Goal: Task Accomplishment & Management: Manage account settings

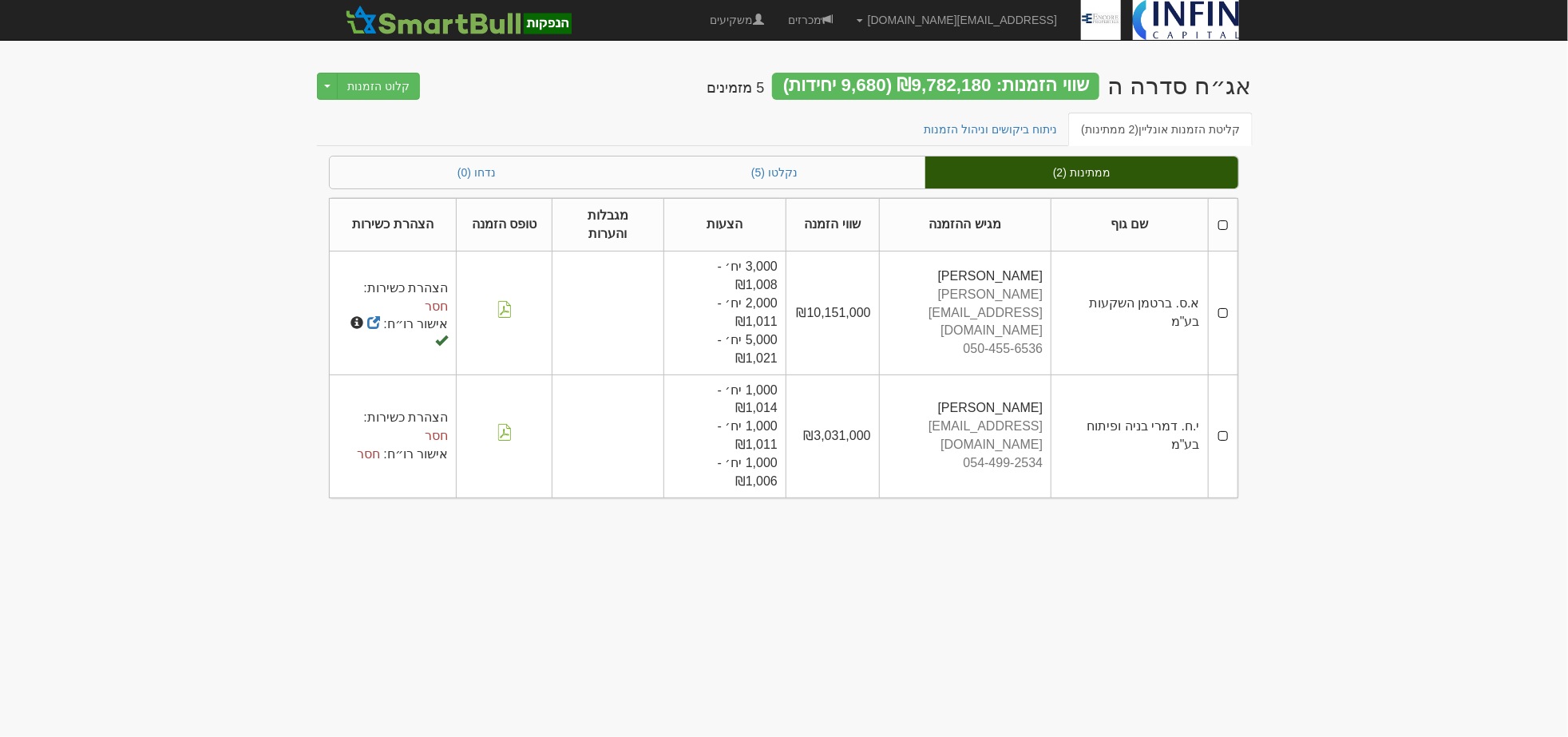
click at [1222, 216] on th at bounding box center [1222, 225] width 30 height 54
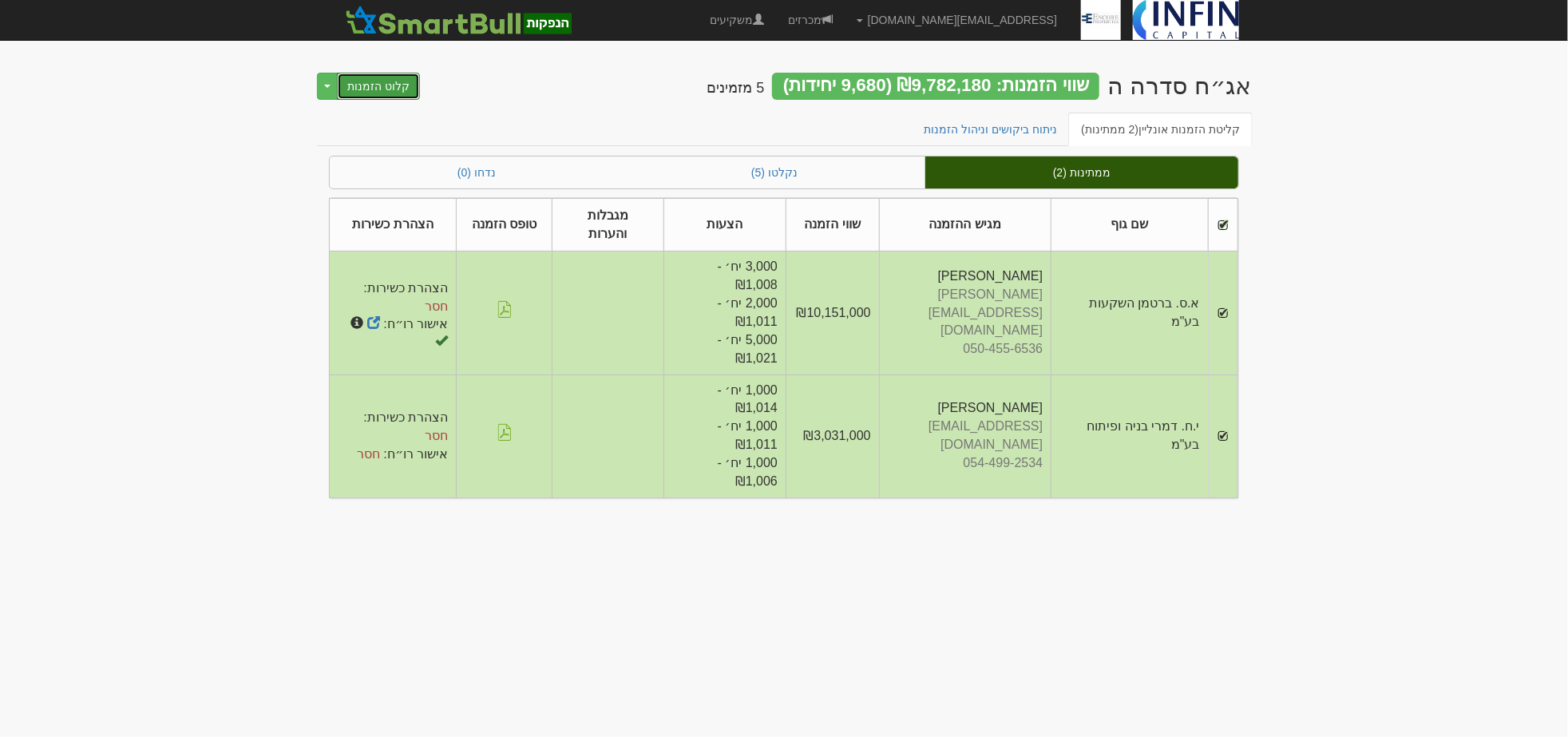
click at [393, 85] on button "קלוט הזמנות" at bounding box center [378, 87] width 83 height 27
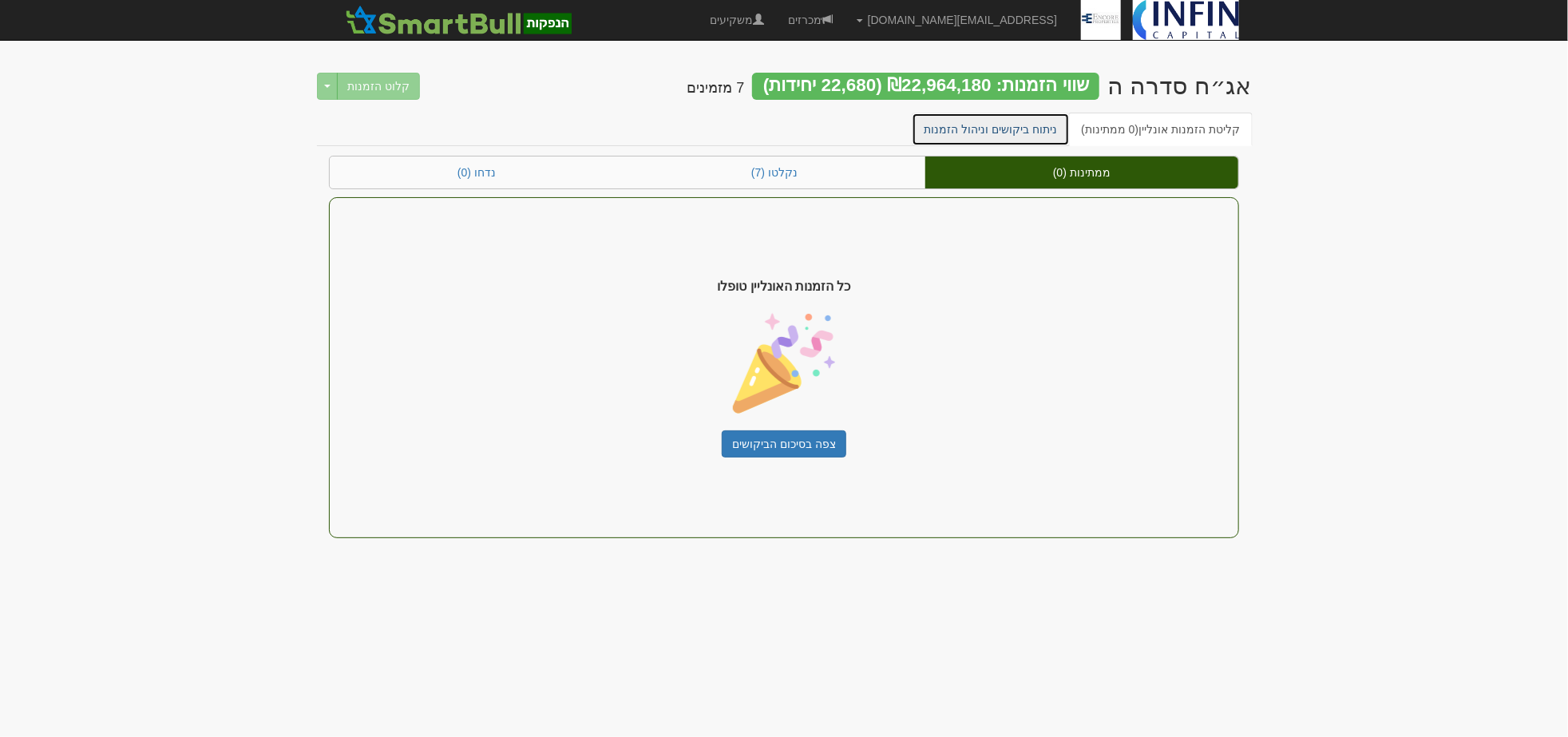
click at [1050, 118] on link "ניתוח ביקושים וניהול הזמנות" at bounding box center [991, 129] width 159 height 34
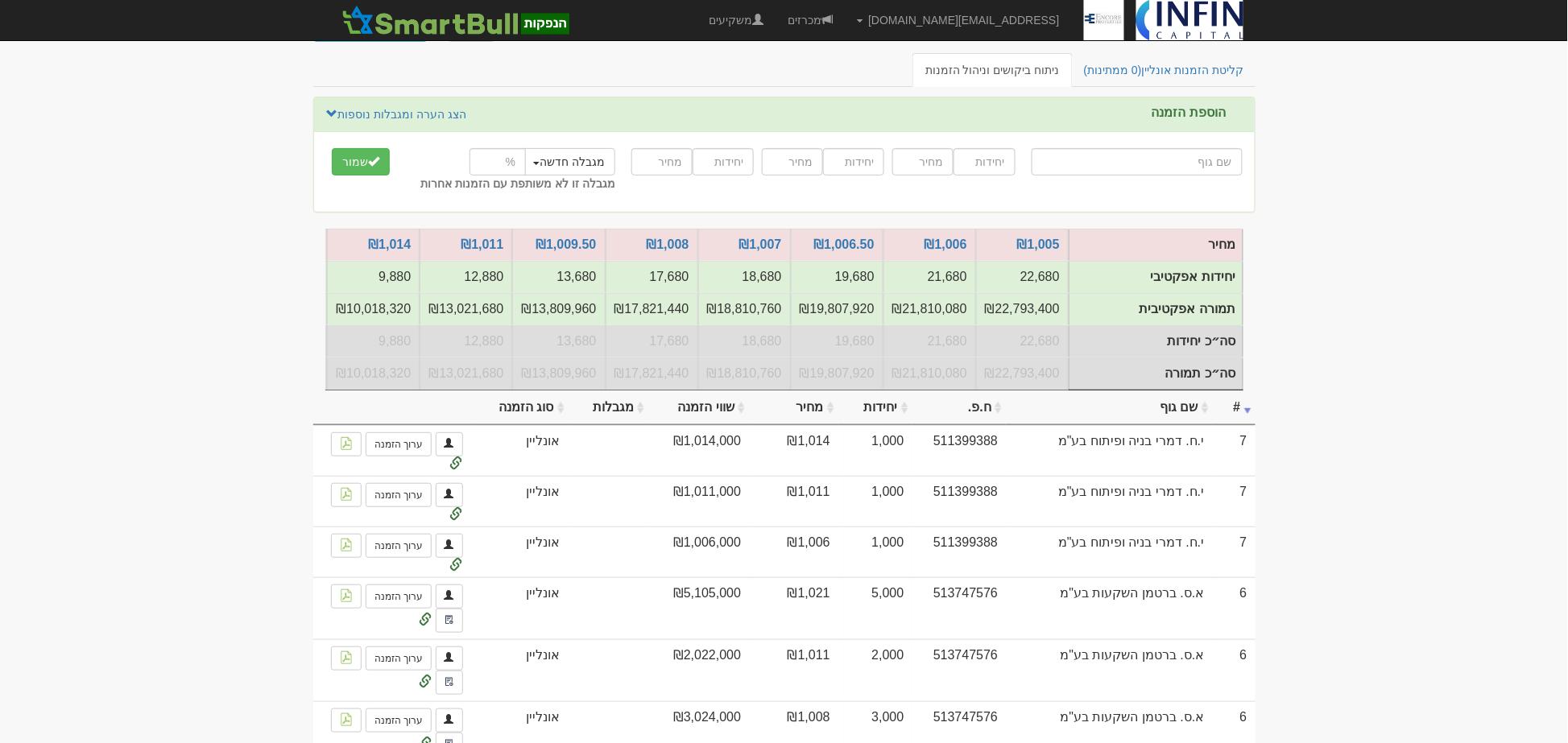
scroll to position [89, 0]
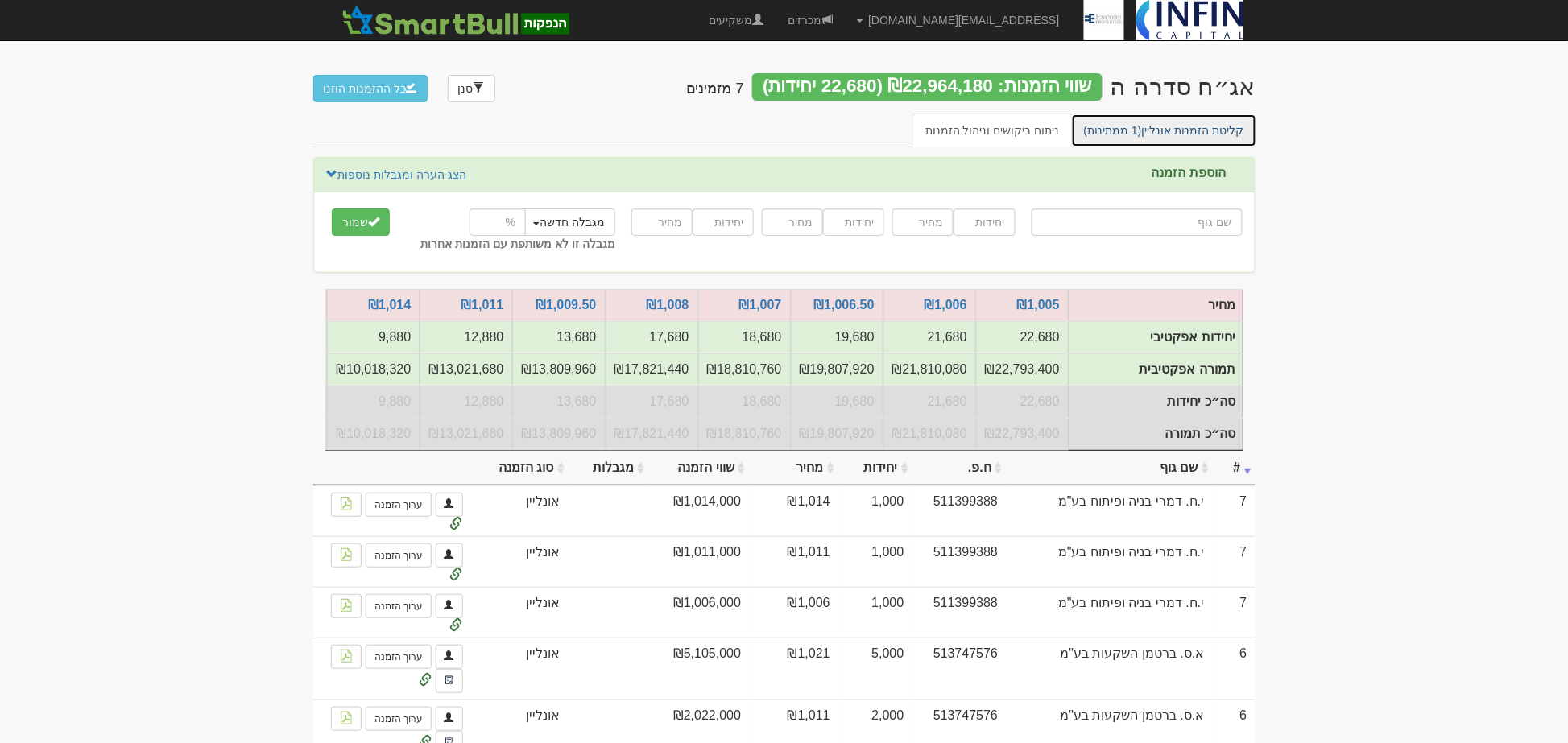
click at [1173, 131] on link "קליטת הזמנות אונליין (1 ממתינות)" at bounding box center [1164, 130] width 186 height 34
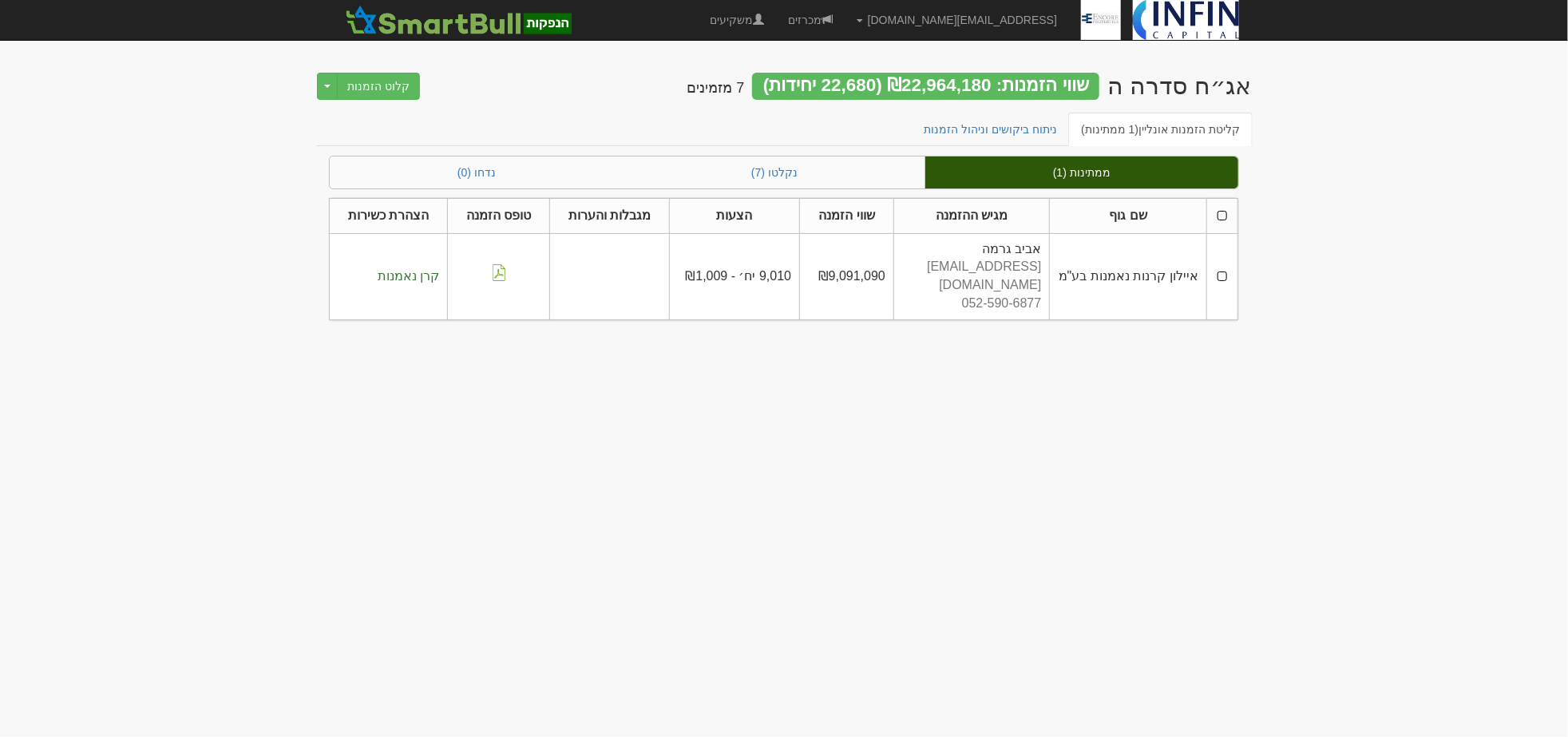
click at [1227, 213] on th at bounding box center [1221, 216] width 31 height 35
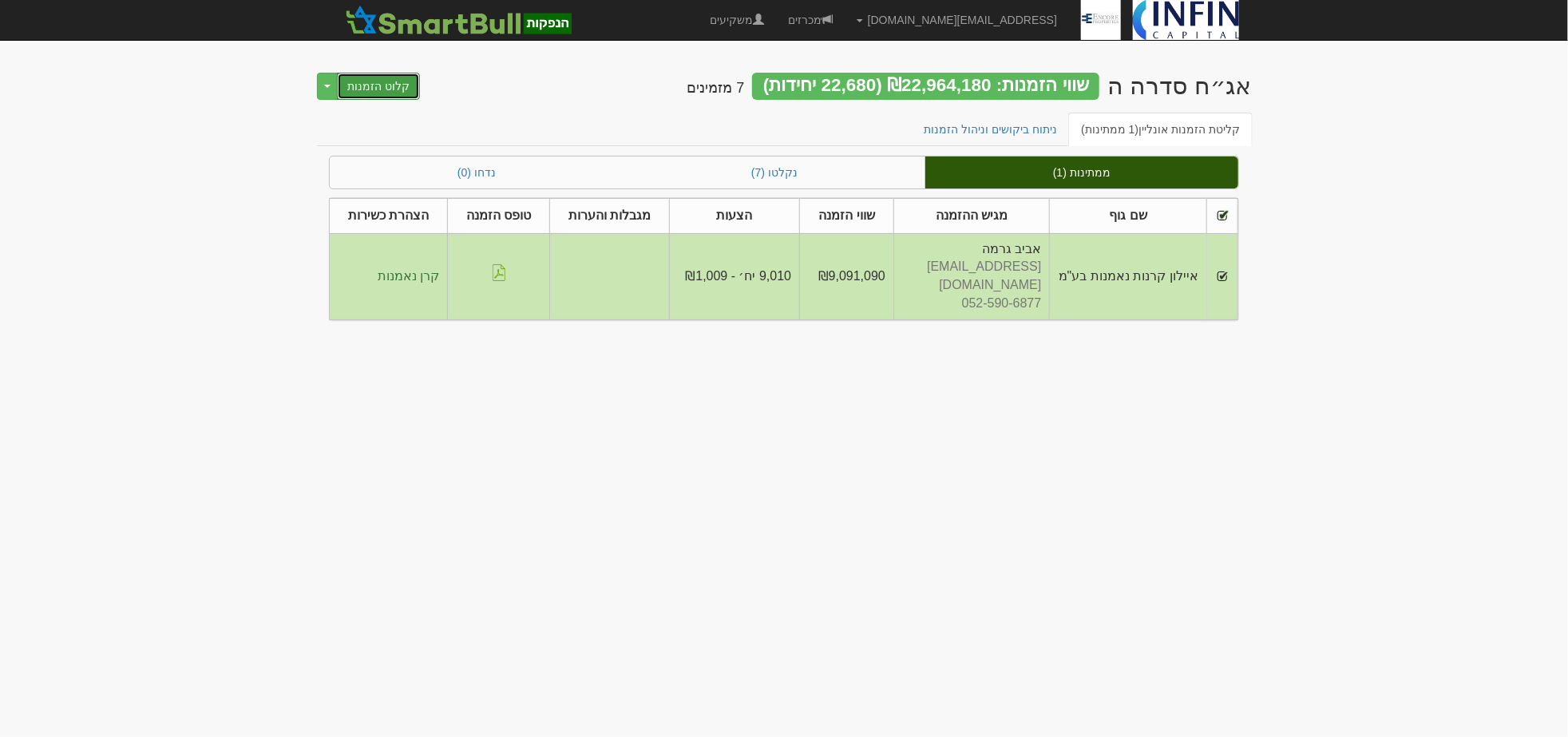
click at [396, 91] on button "קלוט הזמנות" at bounding box center [378, 87] width 83 height 27
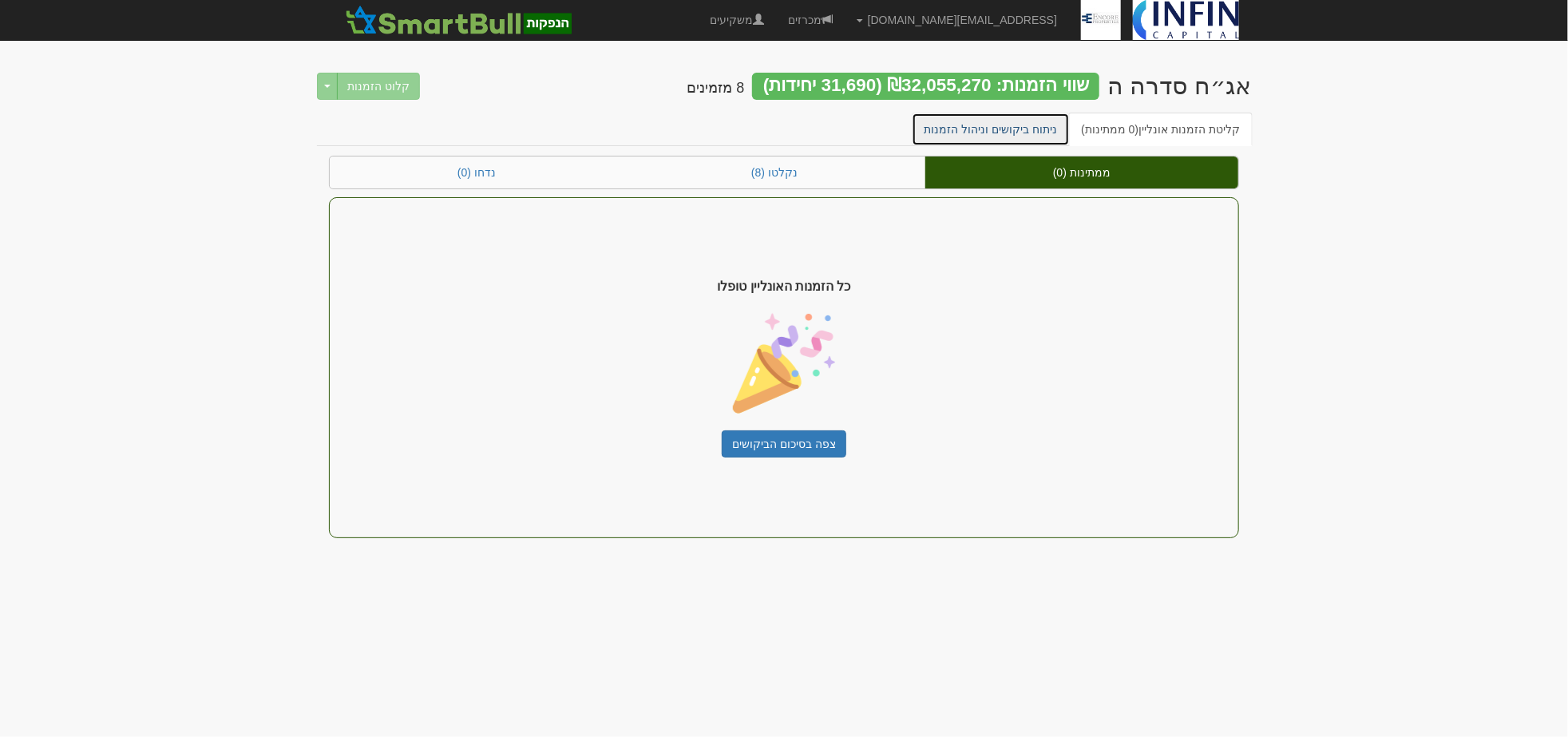
click at [1000, 128] on link "ניתוח ביקושים וניהול הזמנות" at bounding box center [991, 129] width 159 height 34
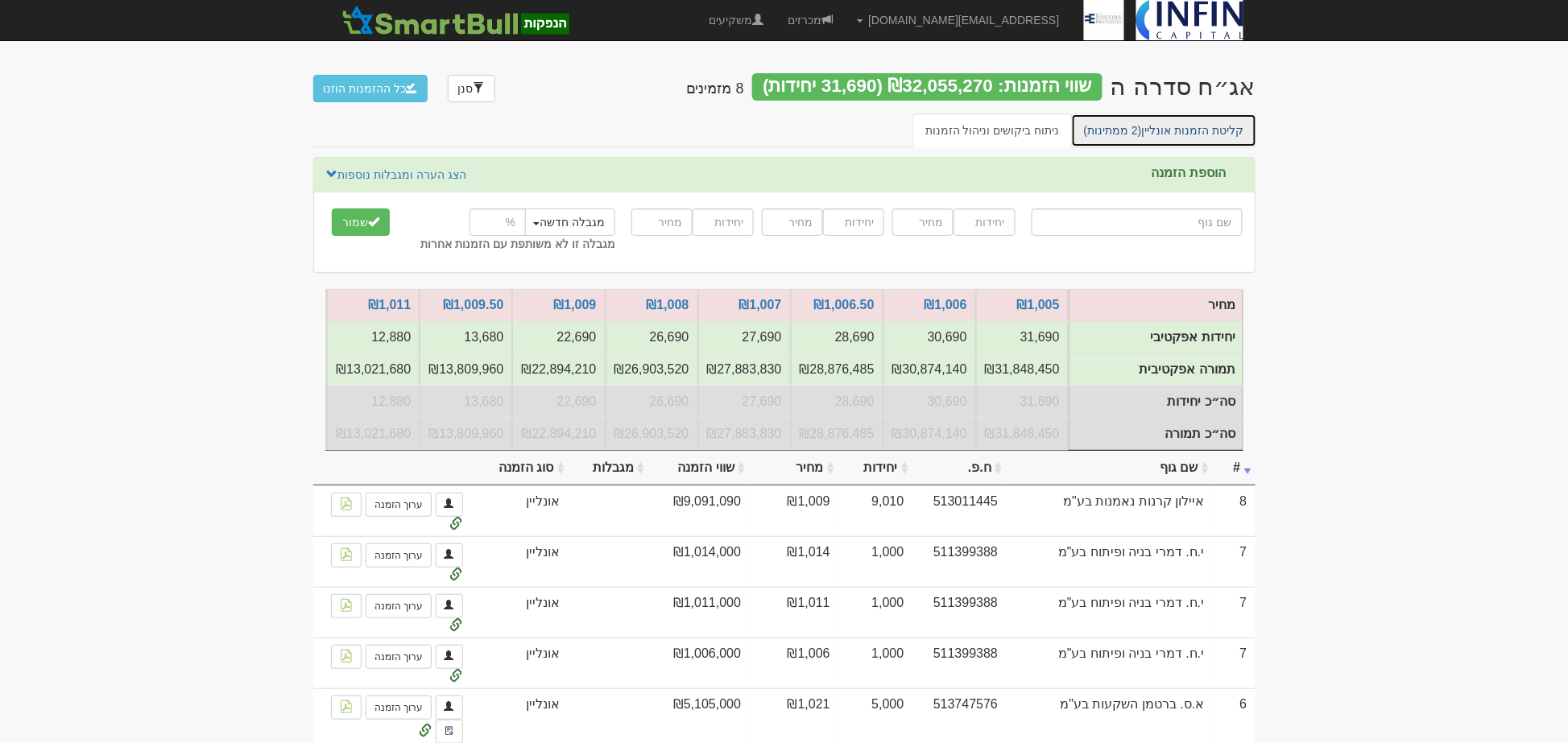
click at [1160, 139] on link "קליטת הזמנות אונליין (2 ממתינות)" at bounding box center [1164, 130] width 186 height 34
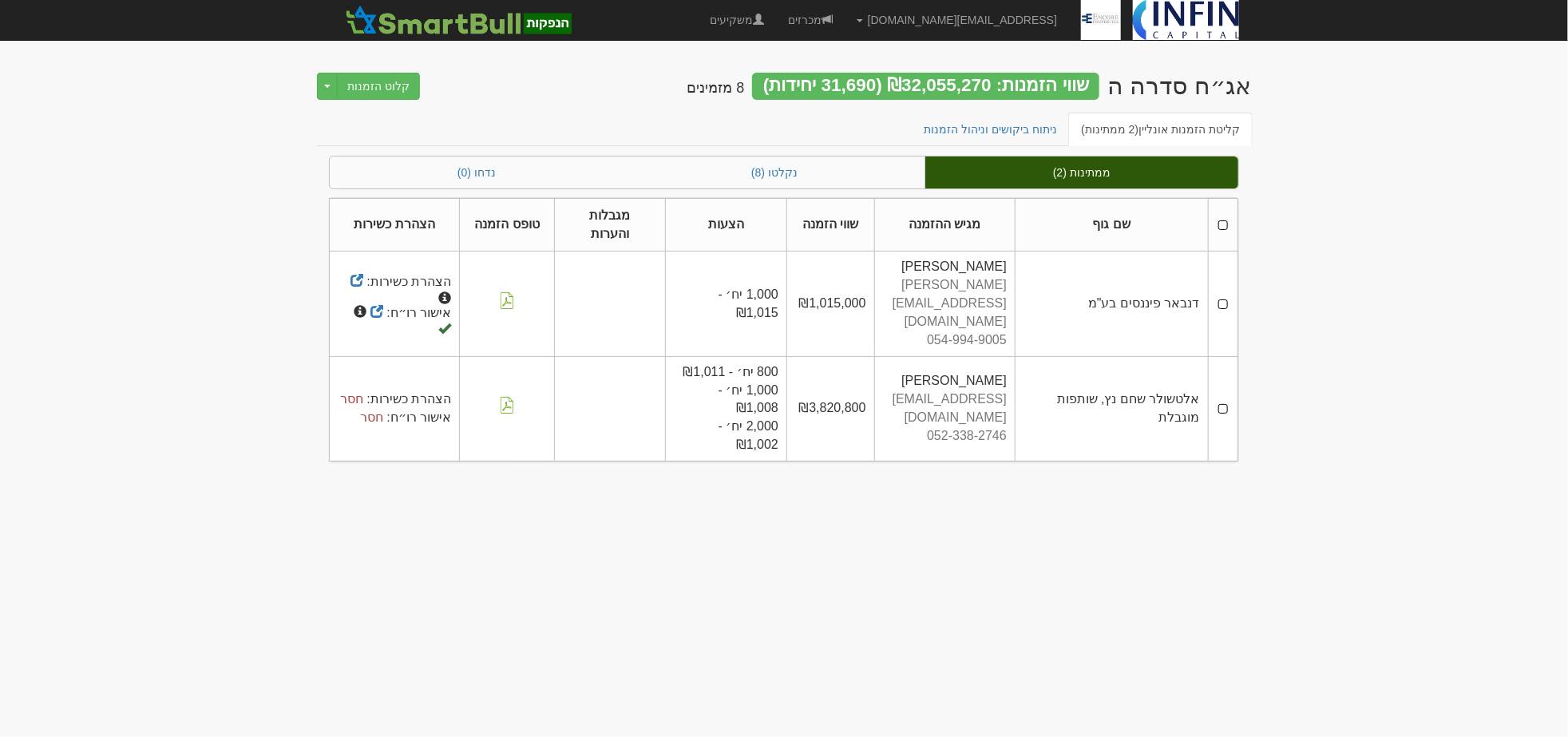
click at [1223, 210] on th at bounding box center [1222, 225] width 30 height 54
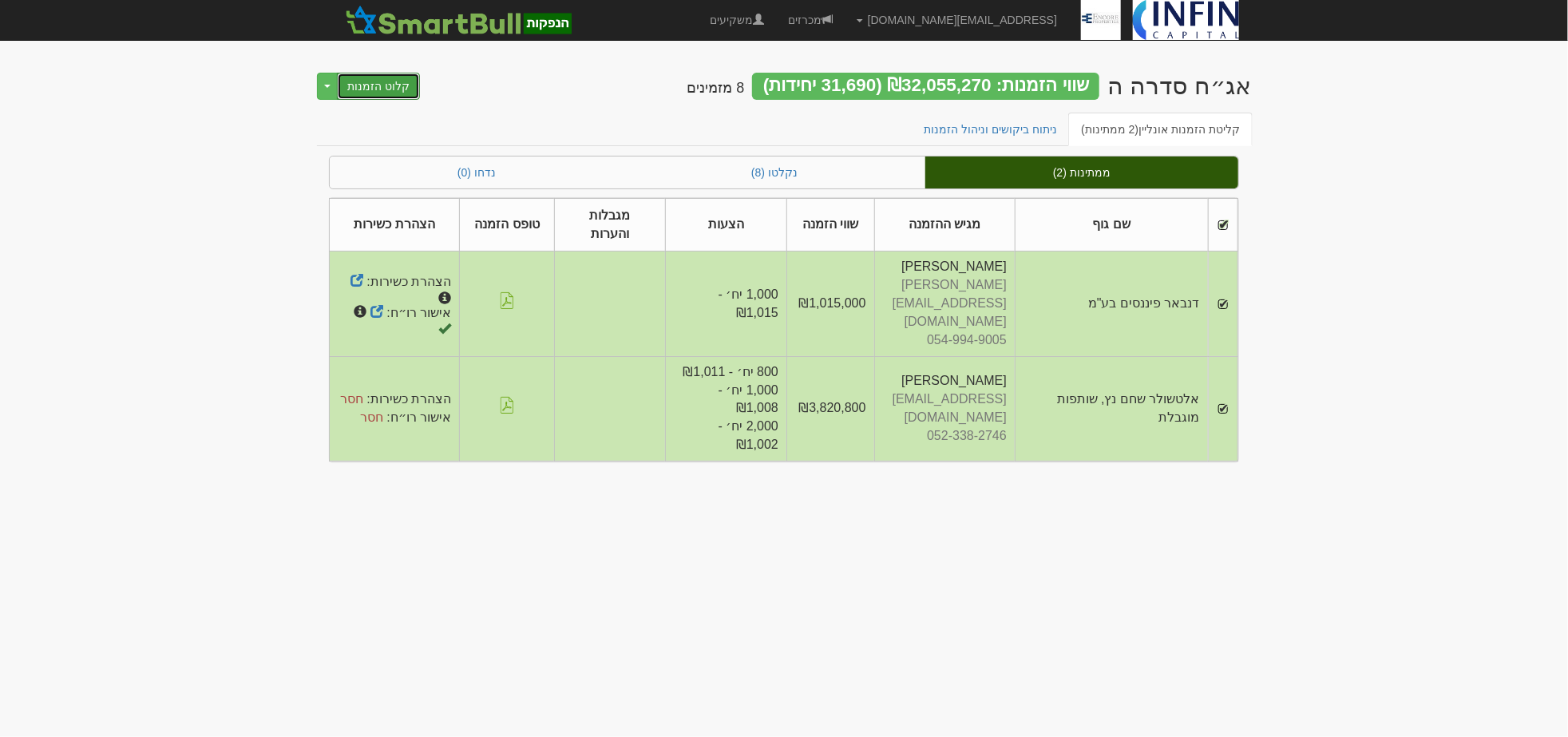
click at [404, 84] on button "קלוט הזמנות" at bounding box center [378, 87] width 83 height 27
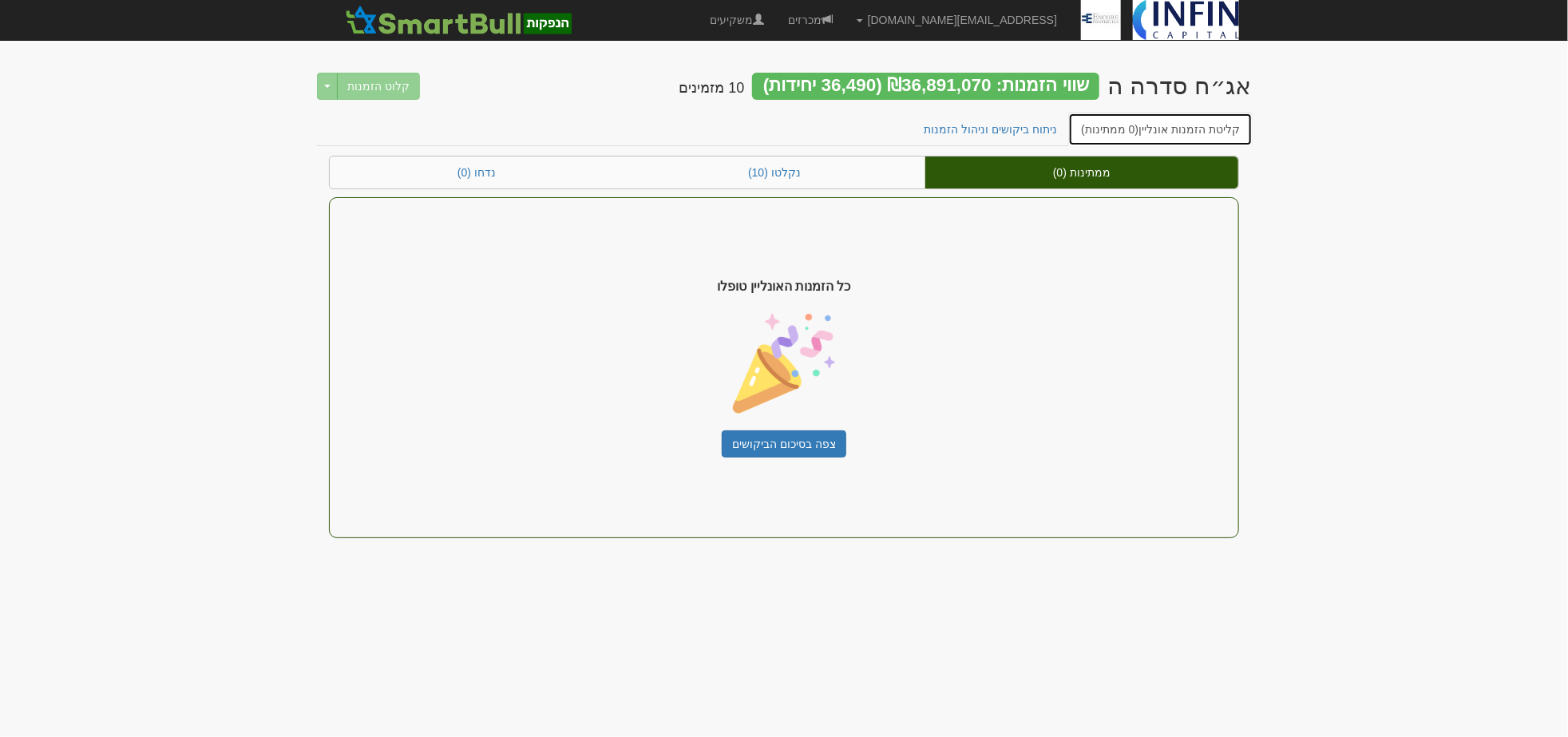
click at [1106, 124] on span "(0 ממתינות)" at bounding box center [1110, 129] width 58 height 13
click at [1026, 126] on link "ניתוח ביקושים וניהול הזמנות" at bounding box center [991, 129] width 159 height 34
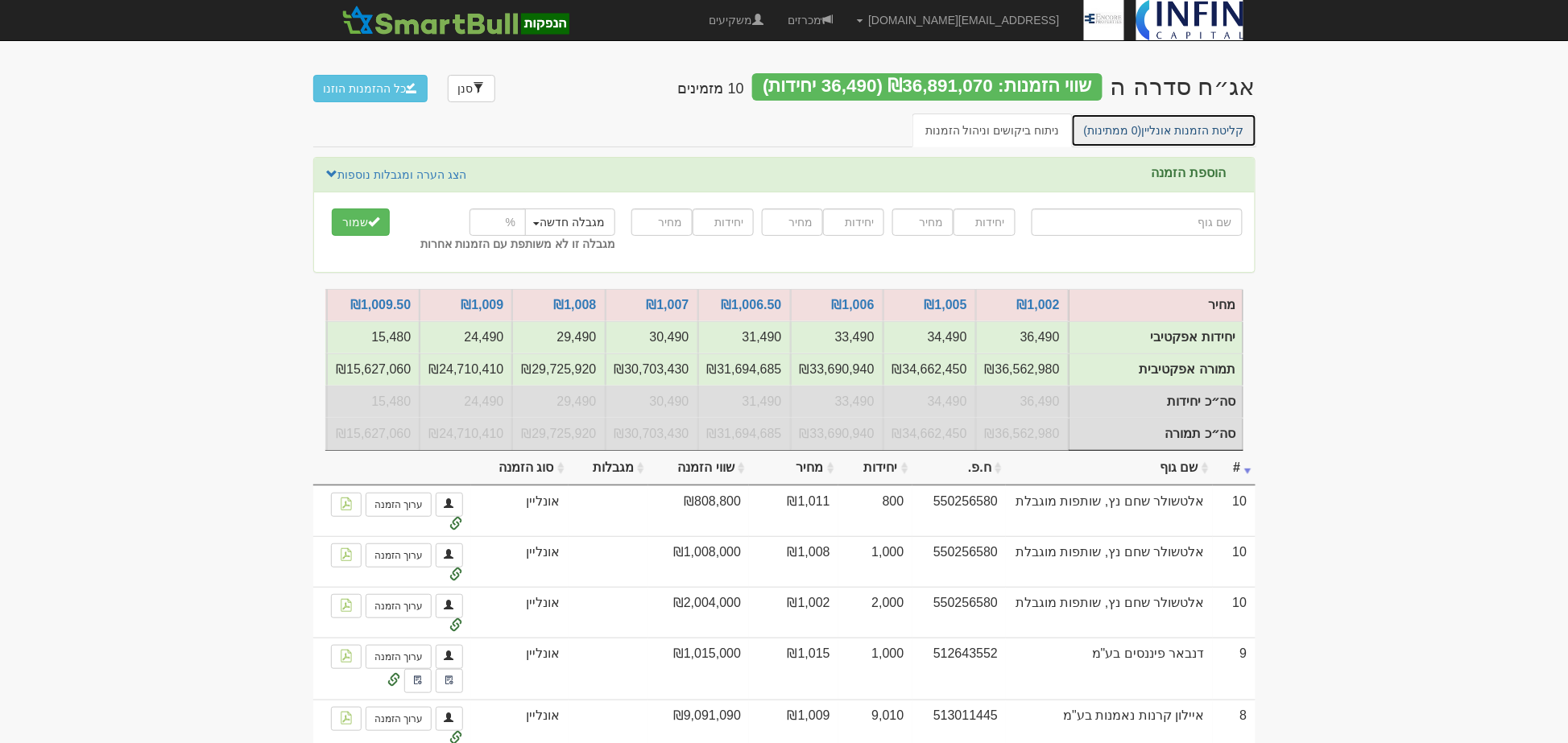
click at [1199, 132] on link "קליטת הזמנות אונליין (0 ממתינות)" at bounding box center [1164, 130] width 186 height 34
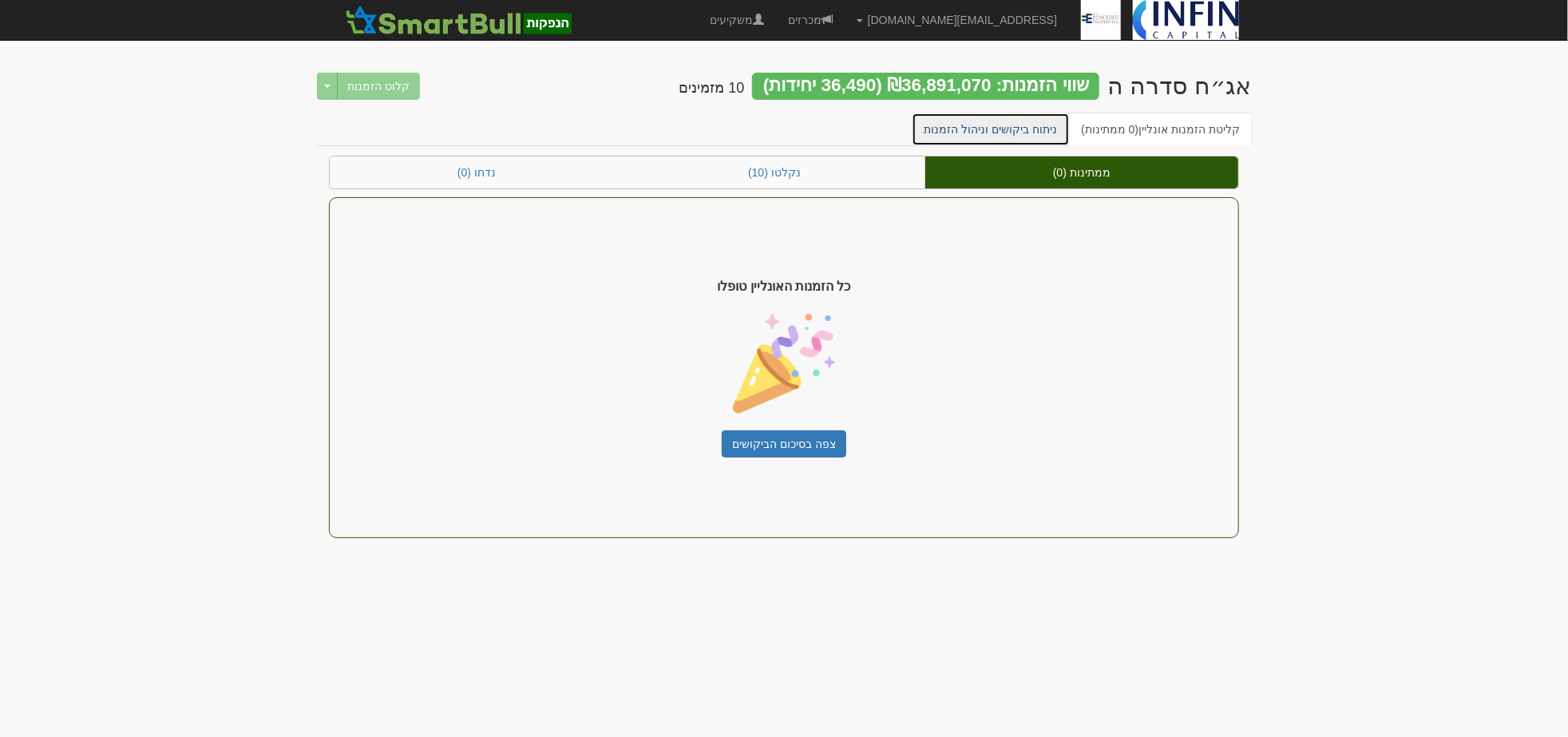
click at [1049, 123] on link "ניתוח ביקושים וניהול הזמנות" at bounding box center [991, 129] width 159 height 34
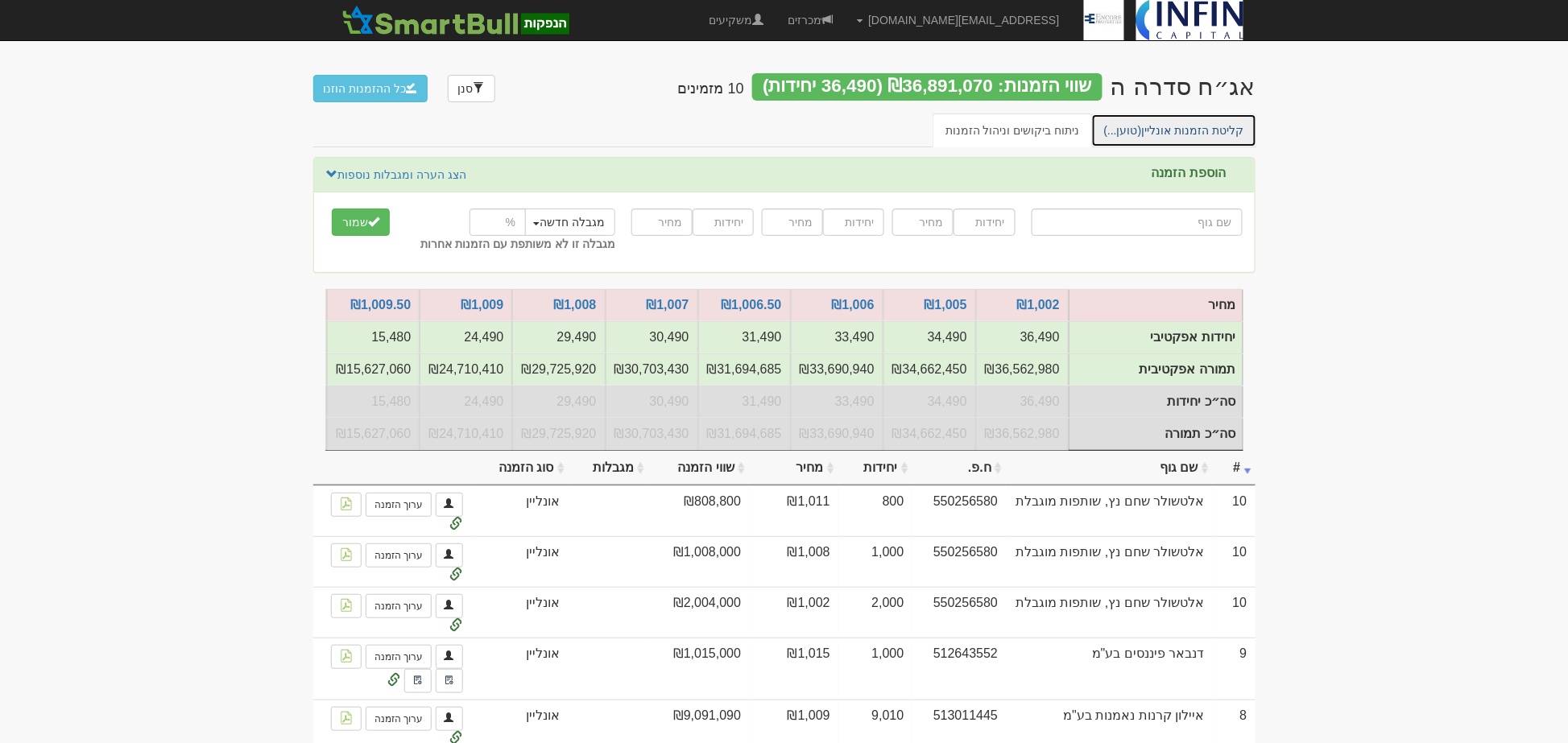
click at [1152, 130] on link "קליטת הזמנות אונליין (טוען...)" at bounding box center [1174, 130] width 166 height 34
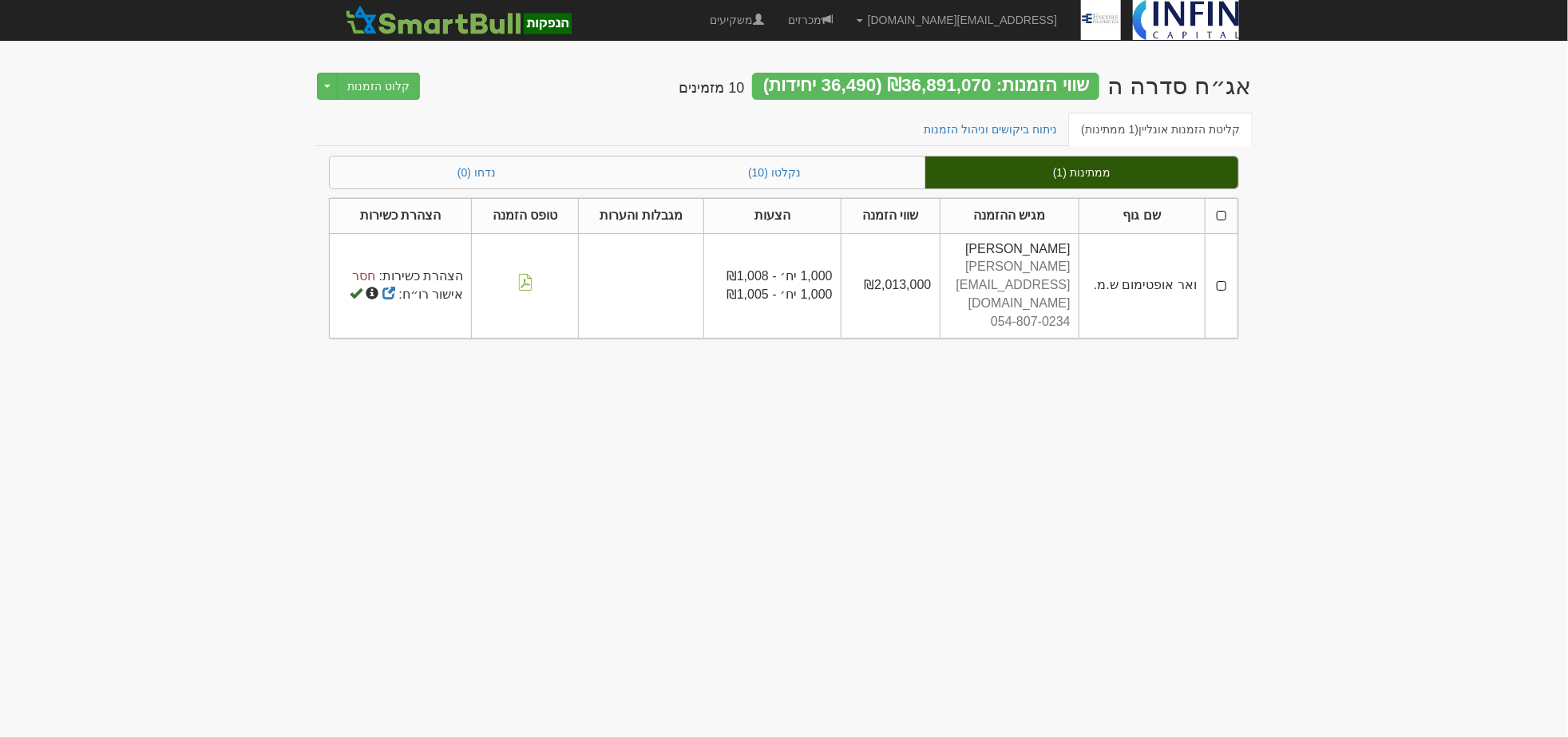
click at [1223, 220] on th at bounding box center [1221, 216] width 33 height 35
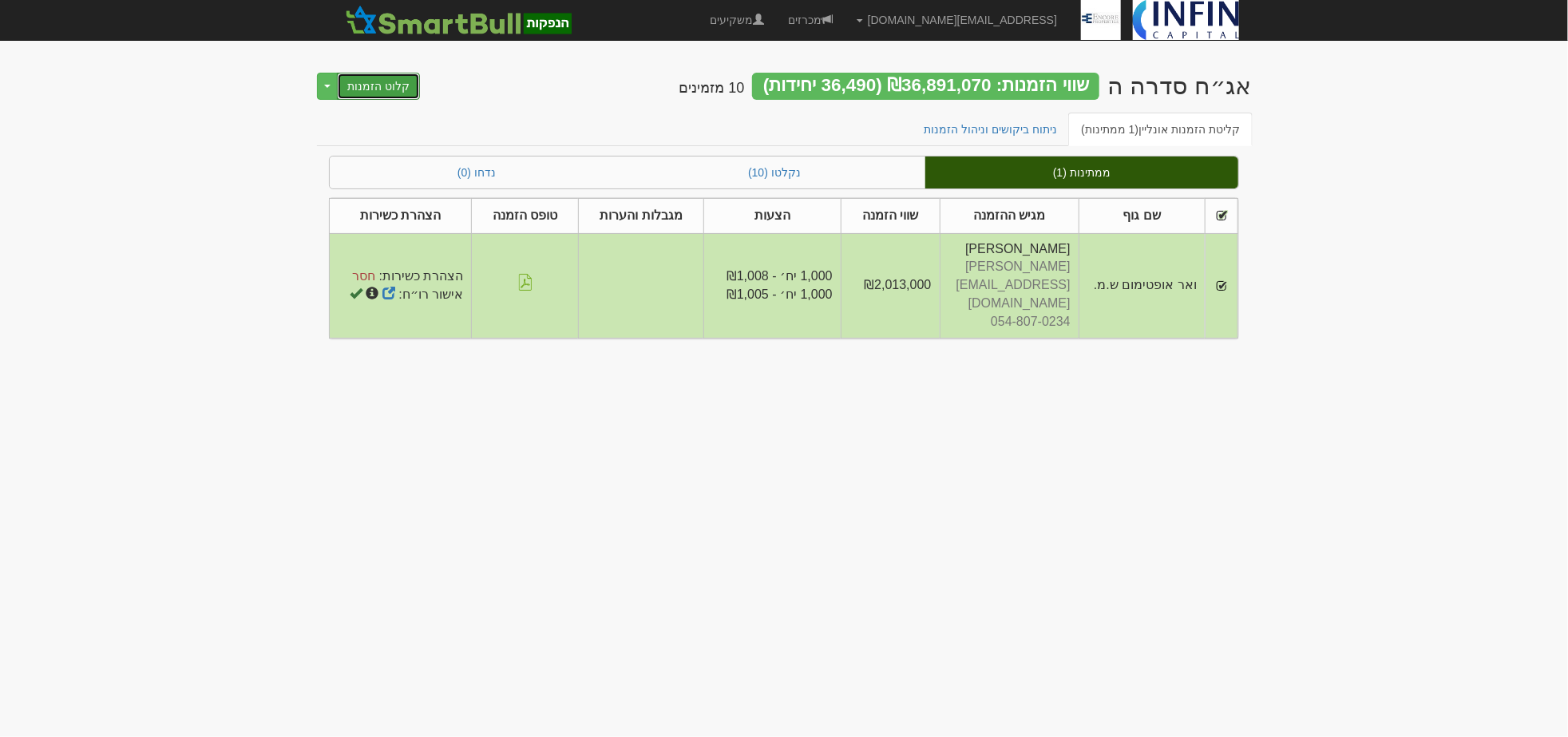
click at [397, 80] on button "קלוט הזמנות" at bounding box center [378, 87] width 83 height 27
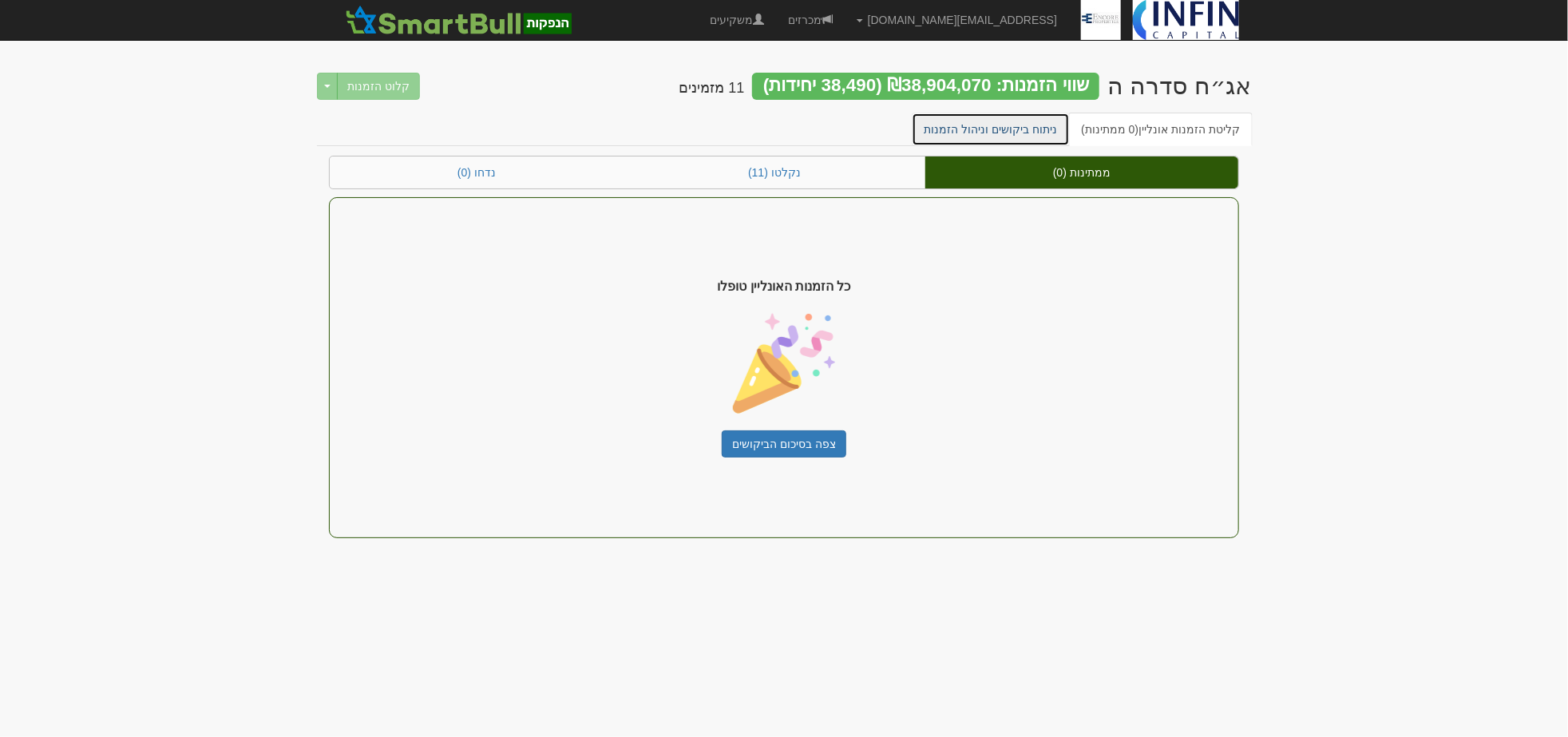
click at [1042, 132] on link "ניתוח ביקושים וניהול הזמנות" at bounding box center [991, 129] width 159 height 34
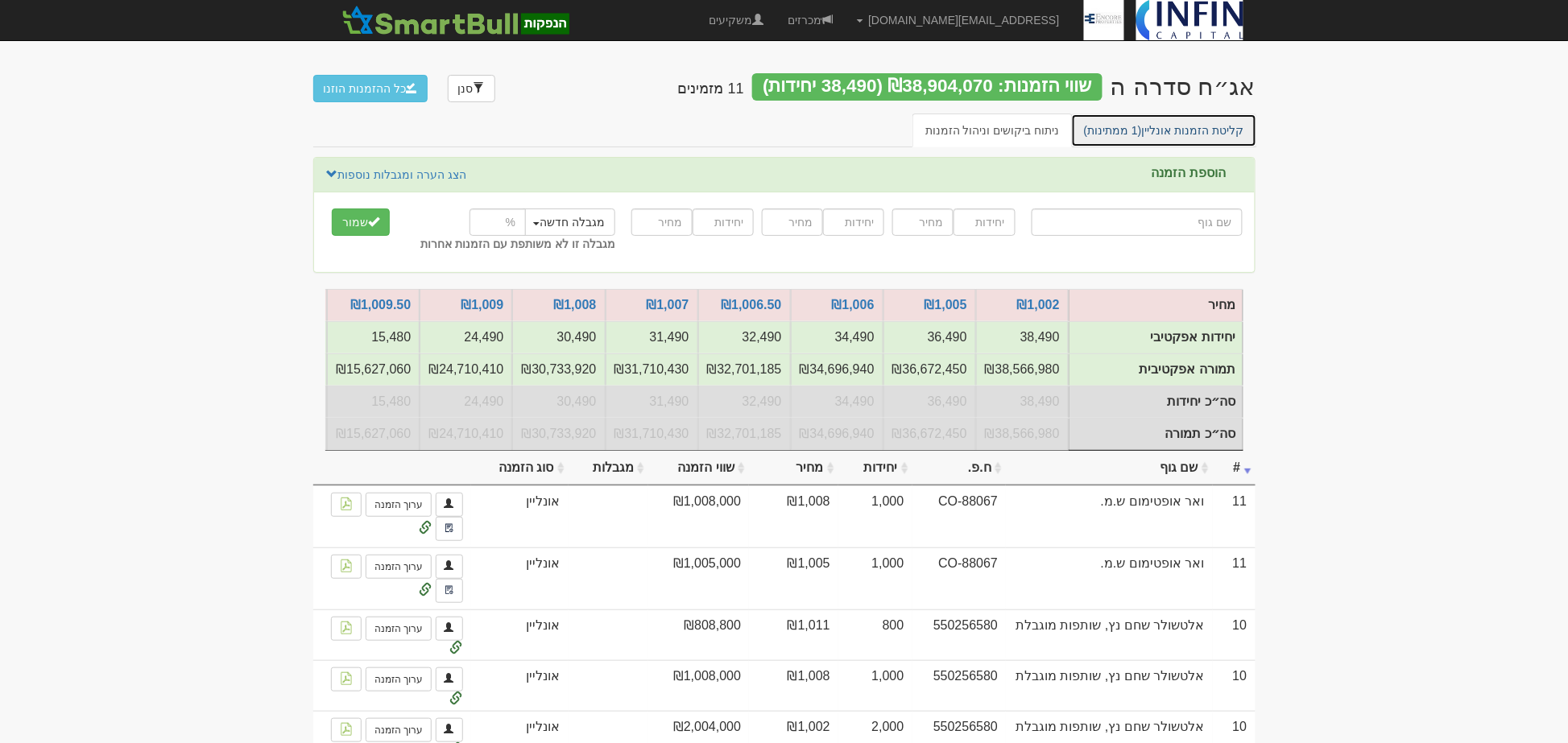
click at [1173, 138] on link "קליטת הזמנות אונליין (1 ממתינות)" at bounding box center [1164, 130] width 186 height 34
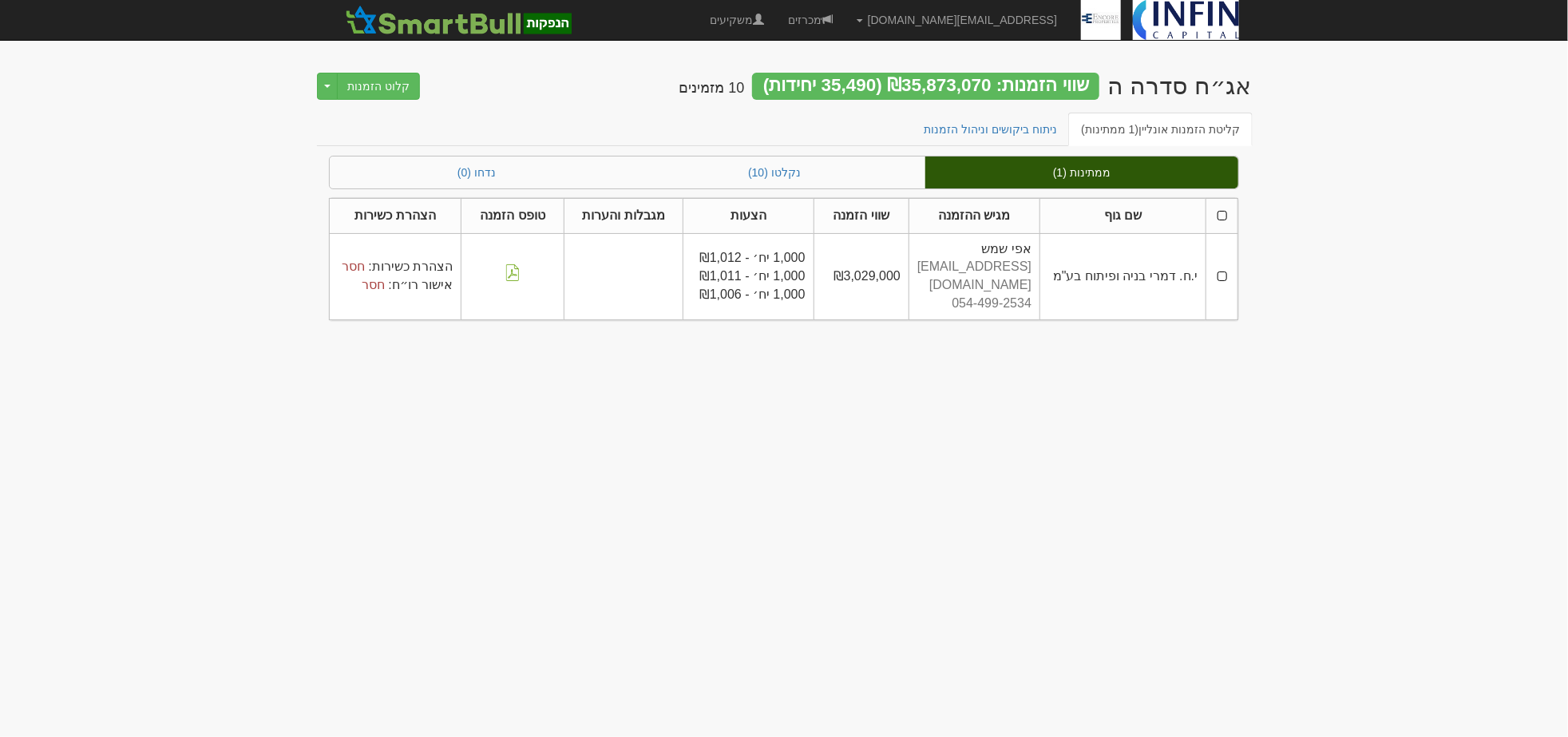
click at [1223, 218] on th at bounding box center [1222, 216] width 32 height 35
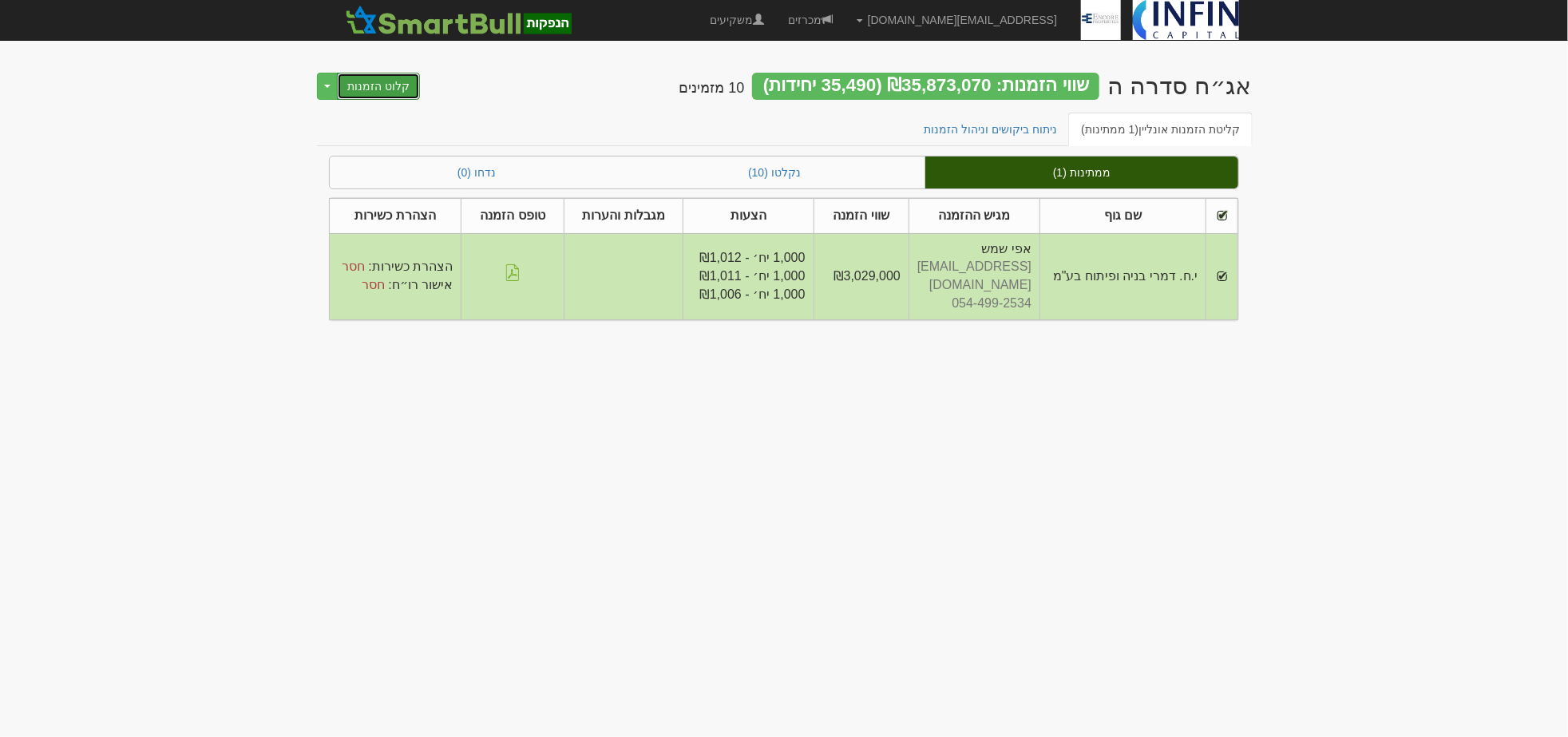
click at [398, 88] on button "קלוט הזמנות" at bounding box center [378, 87] width 83 height 27
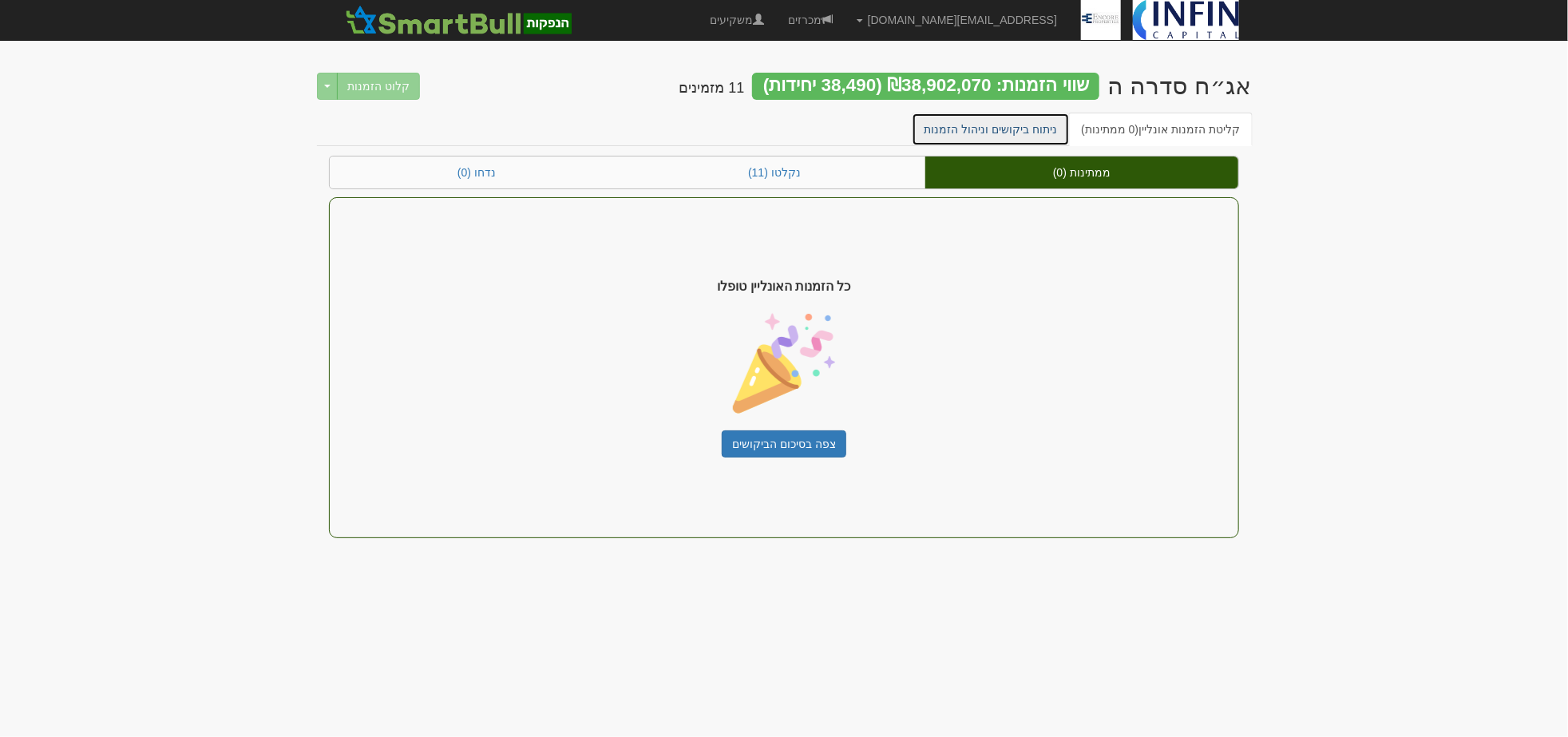
click at [1050, 131] on link "ניתוח ביקושים וניהול הזמנות" at bounding box center [991, 129] width 159 height 34
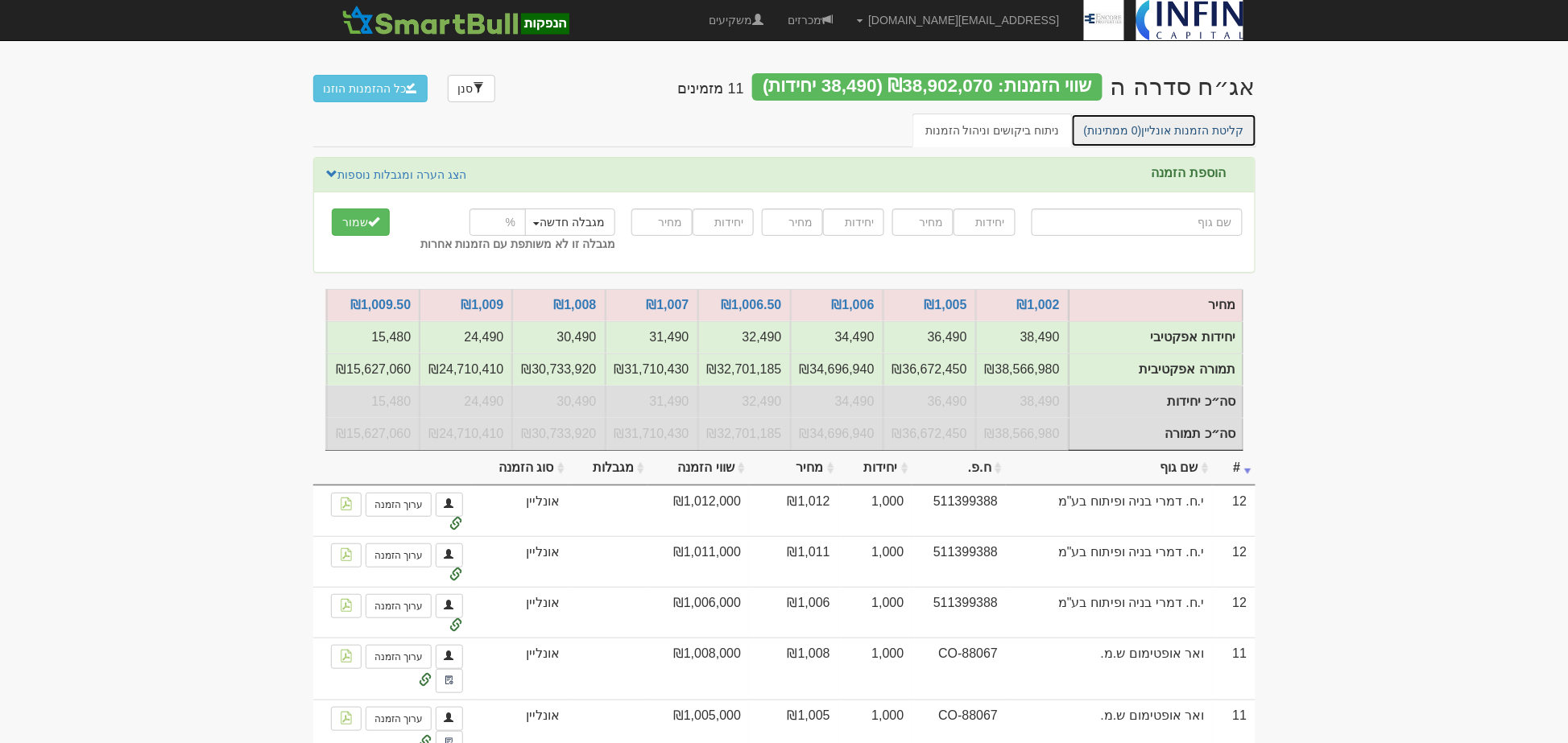
click at [1175, 138] on link "קליטת הזמנות אונליין (0 ממתינות)" at bounding box center [1164, 130] width 186 height 34
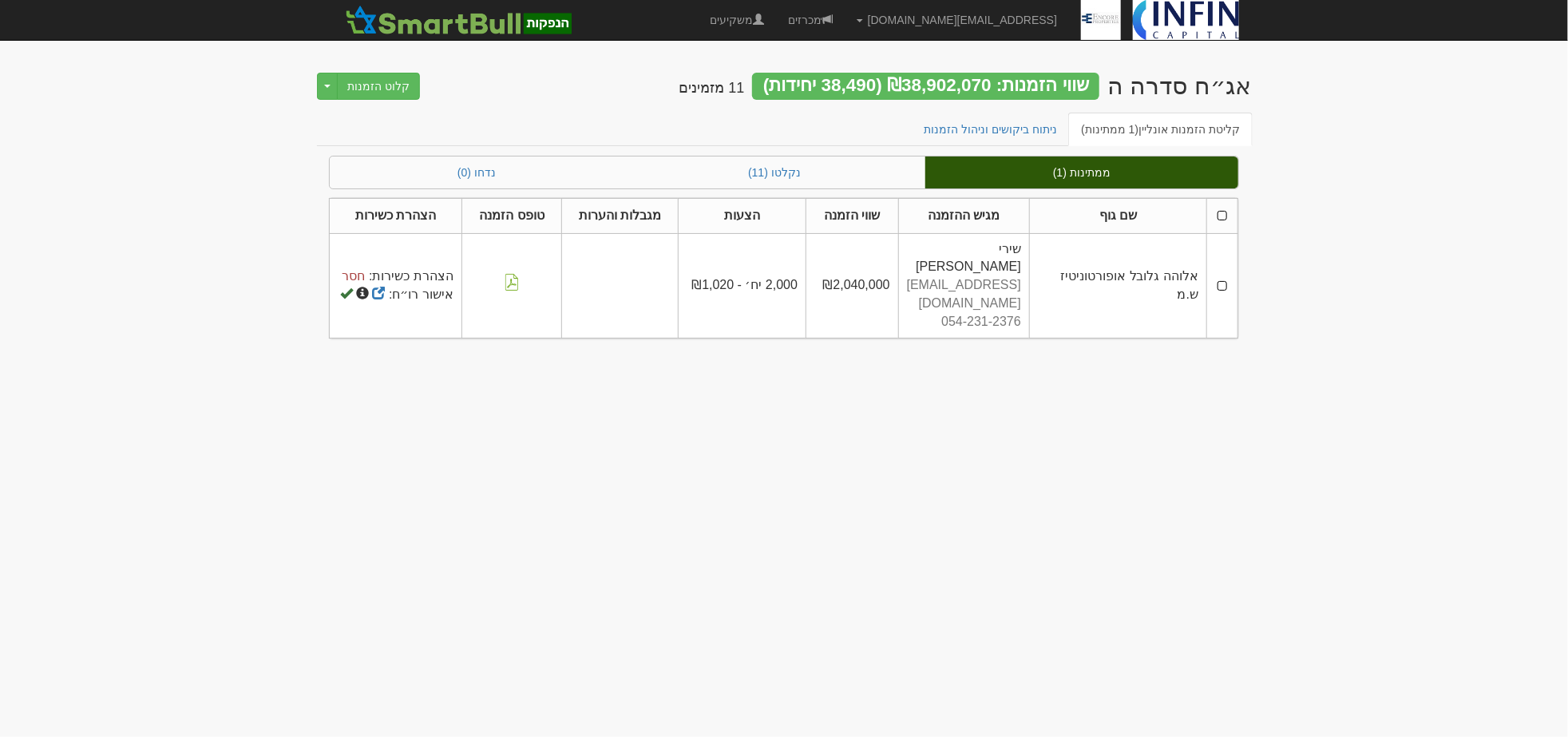
click at [1222, 216] on th at bounding box center [1222, 216] width 31 height 35
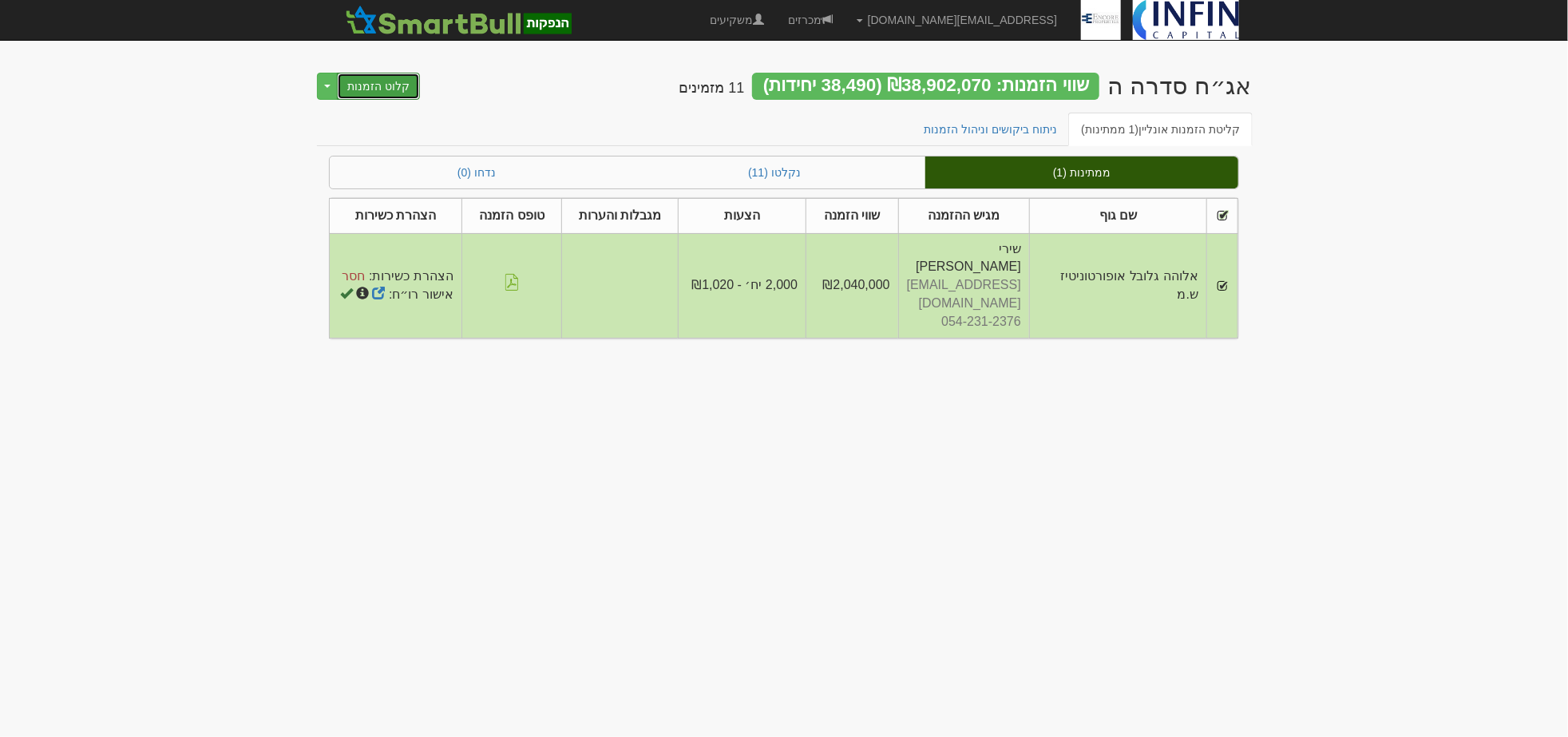
click at [384, 73] on button "קלוט הזמנות" at bounding box center [378, 87] width 83 height 27
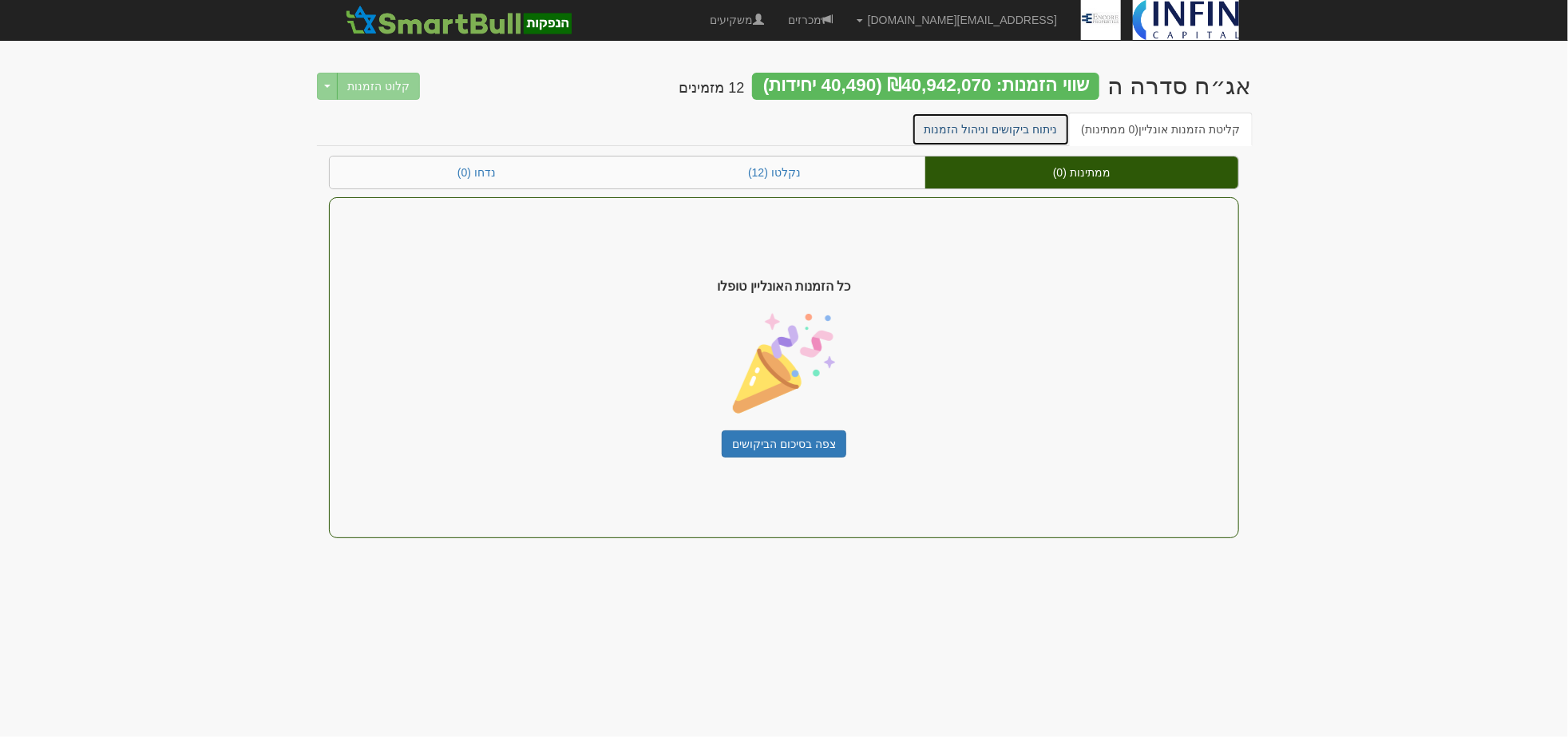
click at [985, 130] on link "ניתוח ביקושים וניהול הזמנות" at bounding box center [991, 129] width 159 height 34
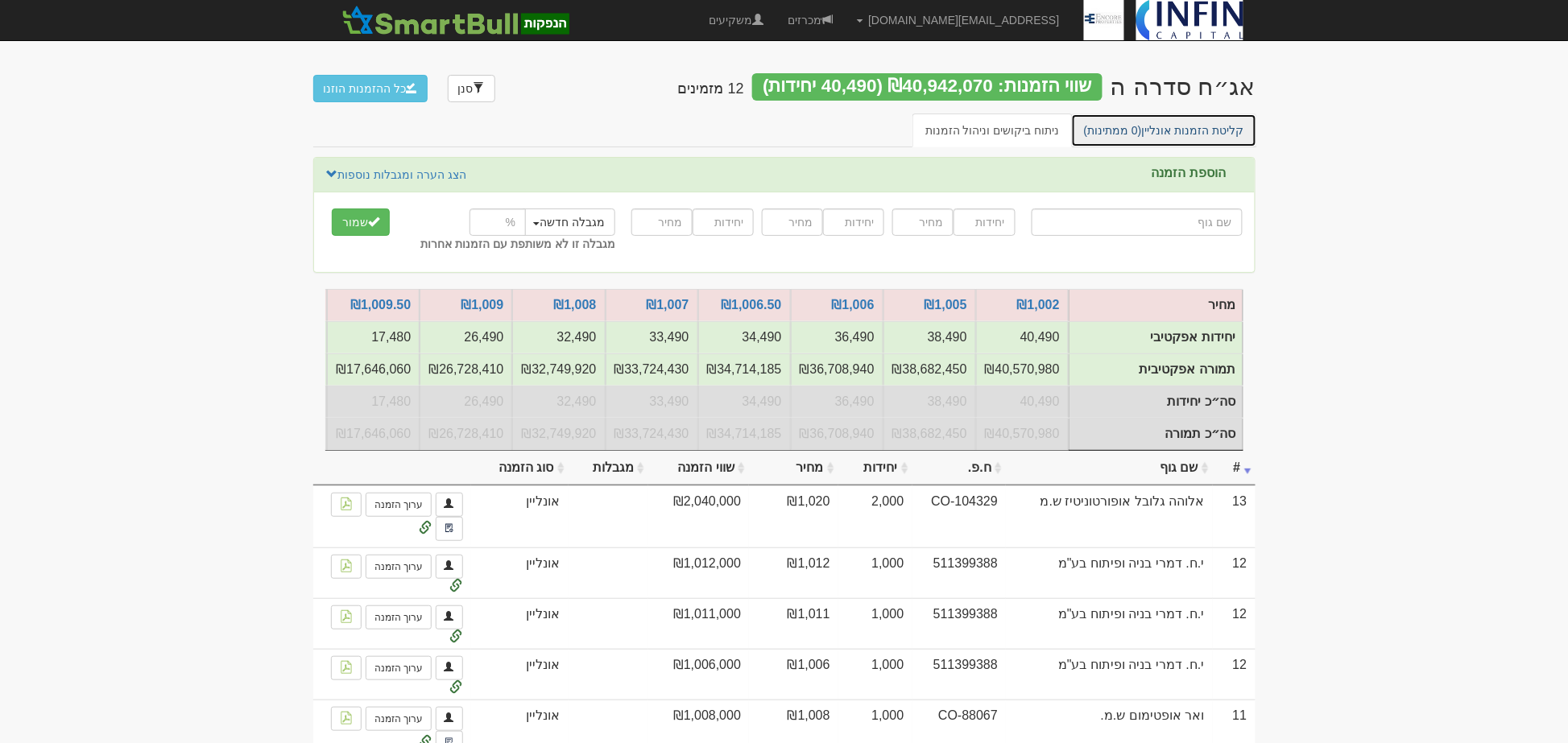
click at [1166, 131] on link "קליטת הזמנות אונליין (0 ממתינות)" at bounding box center [1164, 130] width 186 height 34
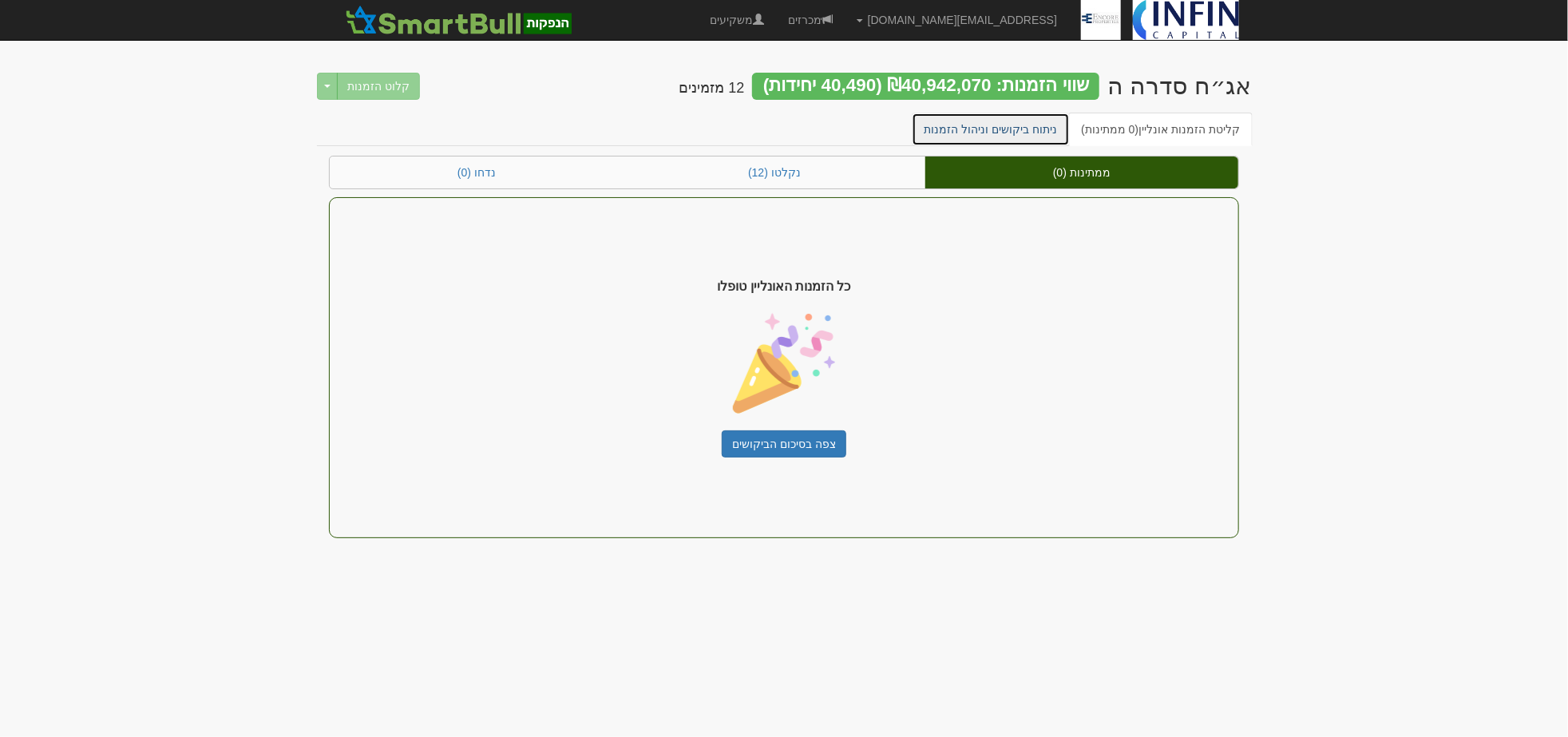
click at [981, 132] on link "ניתוח ביקושים וניהול הזמנות" at bounding box center [991, 129] width 159 height 34
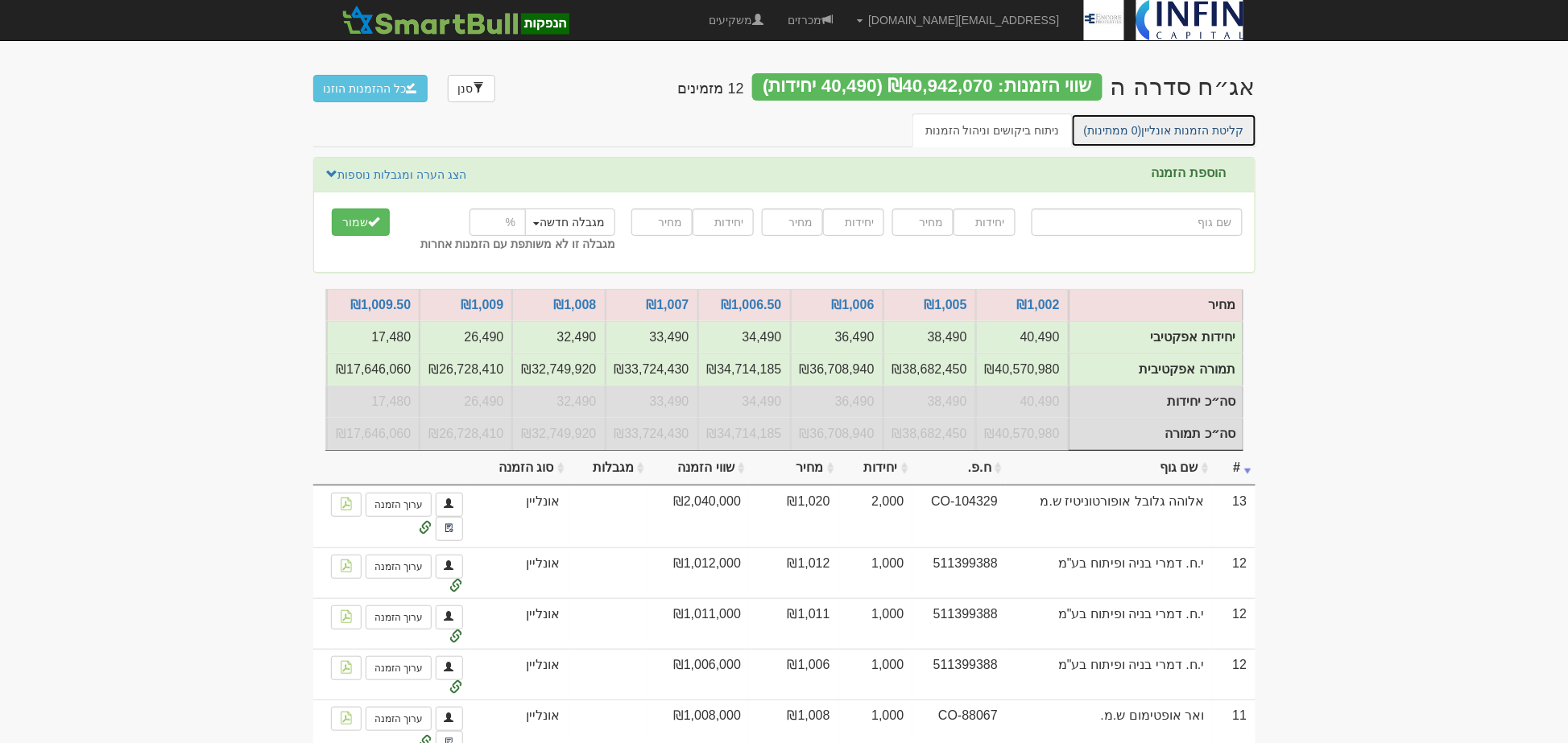
click at [1164, 127] on link "קליטת הזמנות אונליין (0 ממתינות)" at bounding box center [1164, 130] width 186 height 34
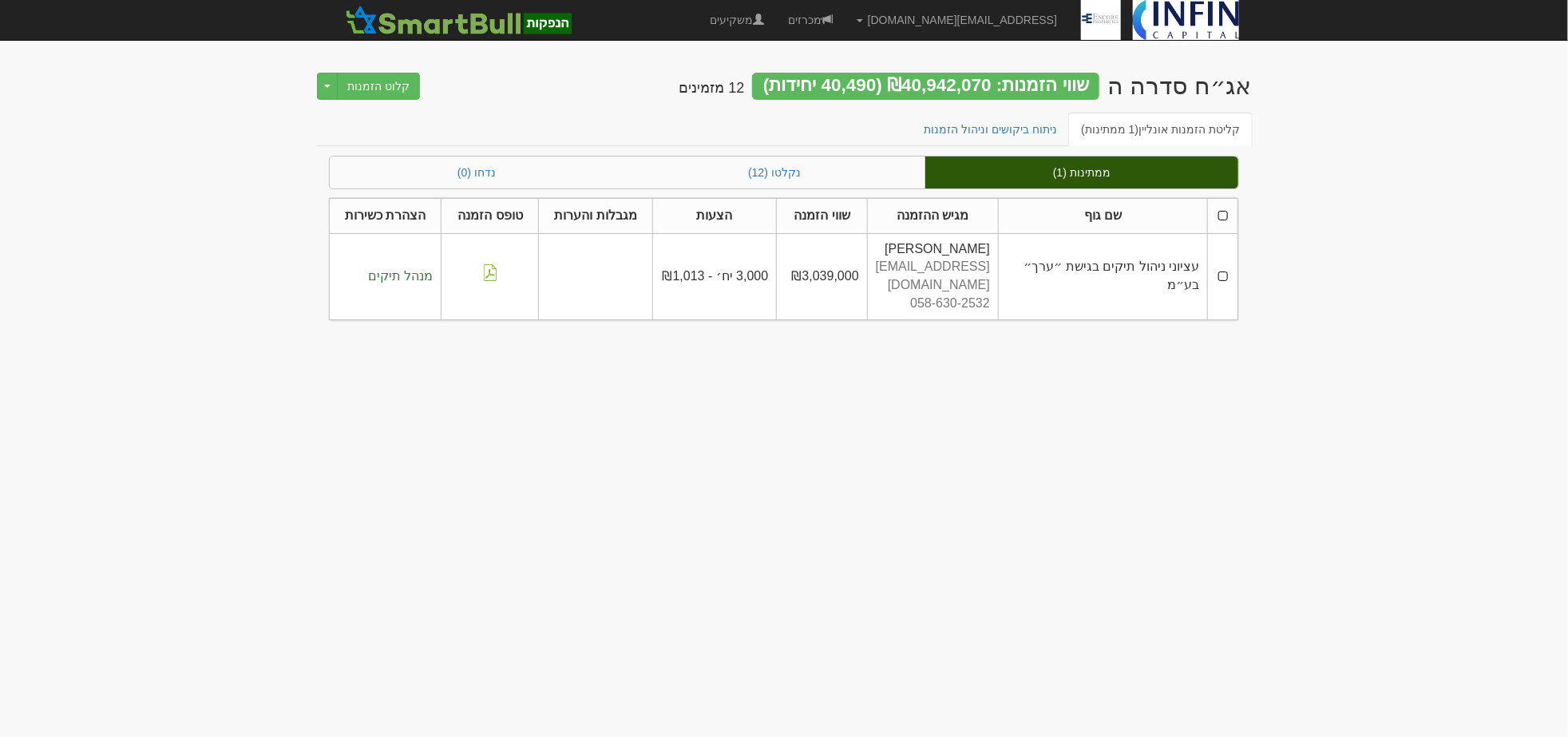
click at [1221, 219] on th at bounding box center [1223, 216] width 30 height 35
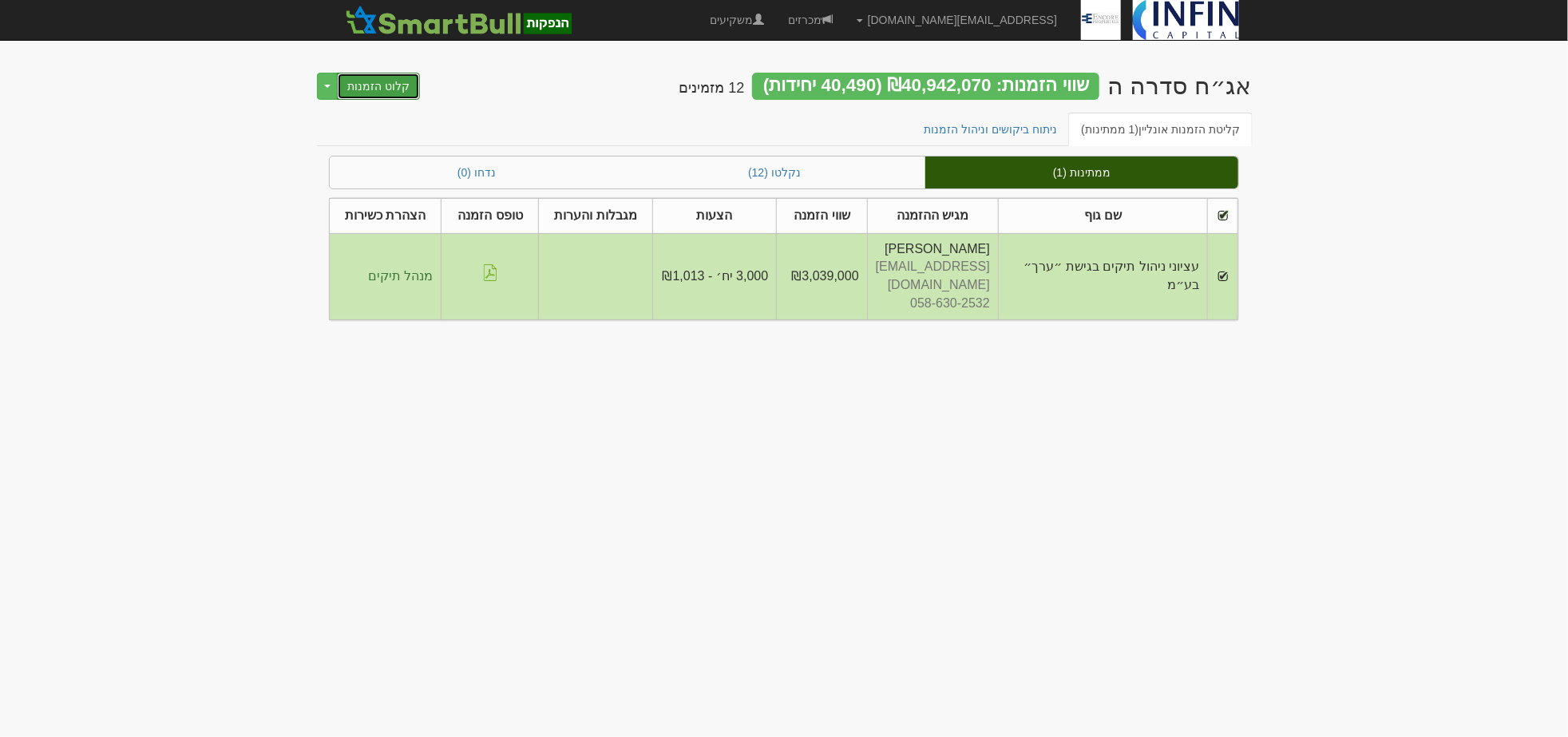
click at [385, 78] on button "קלוט הזמנות" at bounding box center [378, 87] width 83 height 27
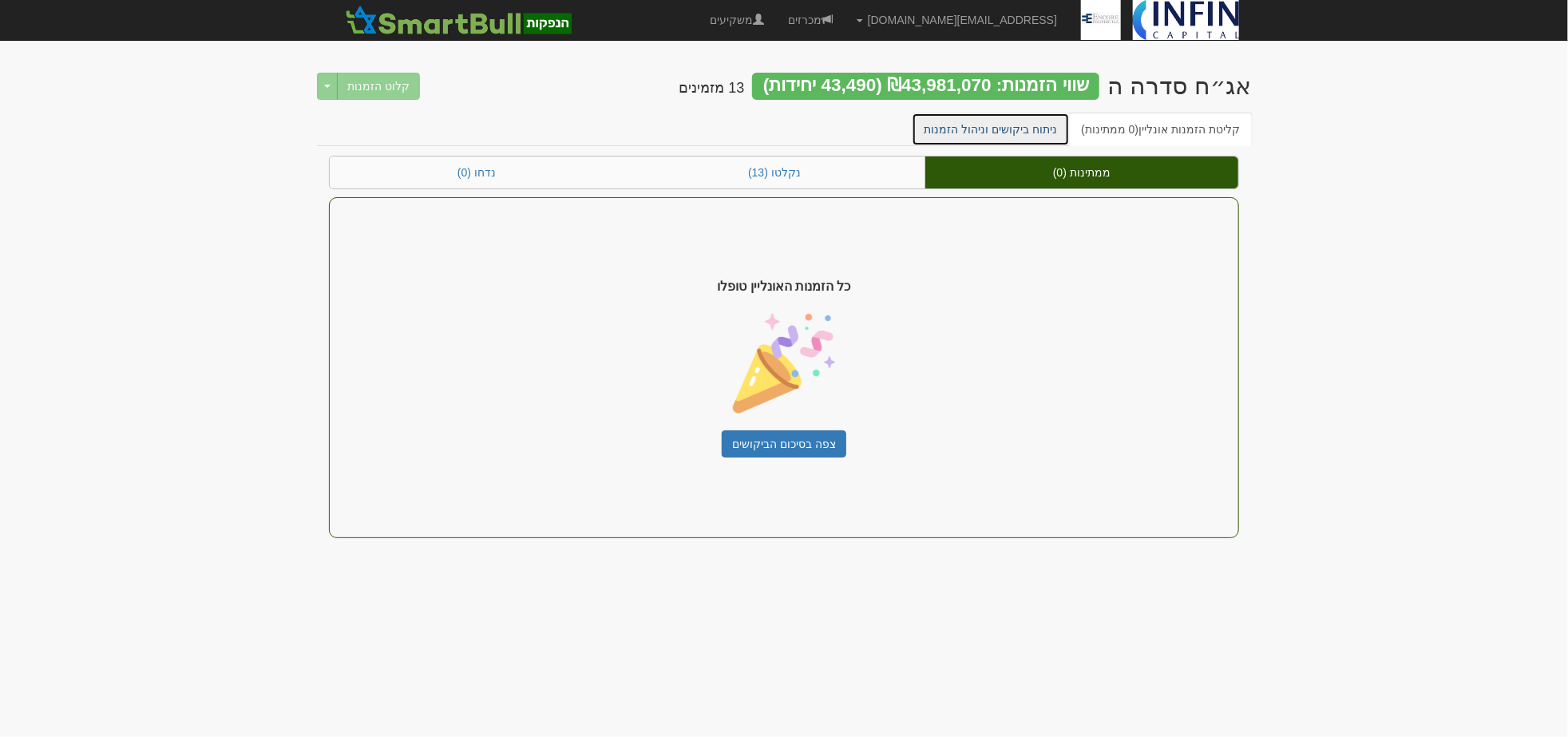
click at [1026, 137] on link "ניתוח ביקושים וניהול הזמנות" at bounding box center [991, 129] width 159 height 34
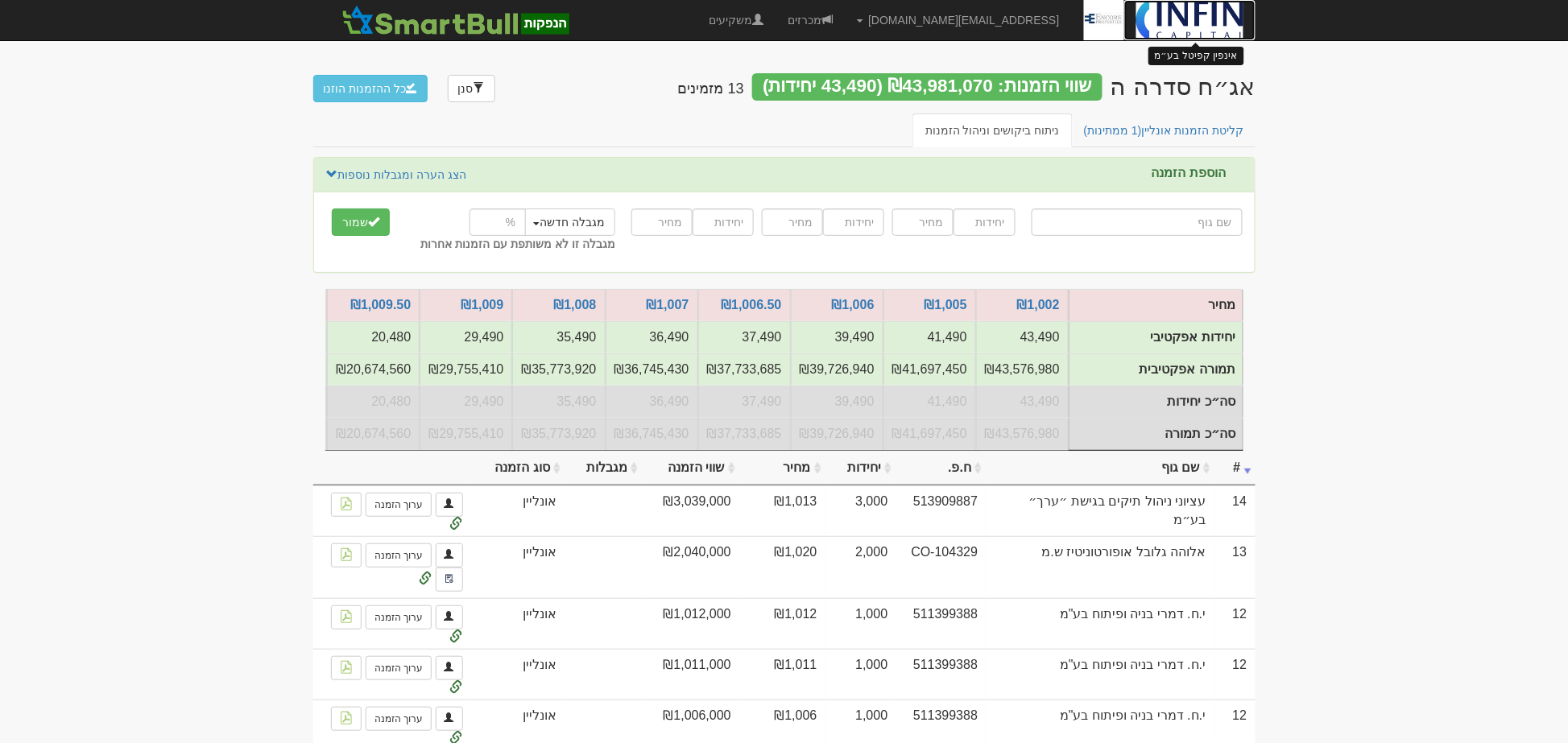
click at [1201, 9] on img at bounding box center [1190, 20] width 107 height 40
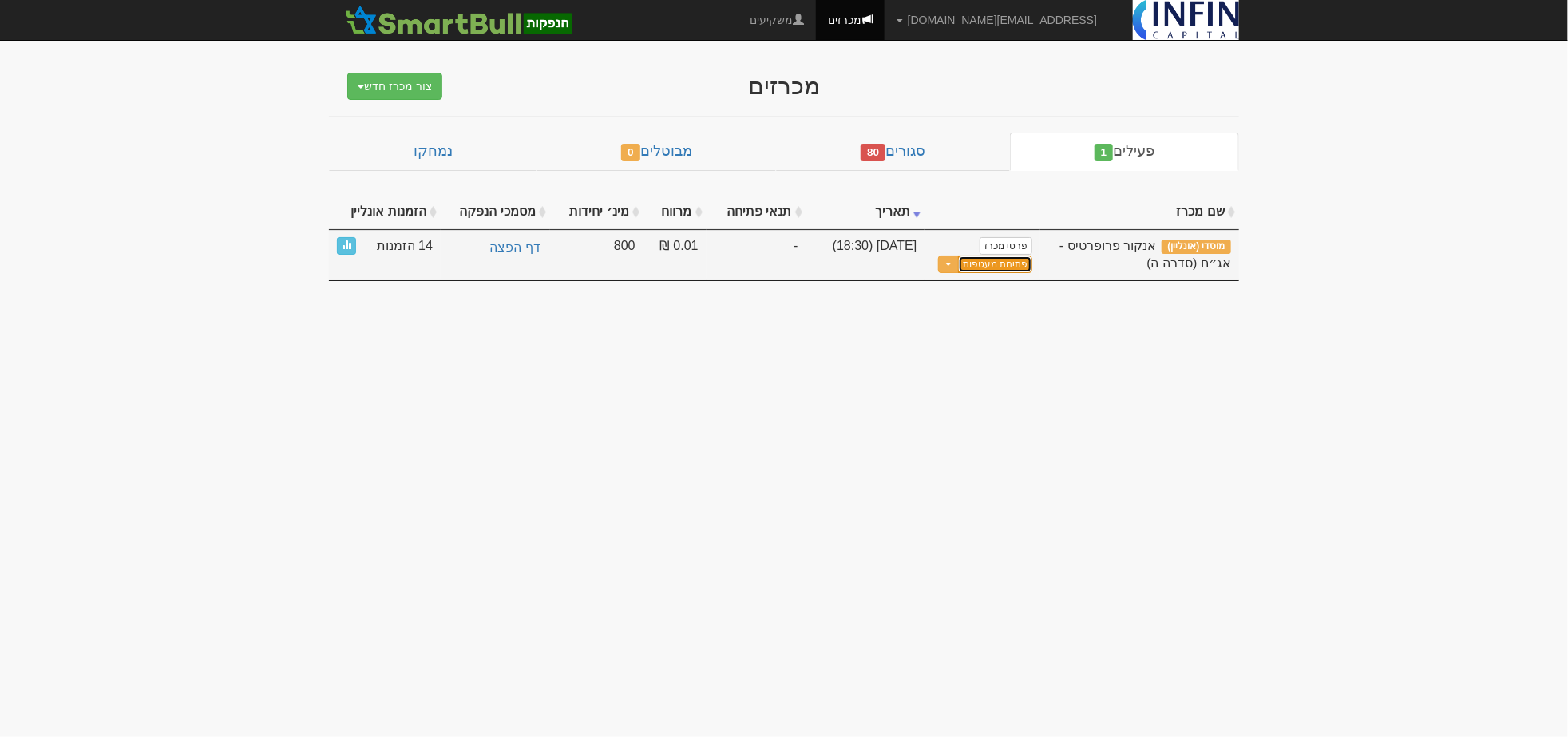
click at [1022, 257] on button "פתיחת מעטפות" at bounding box center [995, 264] width 75 height 18
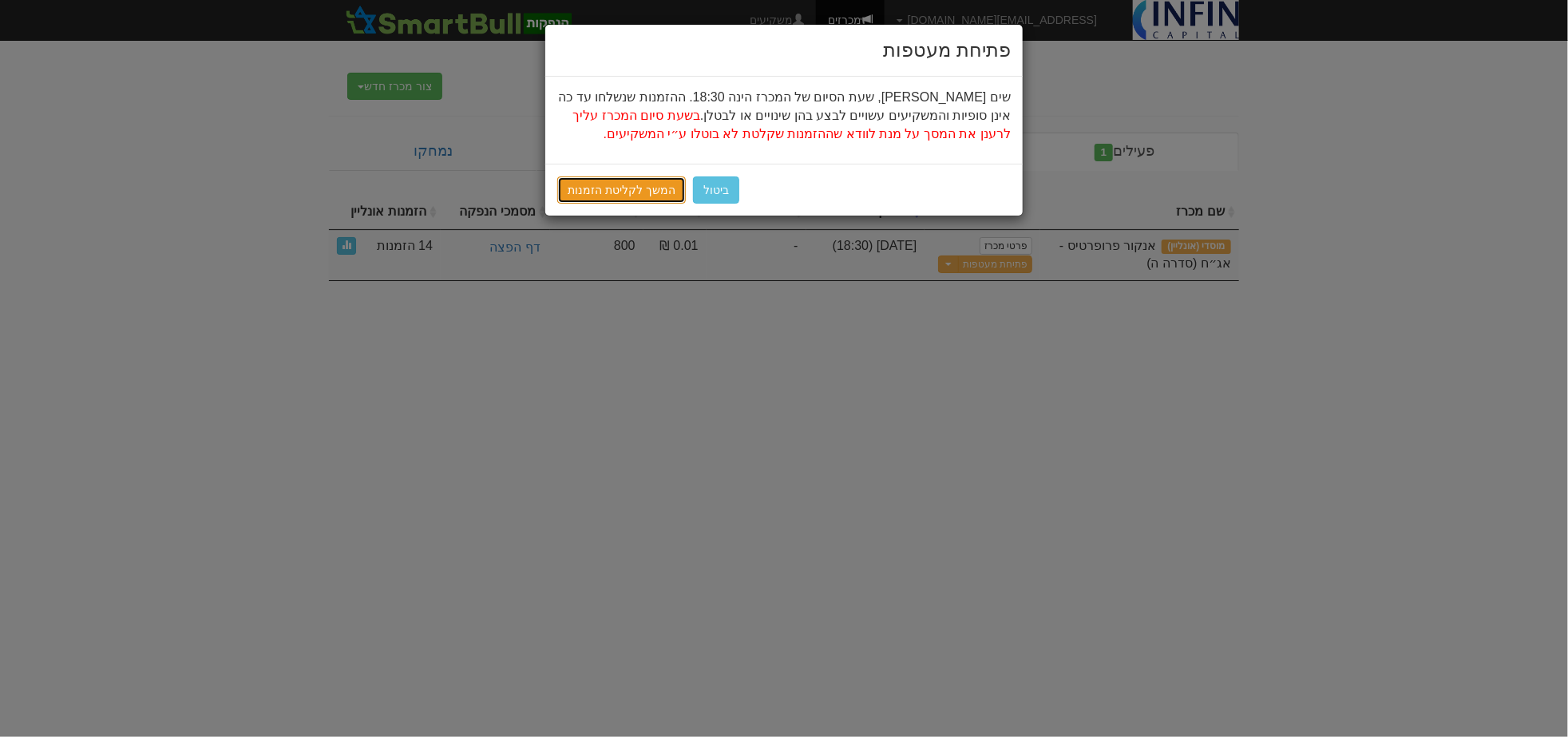
click at [663, 186] on link "המשך לקליטת הזמנות" at bounding box center [622, 190] width 128 height 27
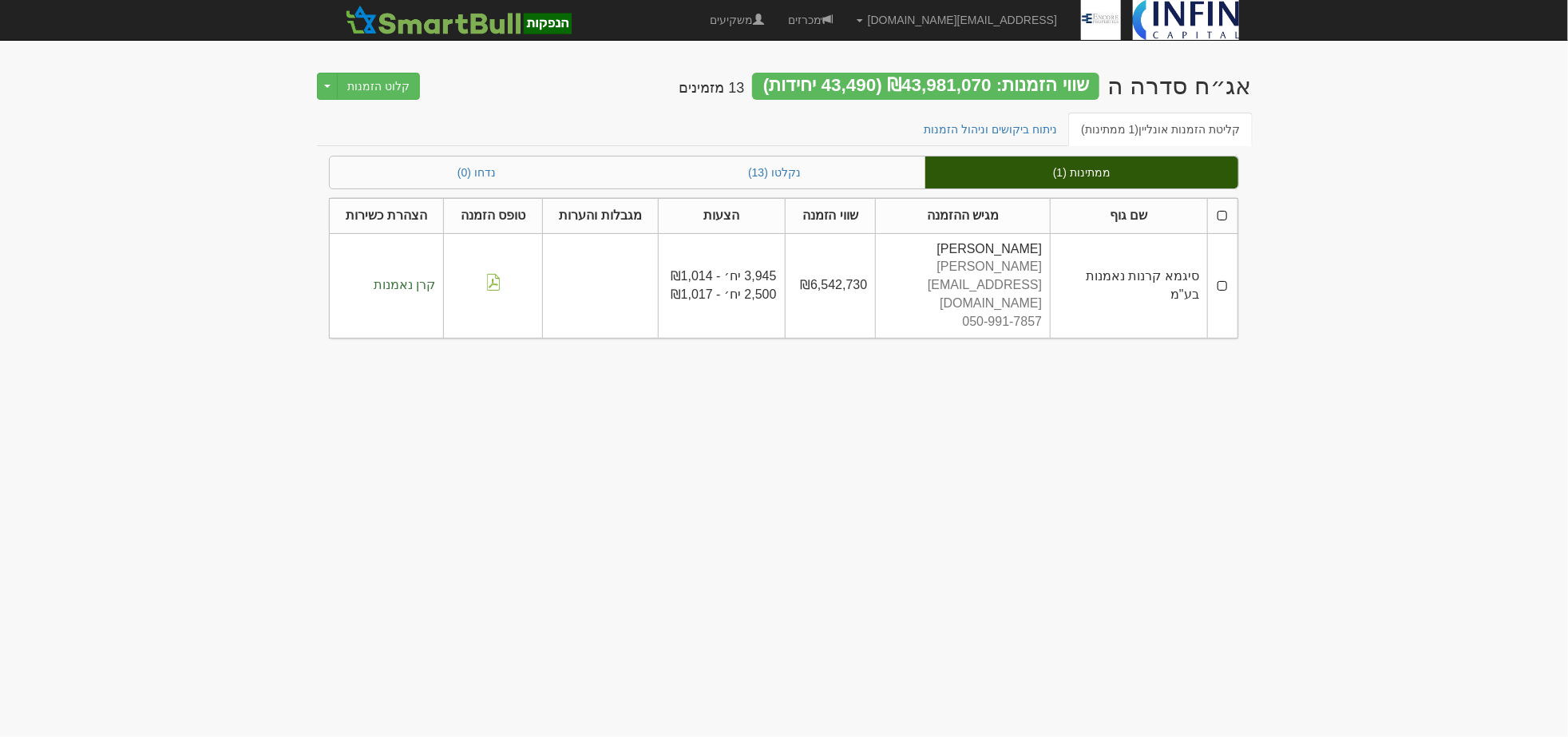
click at [1225, 214] on th at bounding box center [1222, 216] width 30 height 35
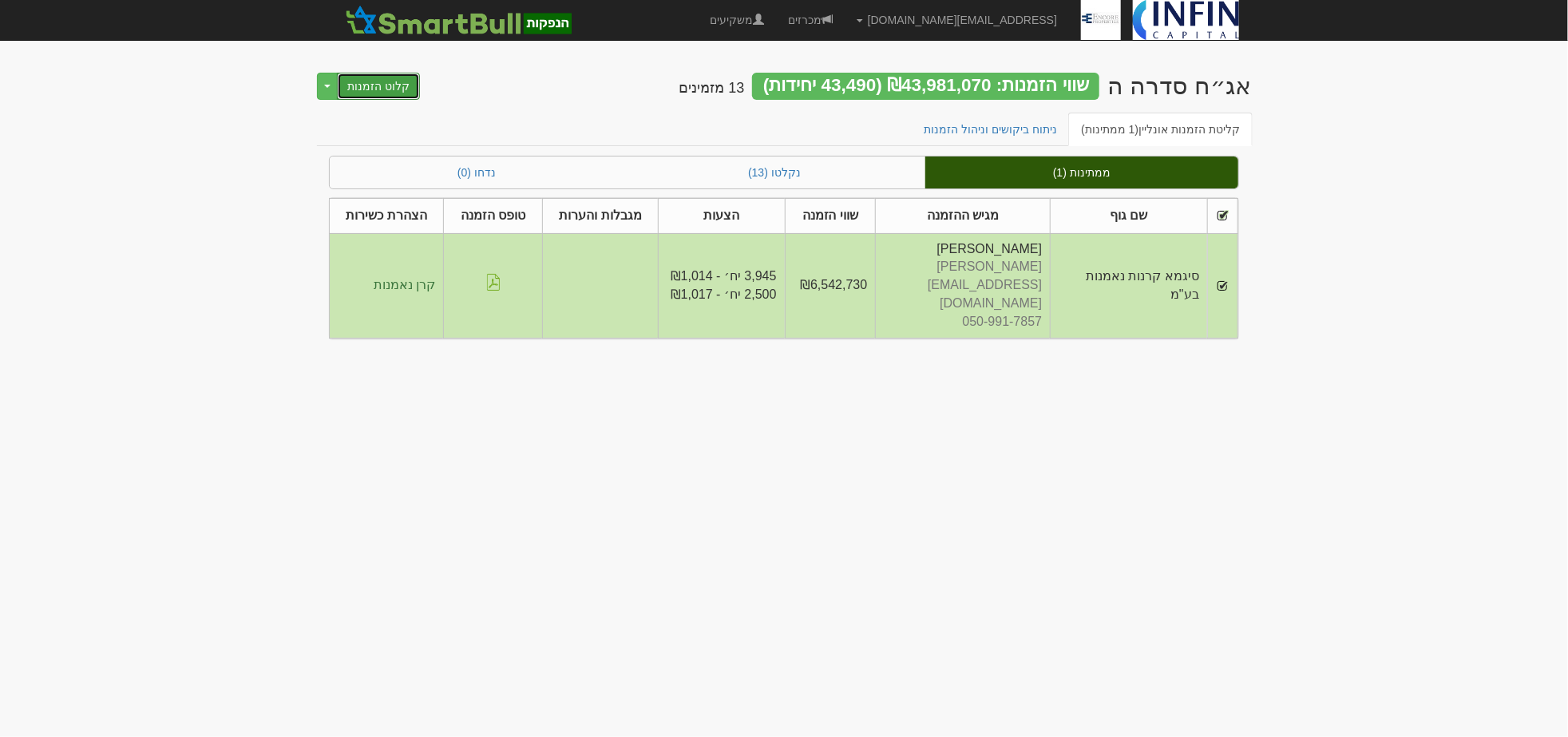
click at [395, 84] on button "קלוט הזמנות" at bounding box center [378, 87] width 83 height 27
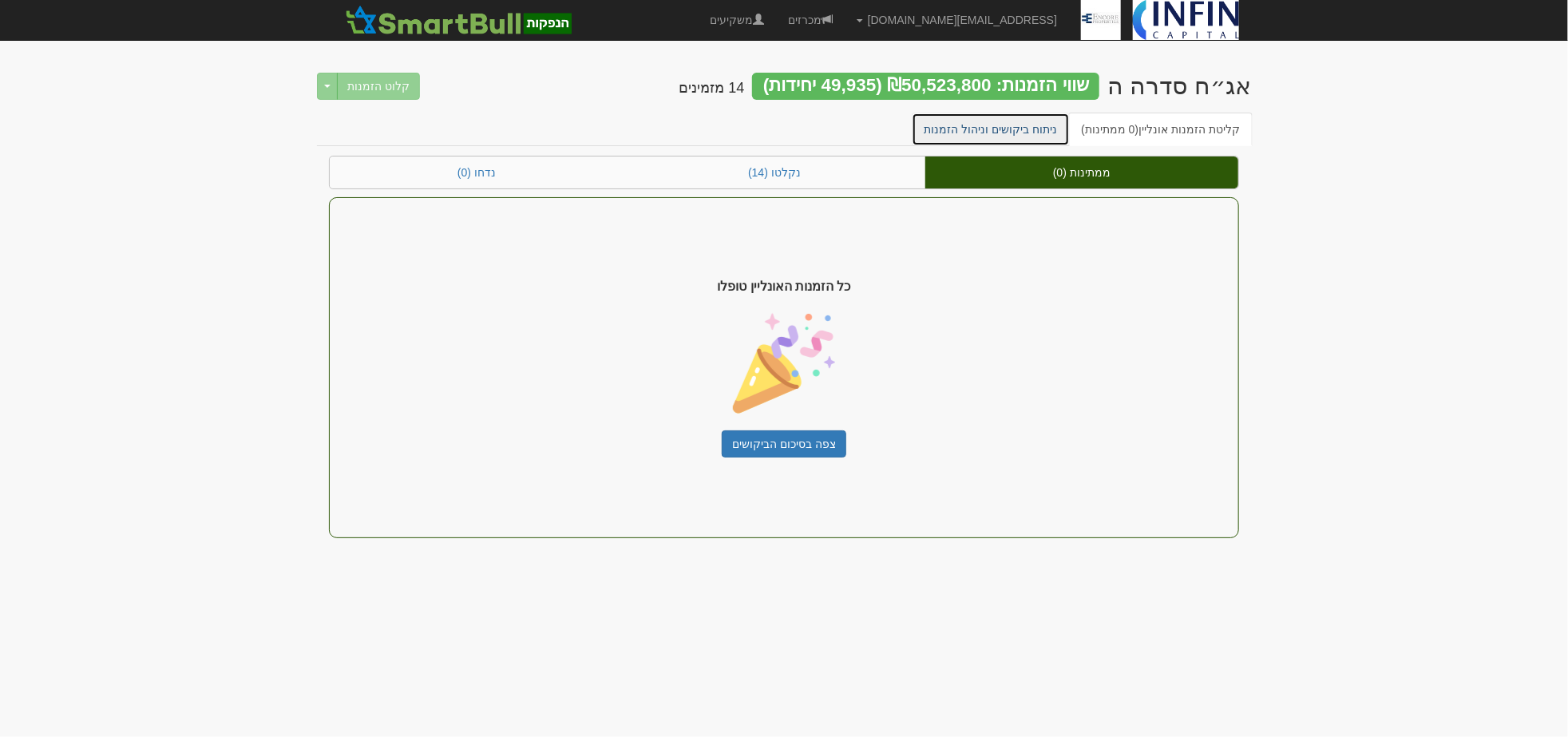
click at [1044, 140] on link "ניתוח ביקושים וניהול הזמנות" at bounding box center [991, 129] width 159 height 34
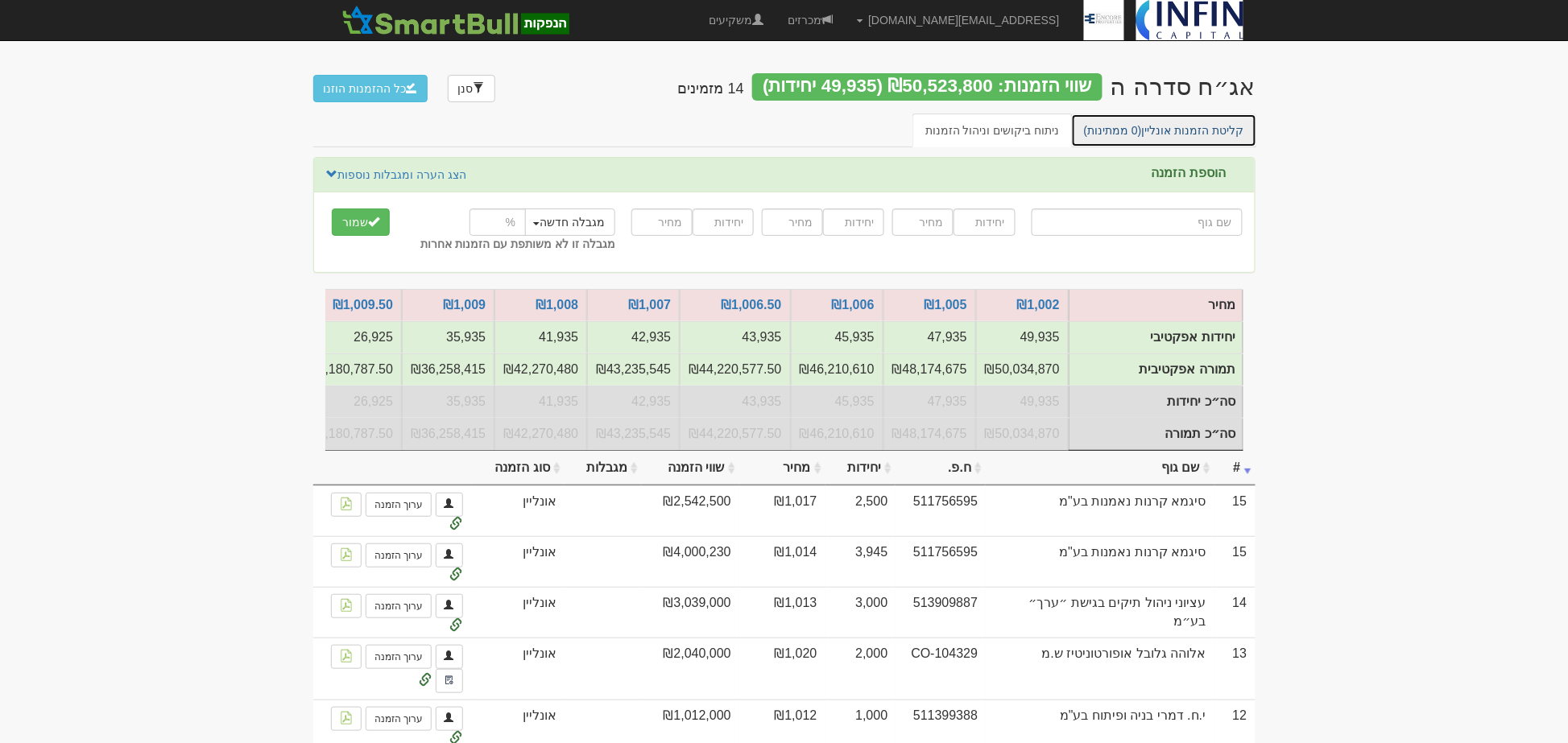
click at [1153, 134] on link "קליטת הזמנות אונליין (0 ממתינות)" at bounding box center [1164, 130] width 186 height 34
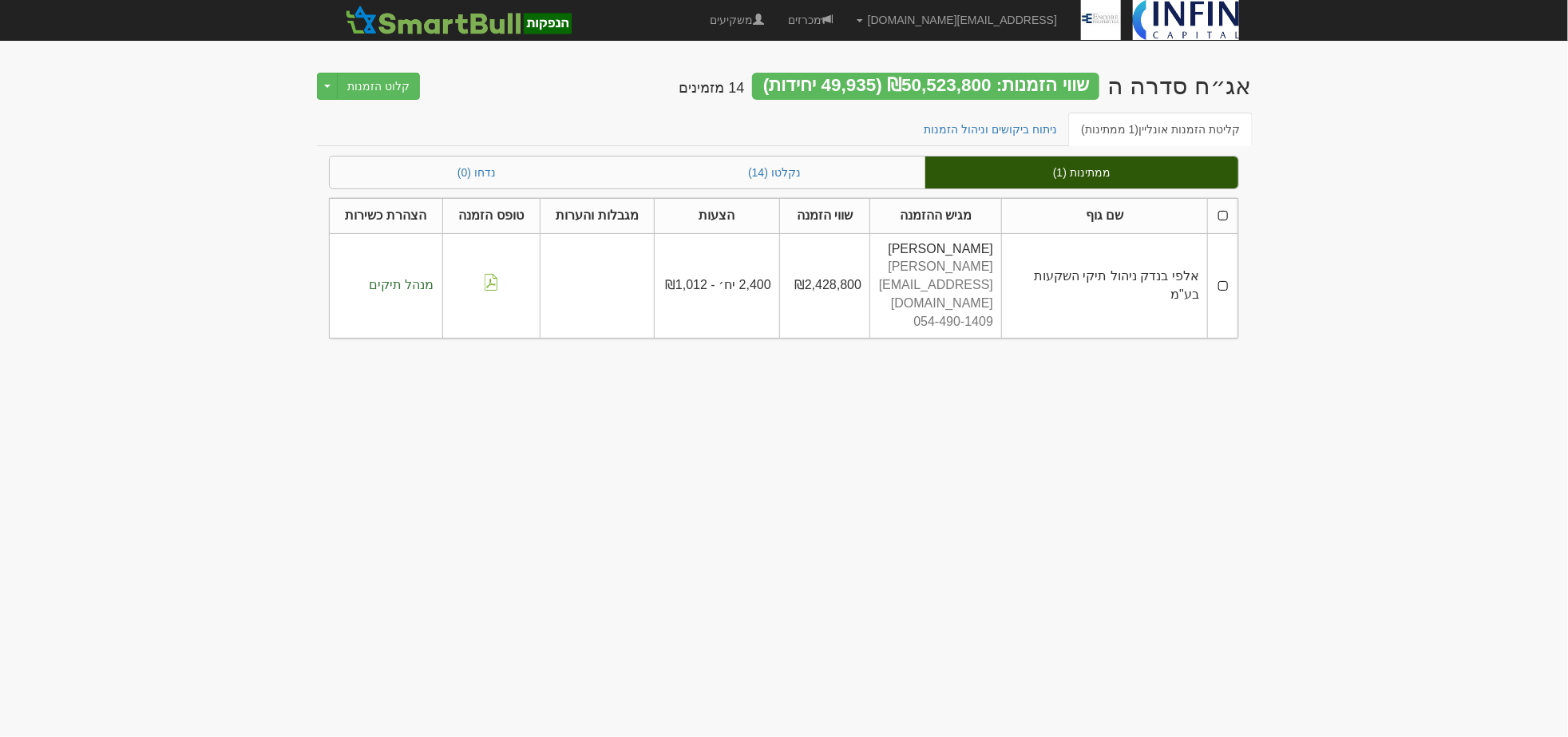
click at [1221, 219] on th at bounding box center [1223, 216] width 30 height 35
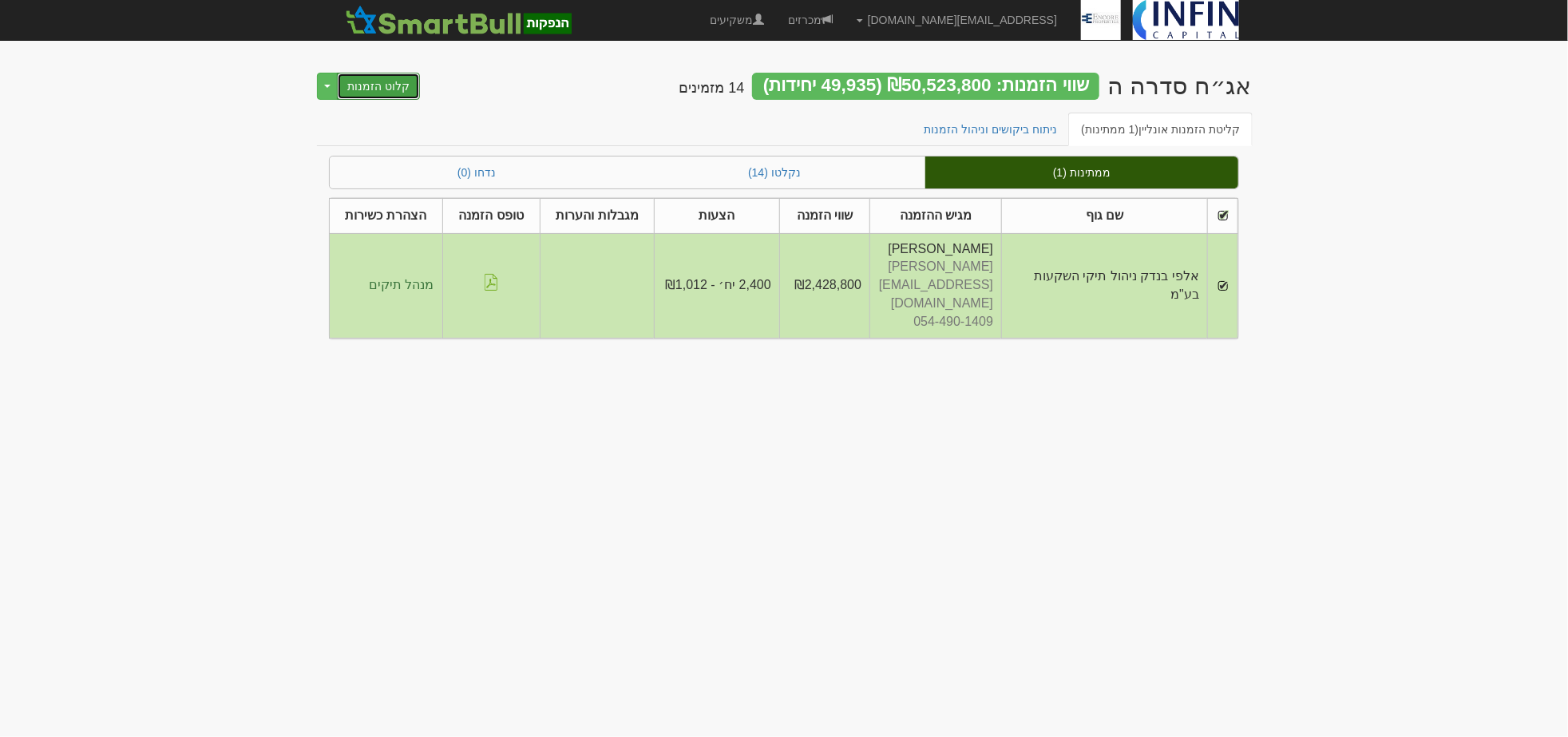
click at [376, 88] on button "קלוט הזמנות" at bounding box center [378, 87] width 83 height 27
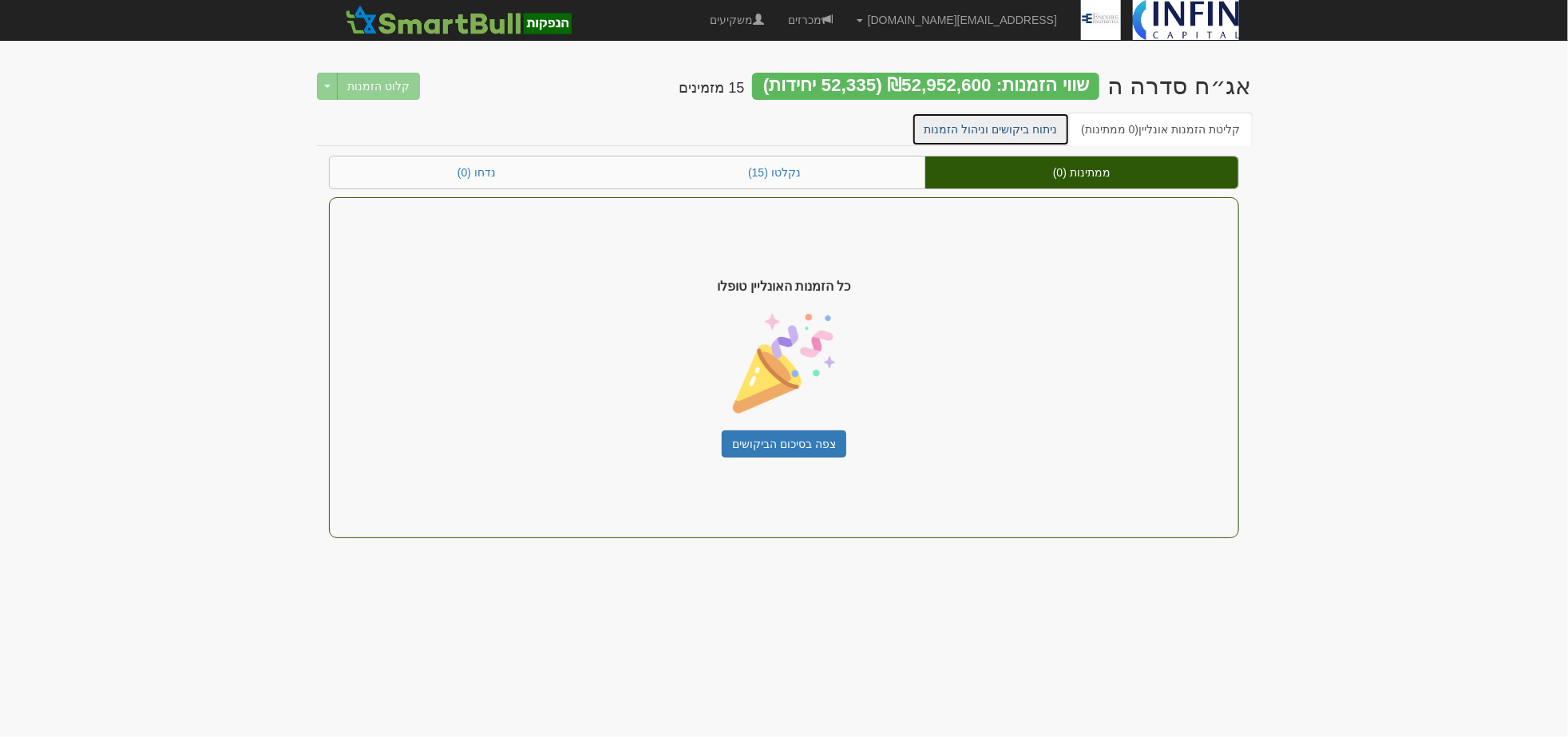
click at [1039, 120] on link "ניתוח ביקושים וניהול הזמנות" at bounding box center [991, 129] width 159 height 34
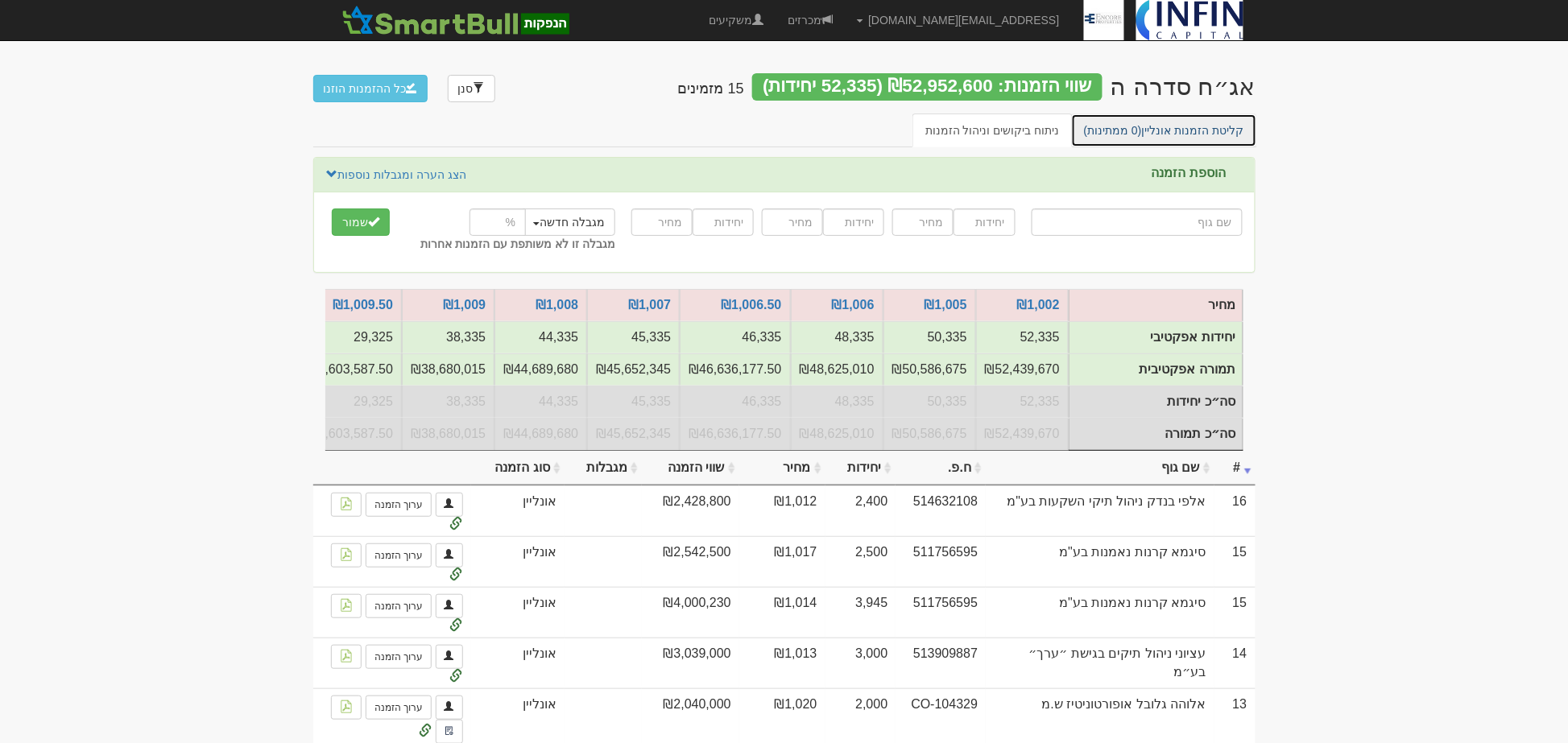
click at [1222, 134] on link "קליטת הזמנות אונליין (0 ממתינות)" at bounding box center [1164, 130] width 186 height 34
click at [1141, 132] on span "(0 ממתינות)" at bounding box center [1113, 130] width 58 height 13
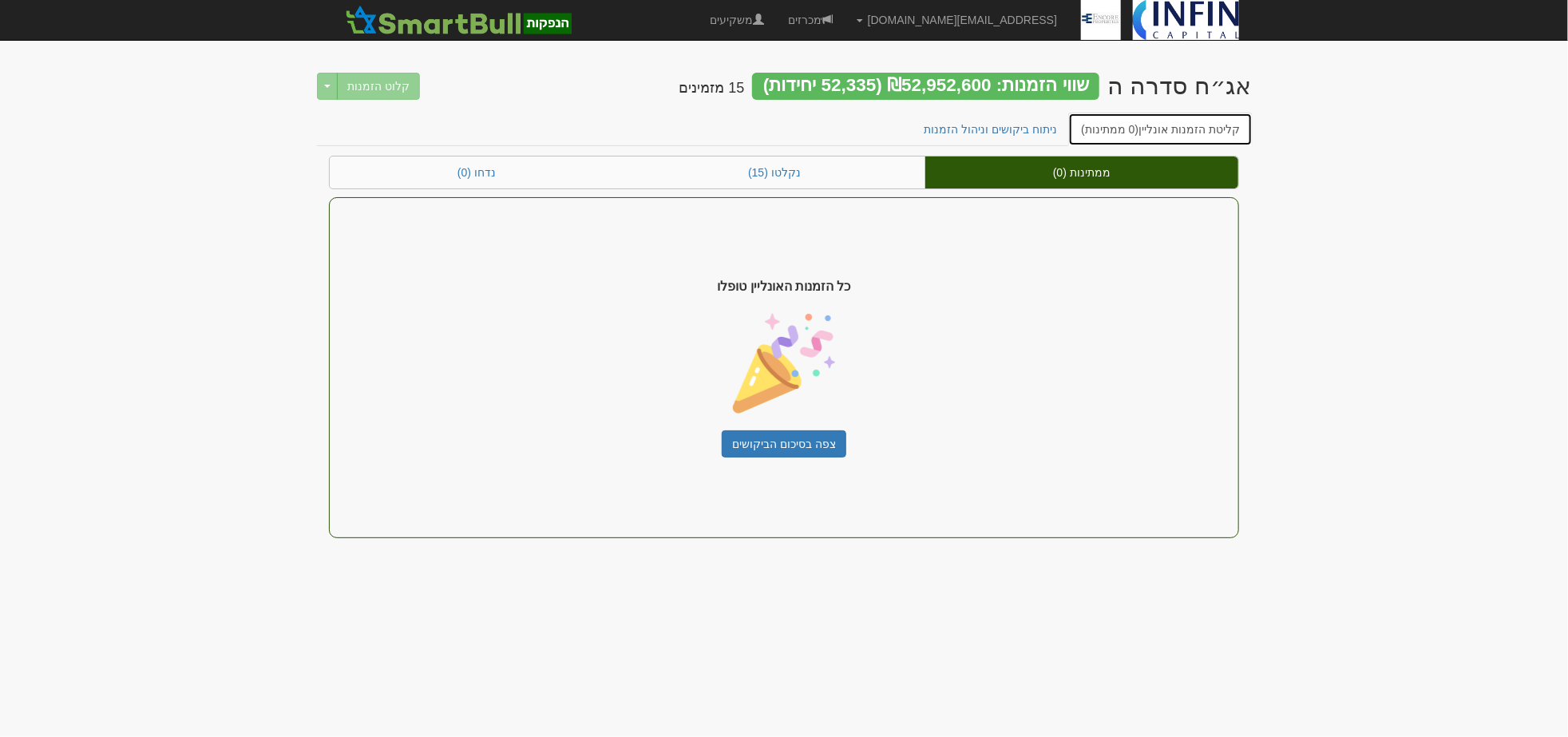
click at [1123, 124] on span "(0 ממתינות)" at bounding box center [1110, 129] width 58 height 13
click at [1057, 137] on link "ניתוח ביקושים וניהול הזמנות" at bounding box center [991, 129] width 159 height 34
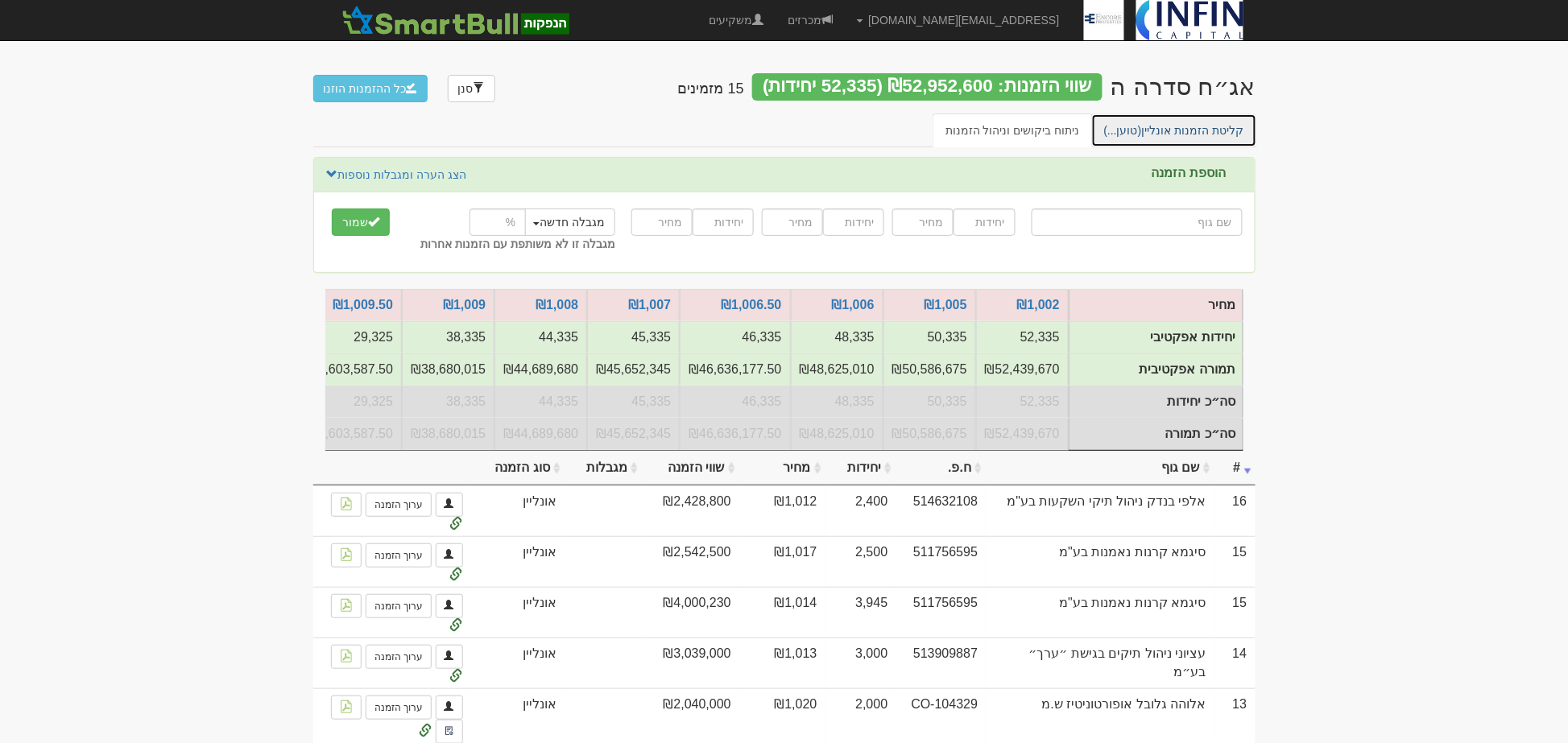
drag, startPoint x: 0, startPoint y: 0, endPoint x: 1181, endPoint y: 129, distance: 1188.0
click at [1181, 129] on link "קליטת הזמנות אונליין (טוען...)" at bounding box center [1174, 130] width 166 height 34
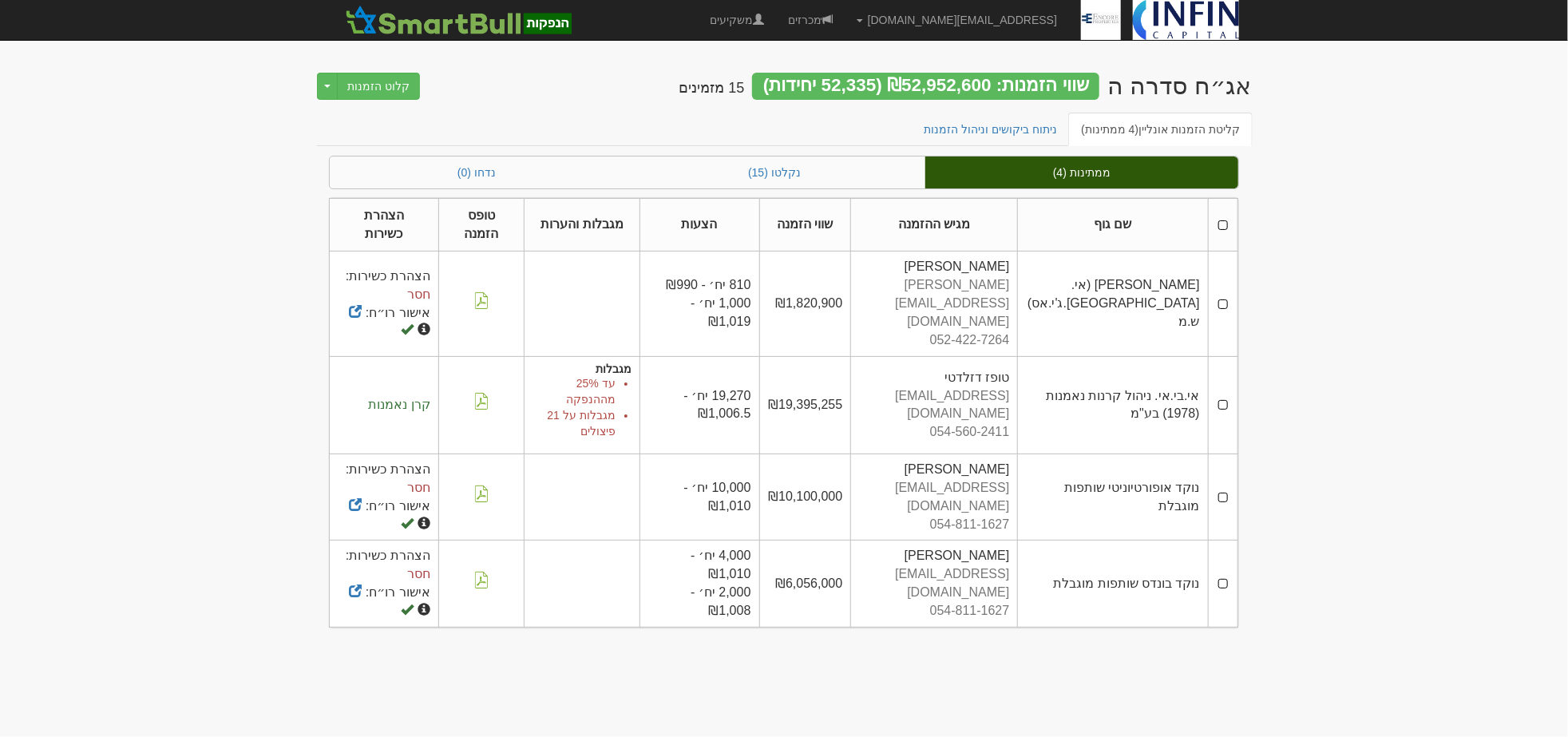
click at [1228, 225] on th at bounding box center [1222, 225] width 30 height 54
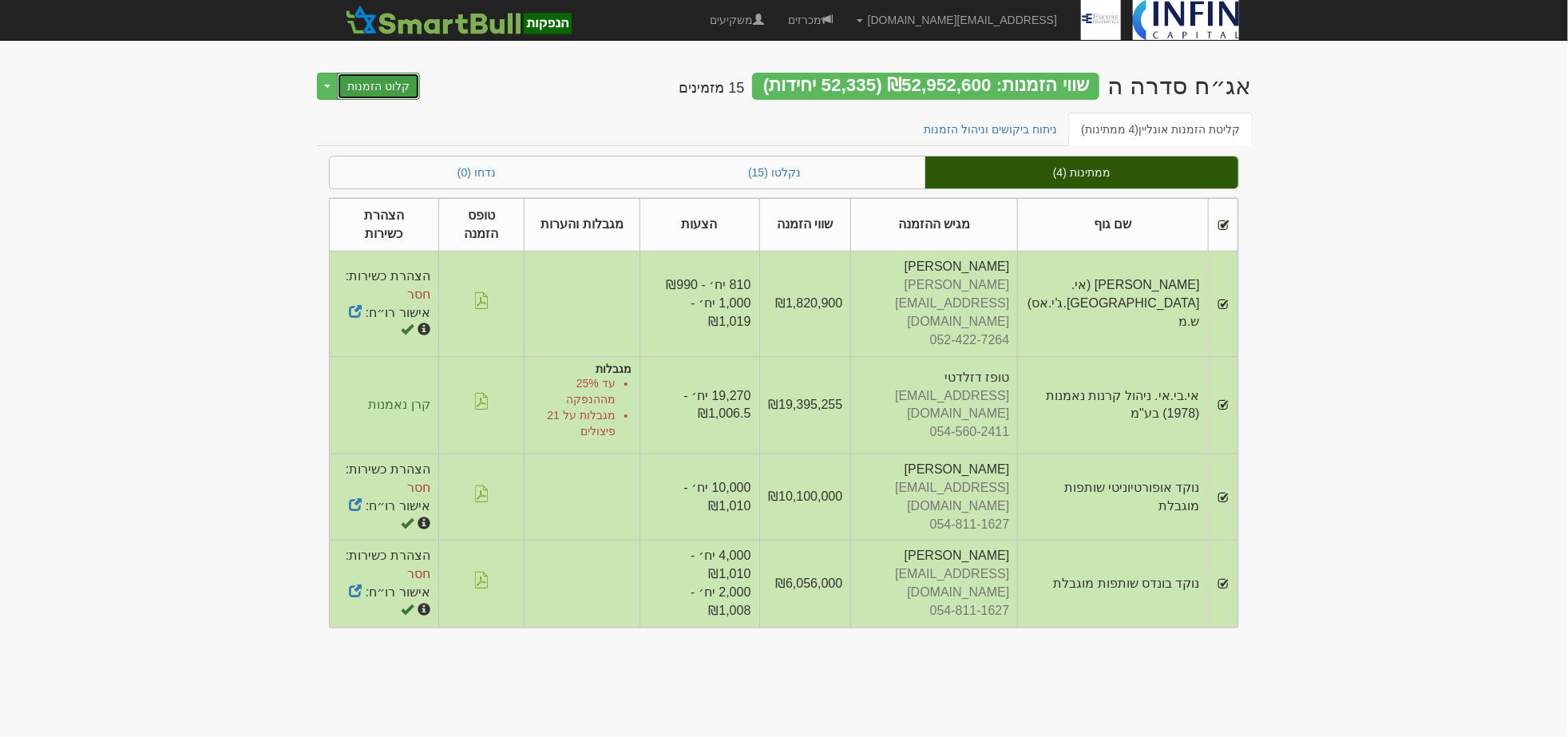
click at [380, 92] on button "קלוט הזמנות" at bounding box center [378, 87] width 83 height 27
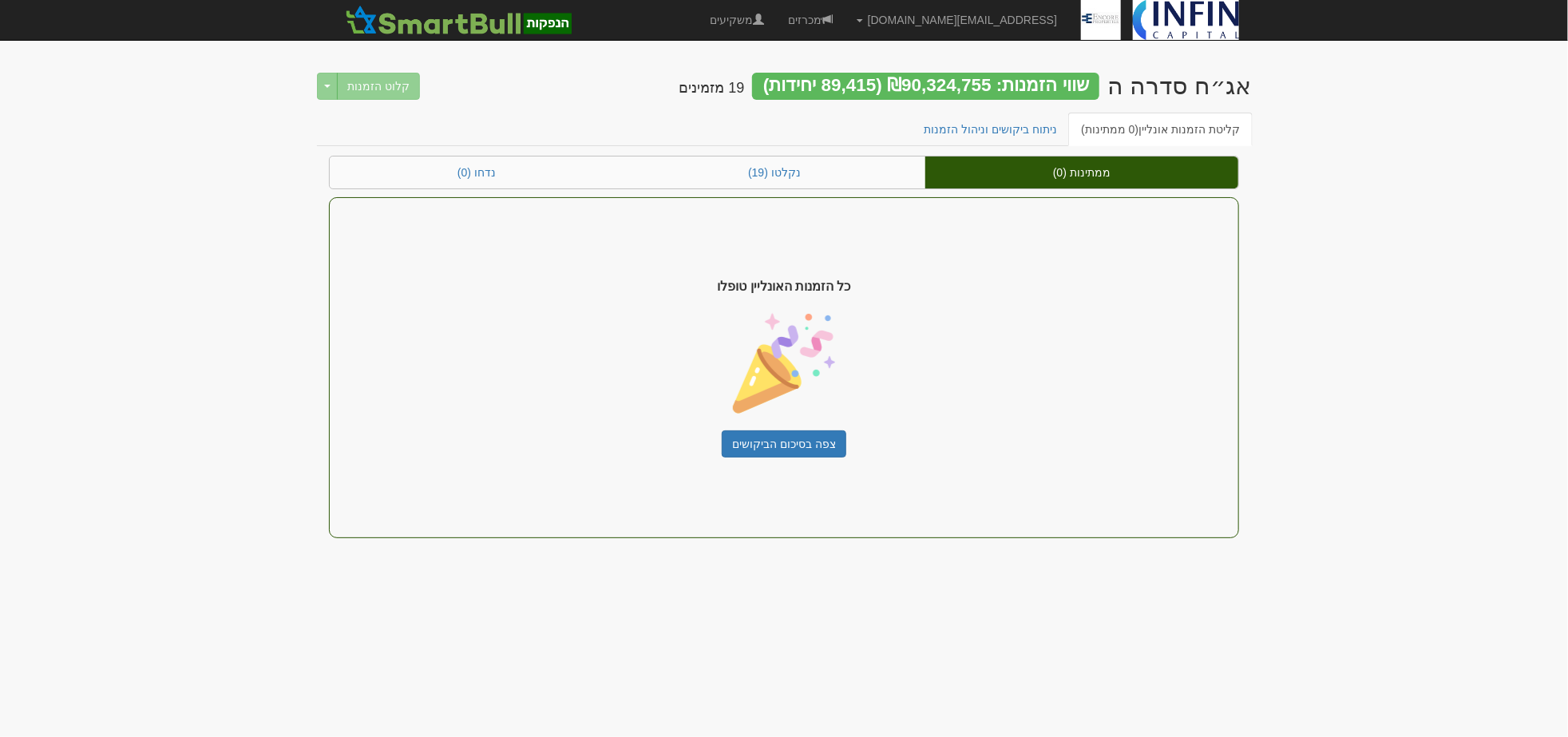
click at [1395, 218] on body "[EMAIL_ADDRESS][DOMAIN_NAME] הגדרות חשבונות הנפקה תבניות הודעות קיבול" at bounding box center [784, 368] width 1568 height 737
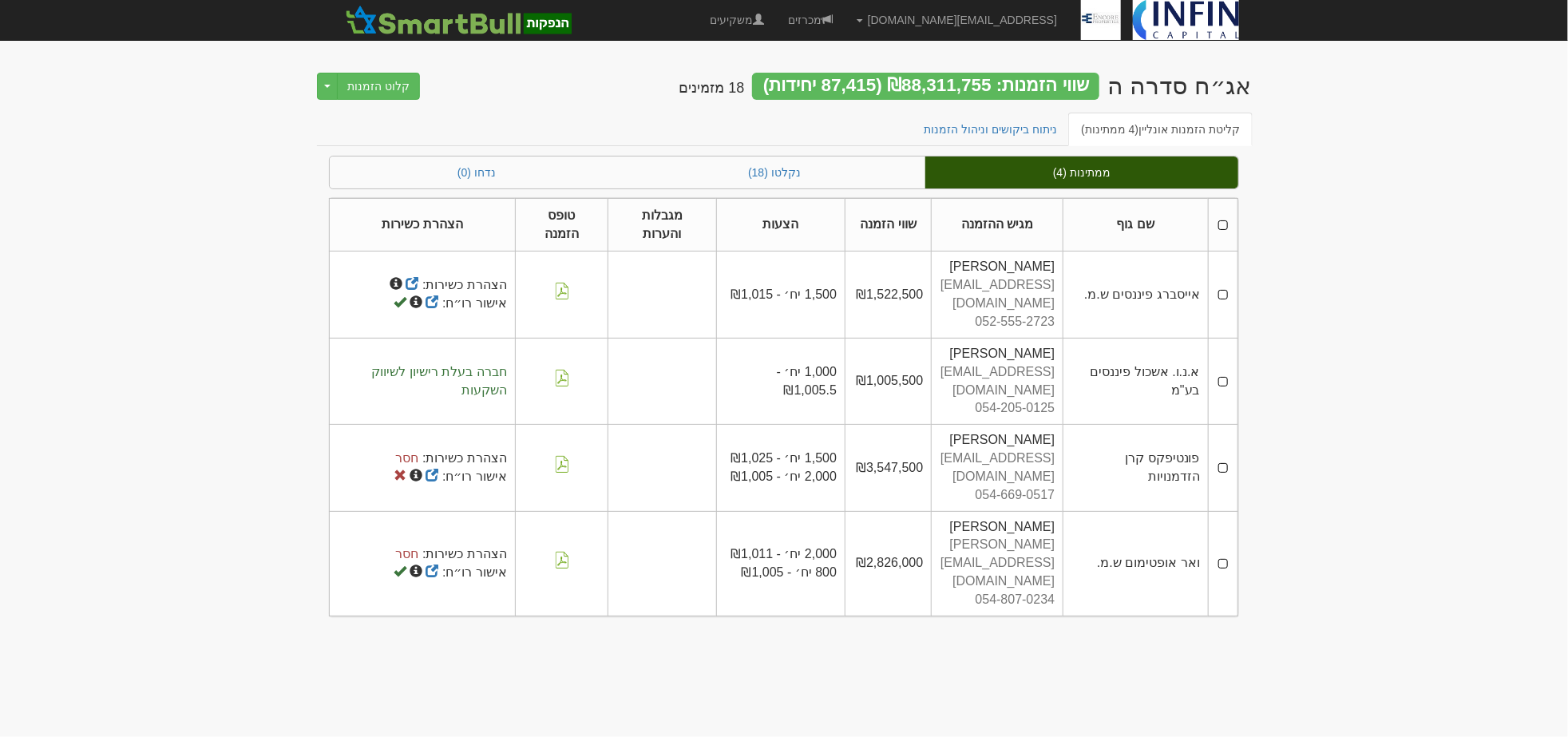
click at [1225, 226] on th at bounding box center [1222, 225] width 30 height 54
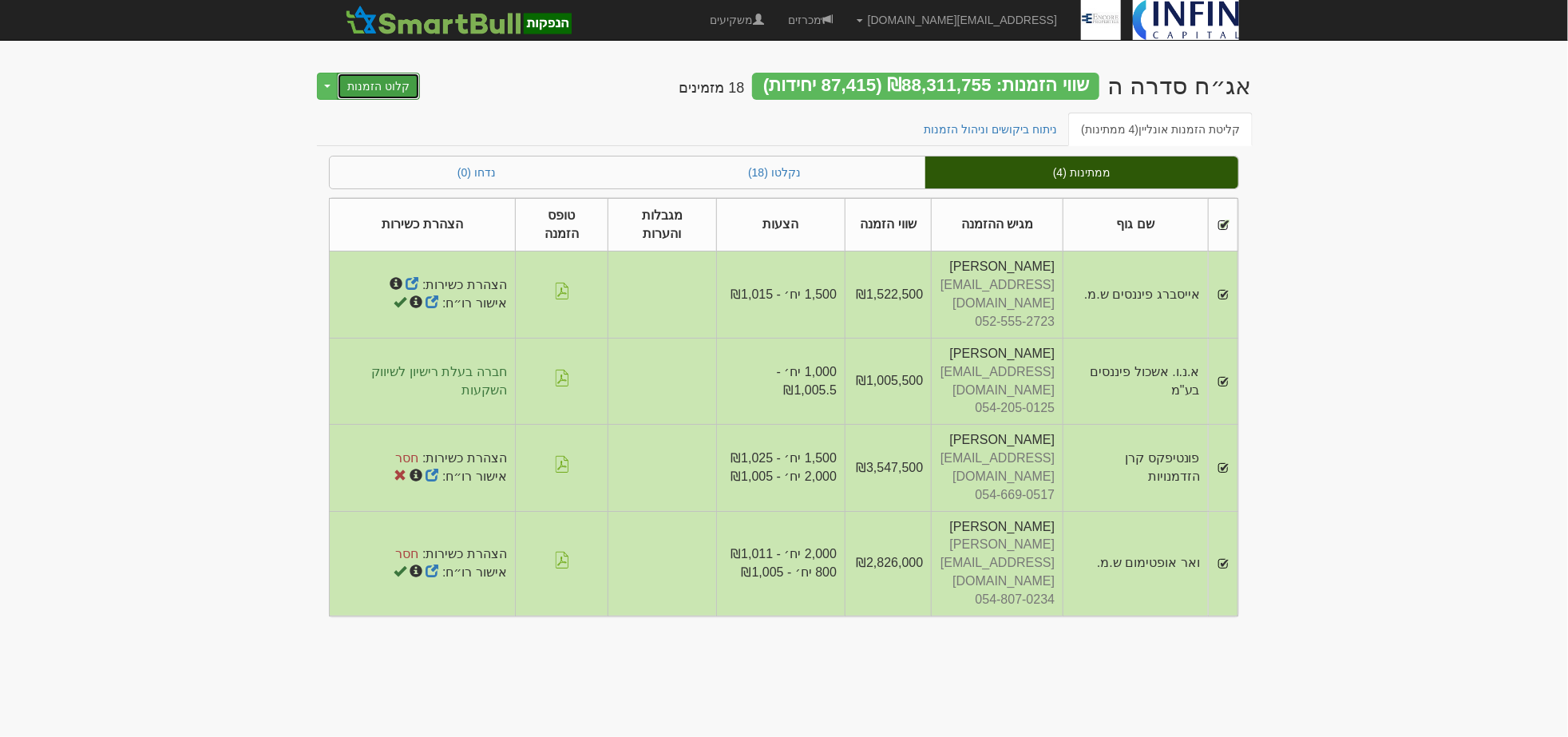
click at [401, 83] on button "קלוט הזמנות" at bounding box center [378, 87] width 83 height 27
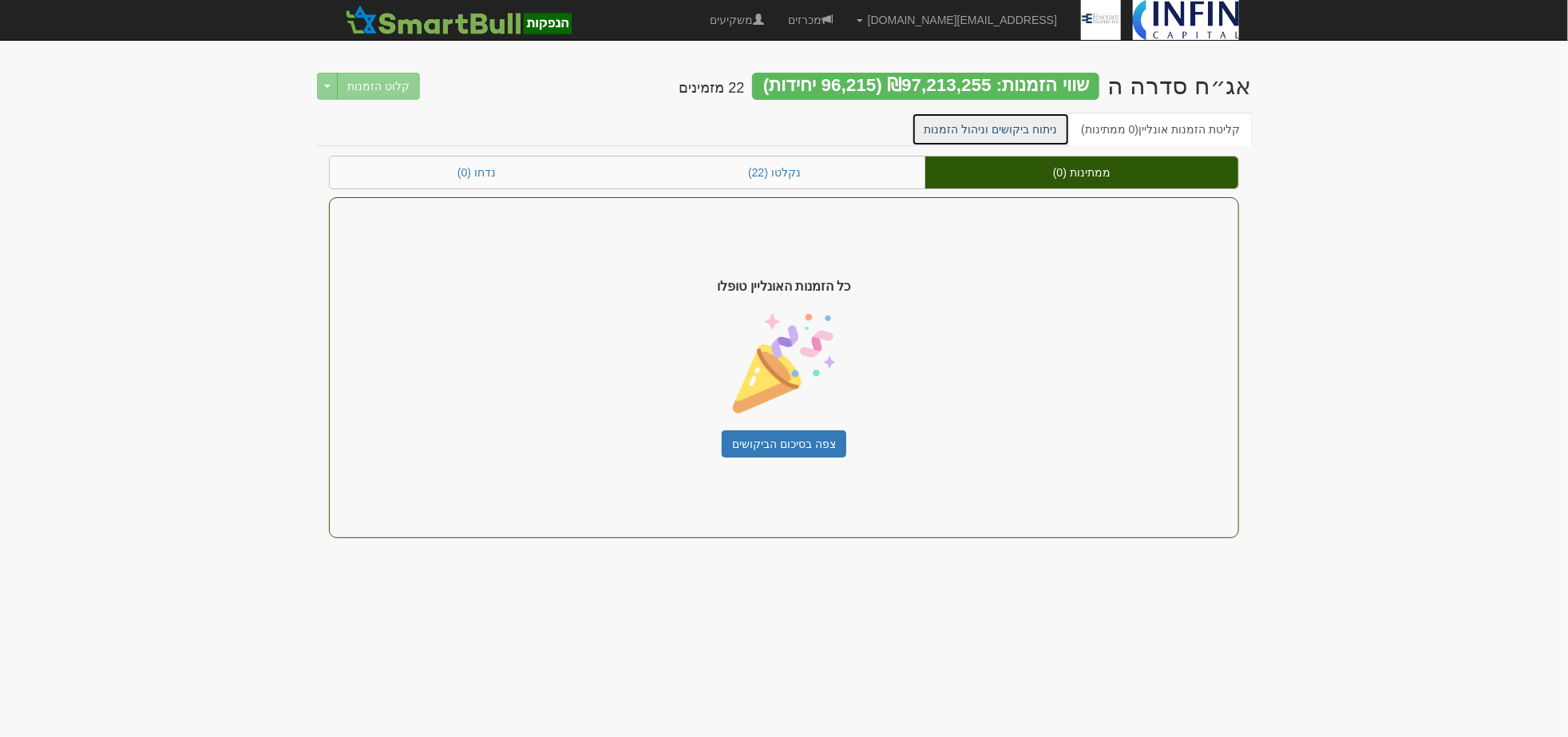
click at [1042, 130] on link "ניתוח ביקושים וניהול הזמנות" at bounding box center [991, 129] width 159 height 34
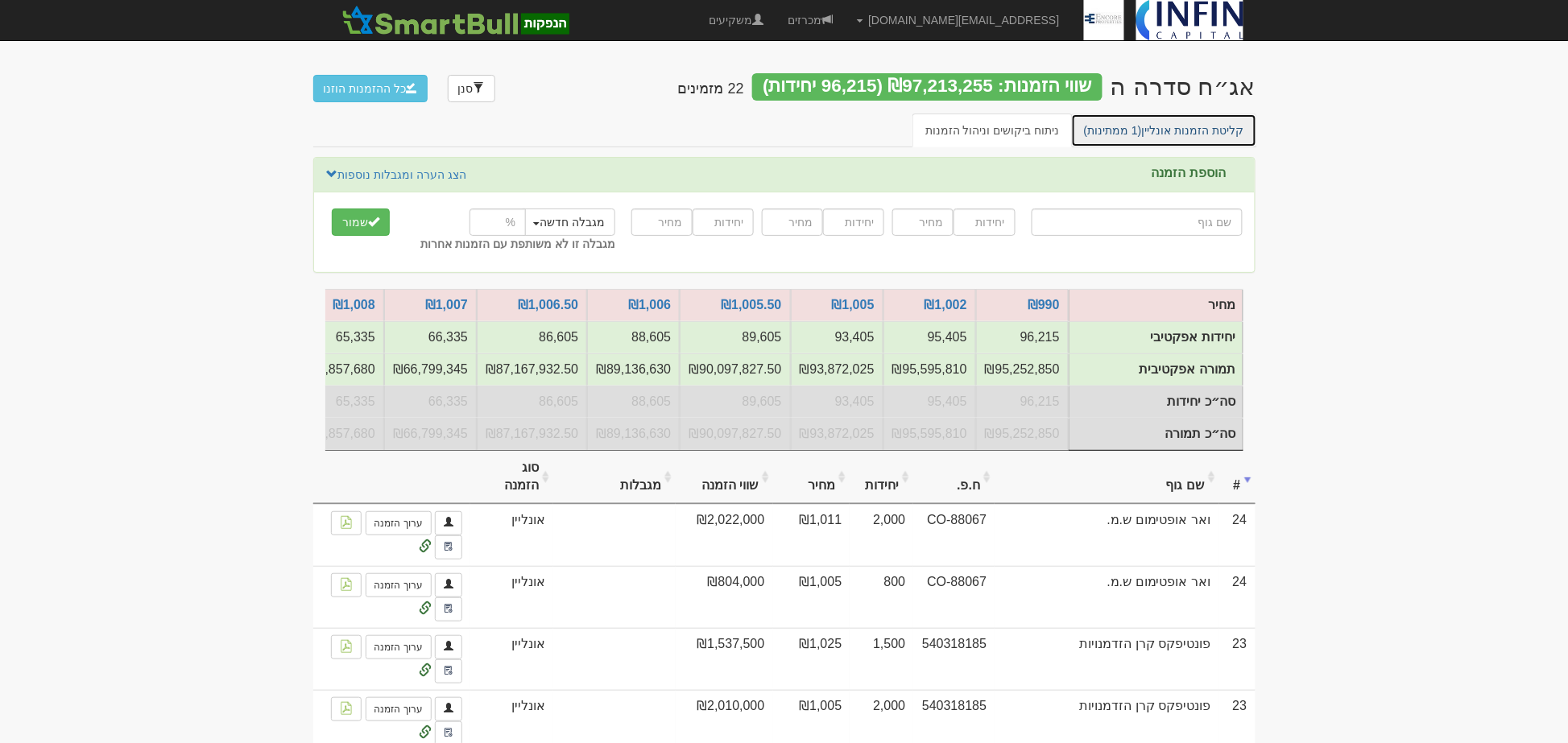
click at [1177, 135] on link "קליטת הזמנות אונליין (1 ממתינות)" at bounding box center [1164, 130] width 186 height 34
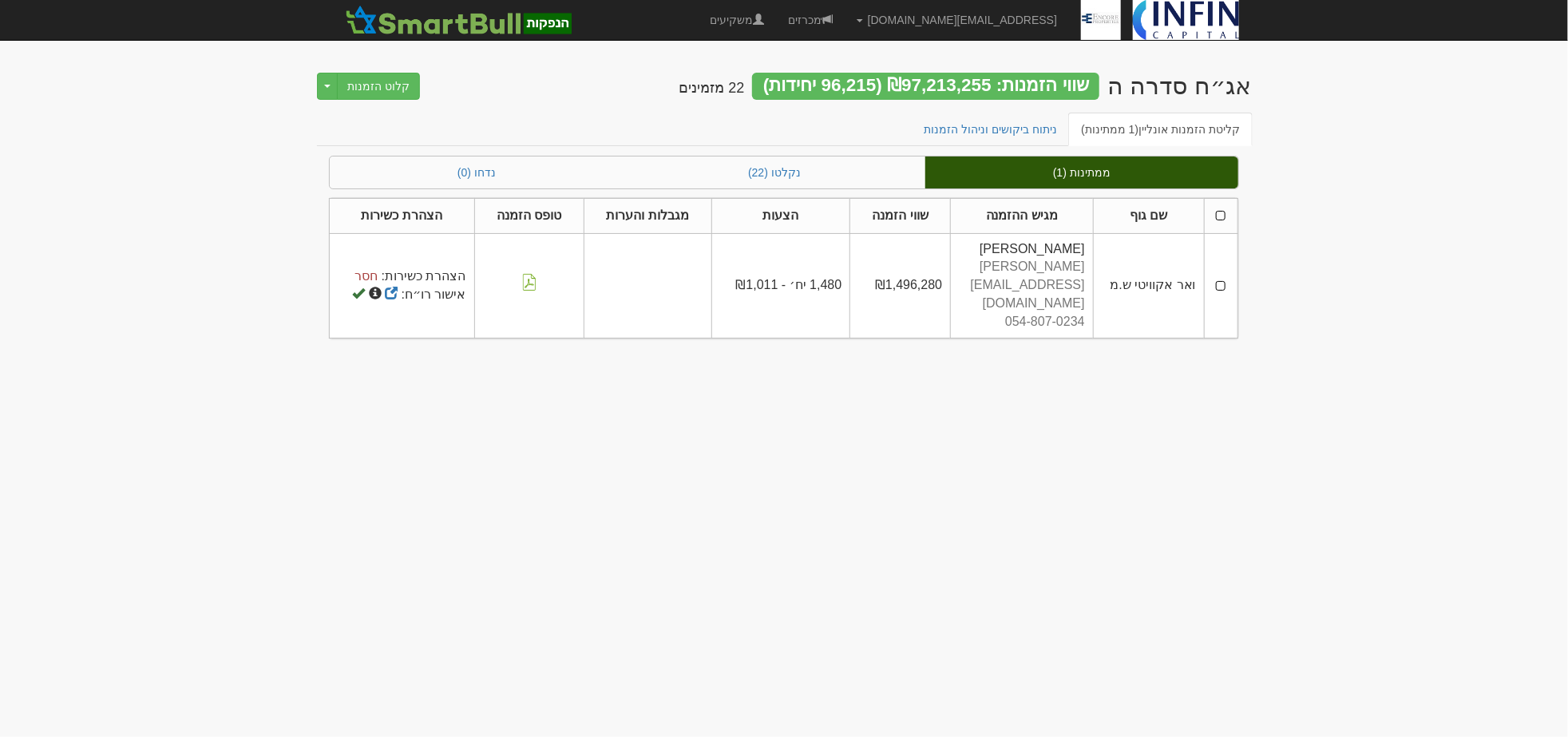
click at [1219, 214] on th at bounding box center [1221, 216] width 34 height 35
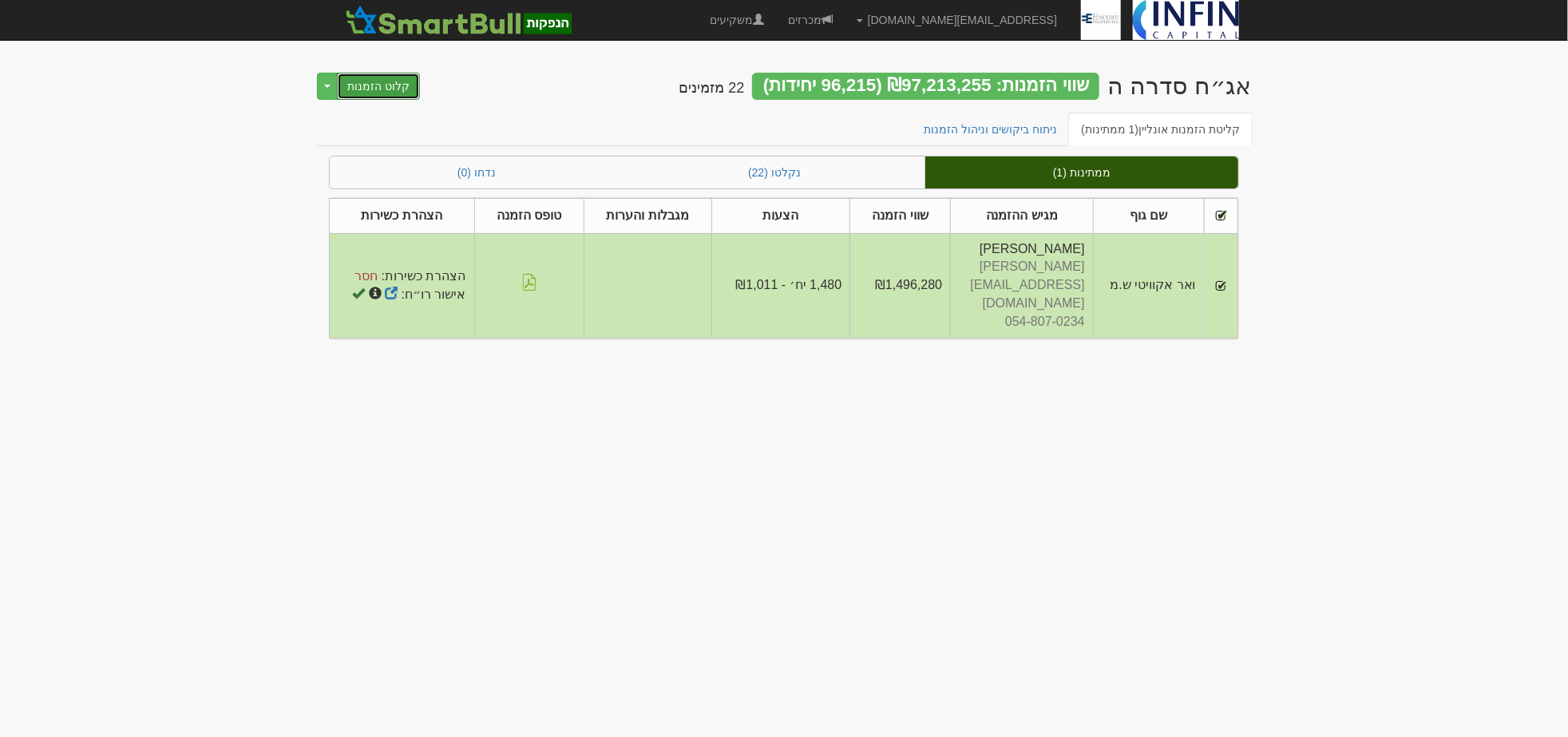
click at [380, 80] on button "קלוט הזמנות" at bounding box center [378, 87] width 83 height 27
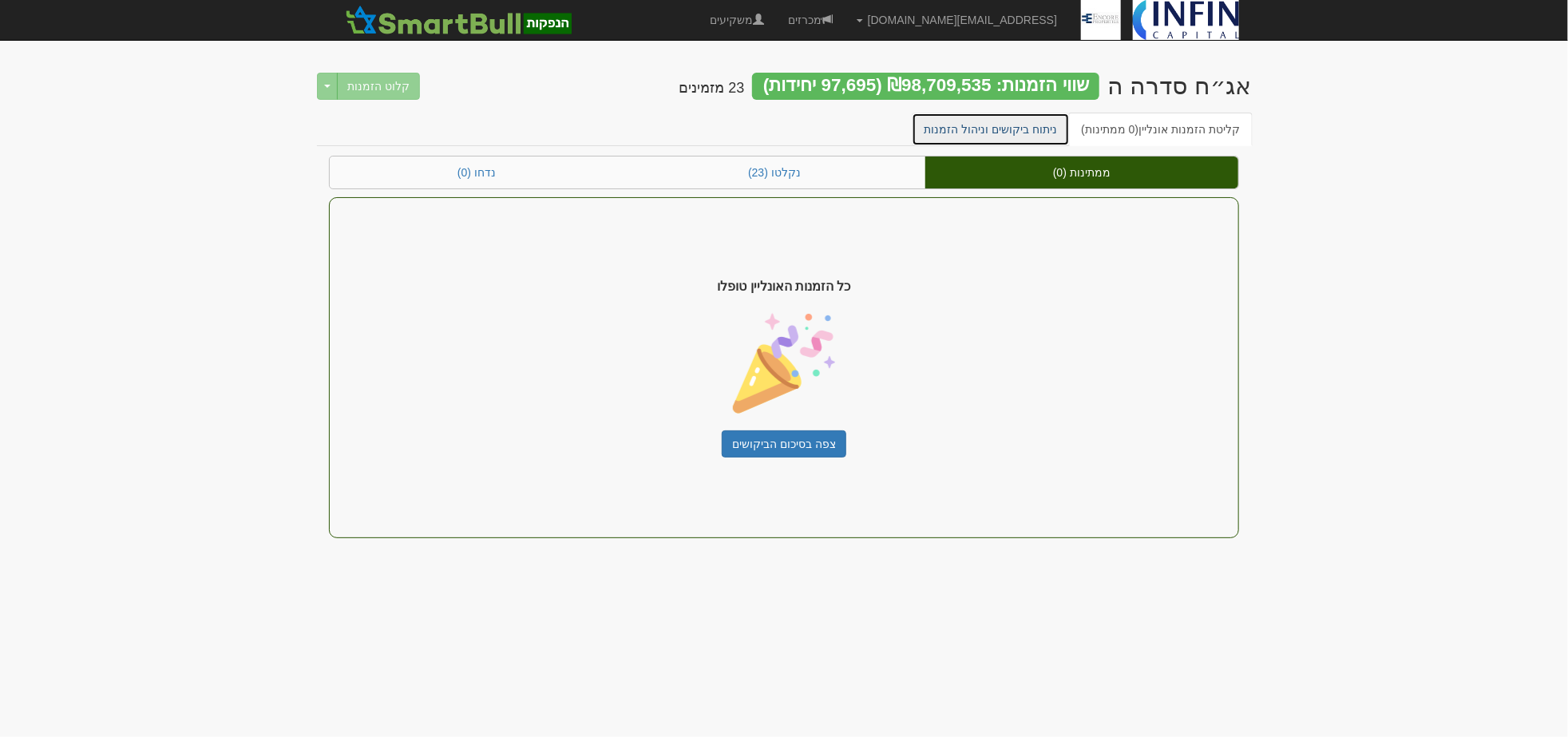
click at [1043, 124] on link "ניתוח ביקושים וניהול הזמנות" at bounding box center [991, 129] width 159 height 34
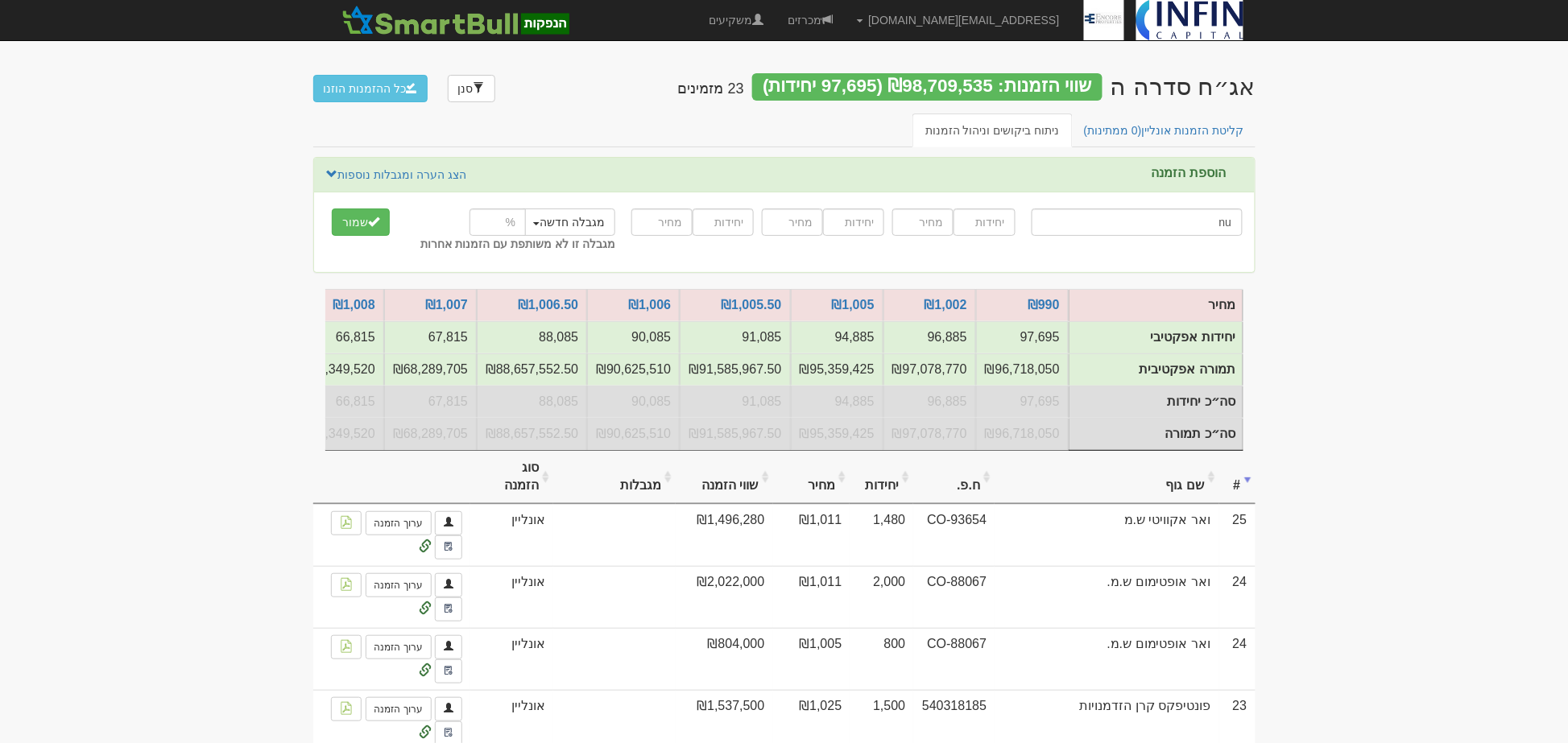
type input "n"
type input "מ"
type input "מור (!) הזדמנויות אג"ח קונצרני"
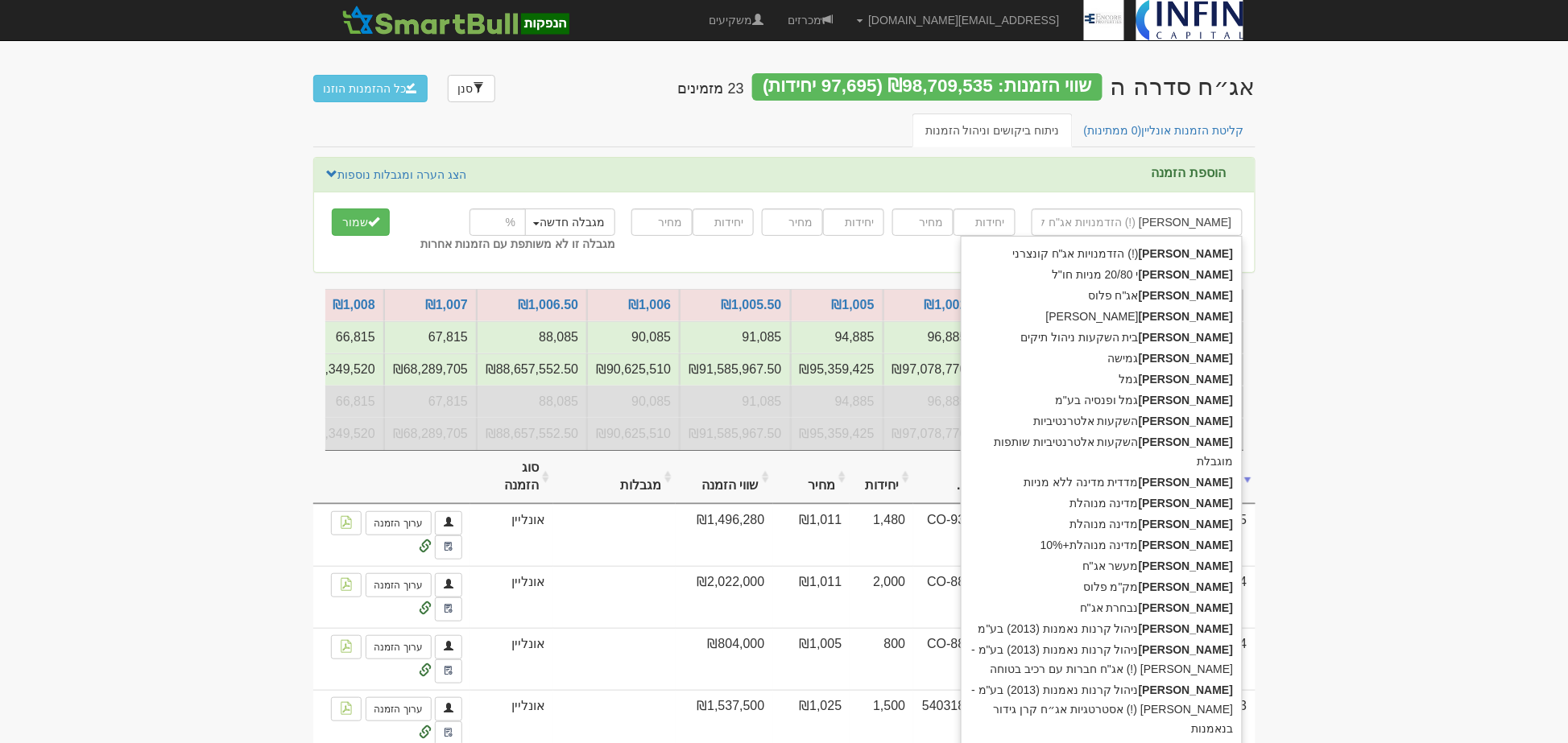
type input "מור"
type input "מור ג"
type input "מור גמל"
type input "מור גמ"
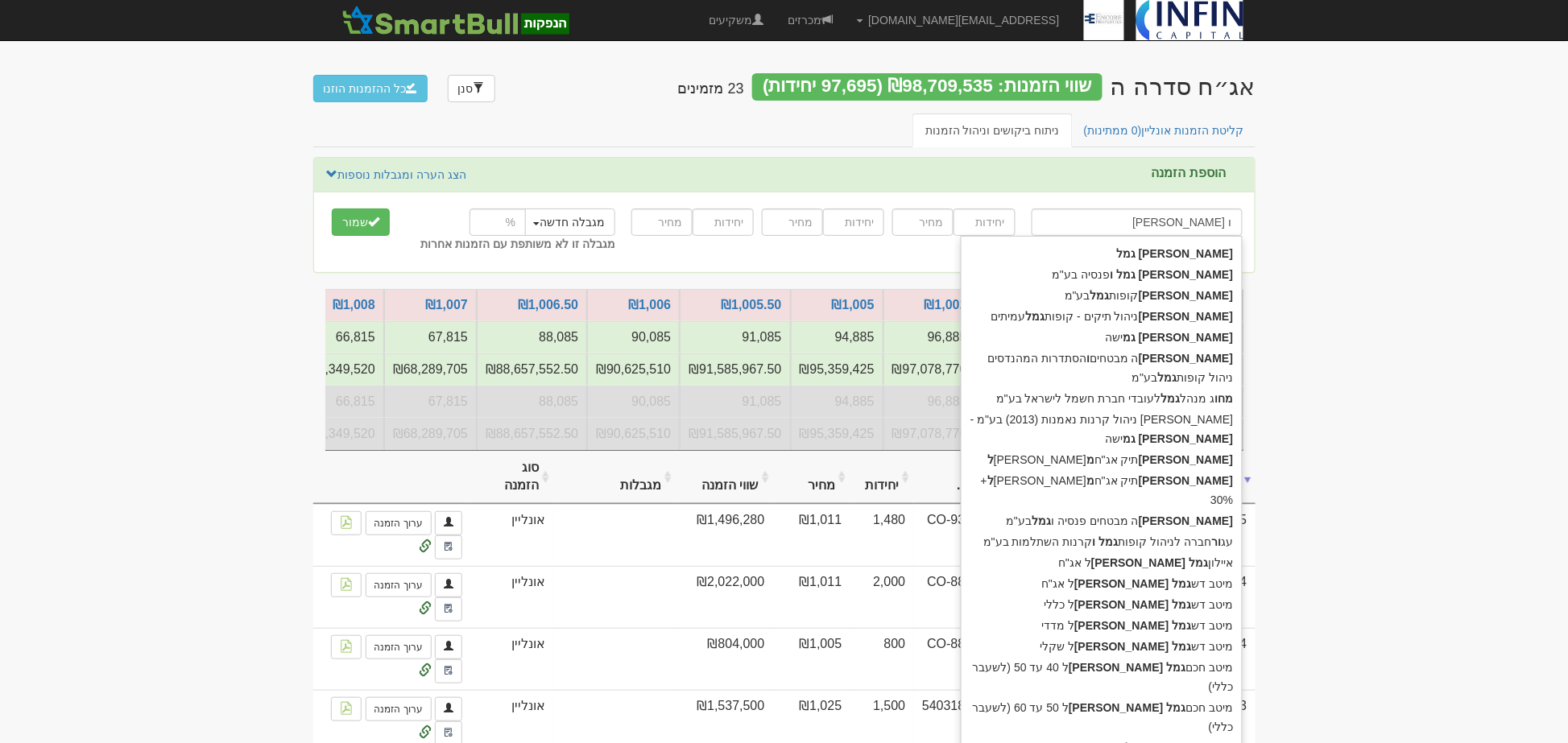
type input "מור גמל"
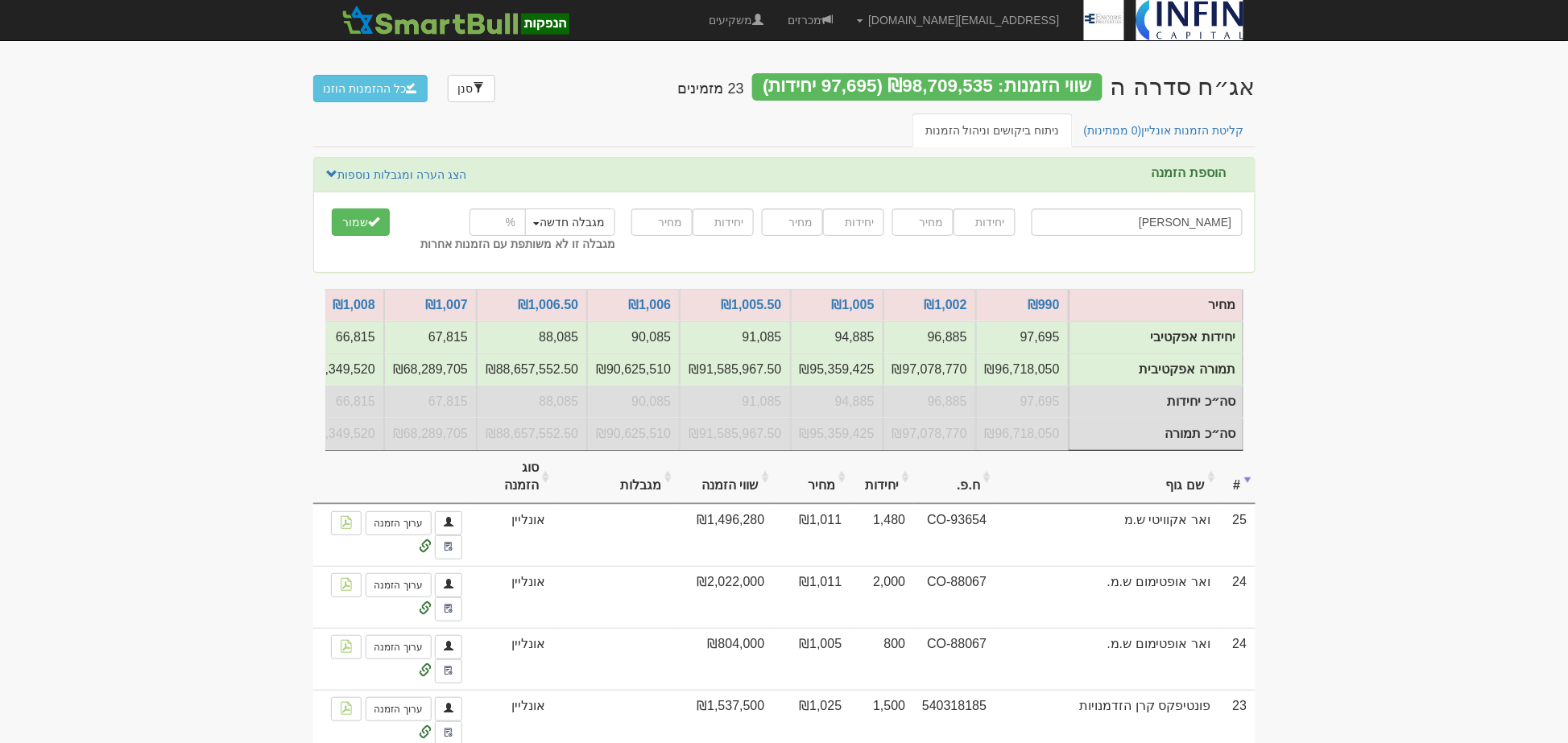
type input "מור גמל"
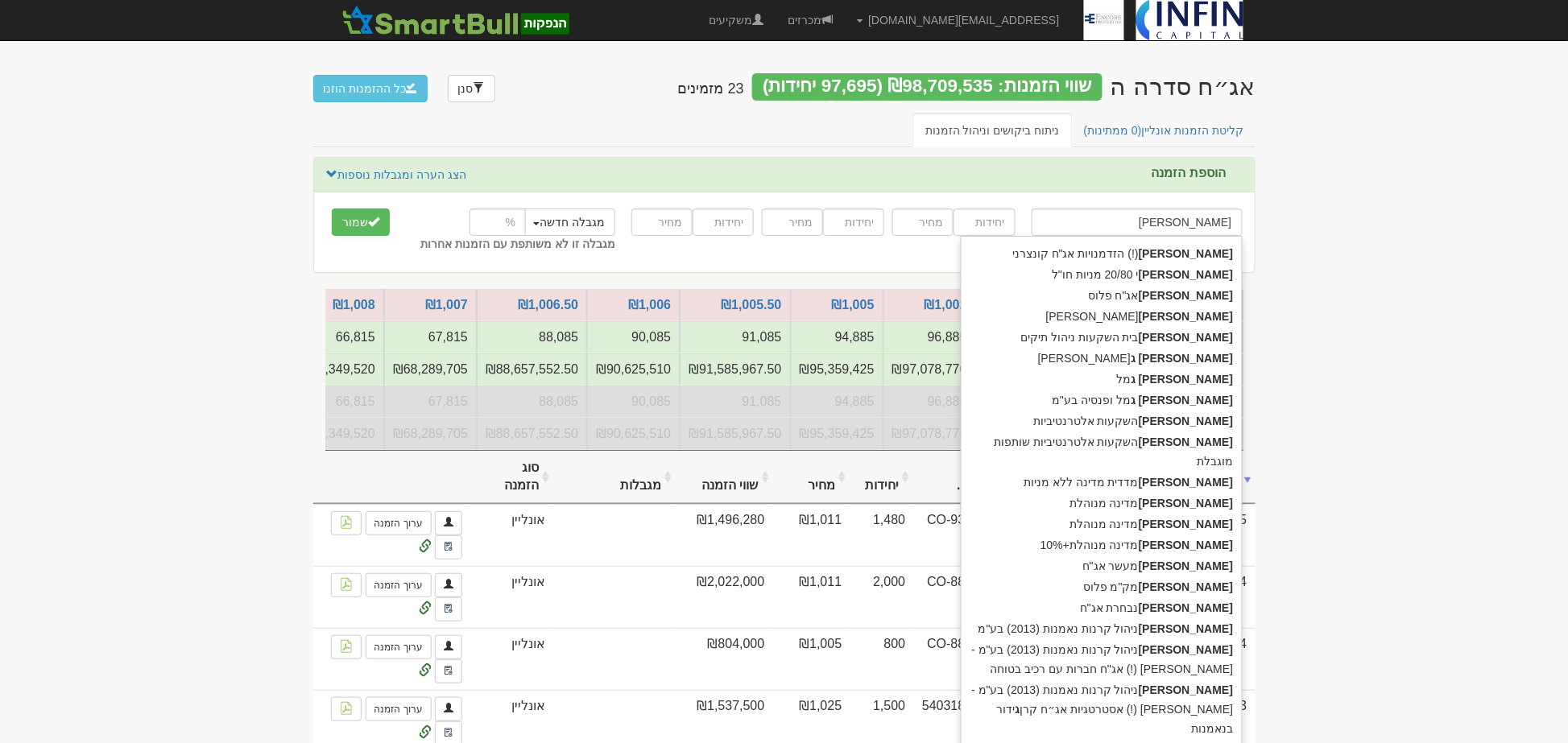
type input "מור גמ"
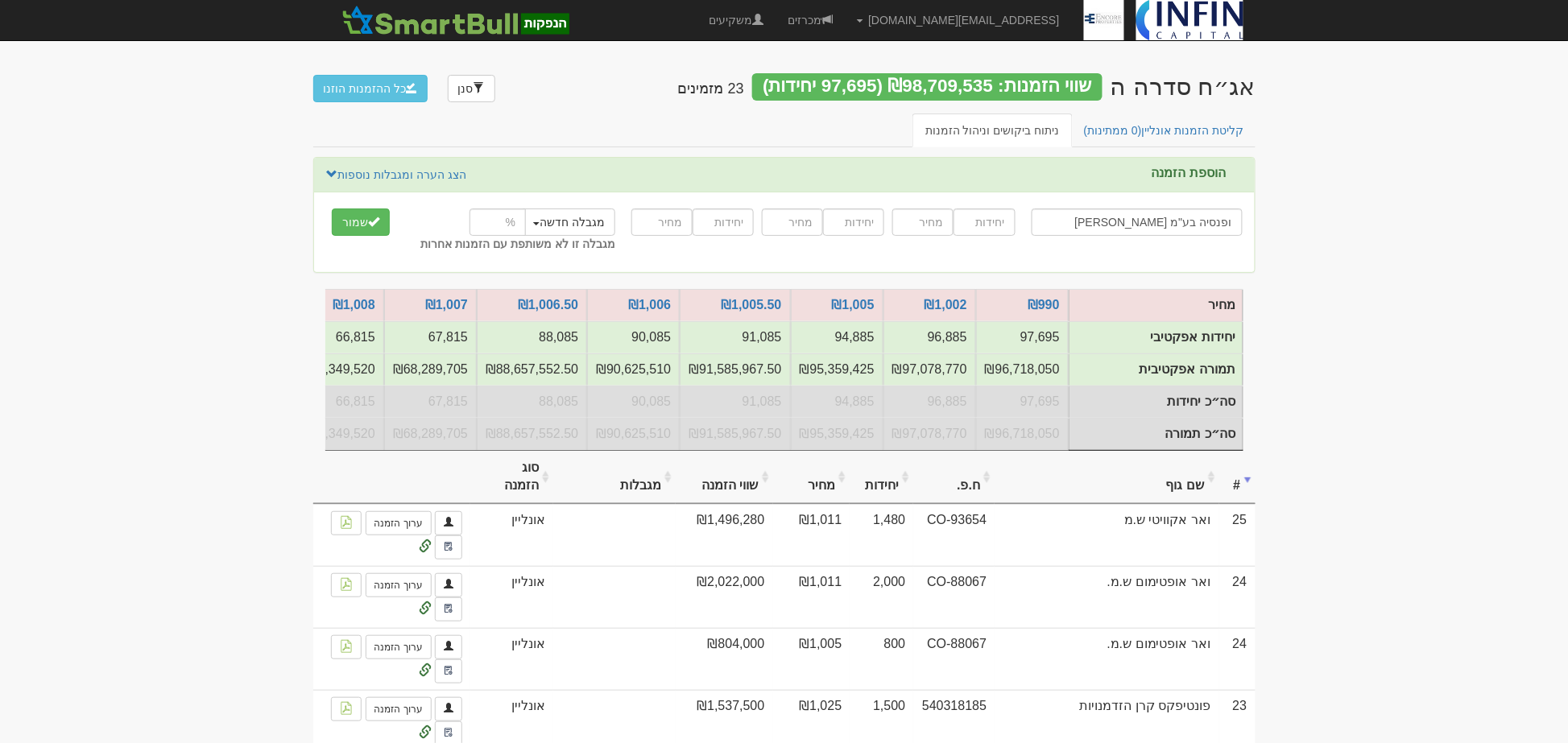
type input "מור גמל ופנסיה בע"מ"
click at [992, 224] on input "number" at bounding box center [984, 223] width 62 height 28
type input "3000"
click at [931, 219] on input "number" at bounding box center [923, 223] width 62 height 28
type input "1014"
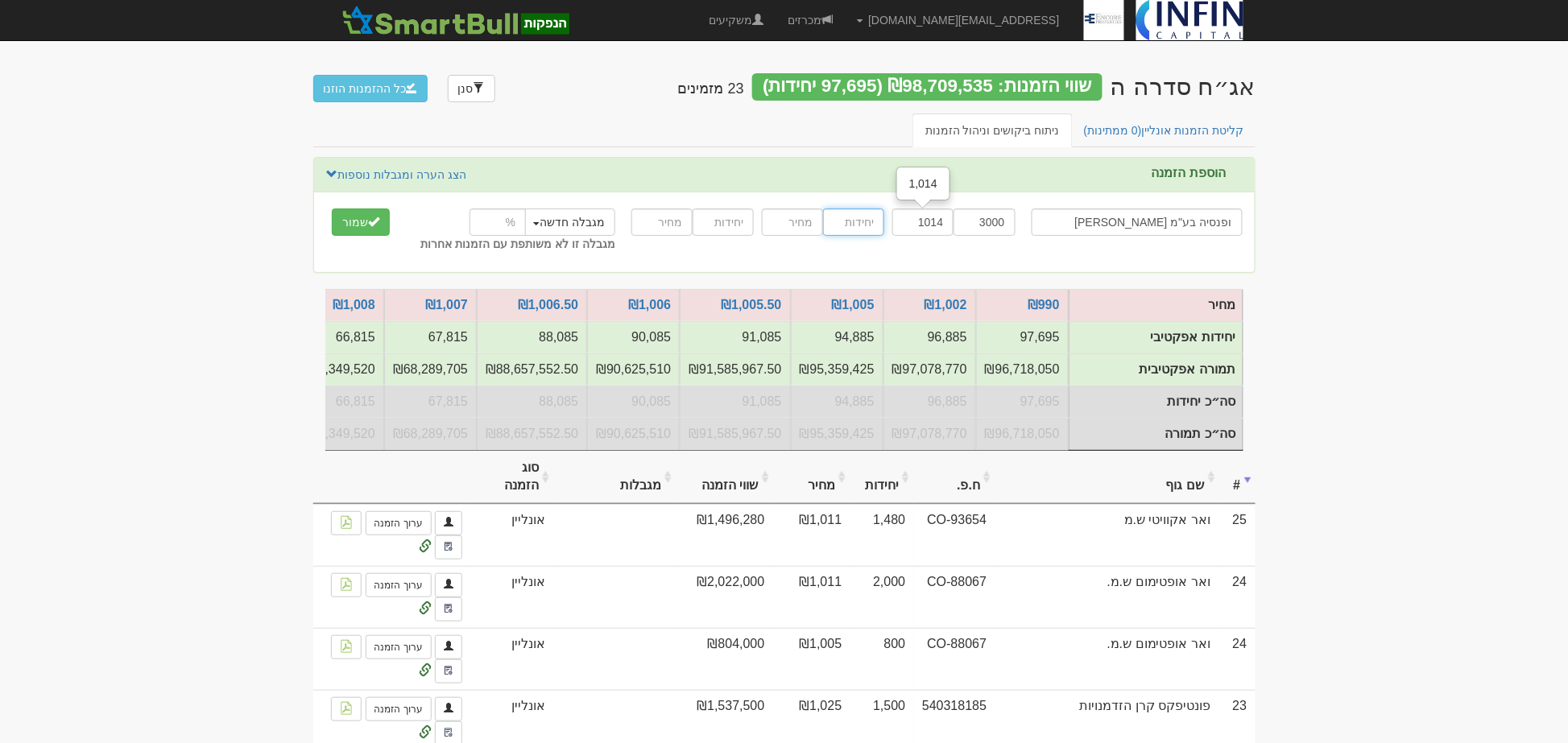
click at [863, 219] on input "number" at bounding box center [854, 223] width 62 height 28
type input "5000"
click at [797, 224] on input "number" at bounding box center [792, 223] width 62 height 28
type input "1011"
click at [728, 220] on input "number" at bounding box center [724, 223] width 62 height 28
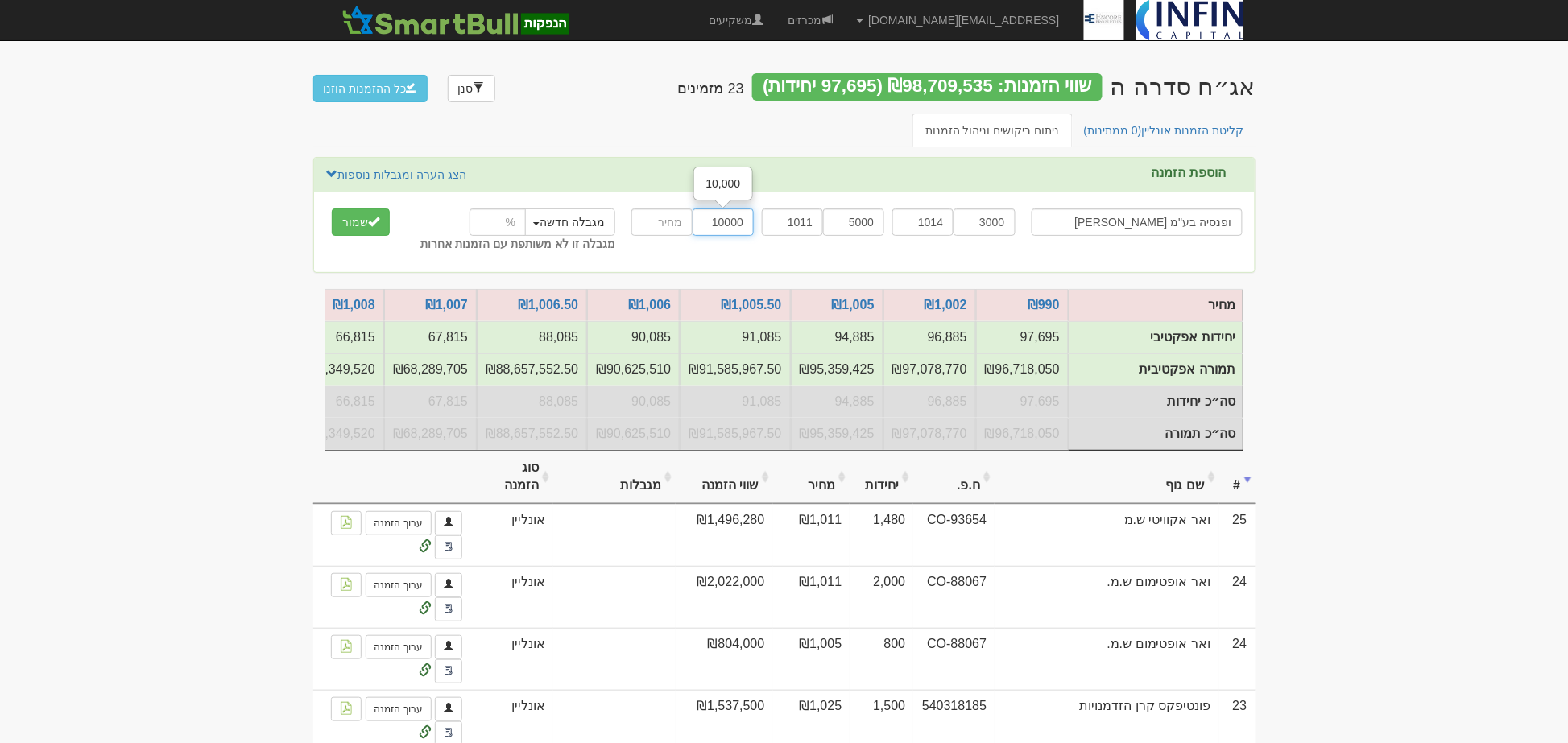
type input "10000"
click at [678, 222] on input "number" at bounding box center [662, 223] width 62 height 28
type input "1006"
click at [365, 224] on button "שמור" at bounding box center [361, 223] width 58 height 28
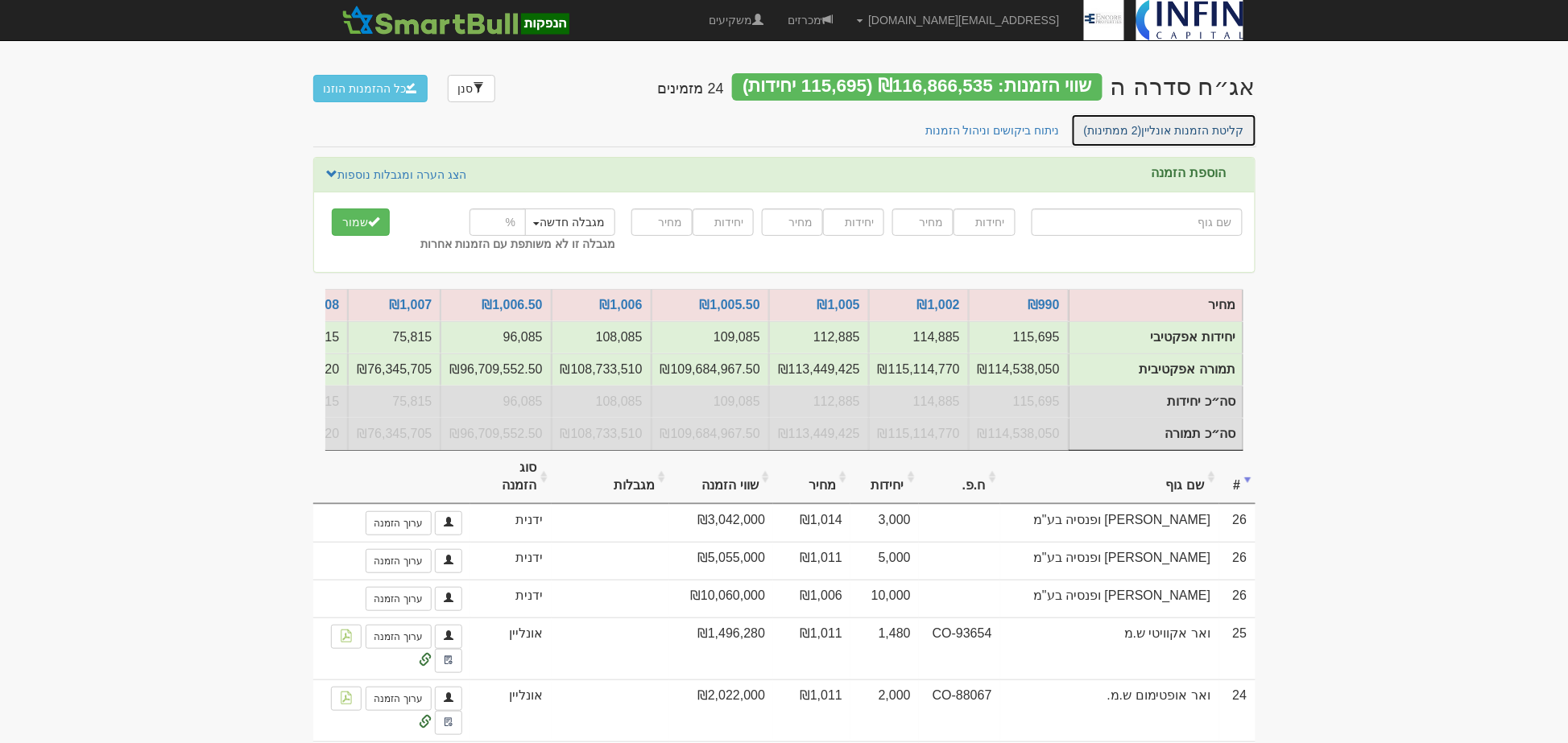
click at [1171, 132] on link "קליטת הזמנות אונליין (2 ממתינות)" at bounding box center [1164, 130] width 186 height 34
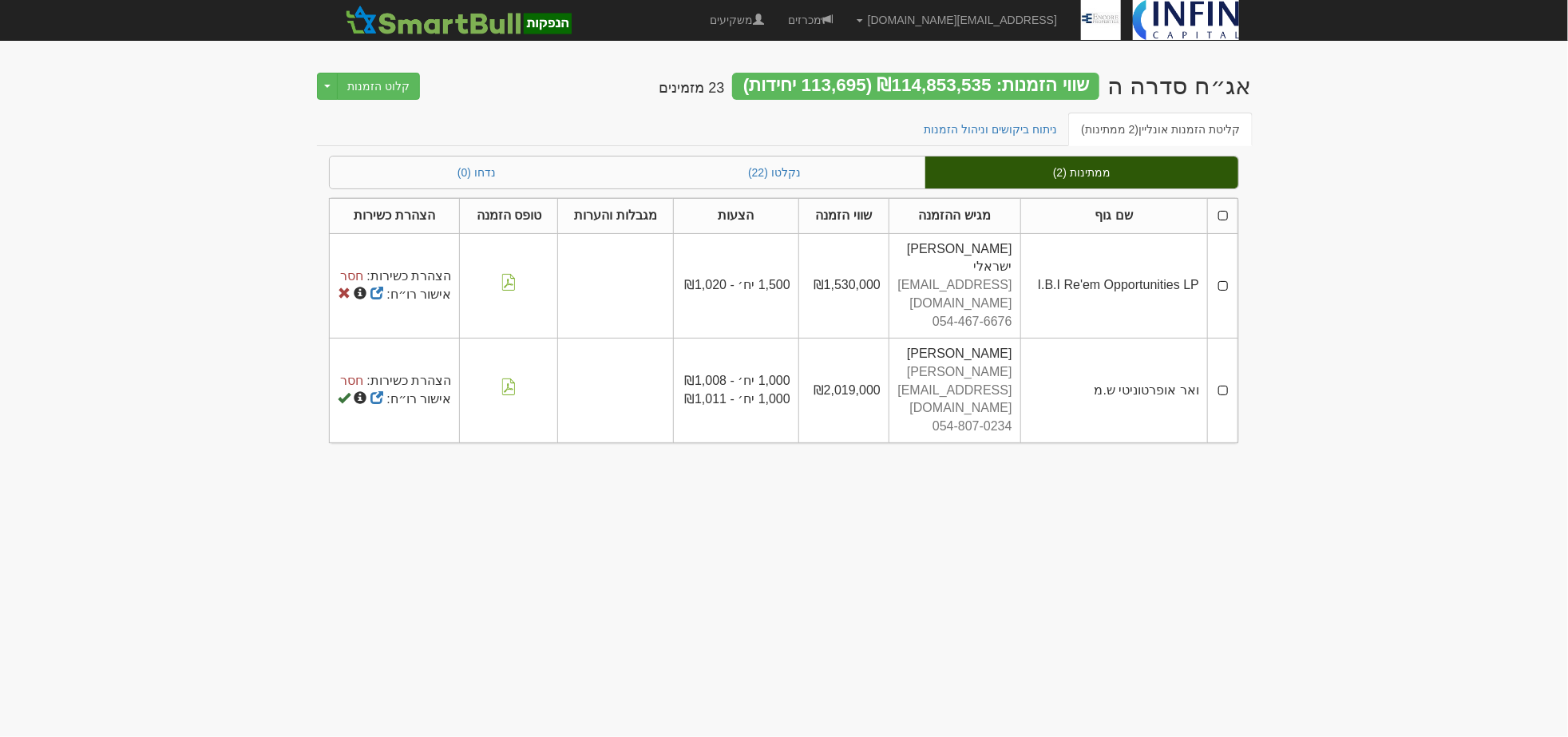
click at [1219, 210] on th at bounding box center [1223, 216] width 30 height 35
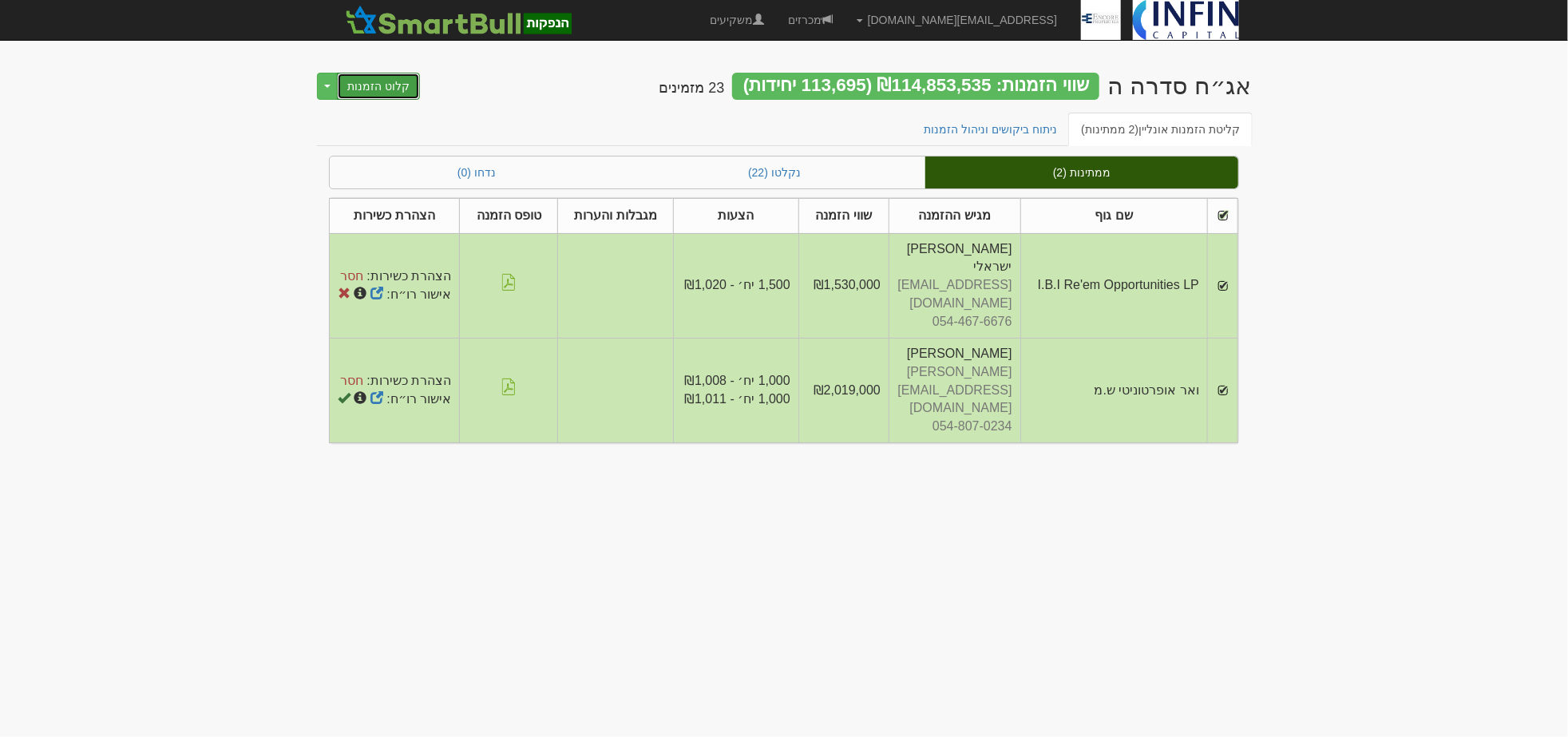
click at [387, 86] on button "קלוט הזמנות" at bounding box center [378, 87] width 83 height 27
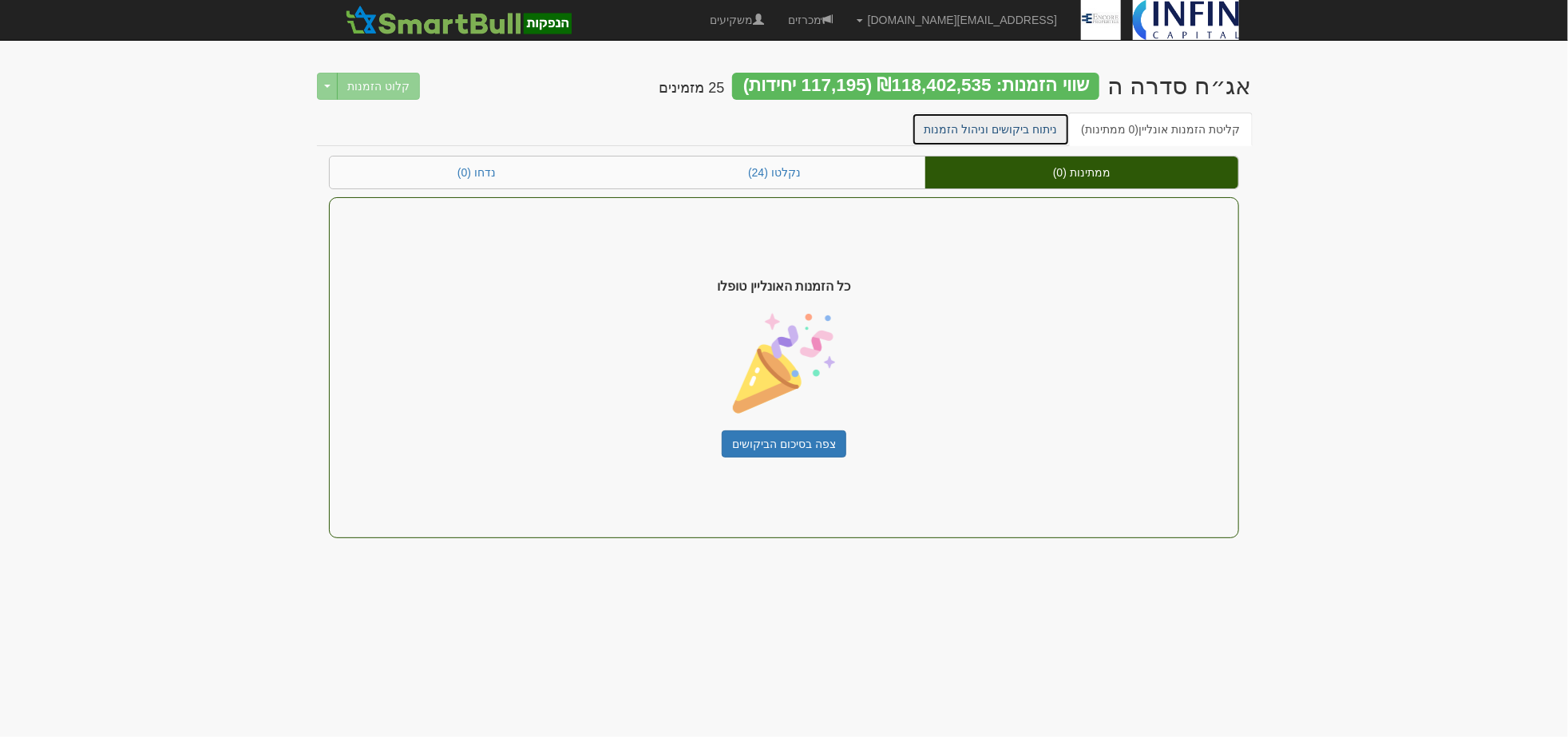
click at [1050, 124] on link "ניתוח ביקושים וניהול הזמנות" at bounding box center [991, 129] width 159 height 34
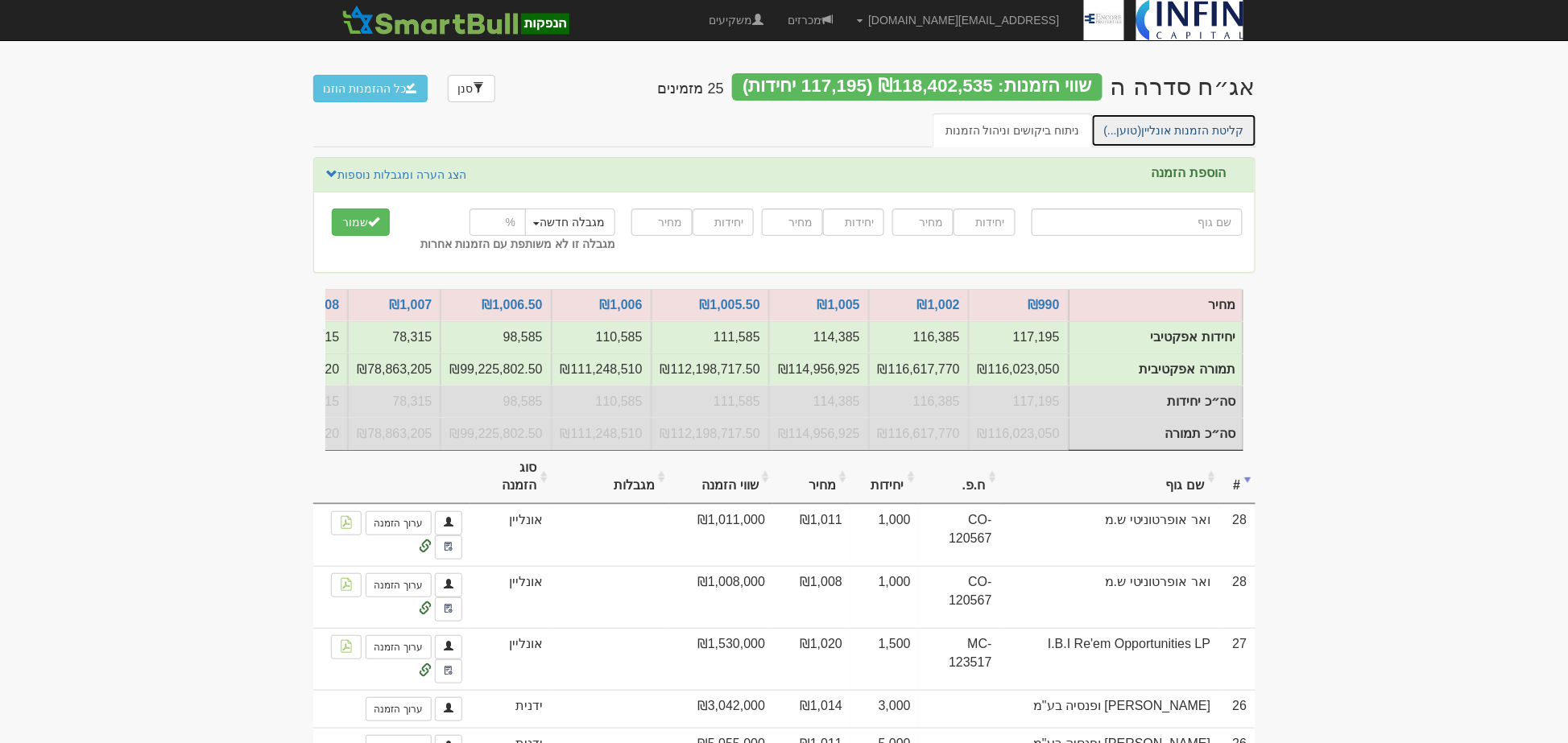
click at [1163, 132] on link "קליטת הזמנות אונליין (טוען...)" at bounding box center [1174, 130] width 166 height 34
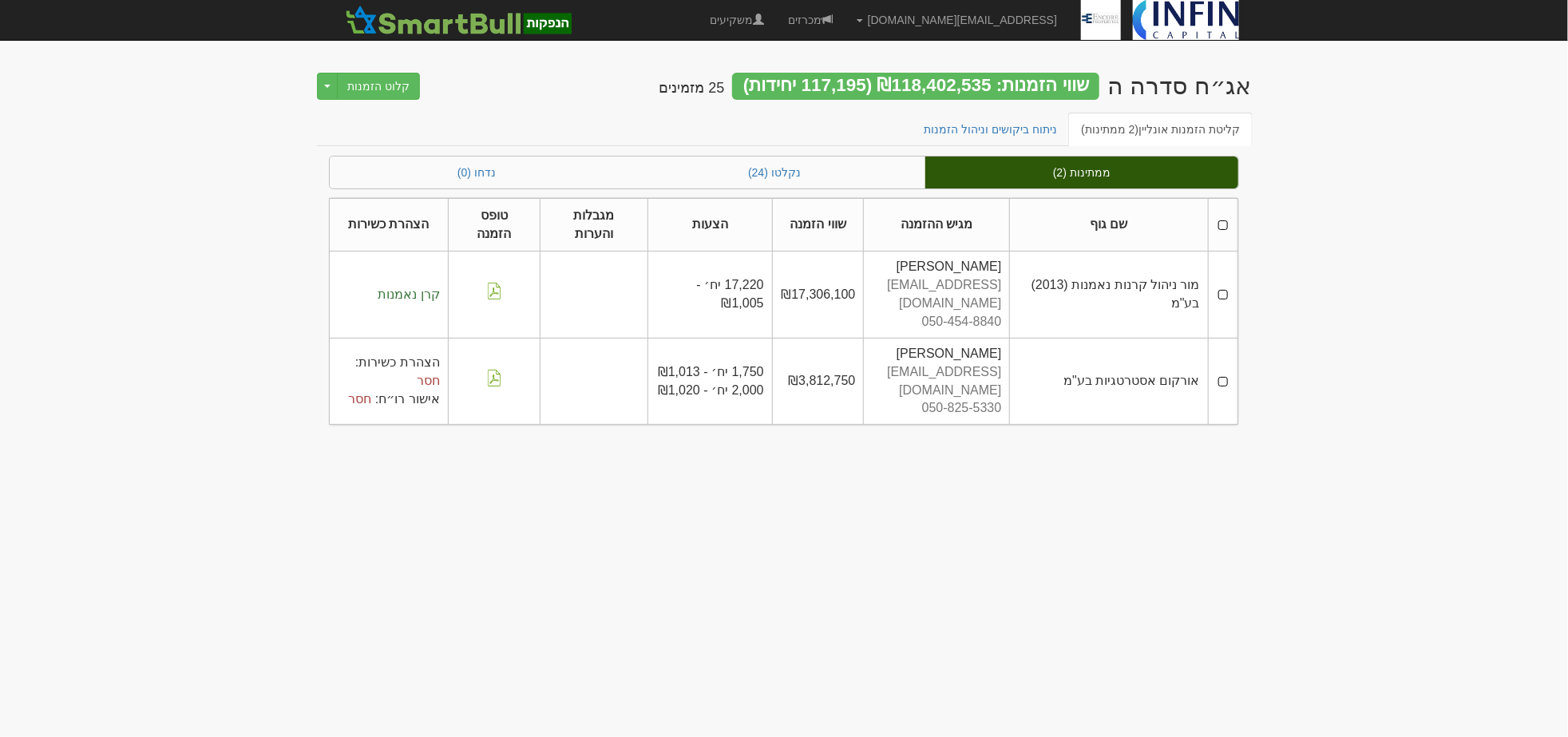
click at [1217, 224] on th at bounding box center [1222, 225] width 30 height 54
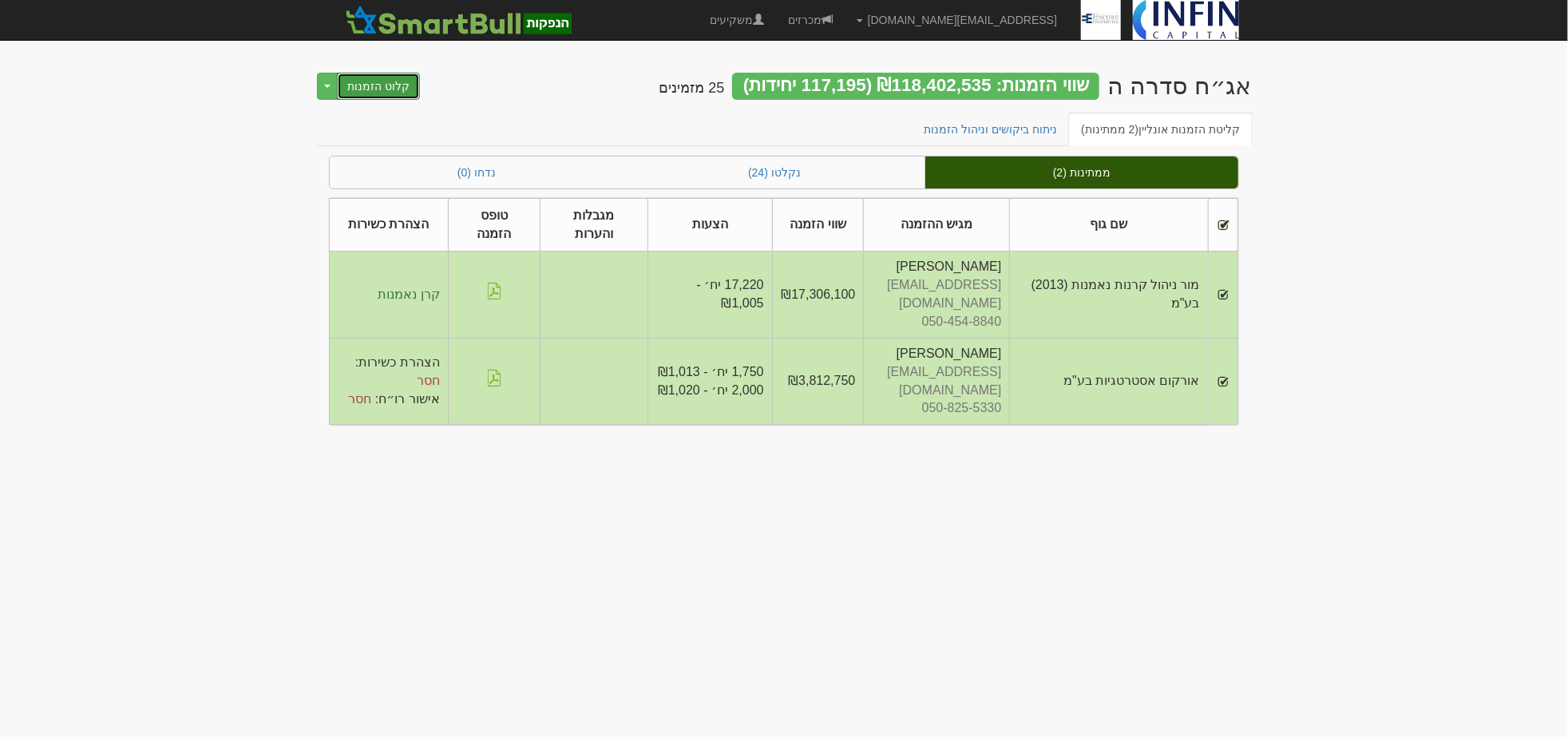
click at [393, 91] on button "קלוט הזמנות" at bounding box center [378, 87] width 83 height 27
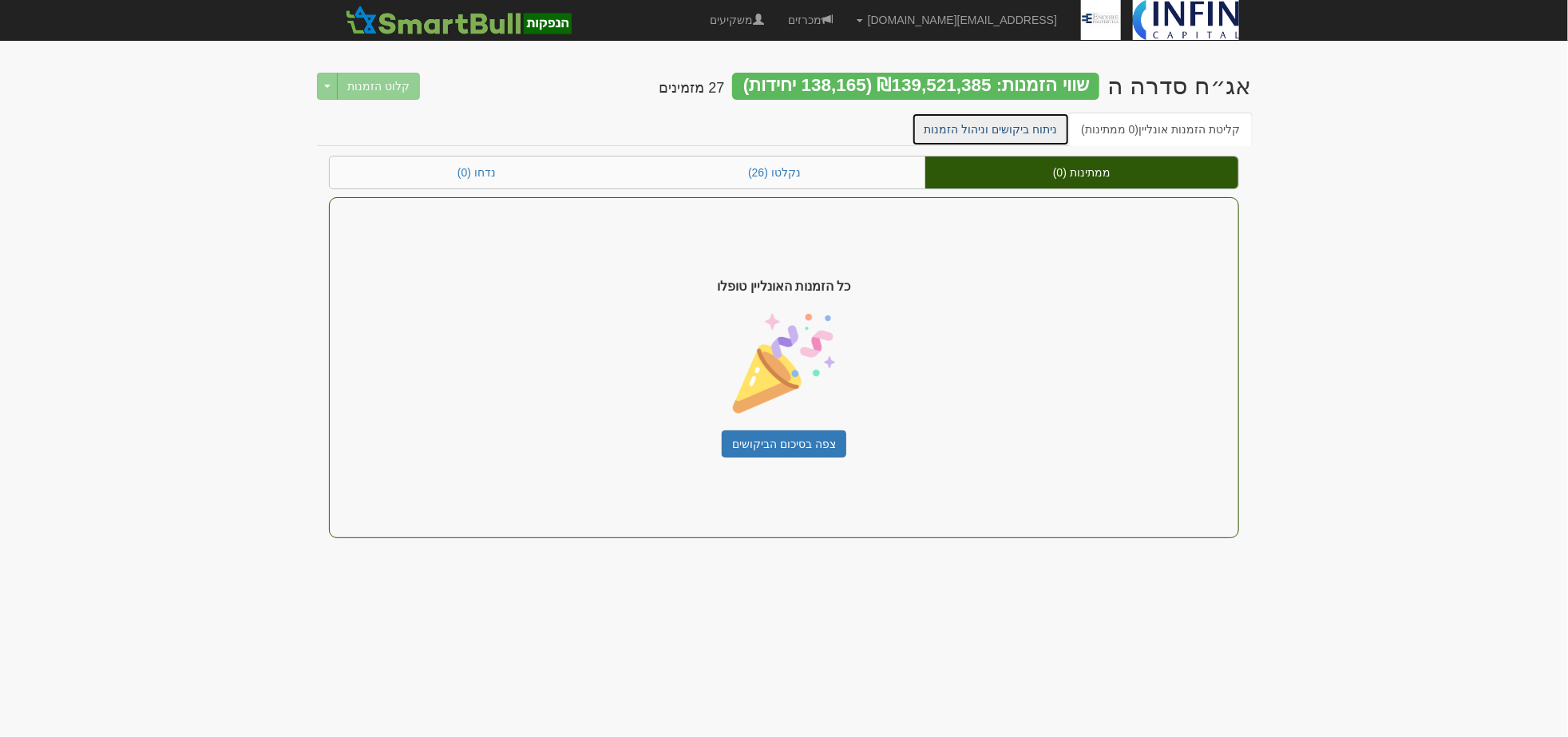
click at [987, 124] on link "ניתוח ביקושים וניהול הזמנות" at bounding box center [991, 129] width 159 height 34
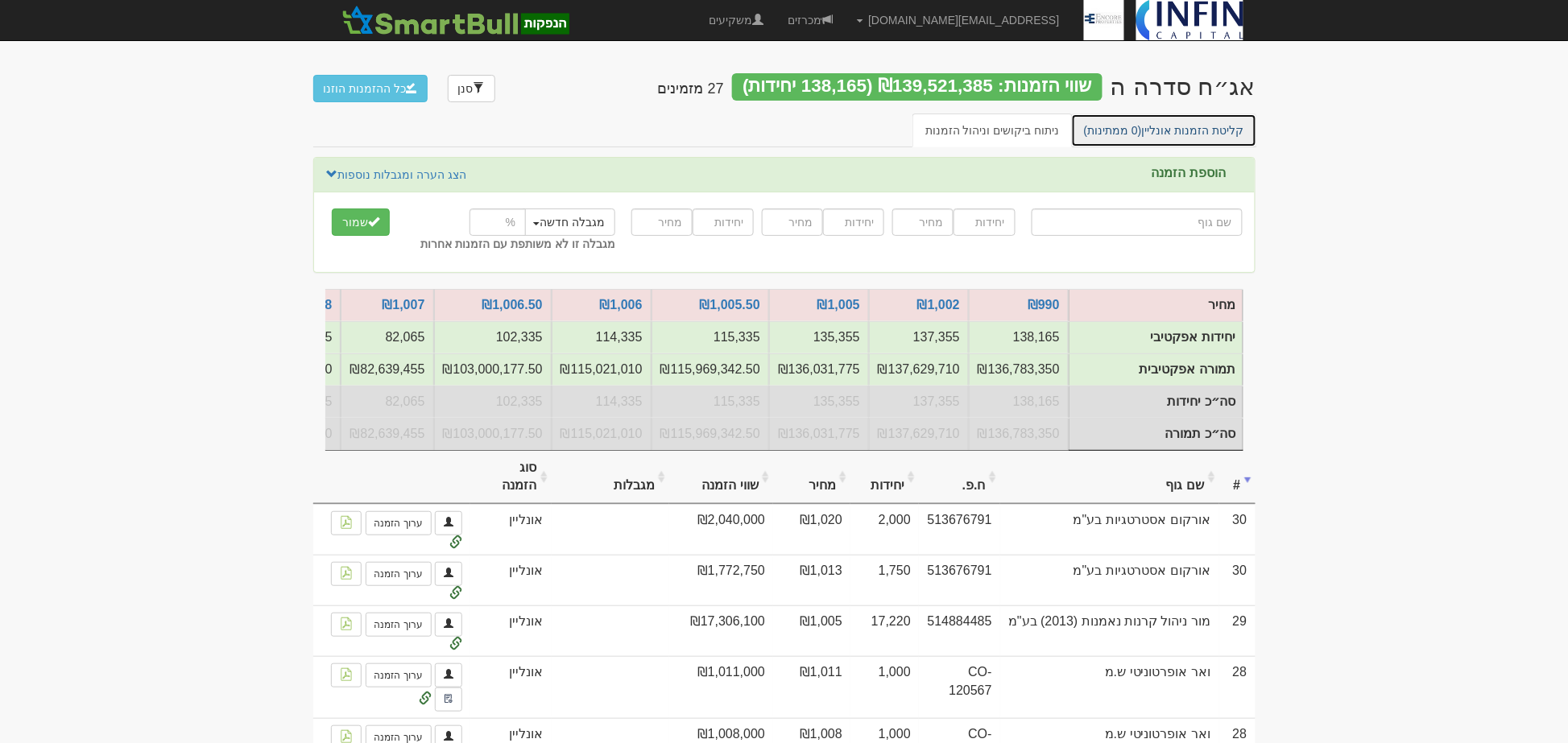
click at [1122, 119] on link "קליטת הזמנות אונליין (0 ממתינות)" at bounding box center [1164, 130] width 186 height 34
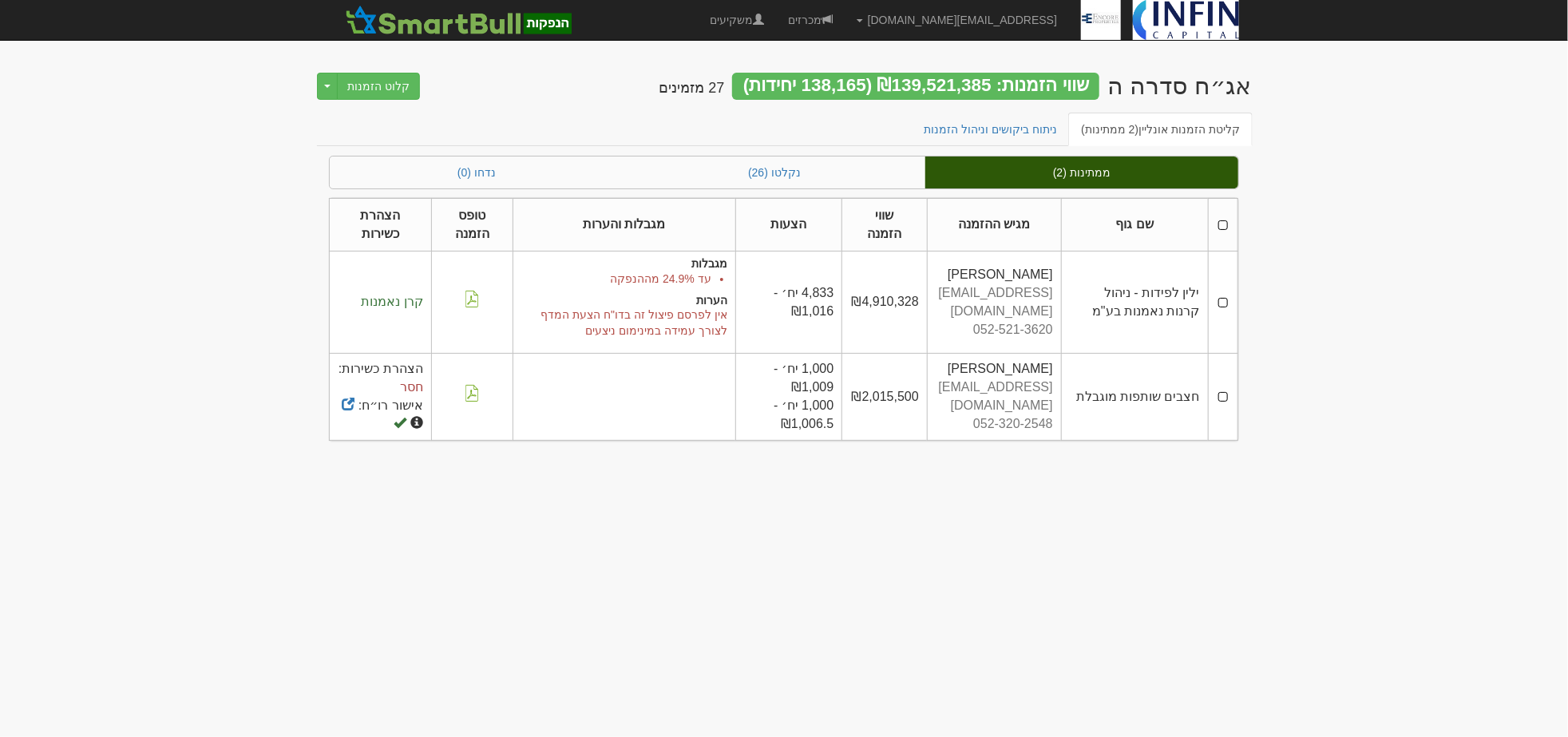
click at [1224, 228] on th at bounding box center [1222, 225] width 30 height 54
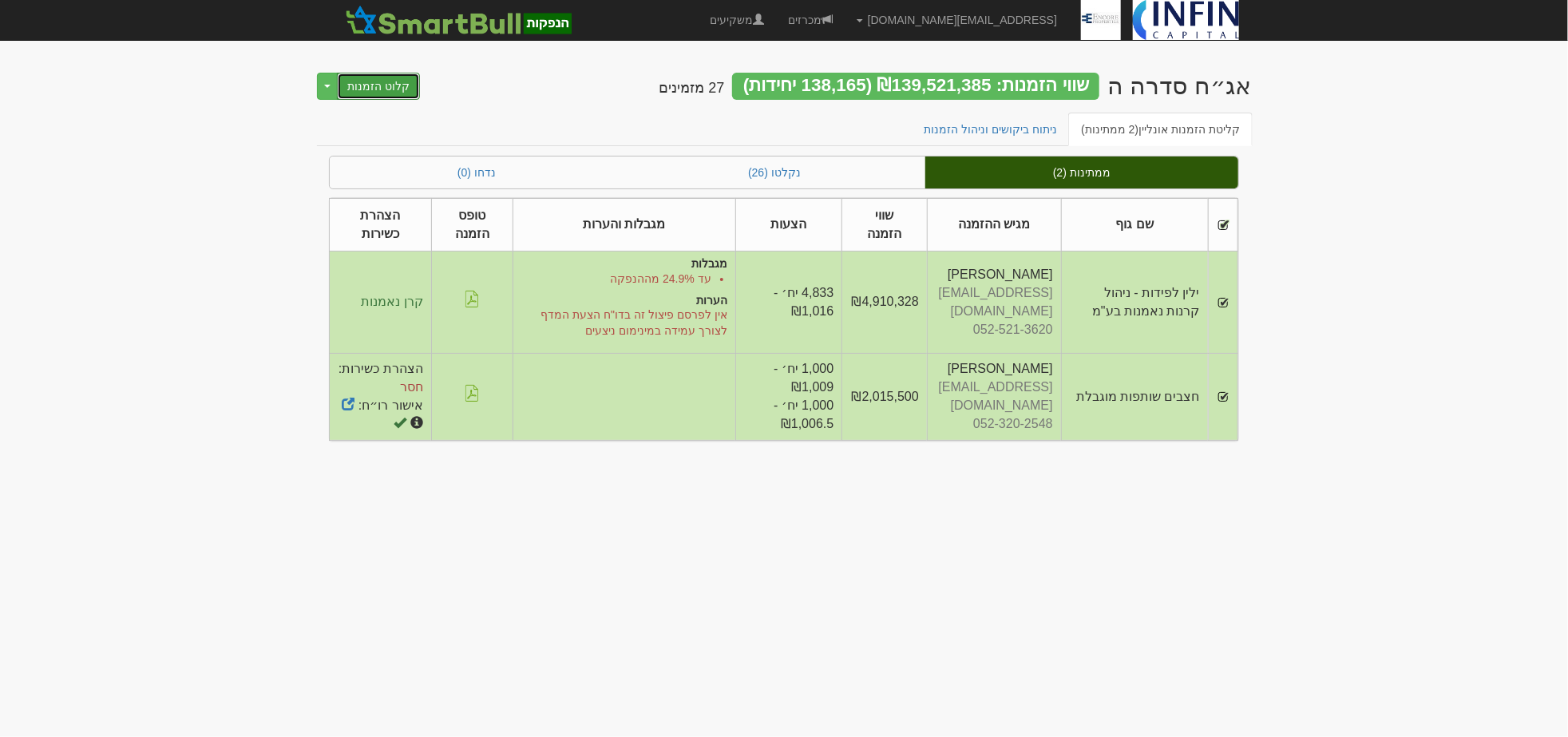
click at [380, 88] on button "קלוט הזמנות" at bounding box center [378, 87] width 83 height 27
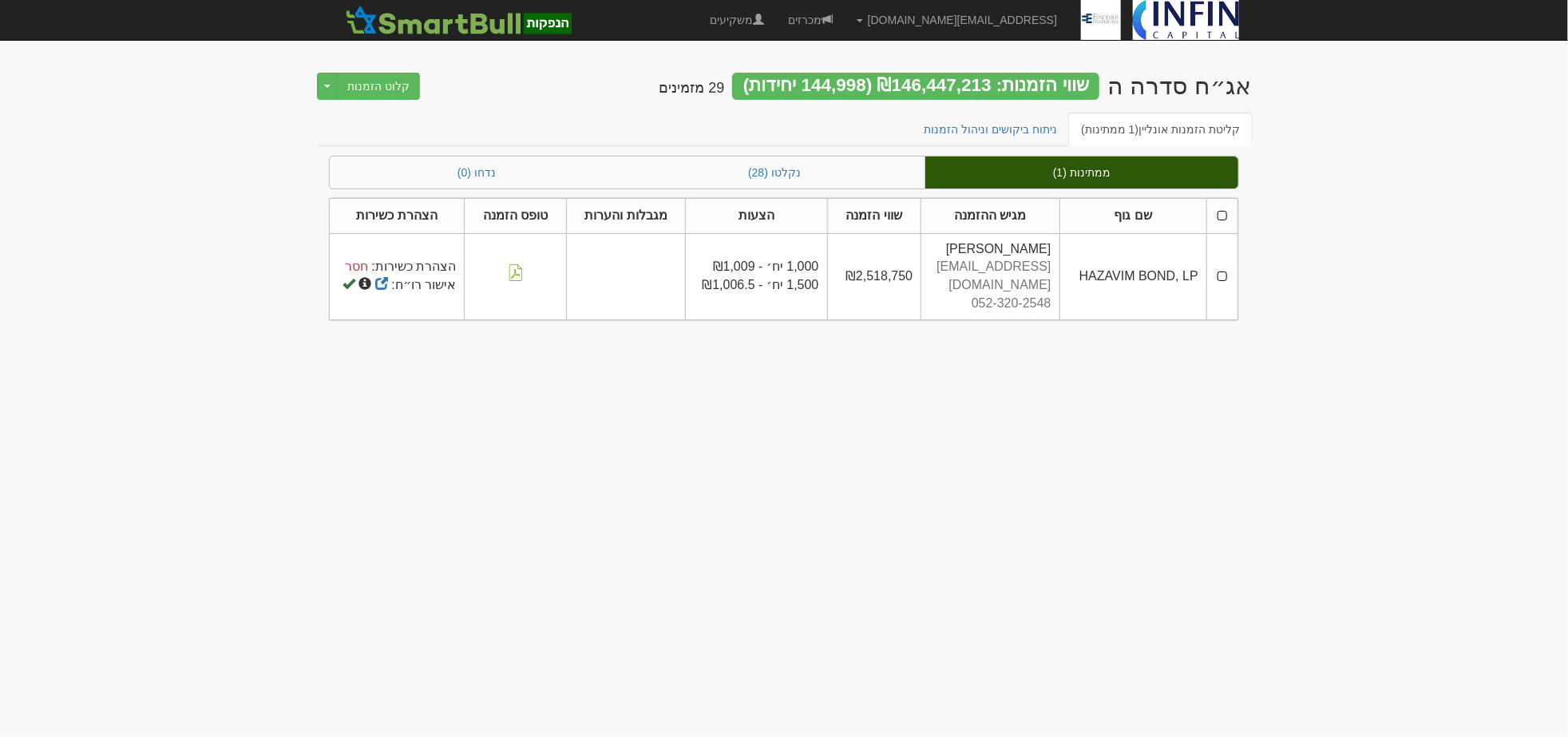
click at [1226, 217] on th at bounding box center [1221, 216] width 31 height 35
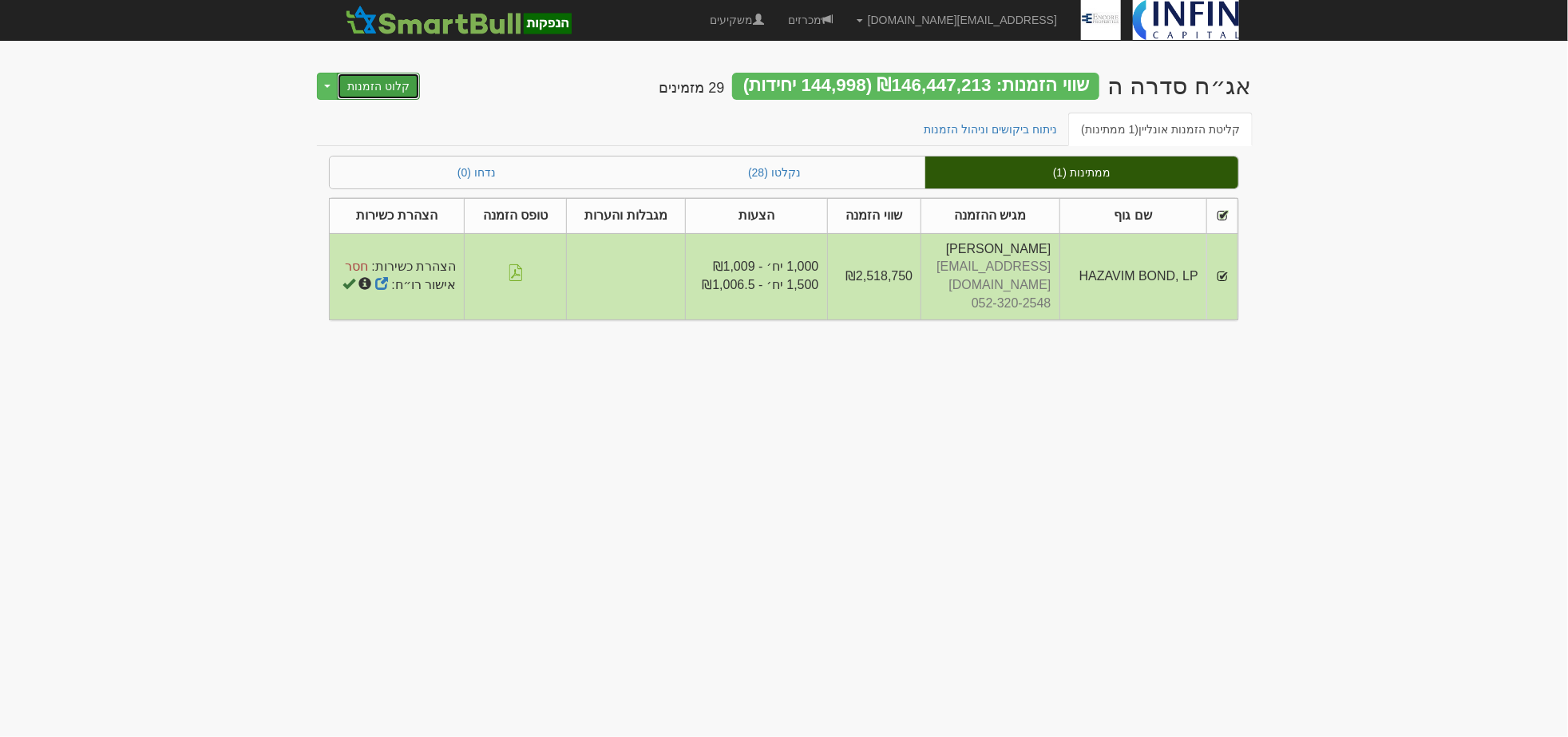
click at [371, 96] on button "קלוט הזמנות" at bounding box center [378, 87] width 83 height 27
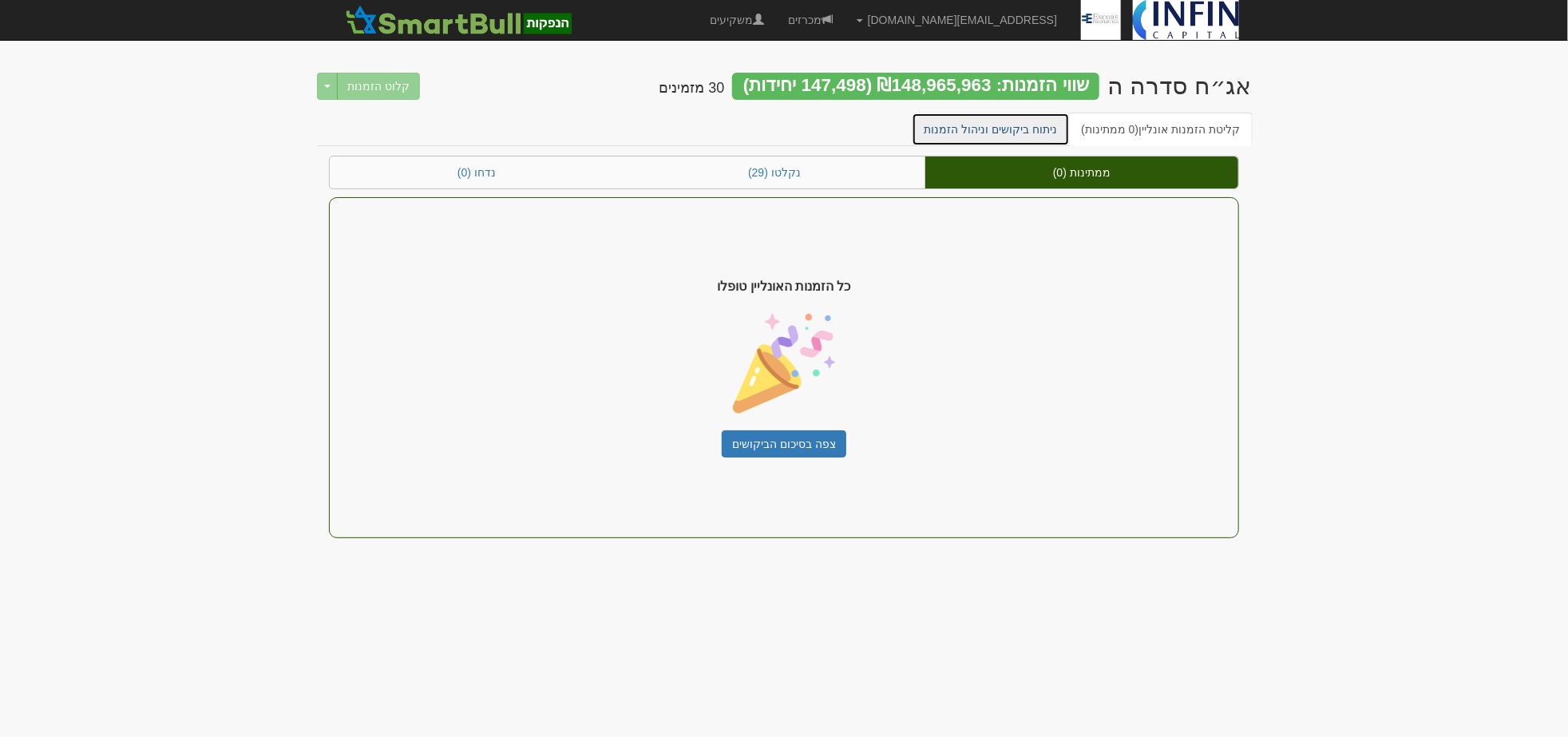
click at [994, 124] on link "ניתוח ביקושים וניהול הזמנות" at bounding box center [991, 129] width 159 height 34
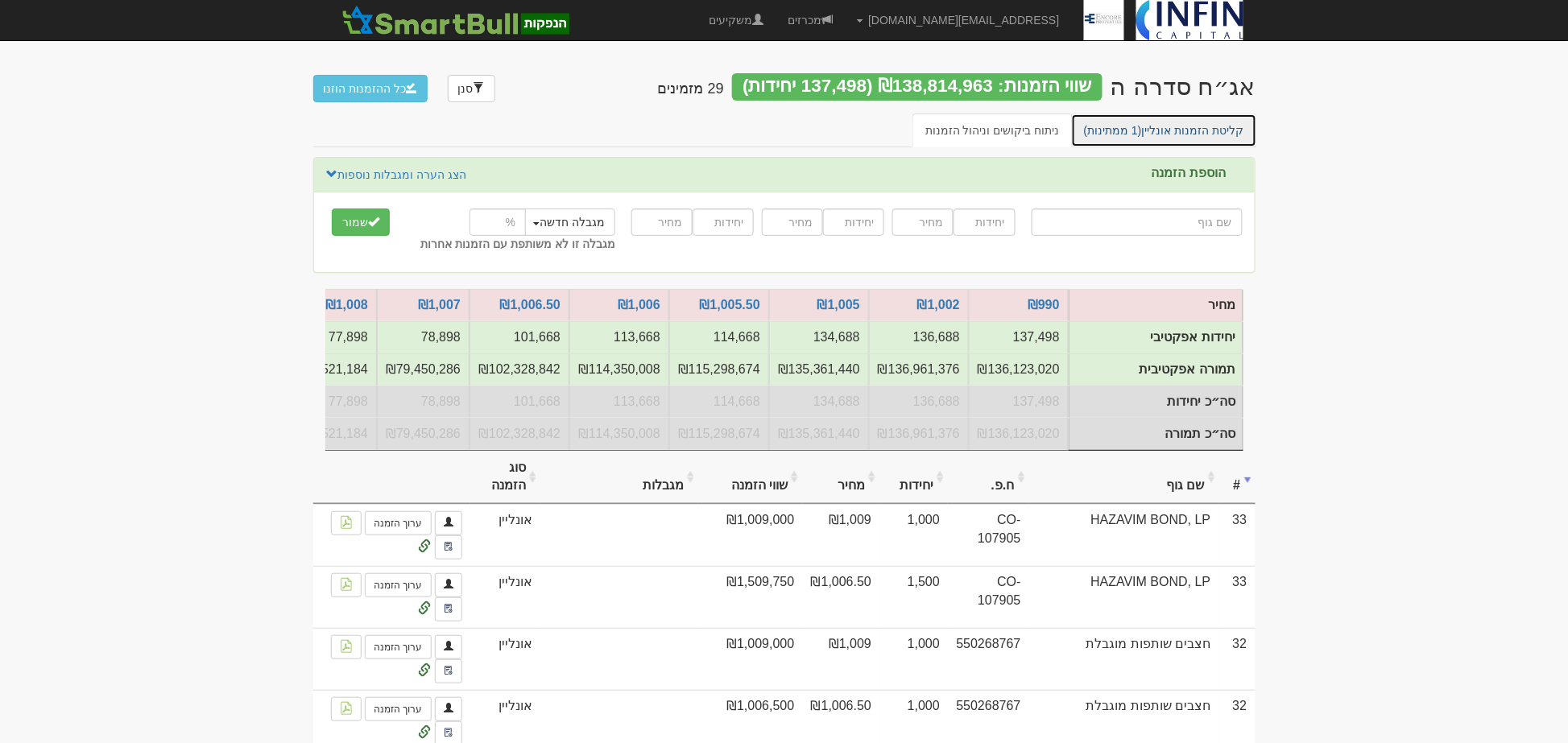
click at [1158, 130] on link "קליטת הזמנות אונליין (1 ממתינות)" at bounding box center [1164, 130] width 186 height 34
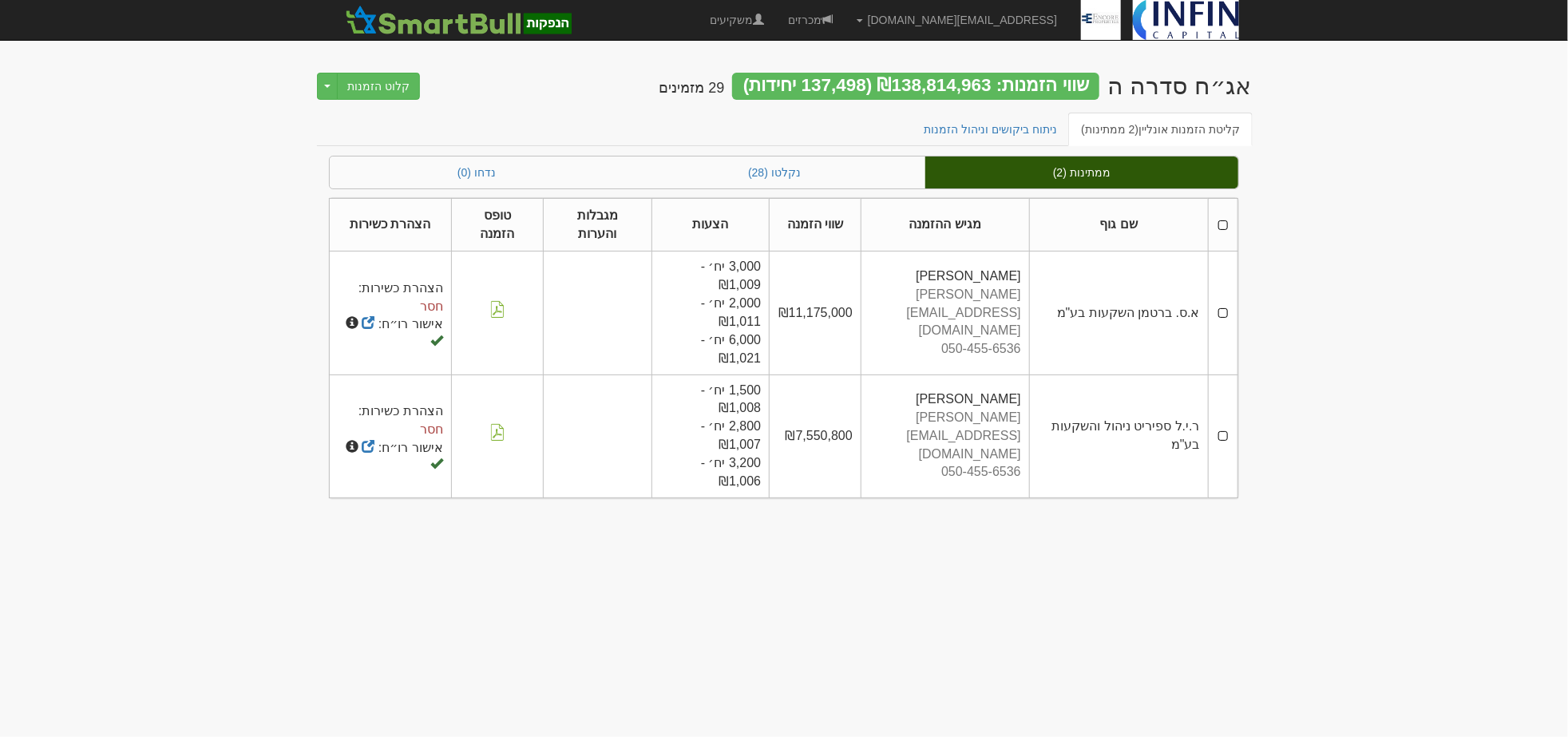
click at [1223, 222] on th at bounding box center [1222, 225] width 30 height 54
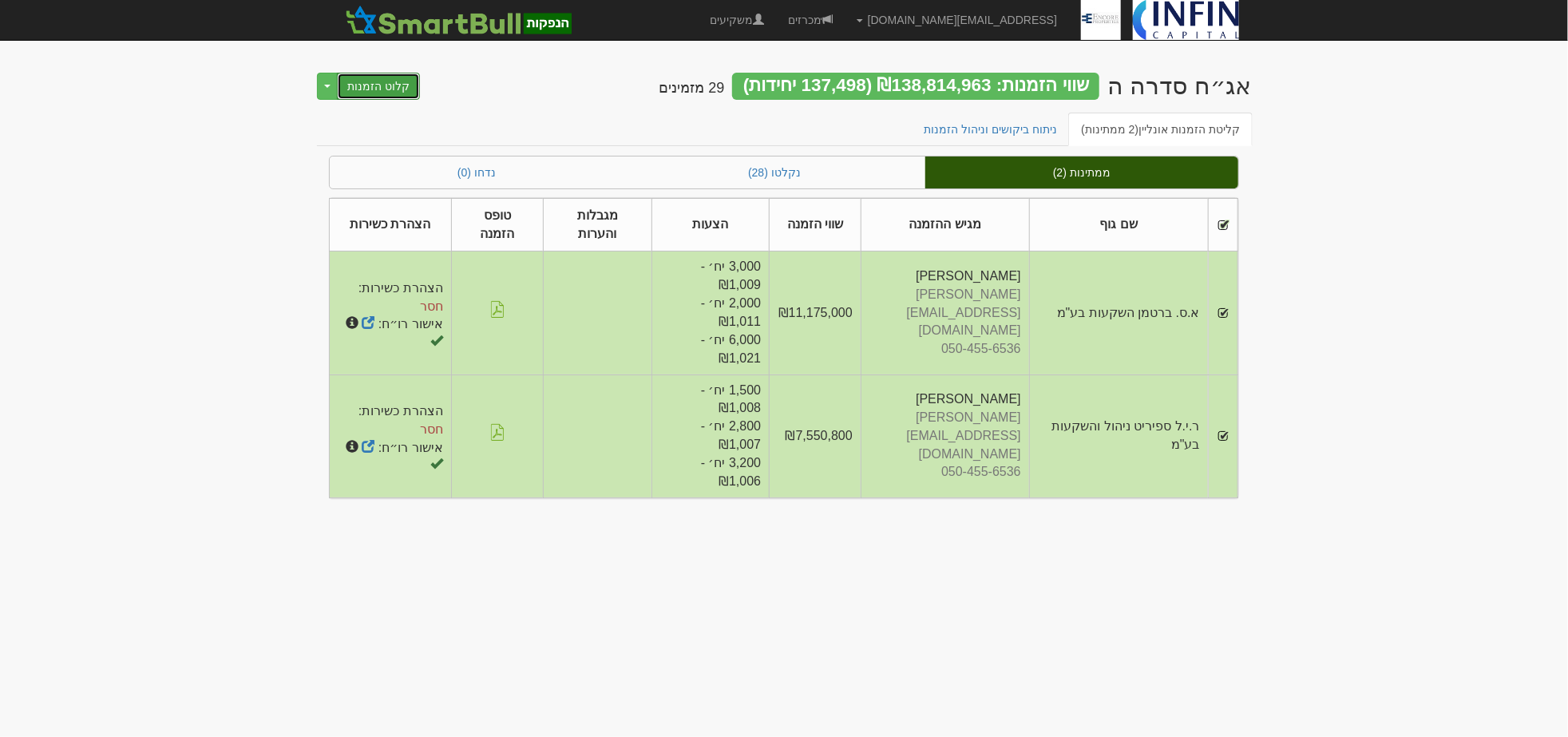
click at [396, 84] on button "קלוט הזמנות" at bounding box center [378, 87] width 83 height 27
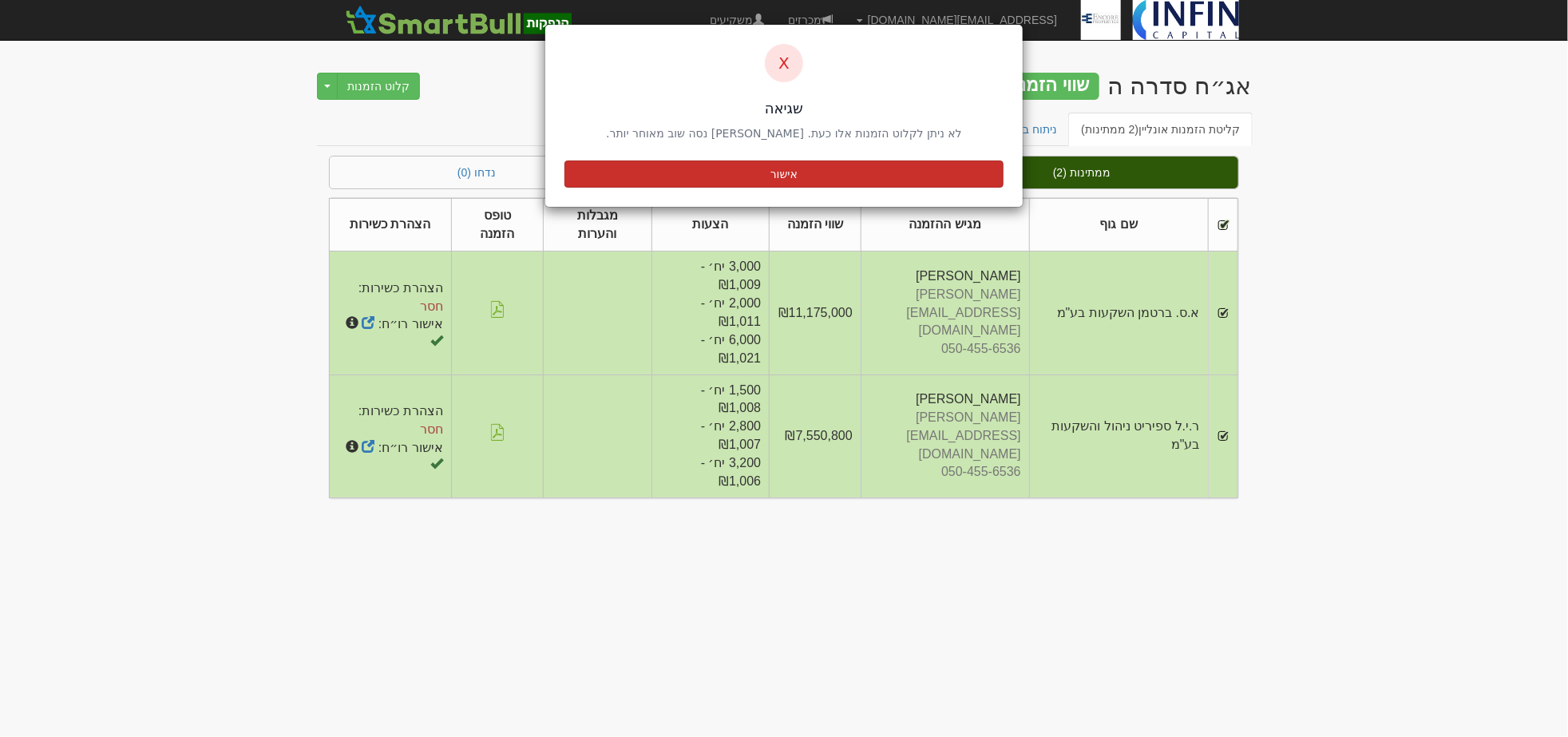
click at [812, 179] on button "אישור" at bounding box center [783, 174] width 439 height 27
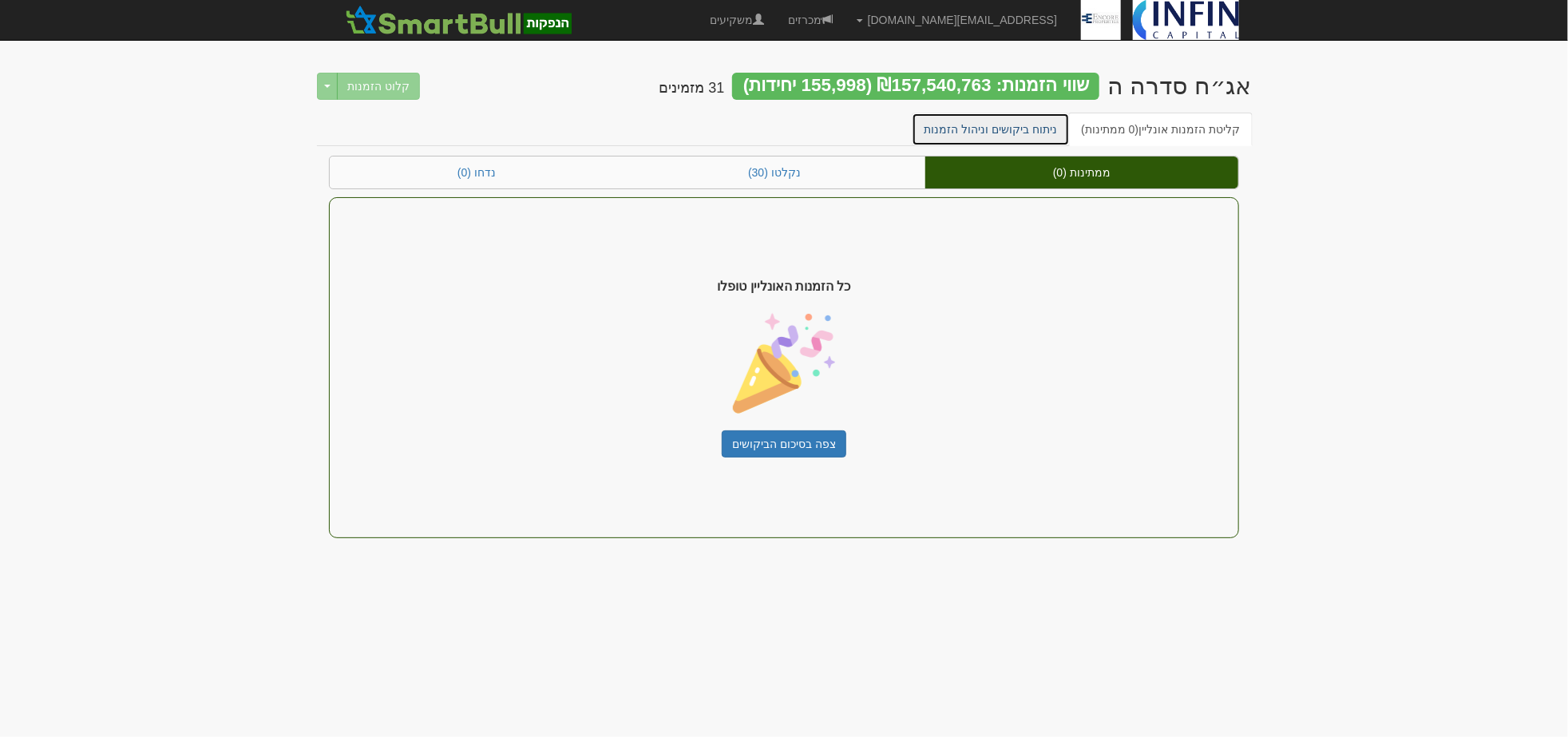
click at [1042, 132] on link "ניתוח ביקושים וניהול הזמנות" at bounding box center [991, 129] width 159 height 34
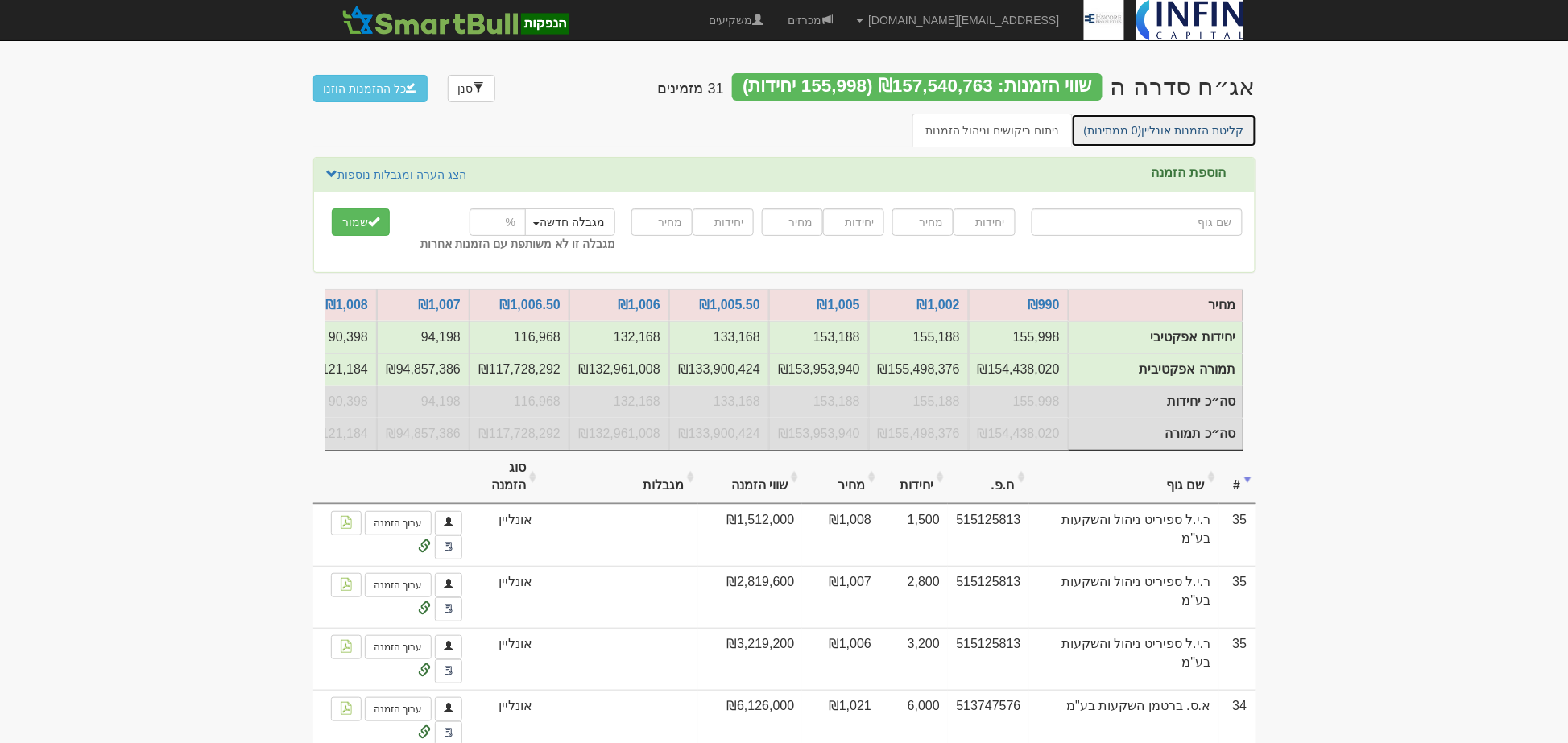
click at [1193, 129] on link "קליטת הזמנות אונליין (0 ממתינות)" at bounding box center [1164, 130] width 186 height 34
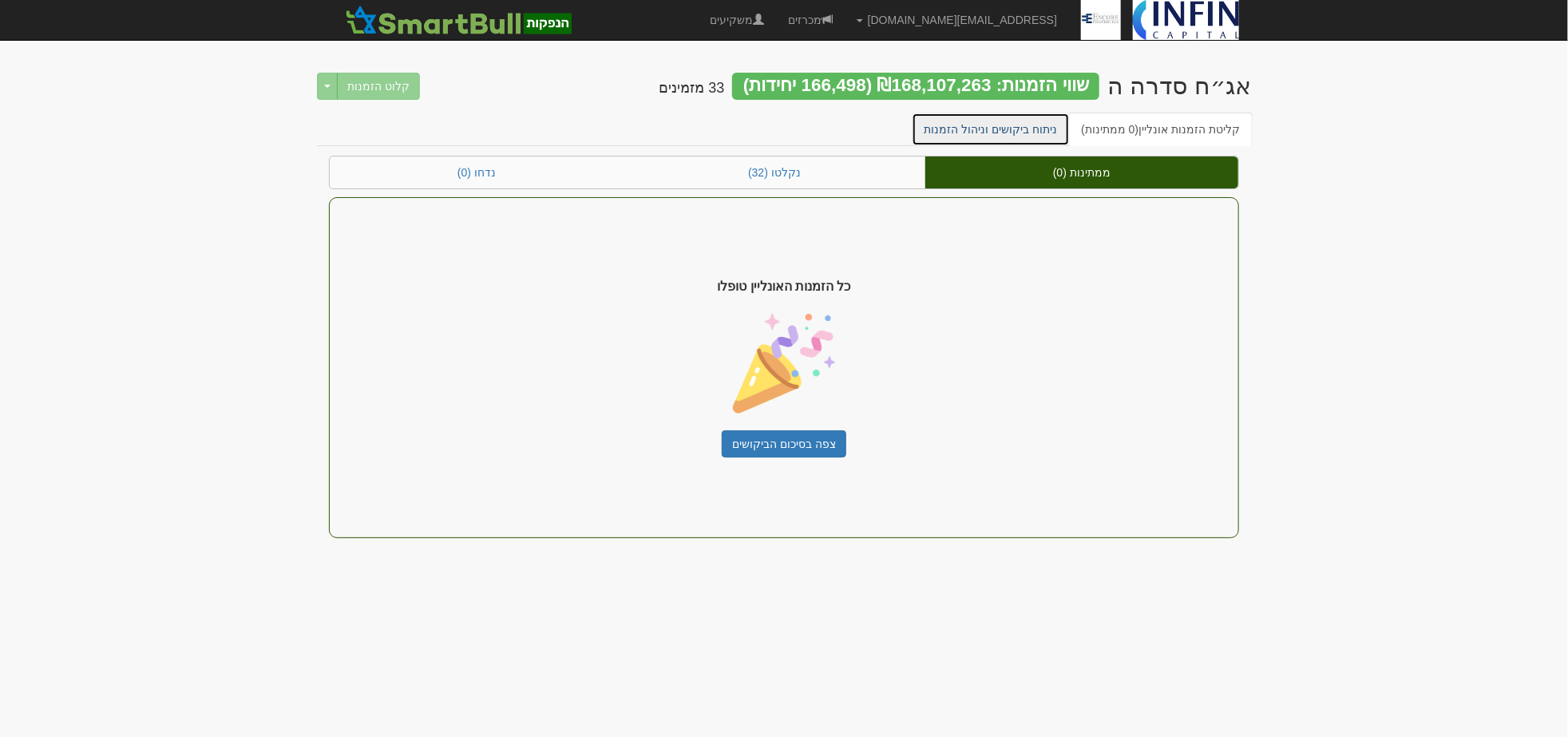
click at [1042, 116] on link "ניתוח ביקושים וניהול הזמנות" at bounding box center [991, 129] width 159 height 34
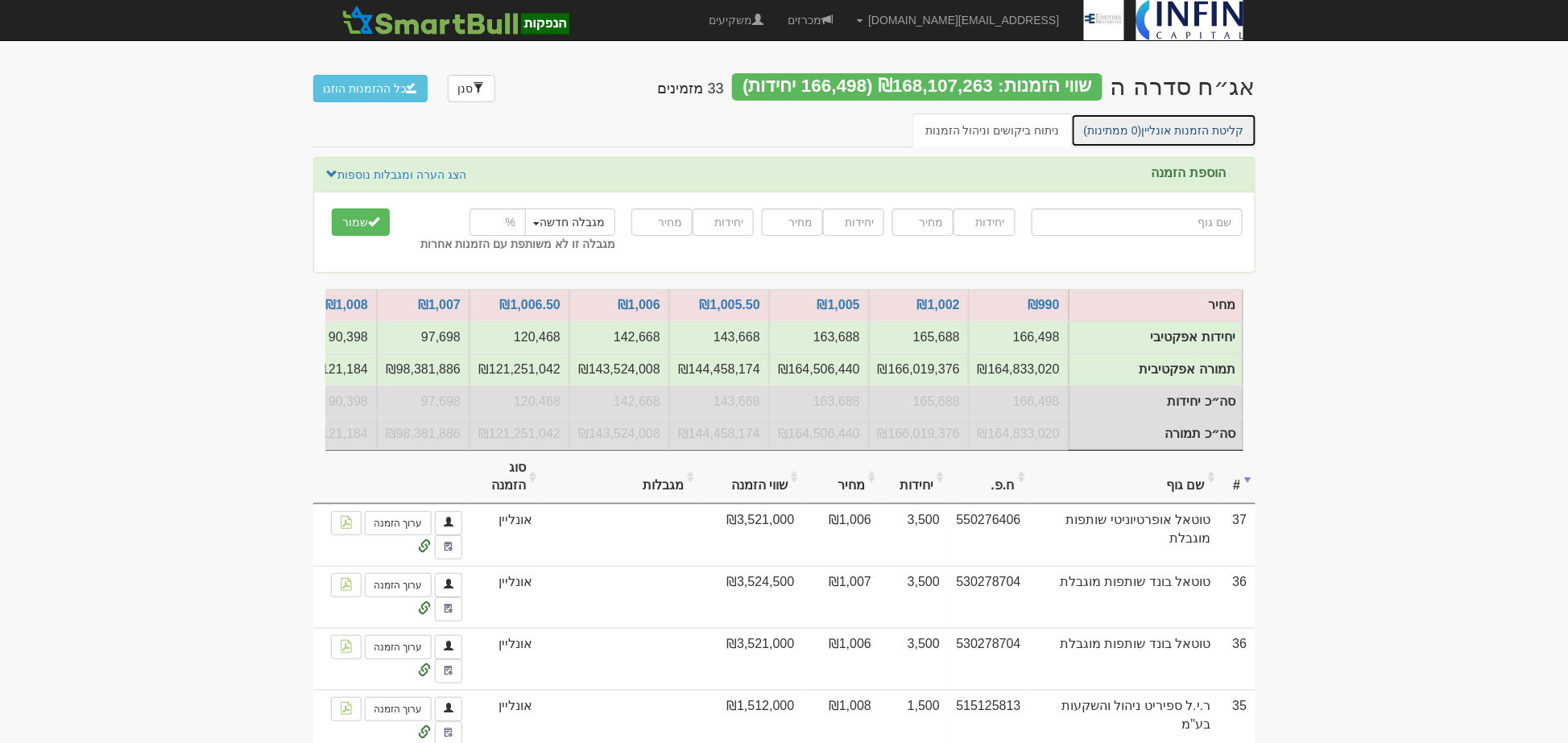
click at [1202, 133] on link "קליטת הזמנות אונליין (0 ממתינות)" at bounding box center [1164, 130] width 186 height 34
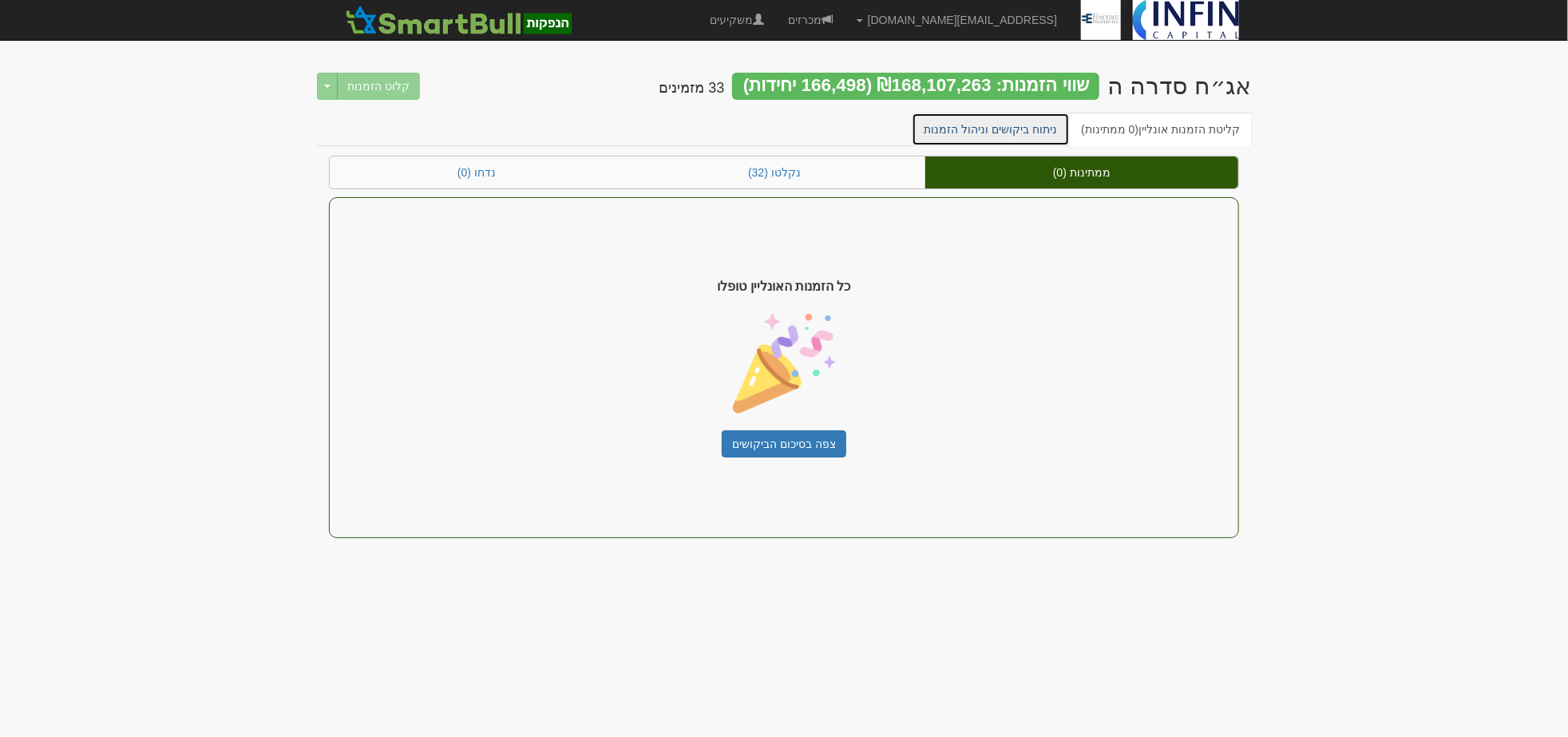
click at [977, 132] on link "ניתוח ביקושים וניהול הזמנות" at bounding box center [991, 129] width 159 height 34
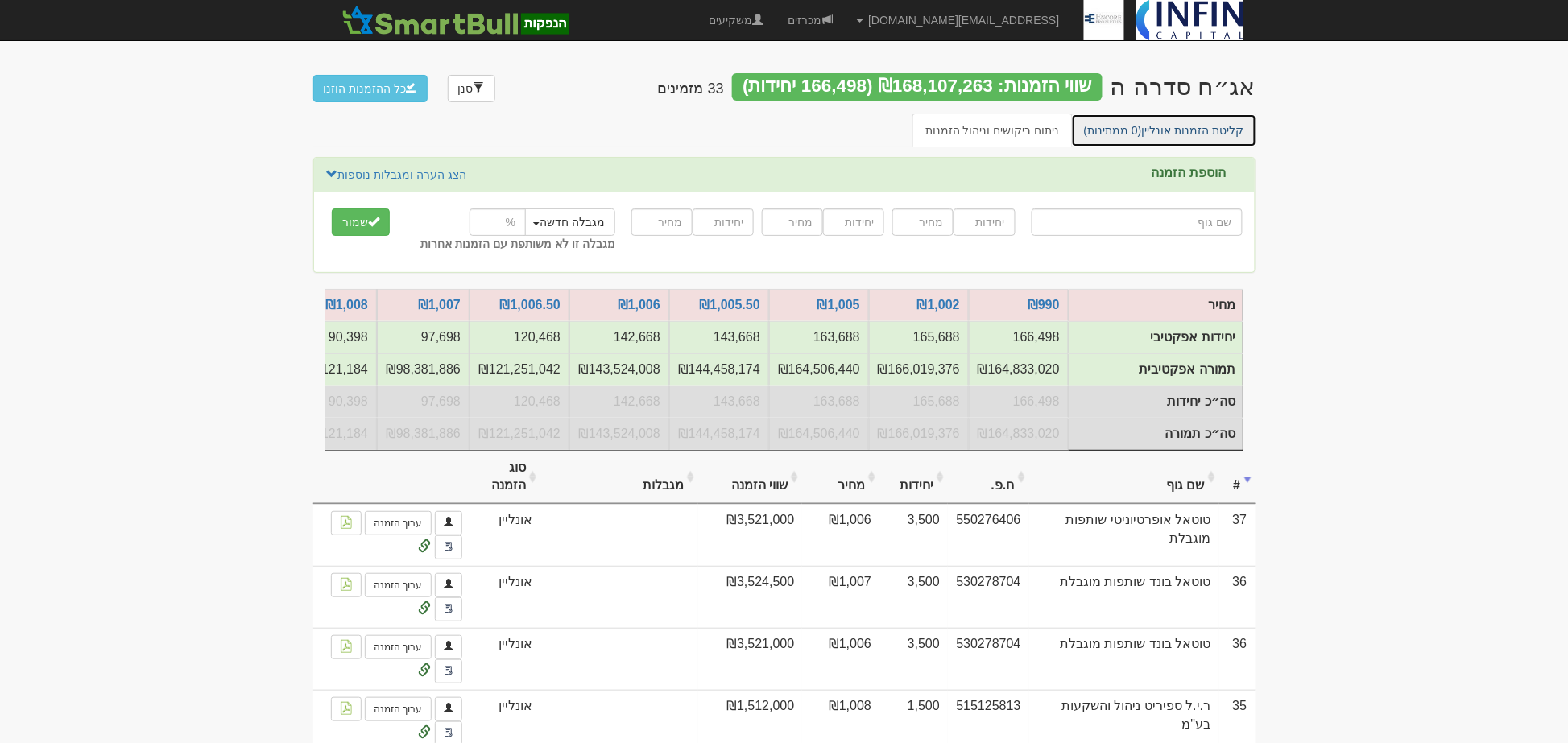
click at [1154, 124] on link "קליטת הזמנות אונליין (0 ממתינות)" at bounding box center [1164, 130] width 186 height 34
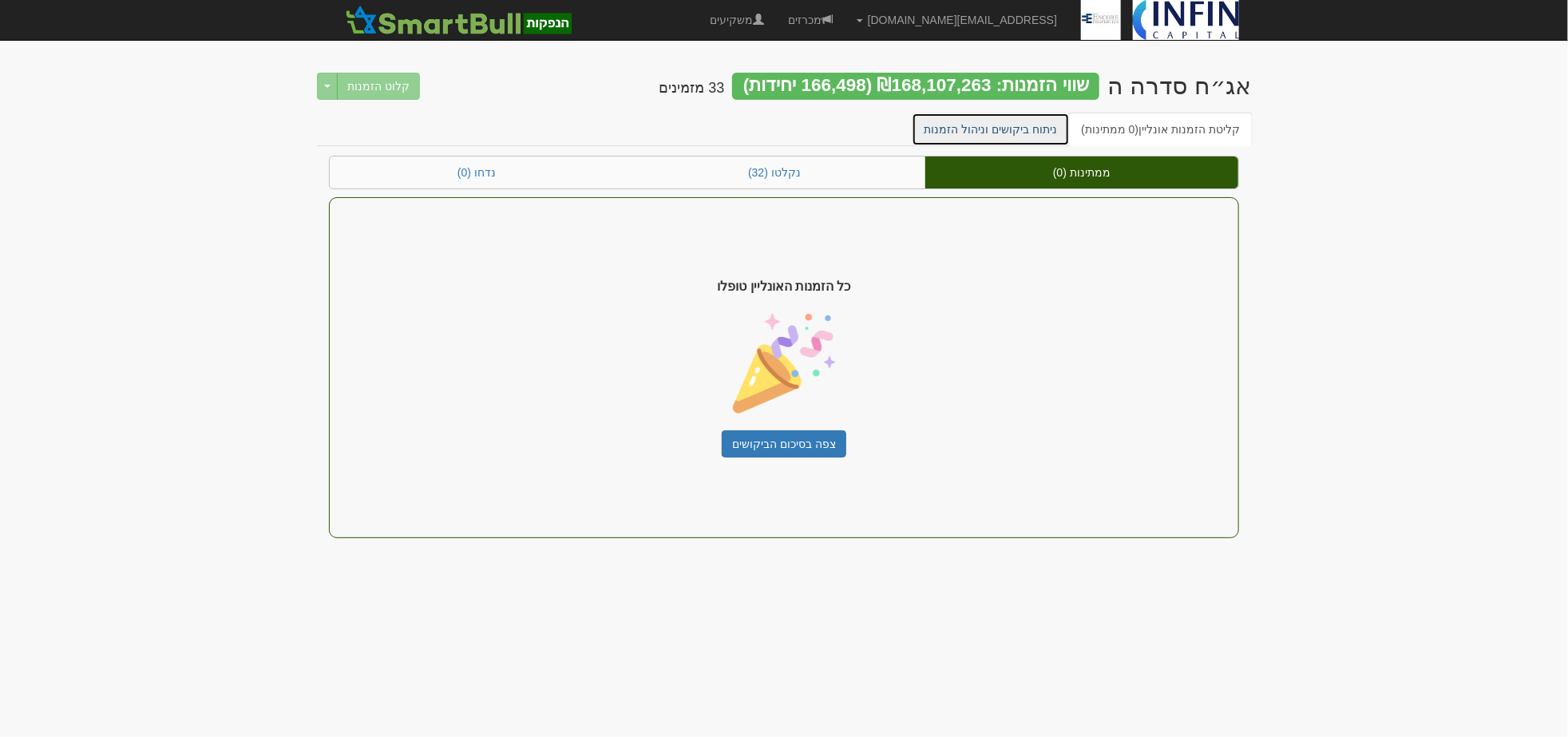
click at [981, 124] on link "ניתוח ביקושים וניהול הזמנות" at bounding box center [991, 129] width 159 height 34
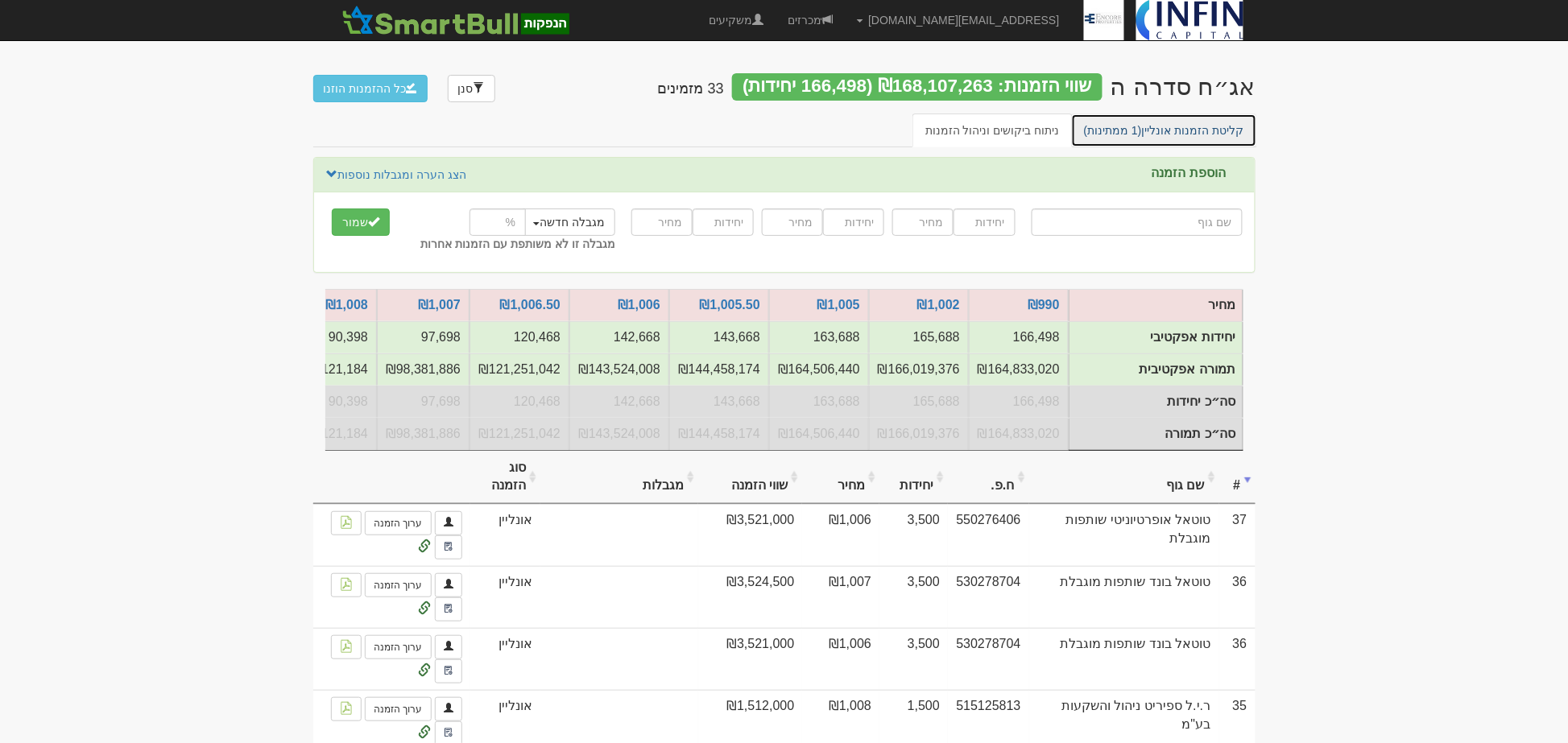
click at [1228, 130] on link "קליטת הזמנות אונליין (1 ממתינות)" at bounding box center [1164, 130] width 186 height 34
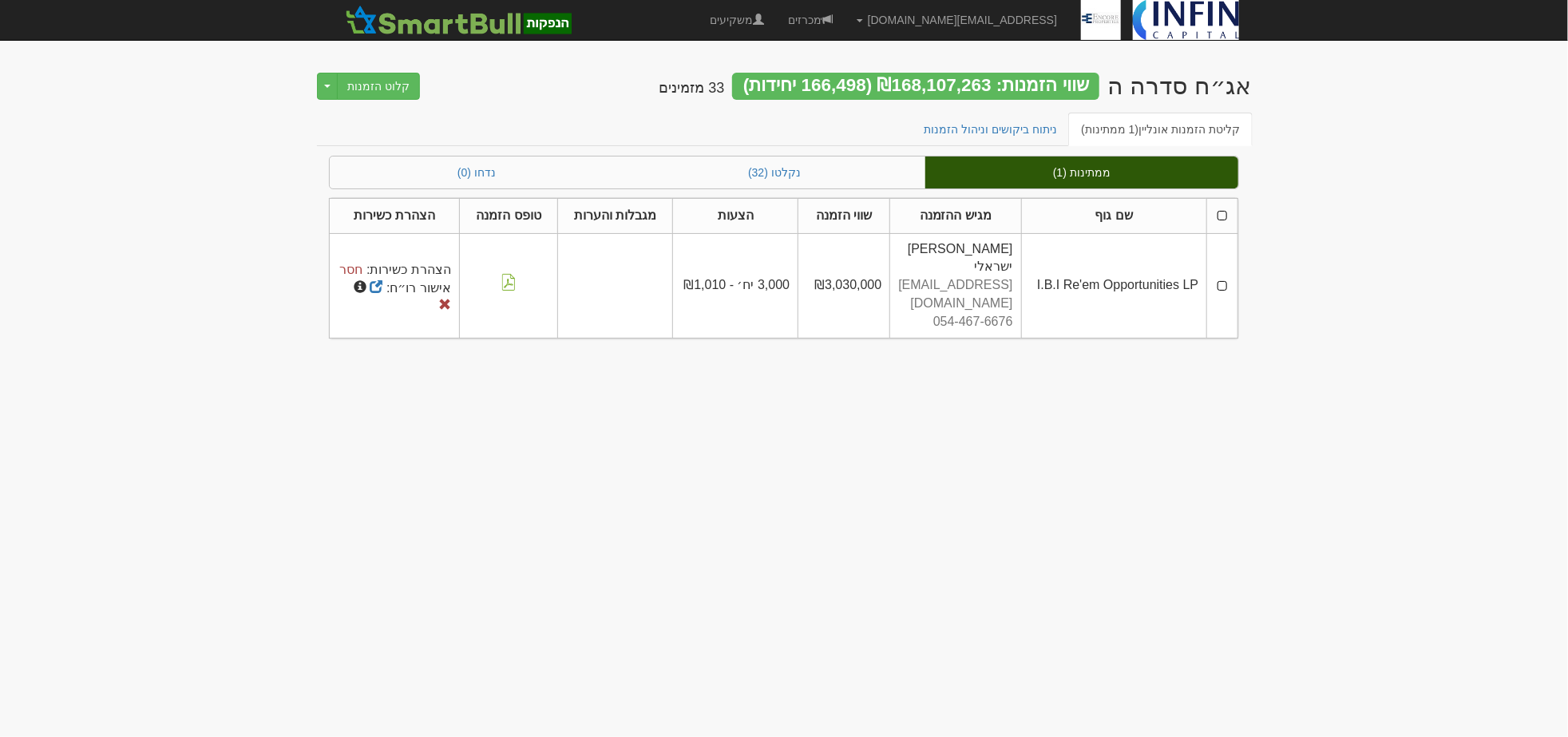
click at [1227, 213] on th at bounding box center [1222, 216] width 31 height 35
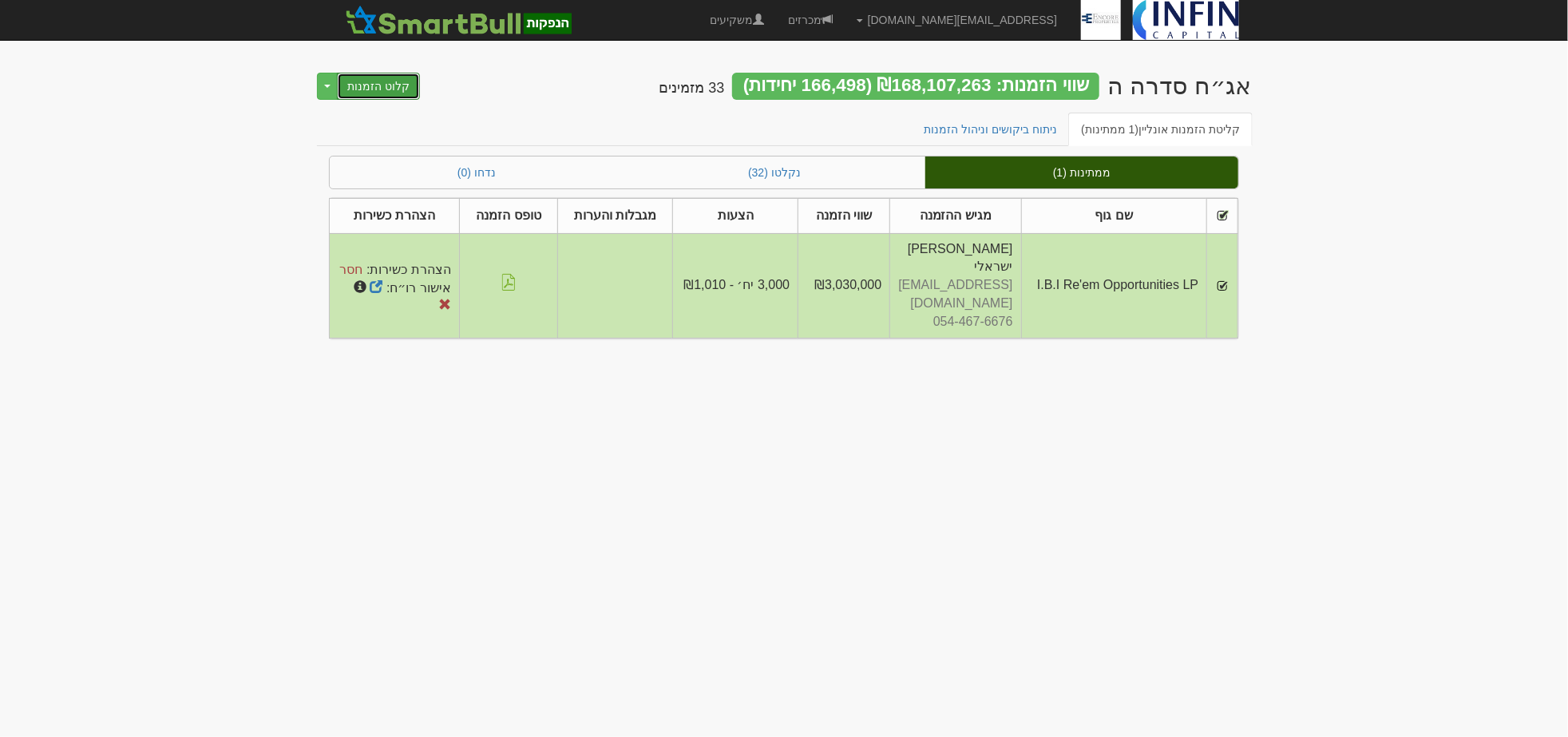
click at [392, 83] on button "קלוט הזמנות" at bounding box center [378, 87] width 83 height 27
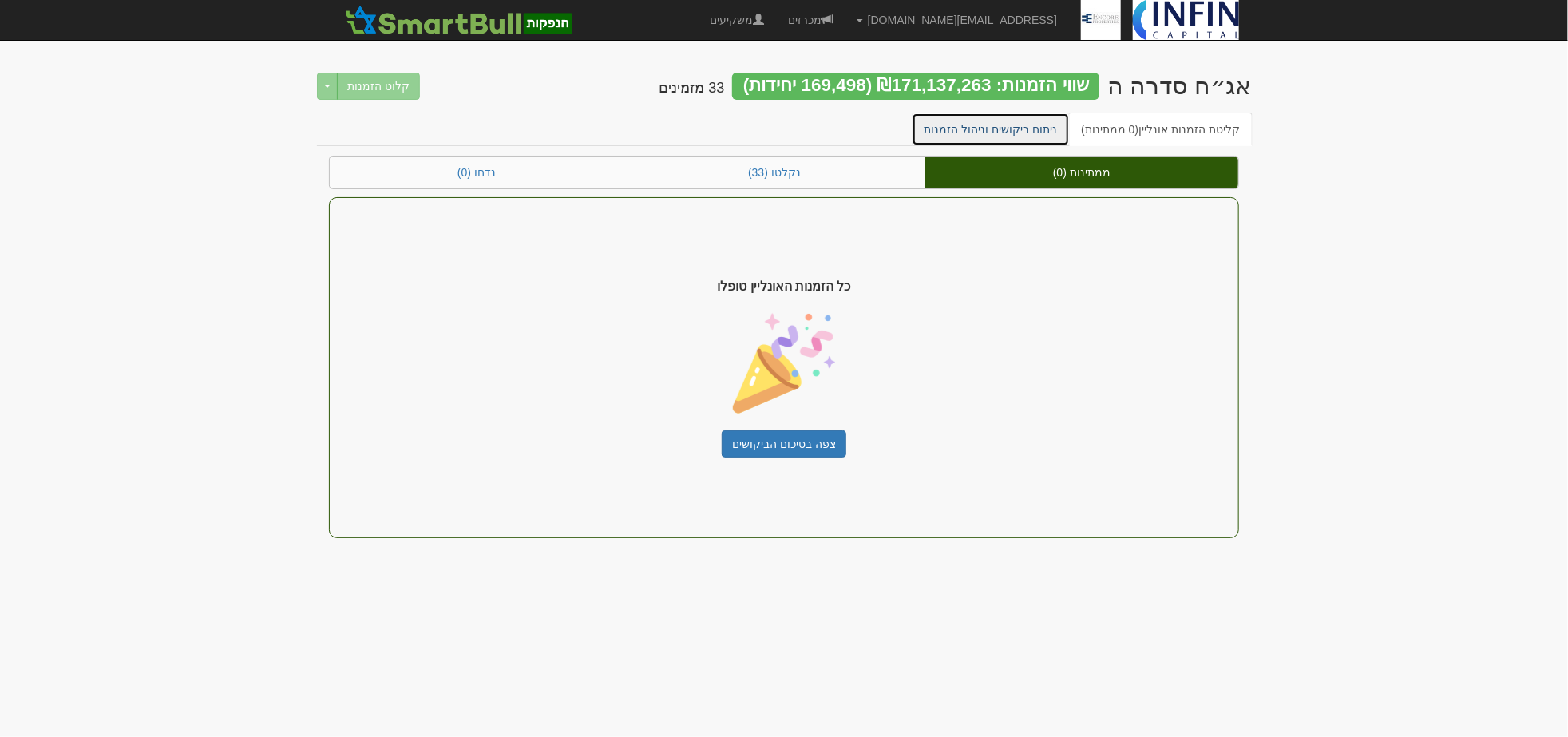
click at [1033, 116] on link "ניתוח ביקושים וניהול הזמנות" at bounding box center [991, 129] width 159 height 34
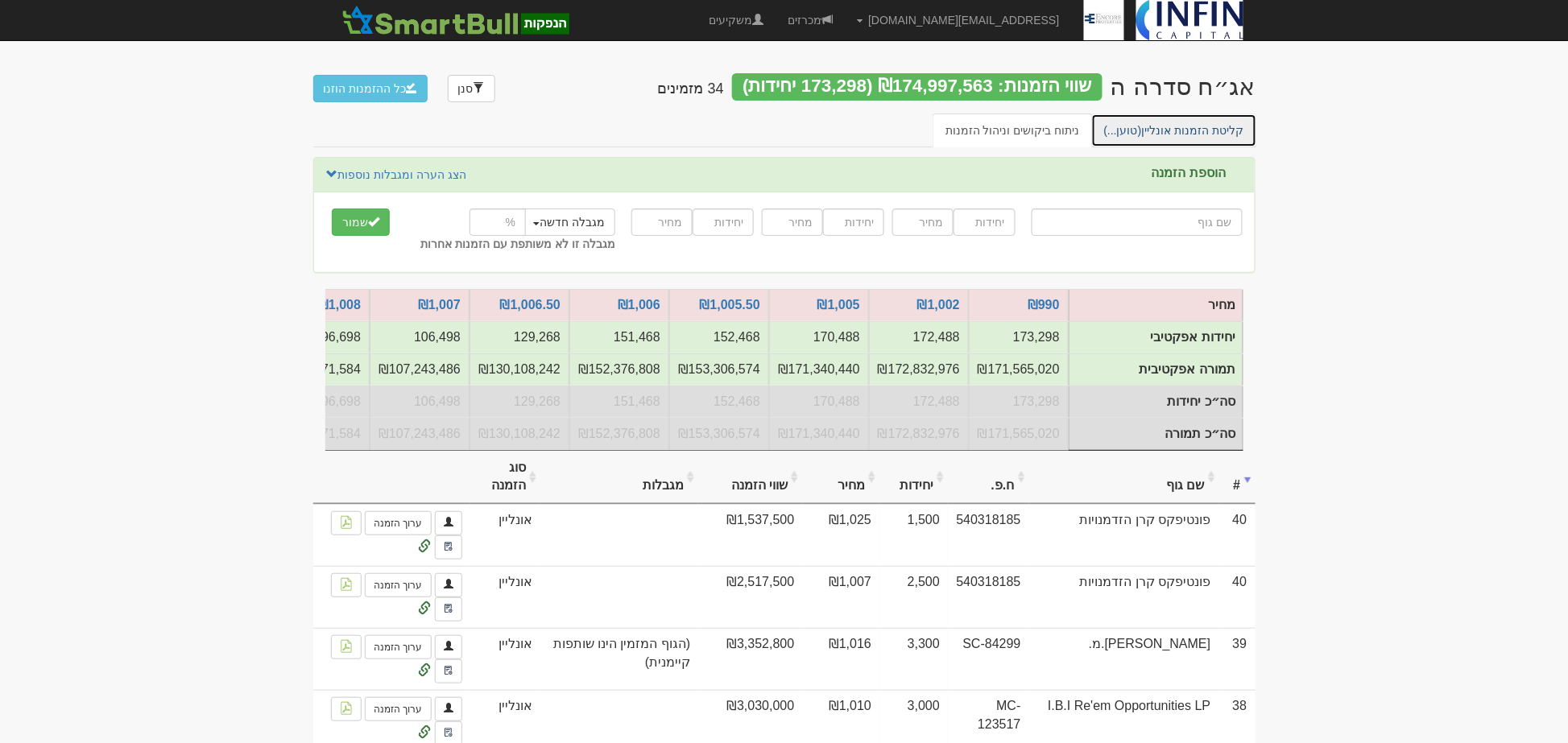
click at [1179, 129] on link "קליטת הזמנות אונליין (טוען...)" at bounding box center [1174, 130] width 166 height 34
click at [1162, 121] on link "קליטת הזמנות אונליין (1 ממתינות)" at bounding box center [1164, 130] width 186 height 34
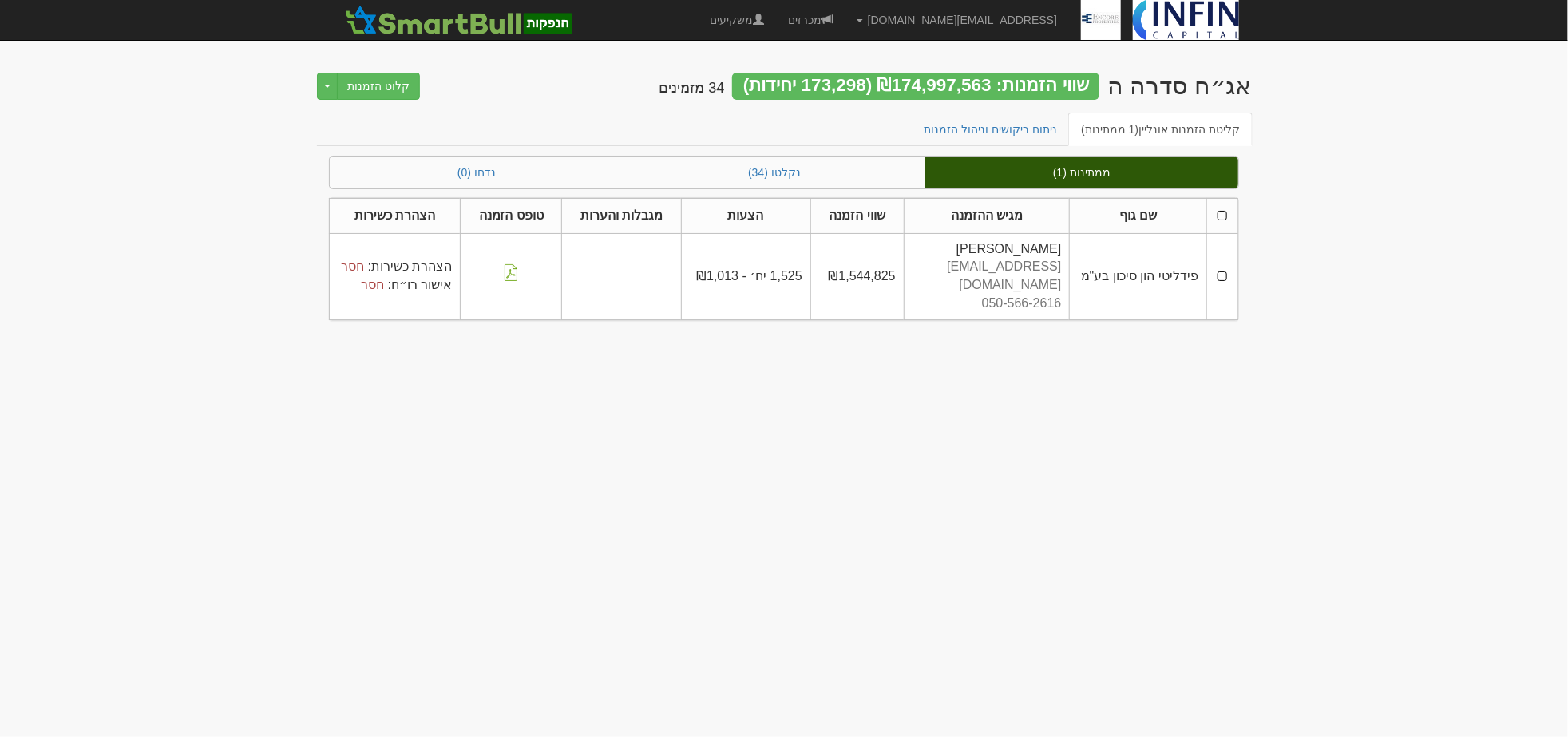
click at [1224, 214] on th at bounding box center [1221, 216] width 31 height 35
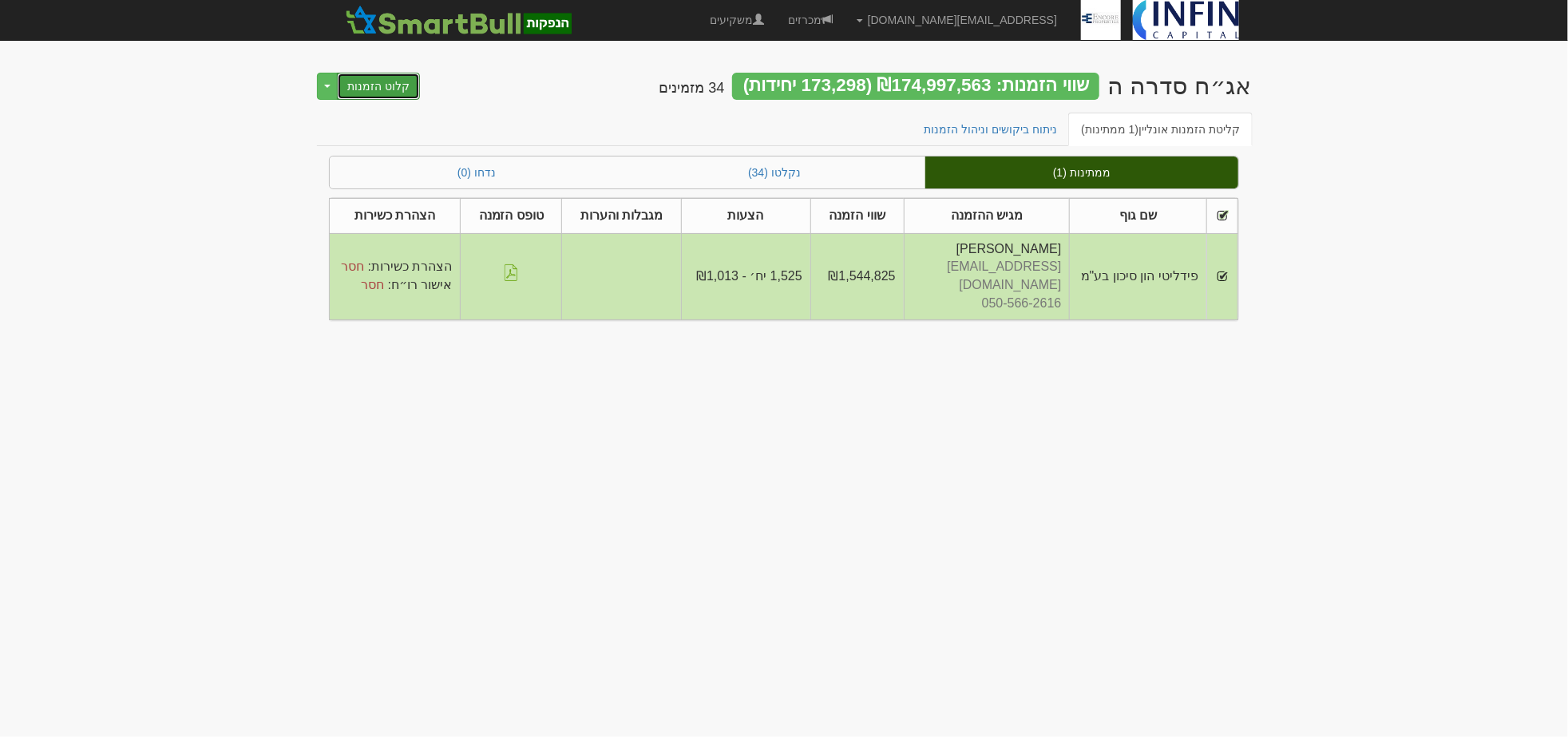
click at [402, 77] on button "קלוט הזמנות" at bounding box center [378, 87] width 83 height 27
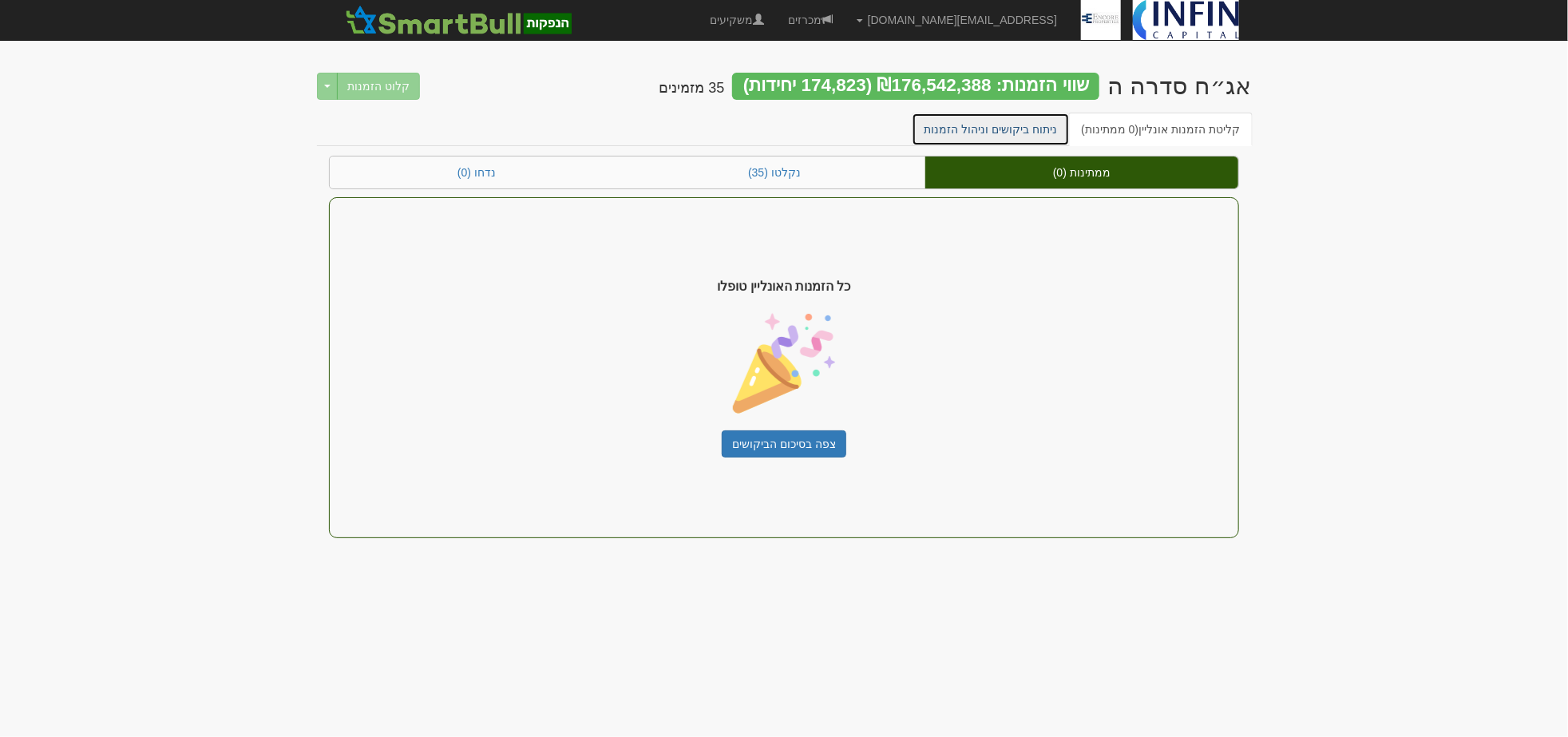
click at [1033, 130] on link "ניתוח ביקושים וניהול הזמנות" at bounding box center [991, 129] width 159 height 34
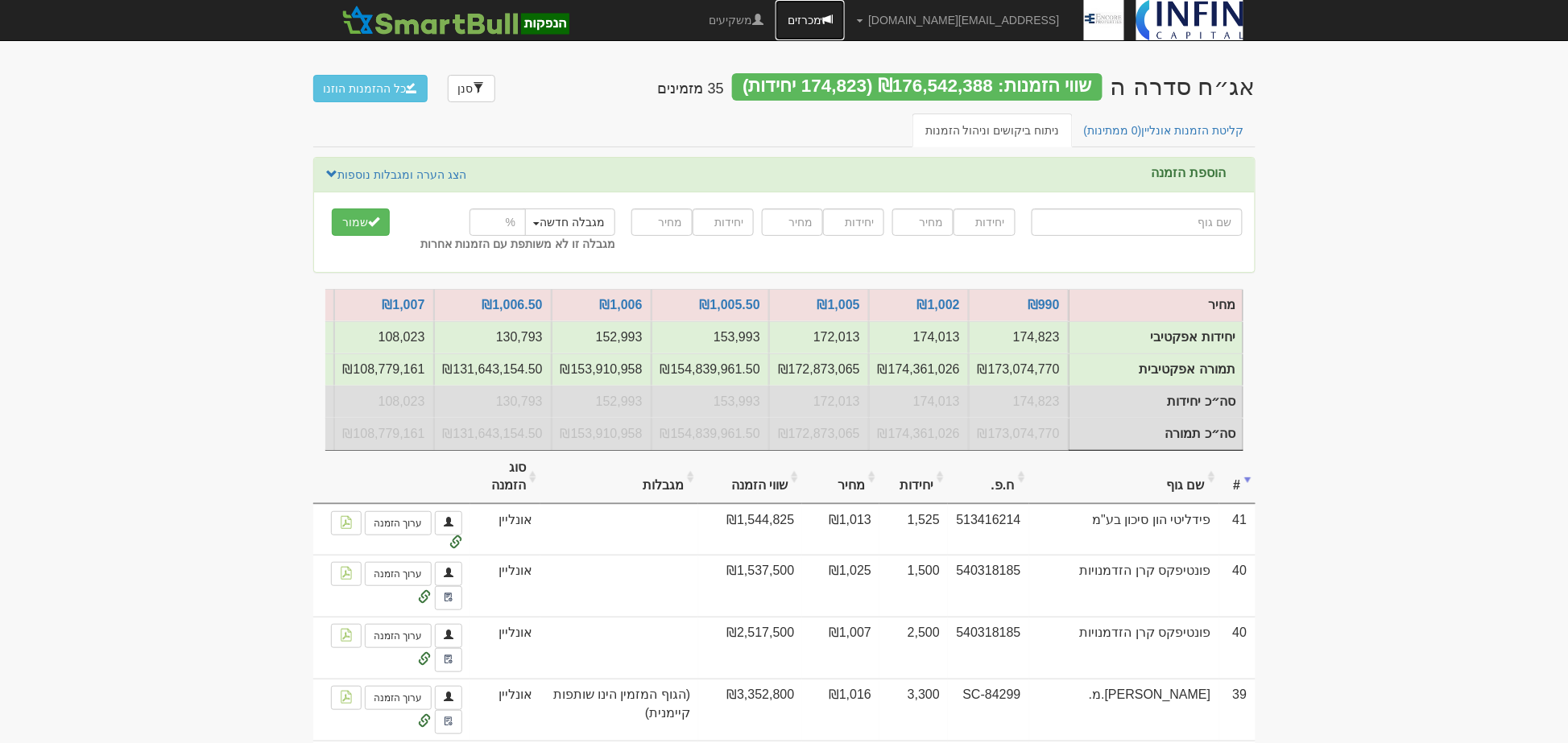
click at [845, 19] on link "מכרזים" at bounding box center [810, 20] width 70 height 40
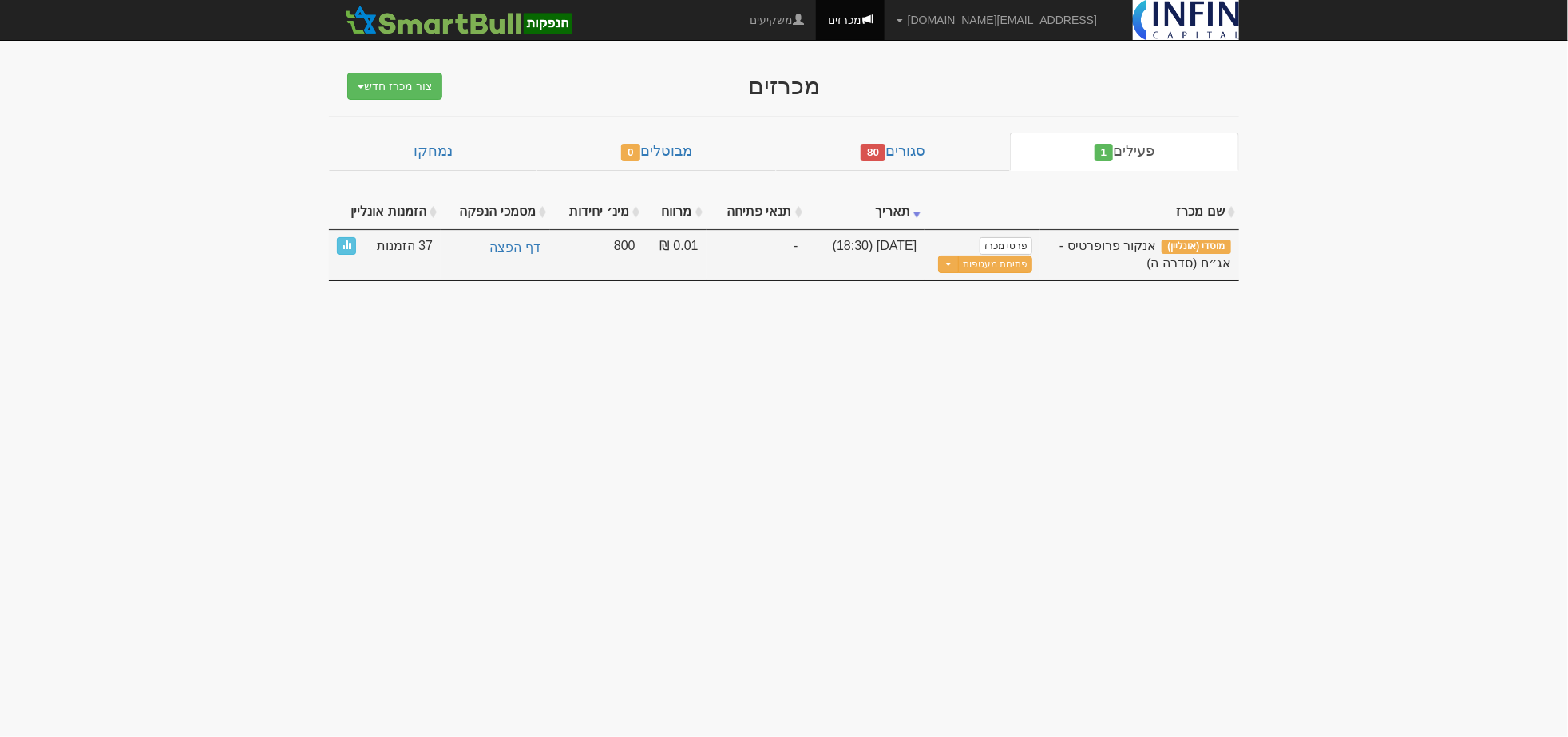
click at [947, 275] on td "פרטי מכרז נוסח הזמנה למשקיעים × עורך טקסט עשיר, offer_mail_template_body גזירה" at bounding box center [982, 256] width 116 height 51
click at [950, 270] on button "Toggle Dropdown" at bounding box center [949, 264] width 21 height 18
click at [942, 289] on link "עדכן שעת סיום מכרז" at bounding box center [957, 291] width 152 height 21
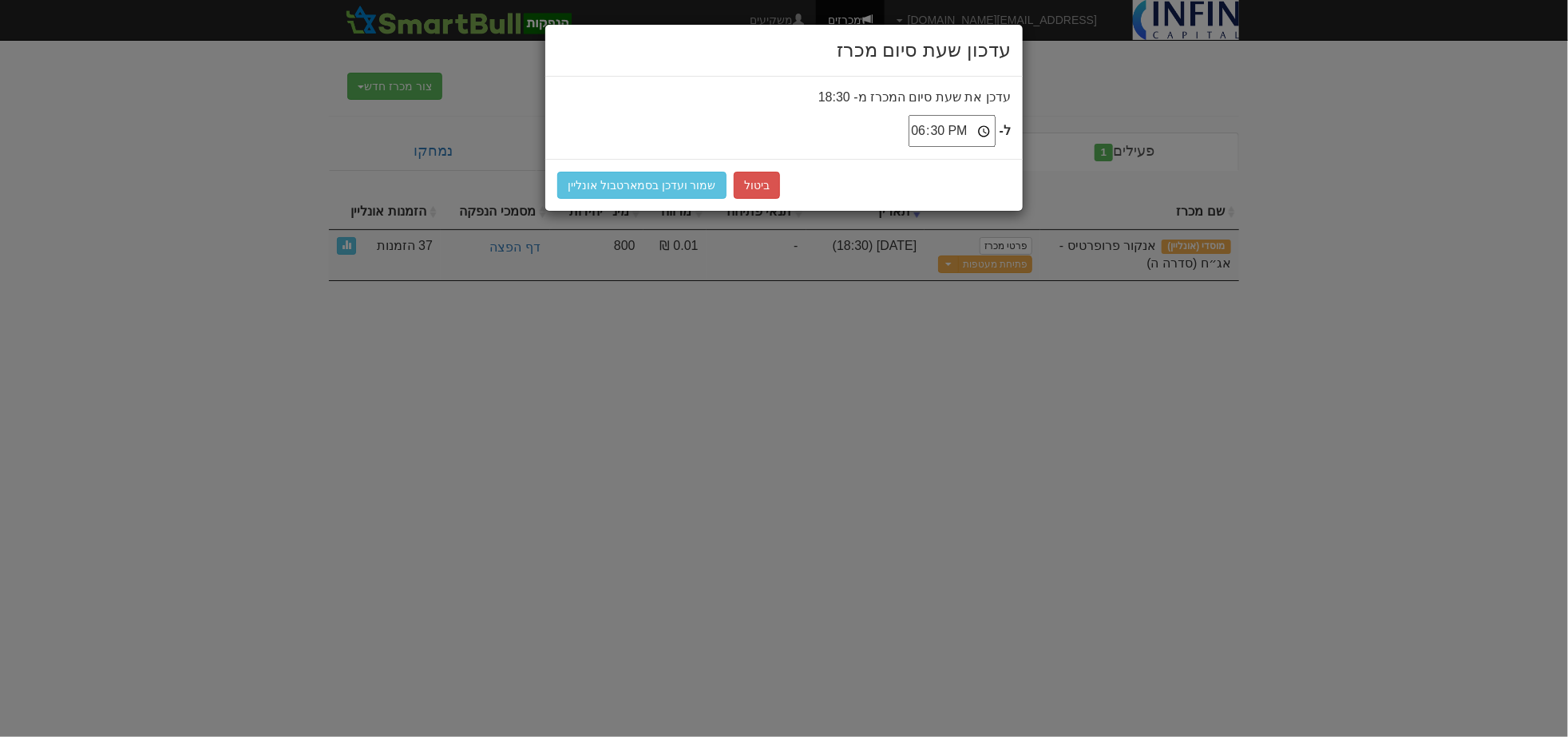
click at [984, 132] on input "18:30" at bounding box center [952, 131] width 87 height 32
type input "18:45"
click at [691, 185] on button "שמור ועדכן בסמארטבול אונליין" at bounding box center [642, 185] width 169 height 27
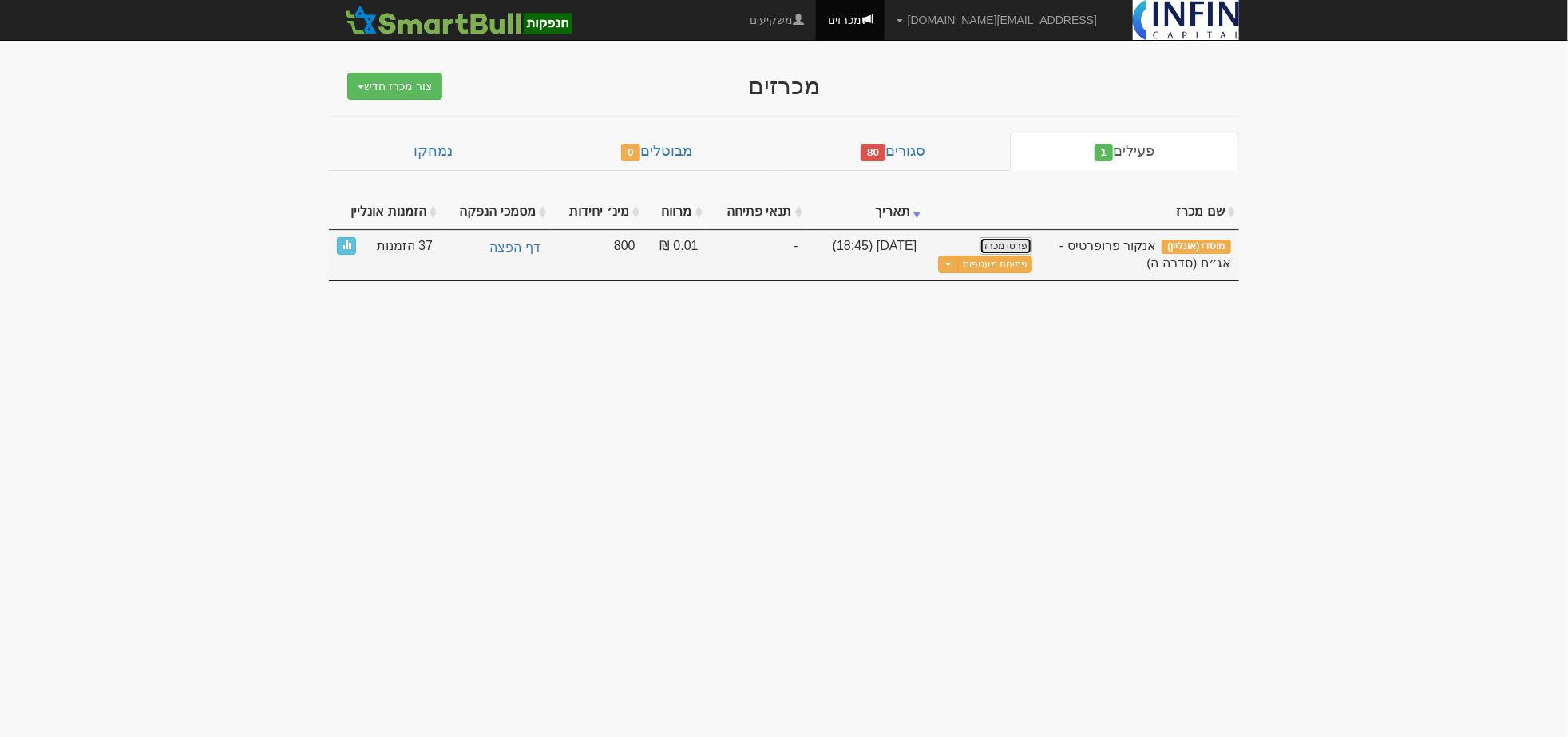
click at [1015, 250] on link "פרטי מכרז" at bounding box center [1006, 246] width 53 height 18
click at [954, 269] on button "Toggle Dropdown" at bounding box center [949, 264] width 21 height 18
click at [1003, 256] on button "פתיחת מעטפות" at bounding box center [995, 264] width 75 height 18
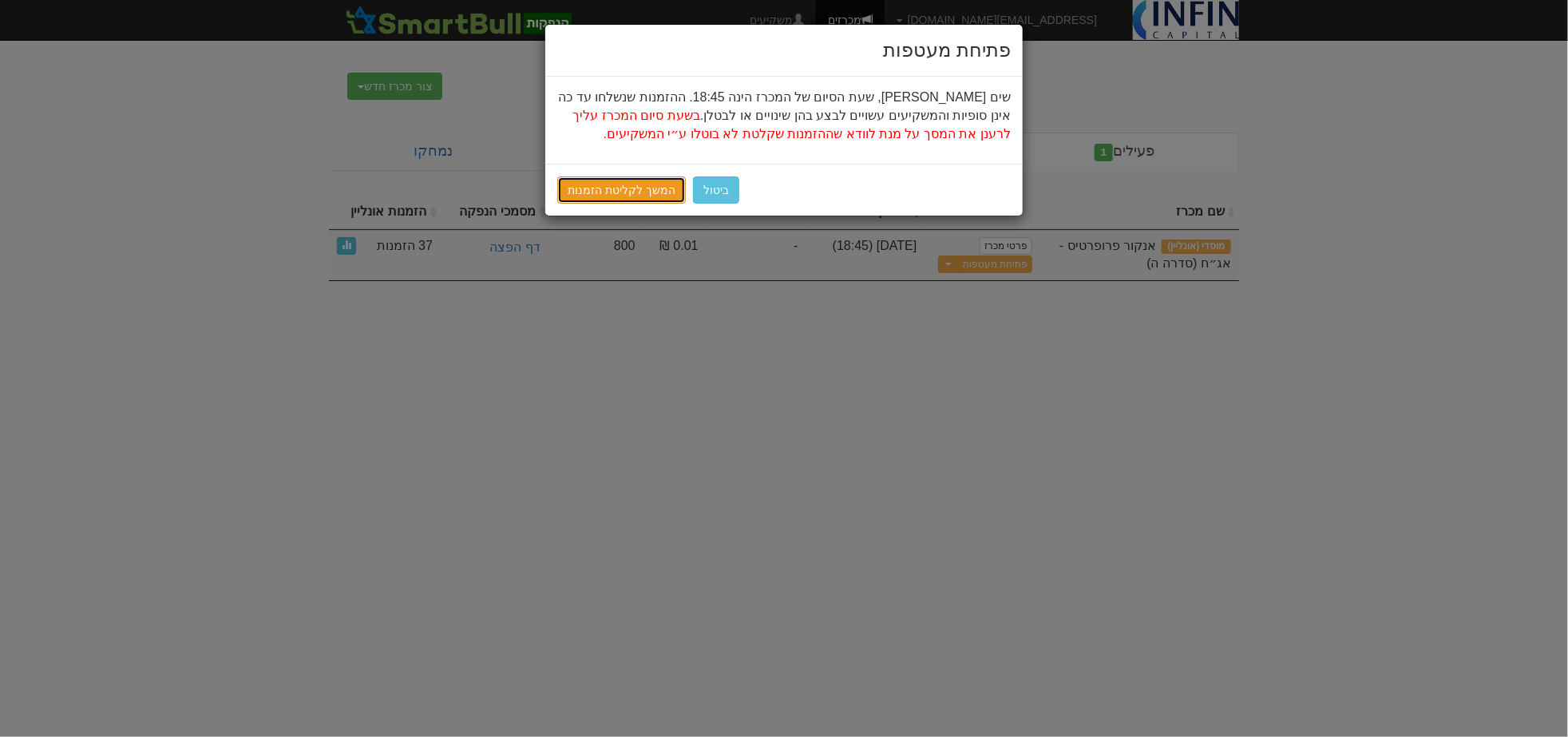
click at [612, 182] on link "המשך לקליטת הזמנות" at bounding box center [622, 190] width 128 height 27
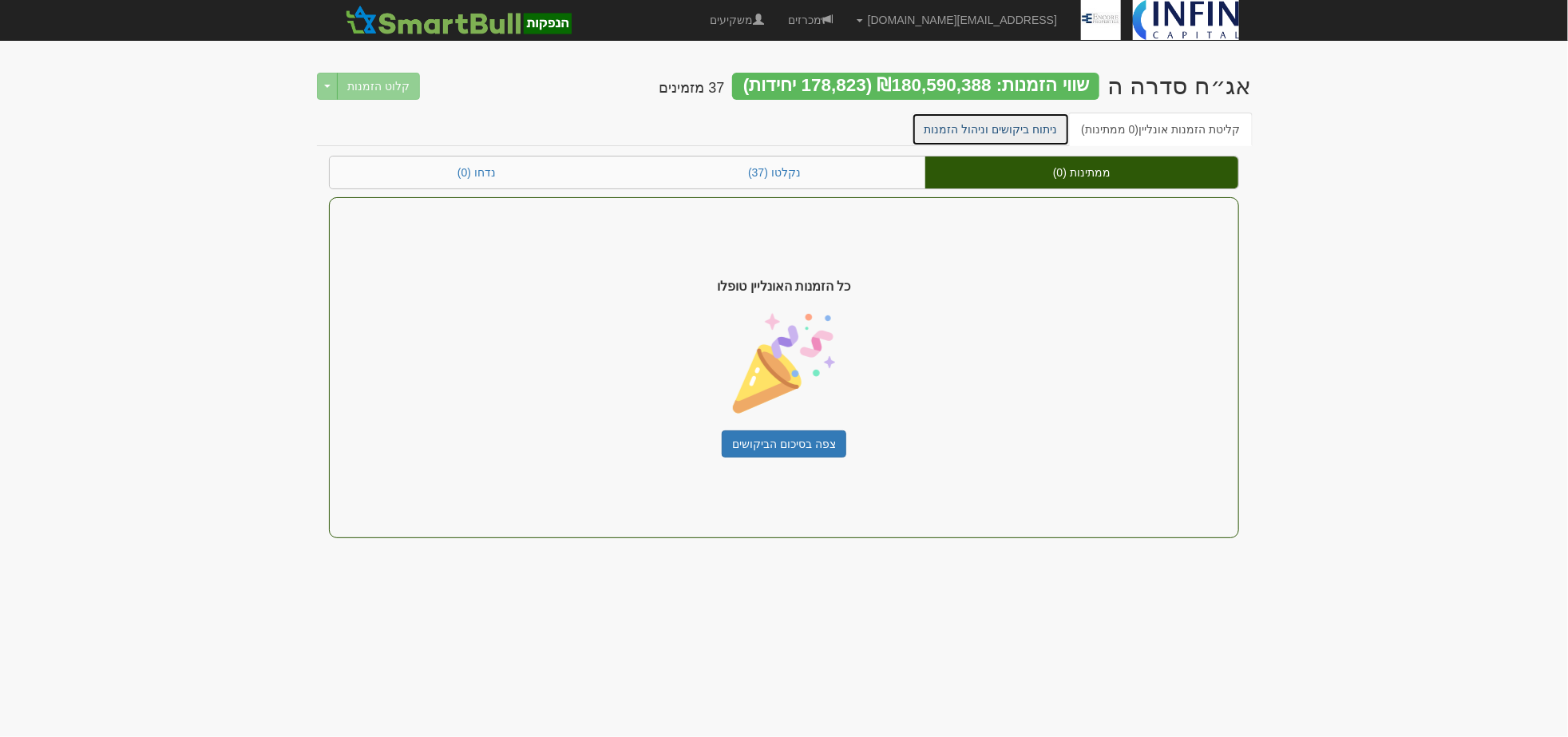
click at [1050, 132] on link "ניתוח ביקושים וניהול הזמנות" at bounding box center [991, 129] width 159 height 34
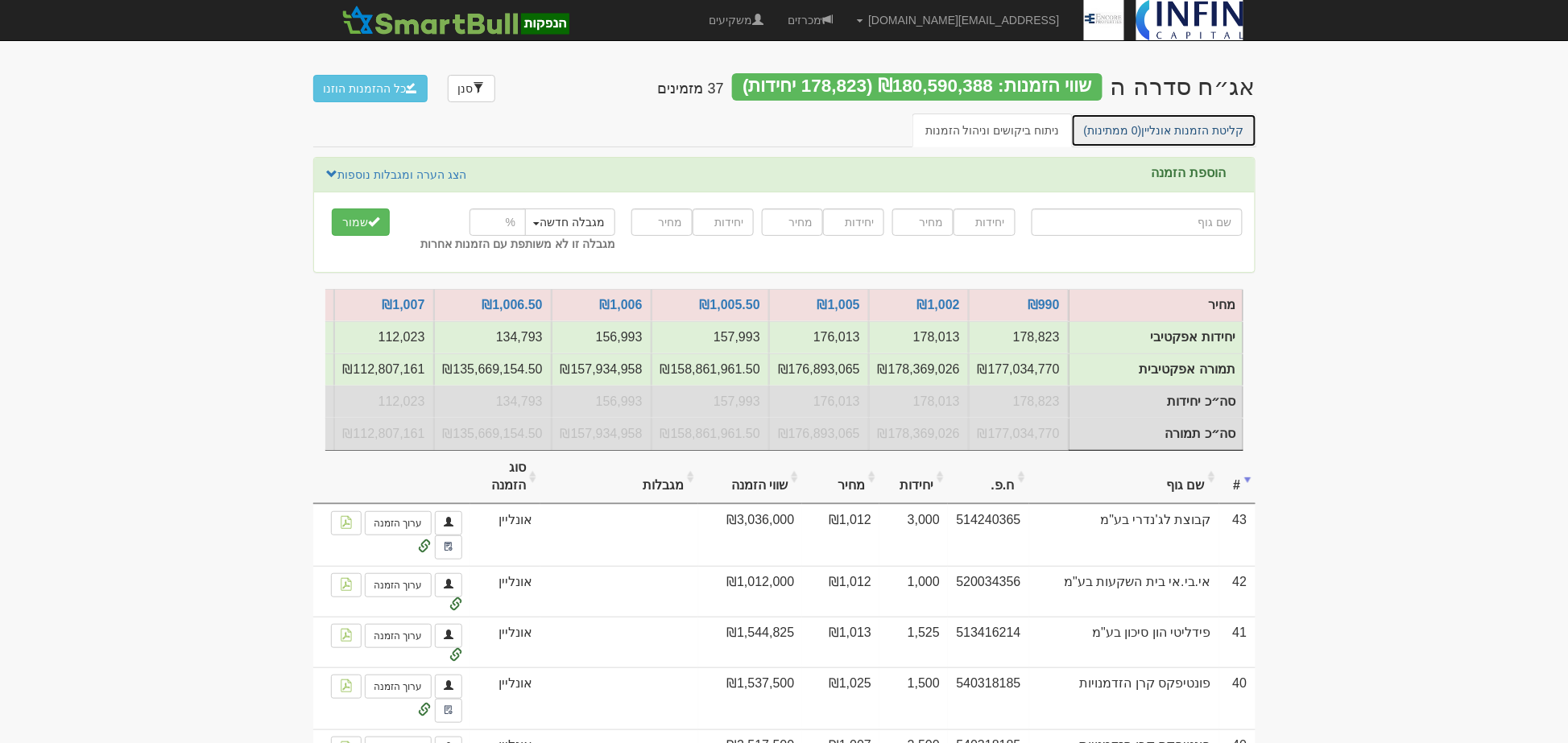
click at [1157, 121] on link "קליטת הזמנות אונליין (0 ממתינות)" at bounding box center [1164, 130] width 186 height 34
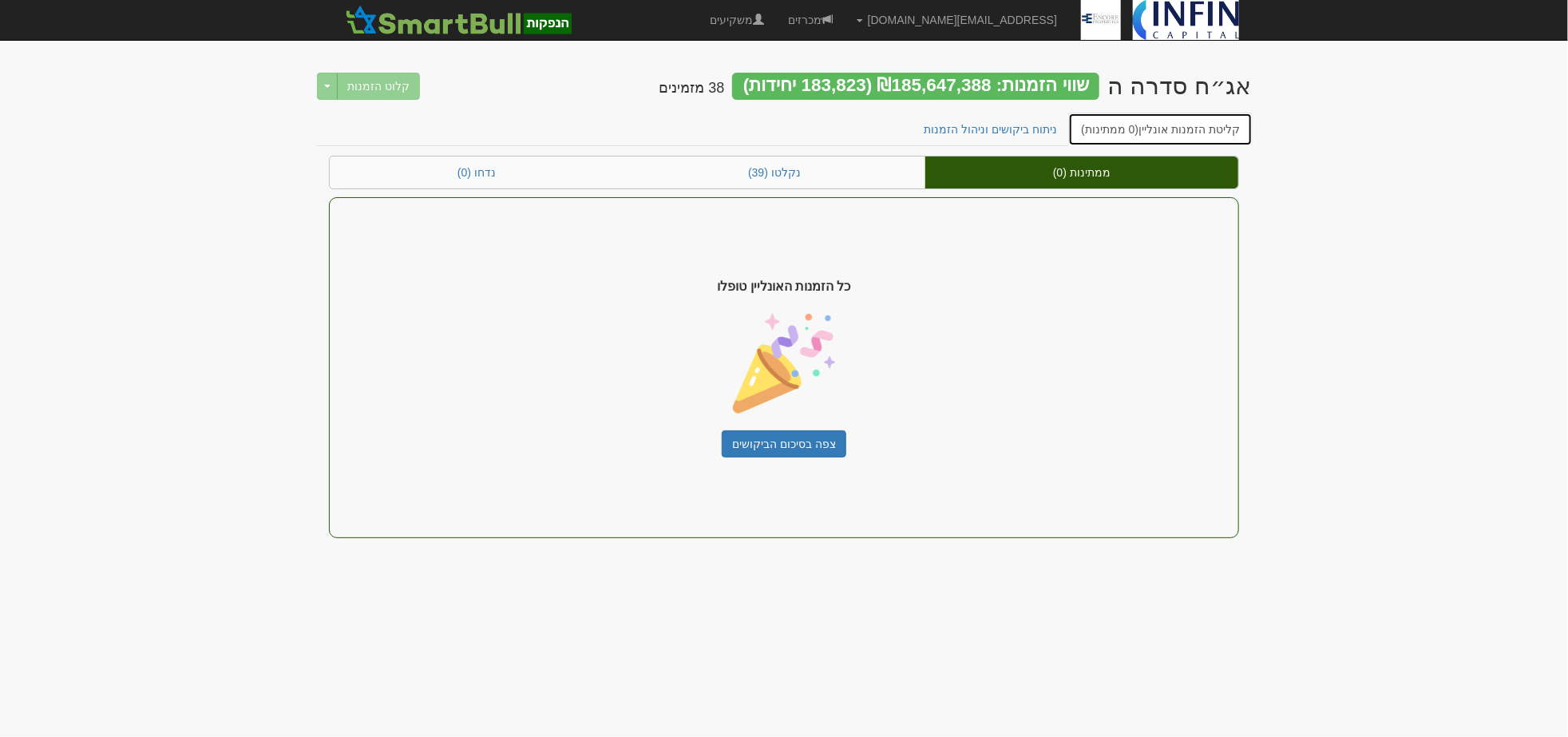
click at [1115, 129] on span "(0 ממתינות)" at bounding box center [1110, 129] width 58 height 13
click at [1027, 131] on link "ניתוח ביקושים וניהול הזמנות" at bounding box center [991, 129] width 159 height 34
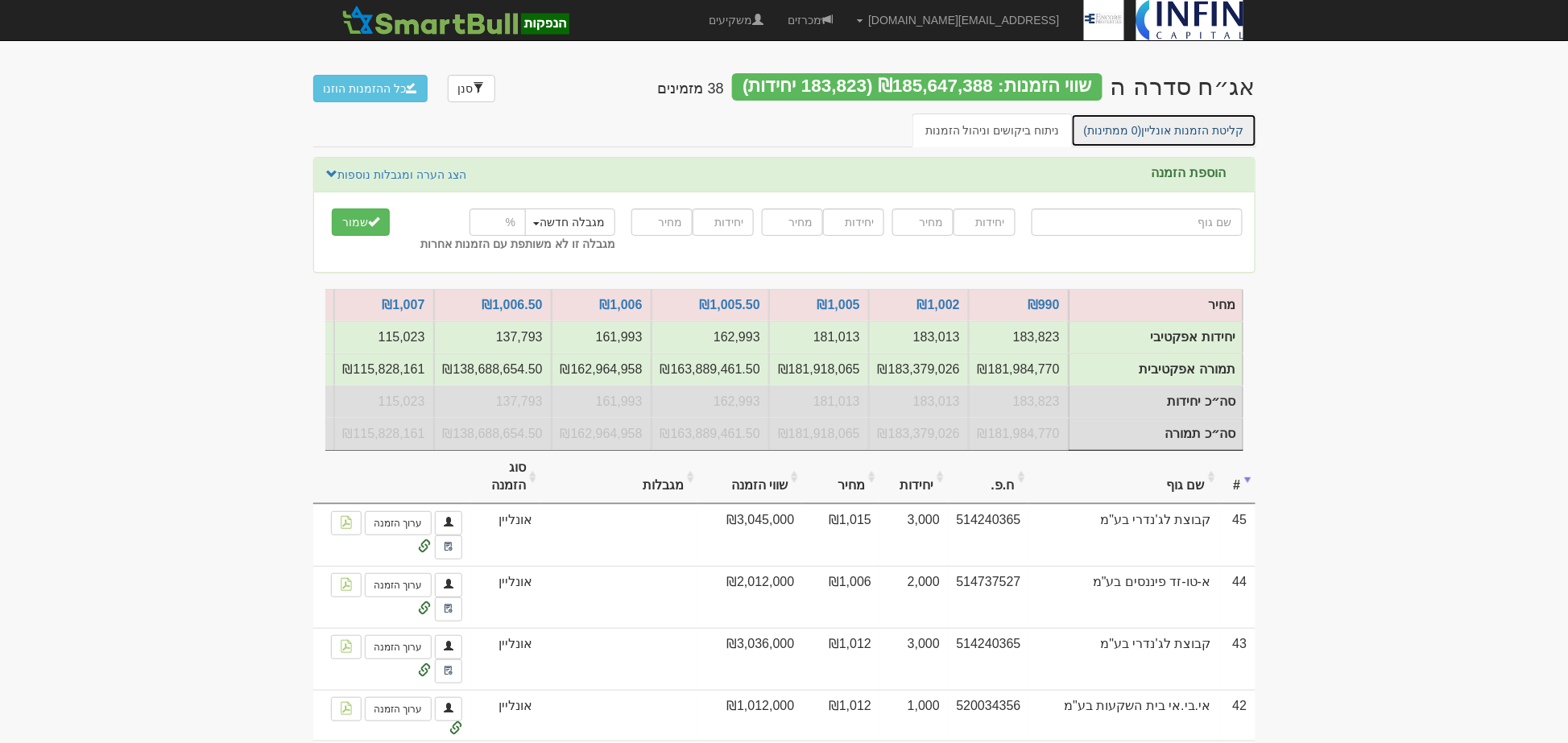
click at [1172, 134] on link "קליטת הזמנות אונליין (0 ממתינות)" at bounding box center [1164, 130] width 186 height 34
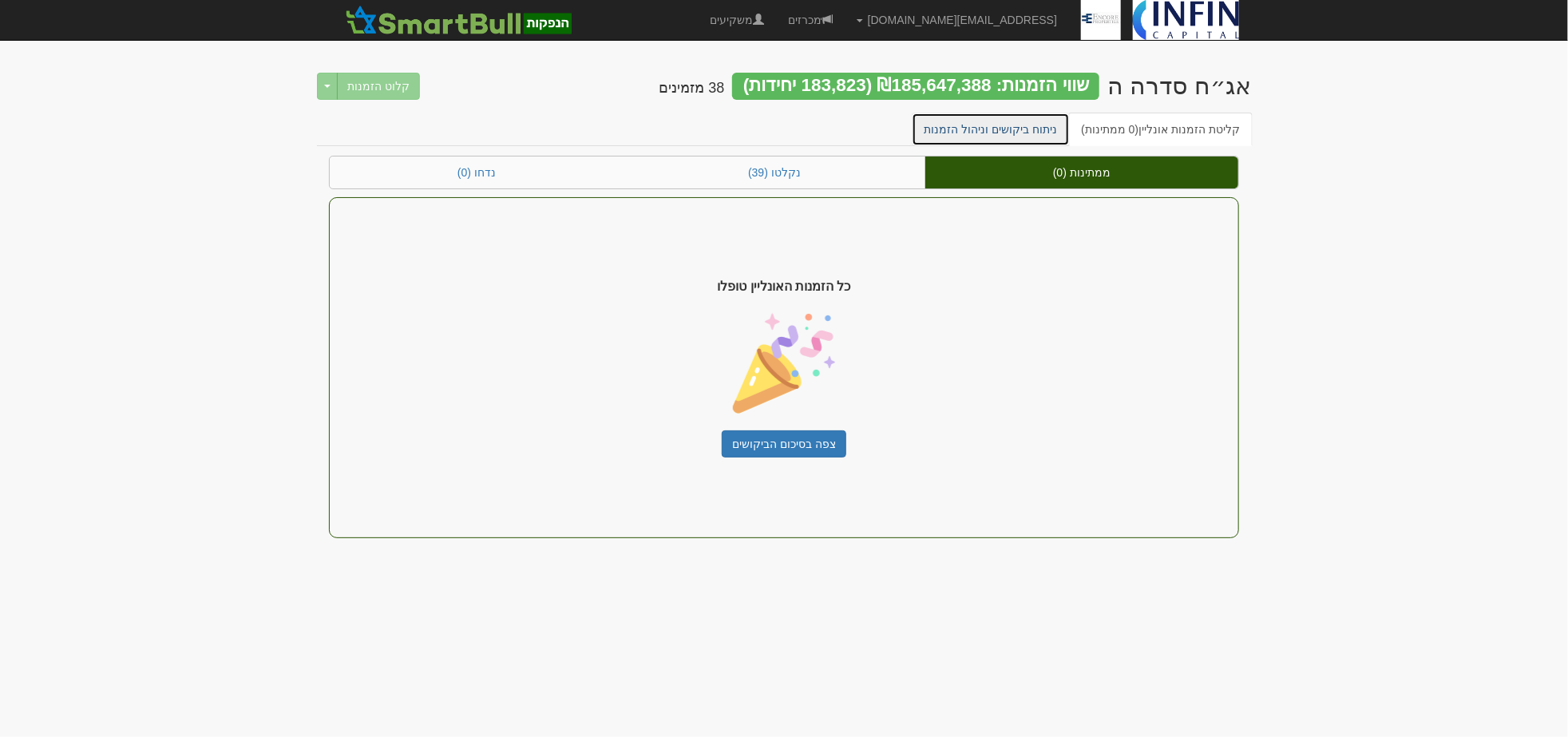
click at [1034, 130] on link "ניתוח ביקושים וניהול הזמנות" at bounding box center [991, 129] width 159 height 34
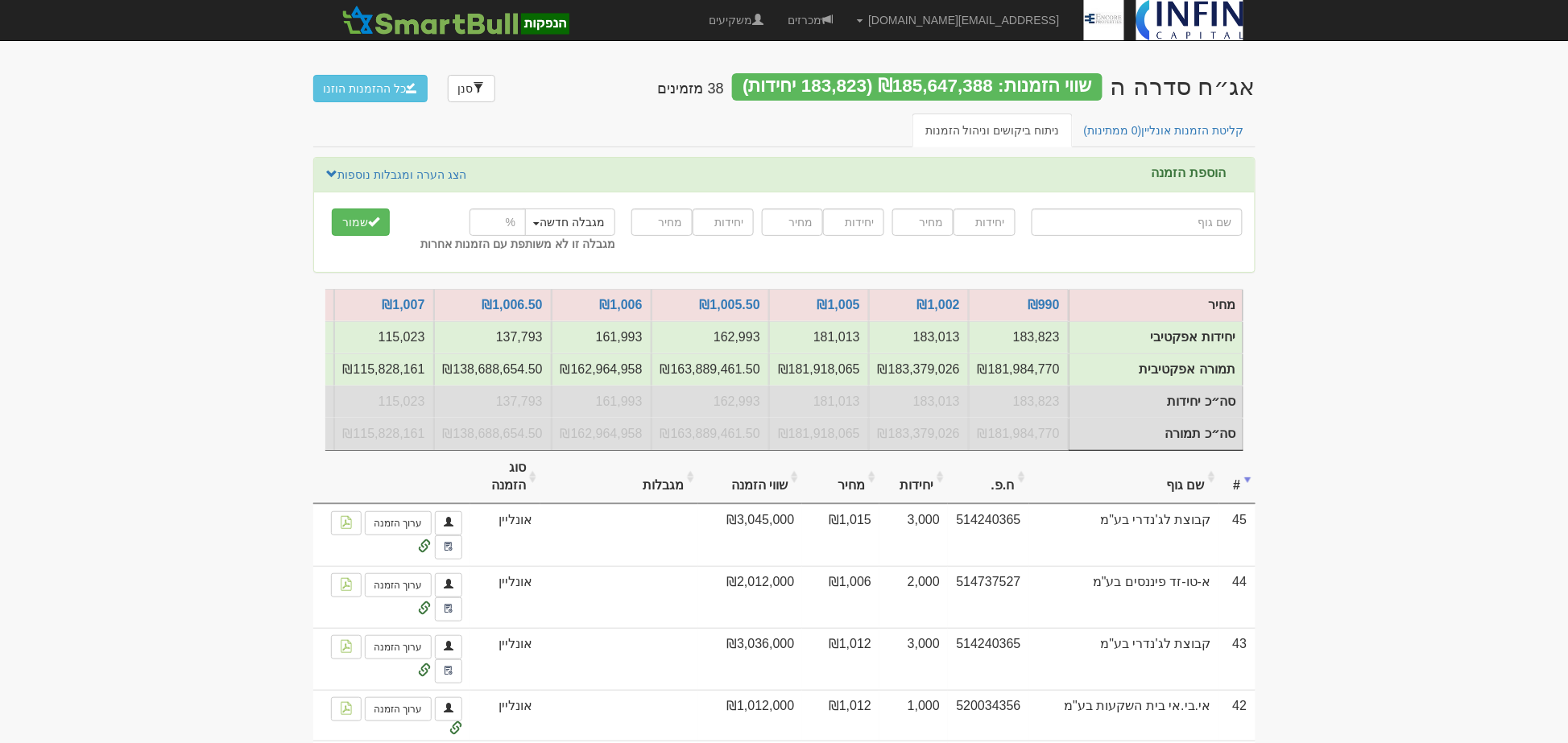
click at [372, 83] on button "כל ההזמנות הוזנו" at bounding box center [371, 89] width 115 height 28
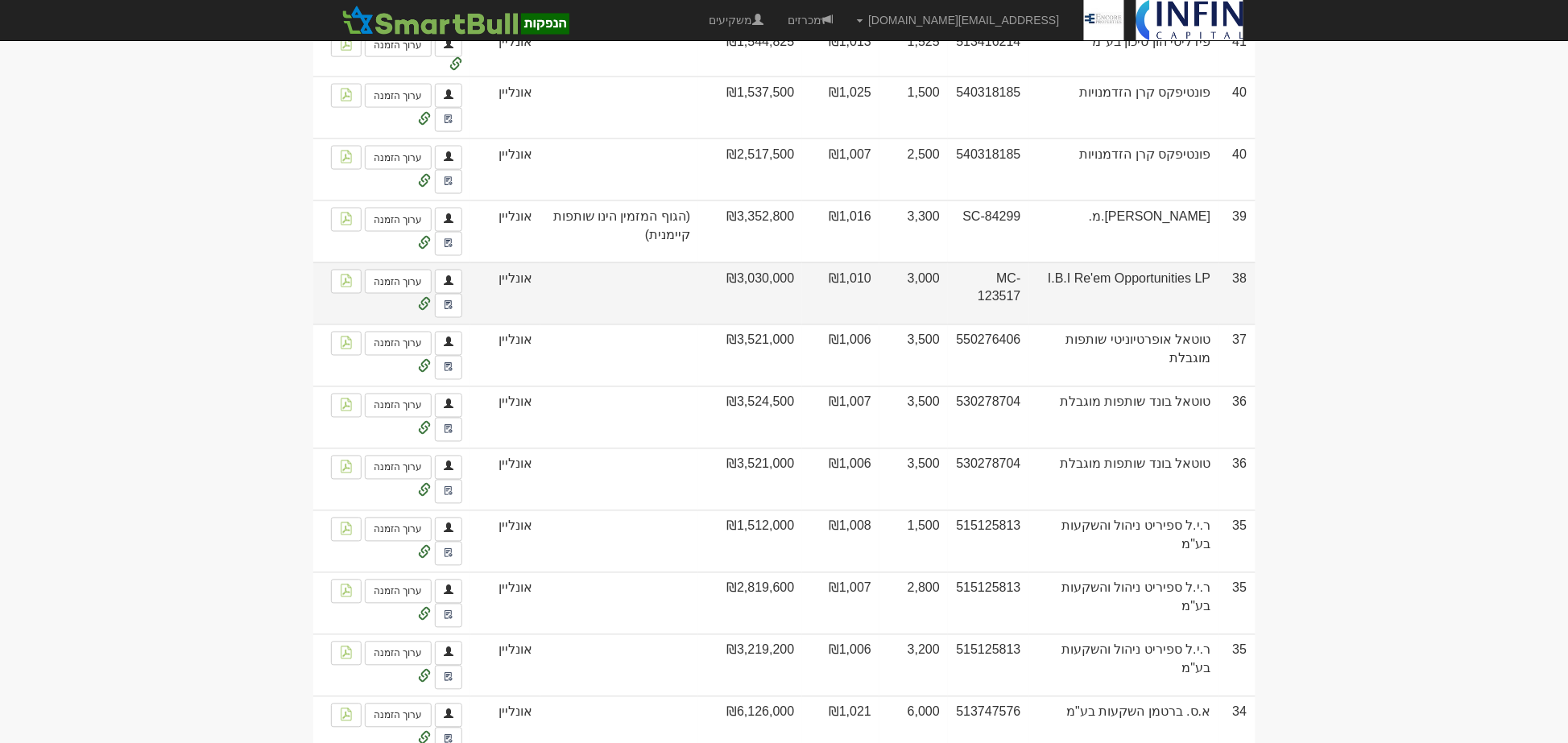
scroll to position [729, 0]
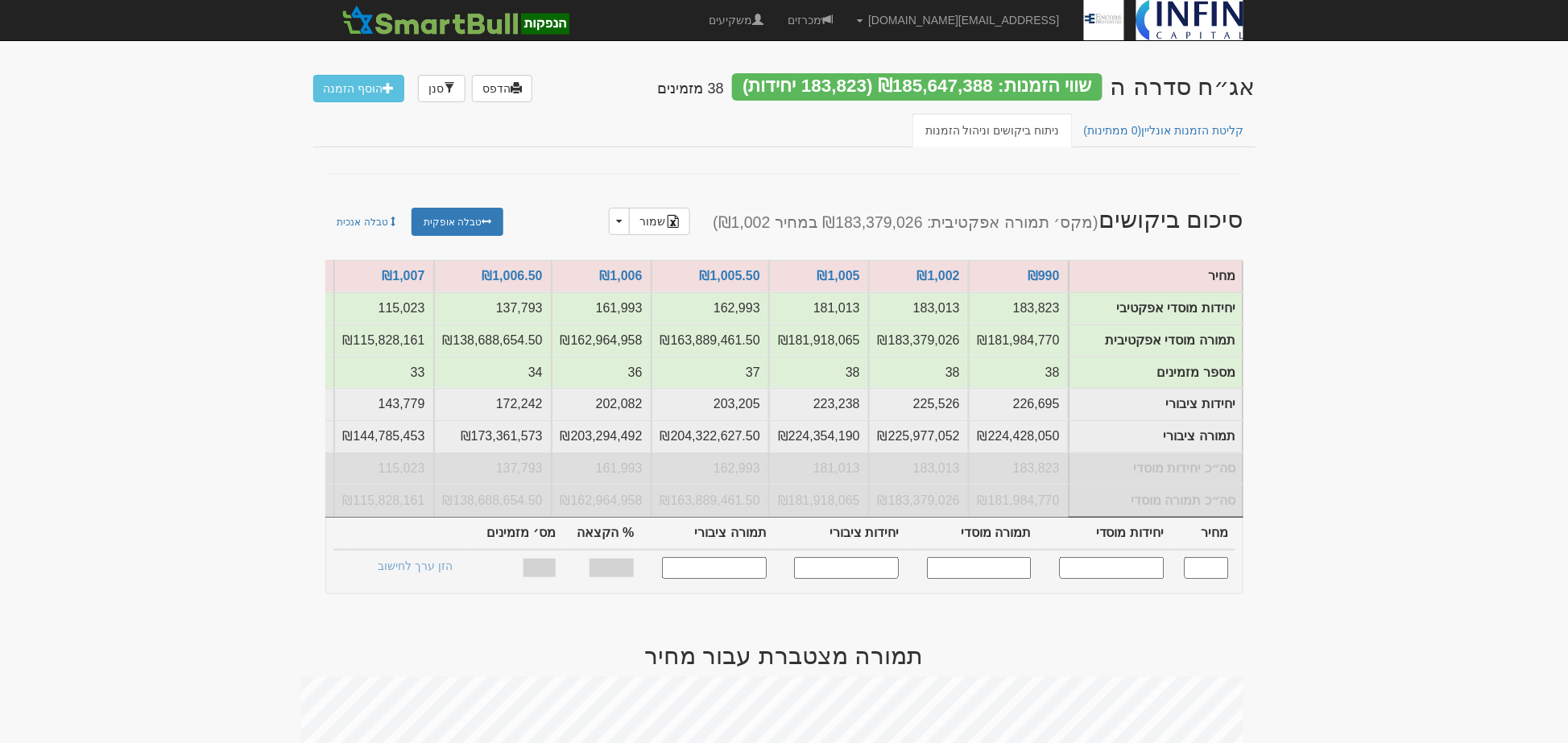
click at [1128, 579] on input "text" at bounding box center [1111, 568] width 104 height 22
type input "3"
type input "135000"
type input "1,006.5"
type input "135,000"
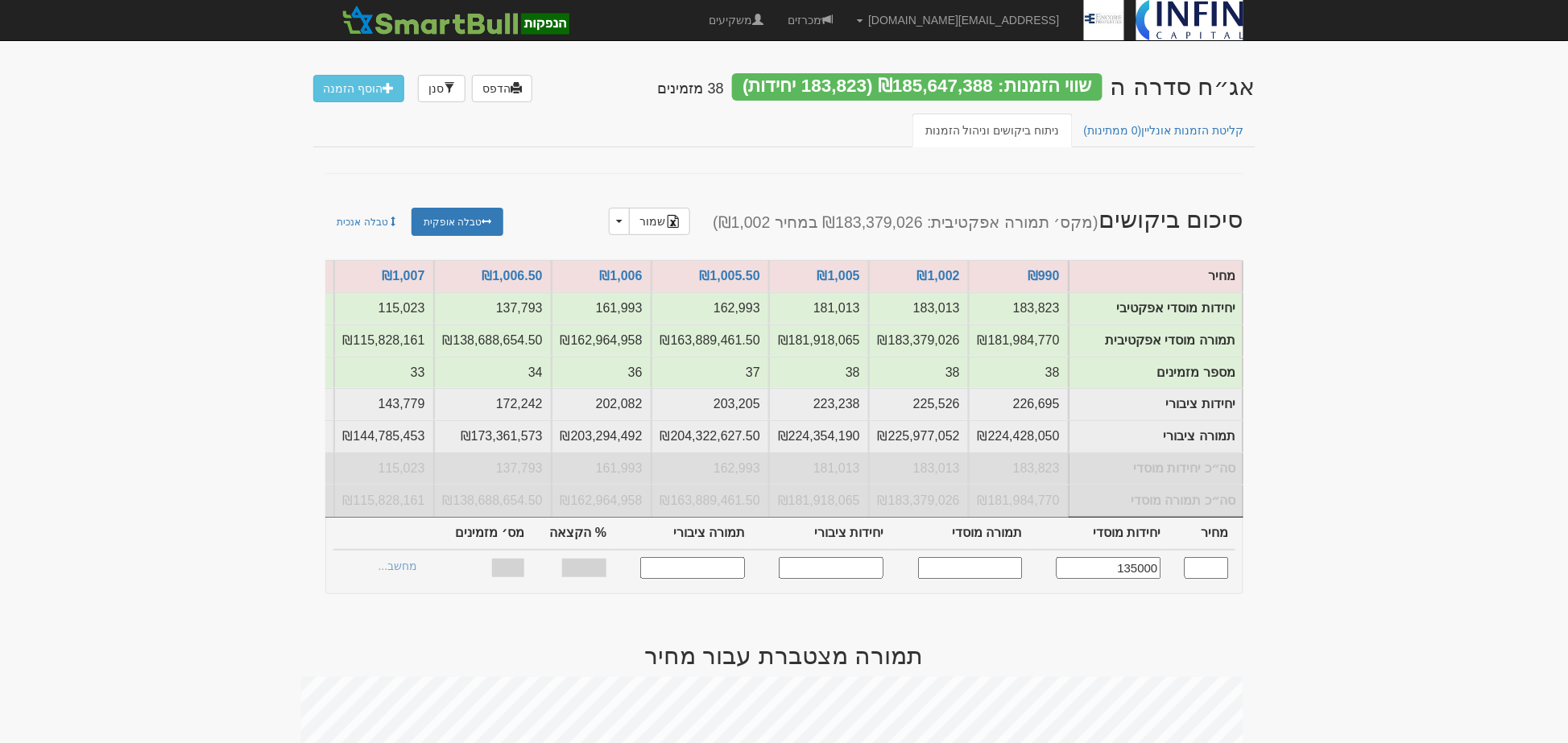
type input "135,877,500"
type input "168,750"
type input "169,846,875"
type input "87.73%"
type input "34"
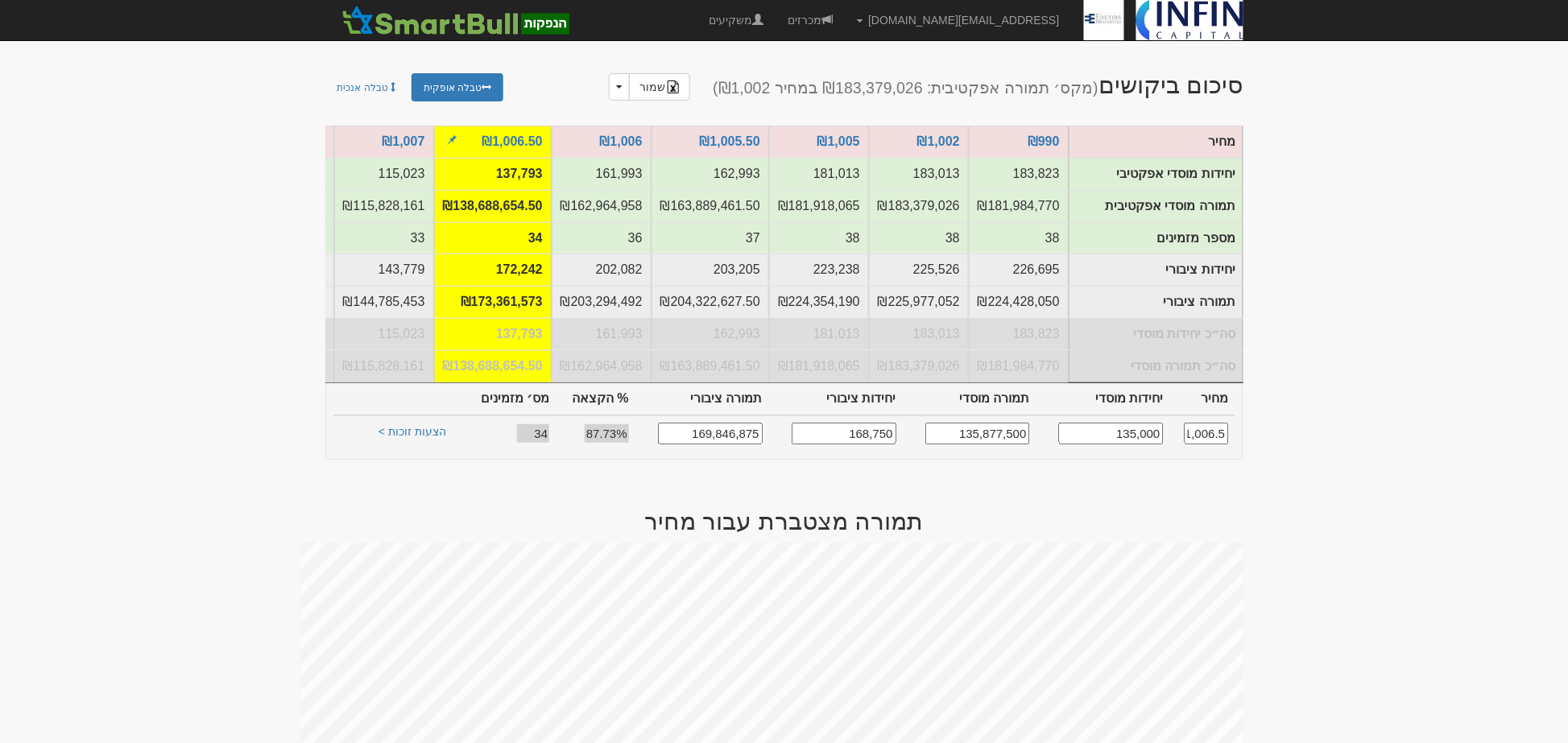
scroll to position [179, 0]
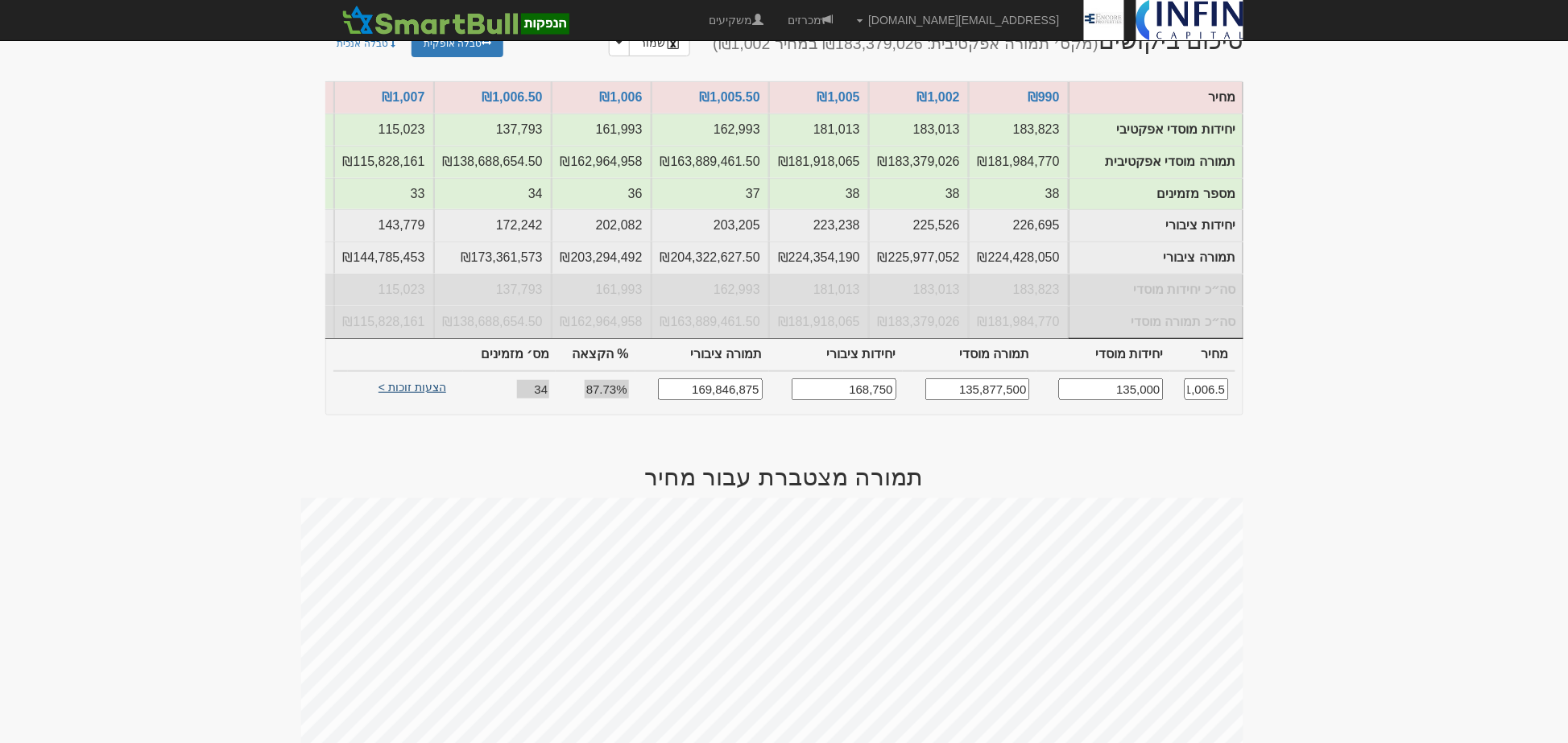
type input "135,000"
click at [410, 401] on link "הצעות זוכות >" at bounding box center [412, 390] width 88 height 23
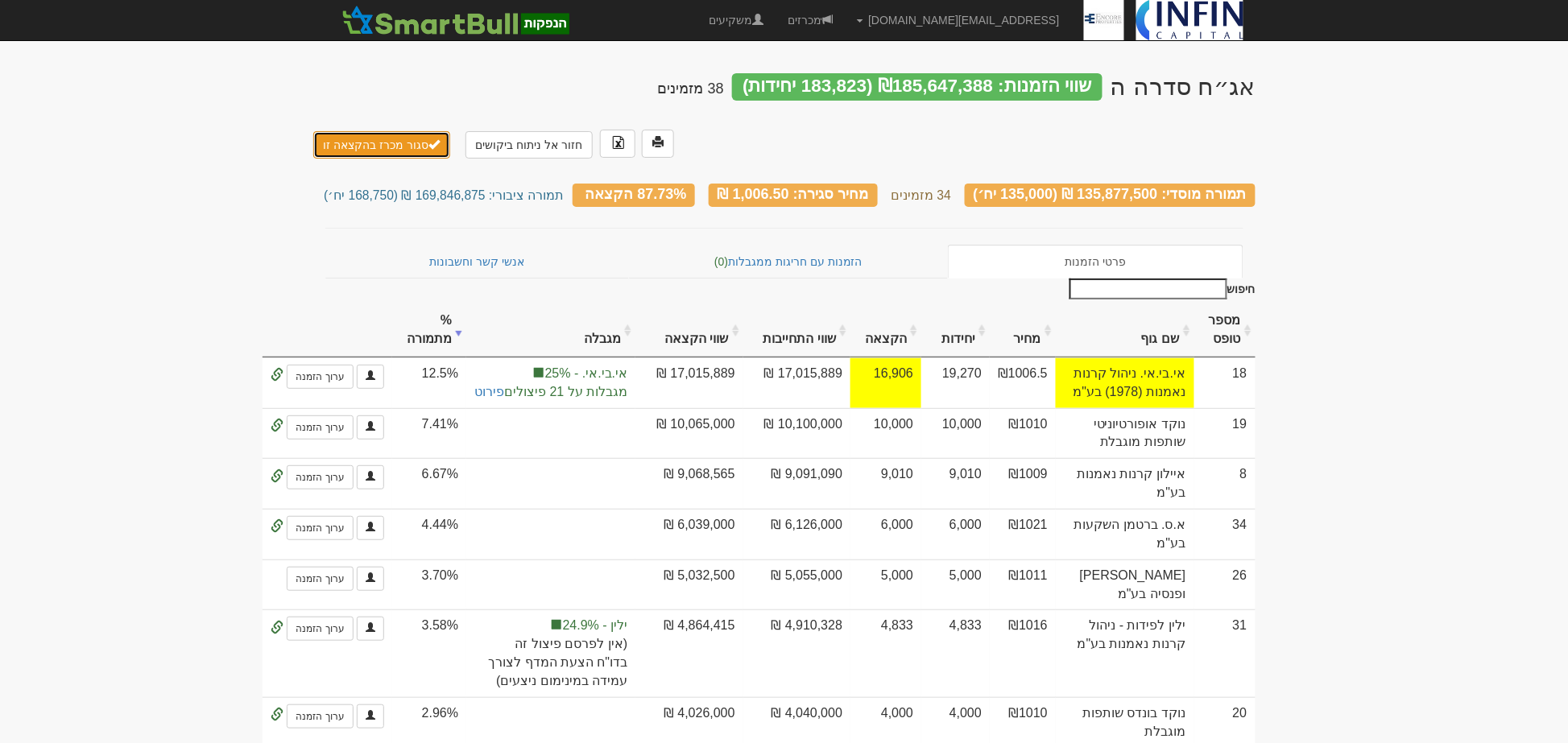
click at [374, 131] on button "סגור מכרז בהקצאה זו" at bounding box center [382, 145] width 138 height 28
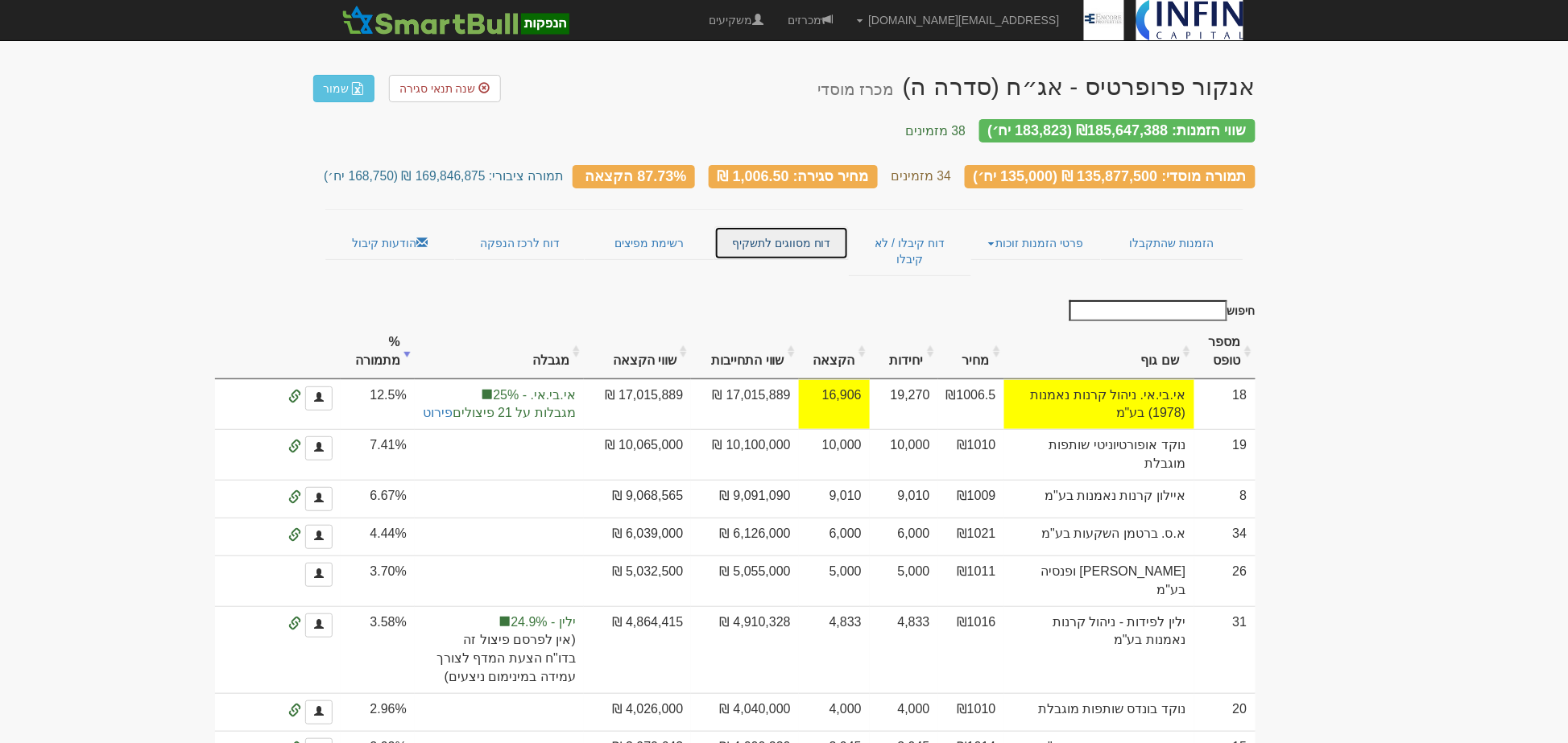
click at [776, 227] on link "דוח מסווגים לתשקיף" at bounding box center [782, 244] width 134 height 34
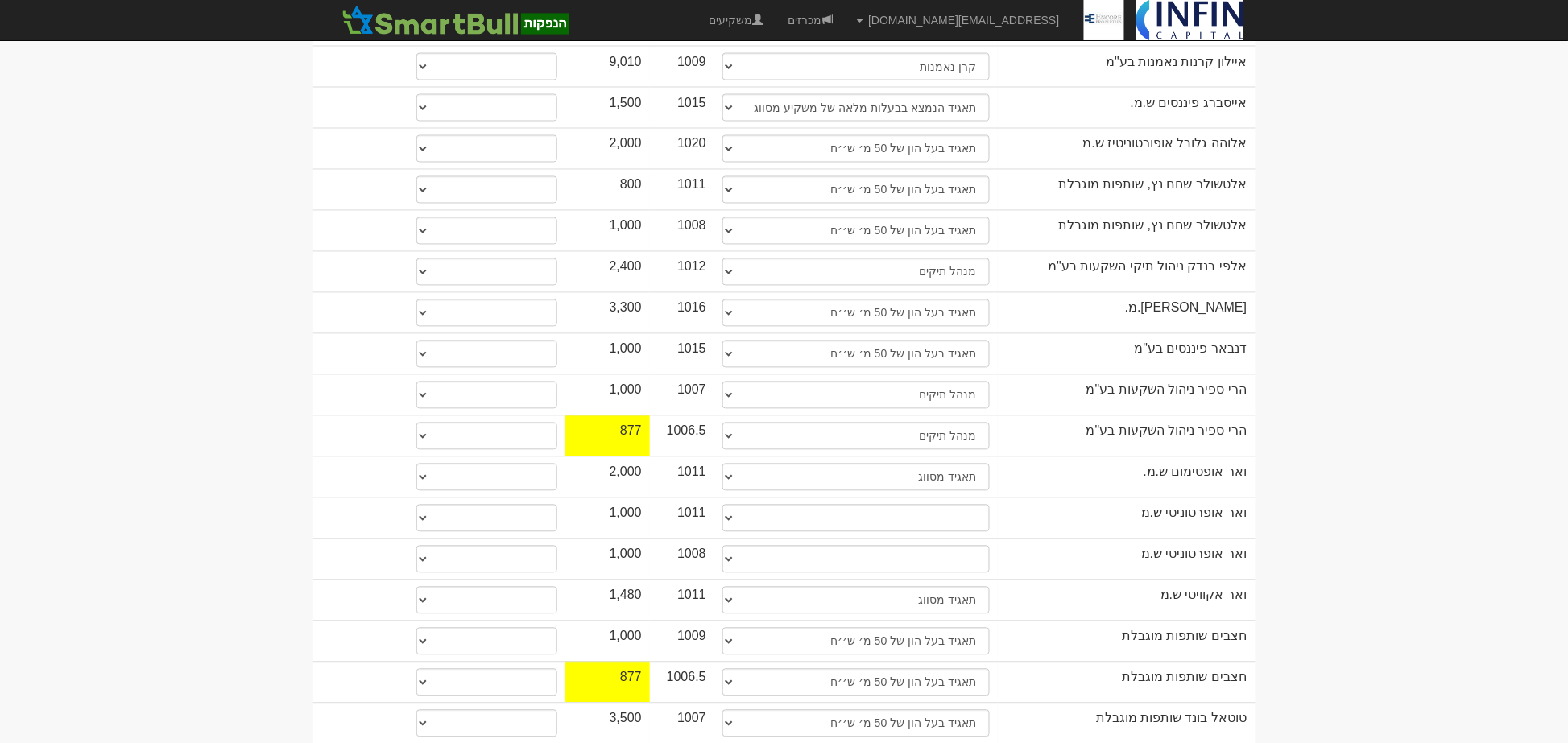
scroll to position [894, 0]
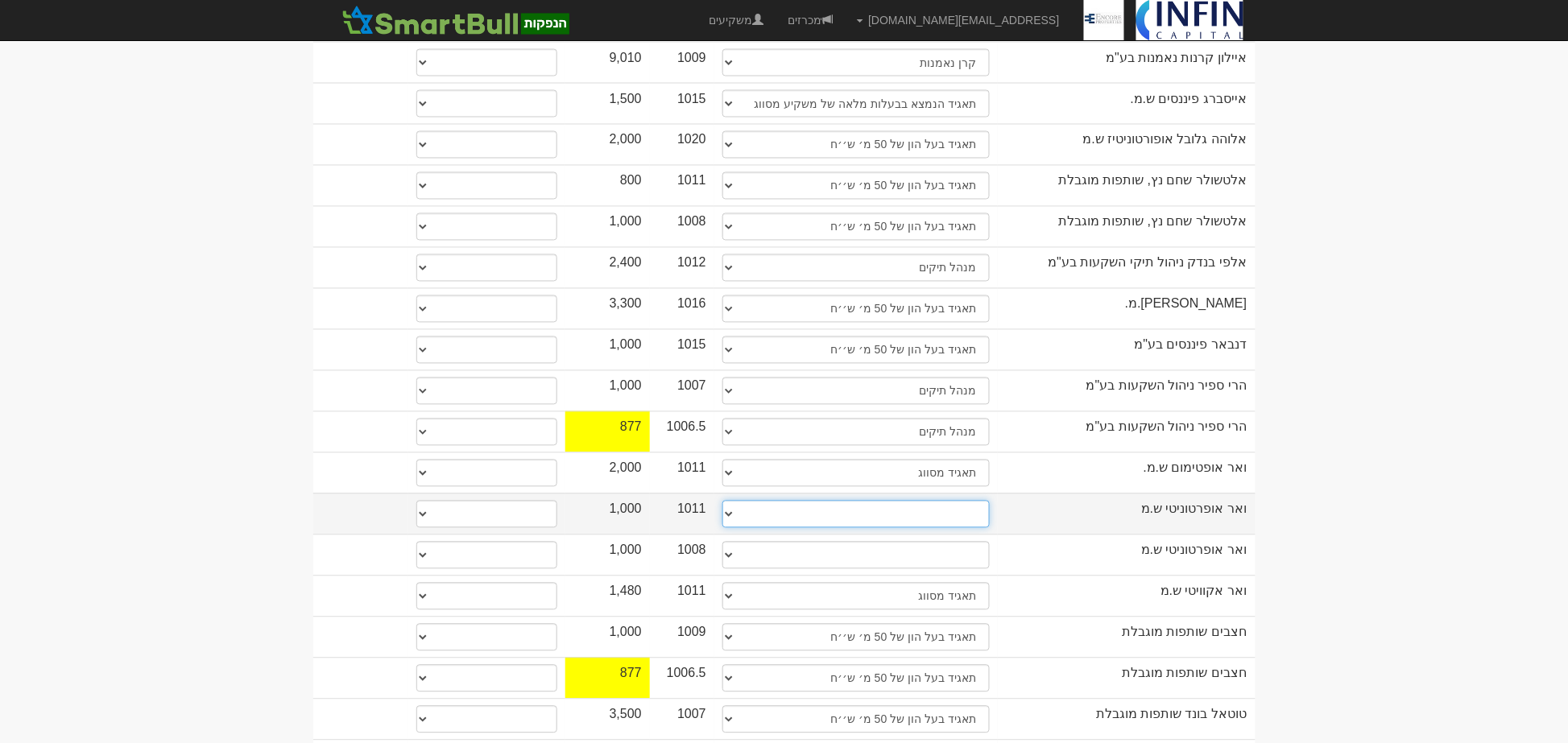
click at [928, 501] on select "תאגיד מסווג חתם / מפיץ חברת ביטוח תאגיד בעל הון של 50 מ׳ ש׳׳ח קופת גמל / קרן פנ…" at bounding box center [856, 515] width 267 height 28
select select "תאגיד מסווג"
click at [723, 501] on select "תאגיד מסווג חתם / מפיץ חברת ביטוח תאגיד בעל הון של 50 מ׳ ש׳׳ח קופת גמל / קרן פנ…" at bounding box center [856, 515] width 267 height 28
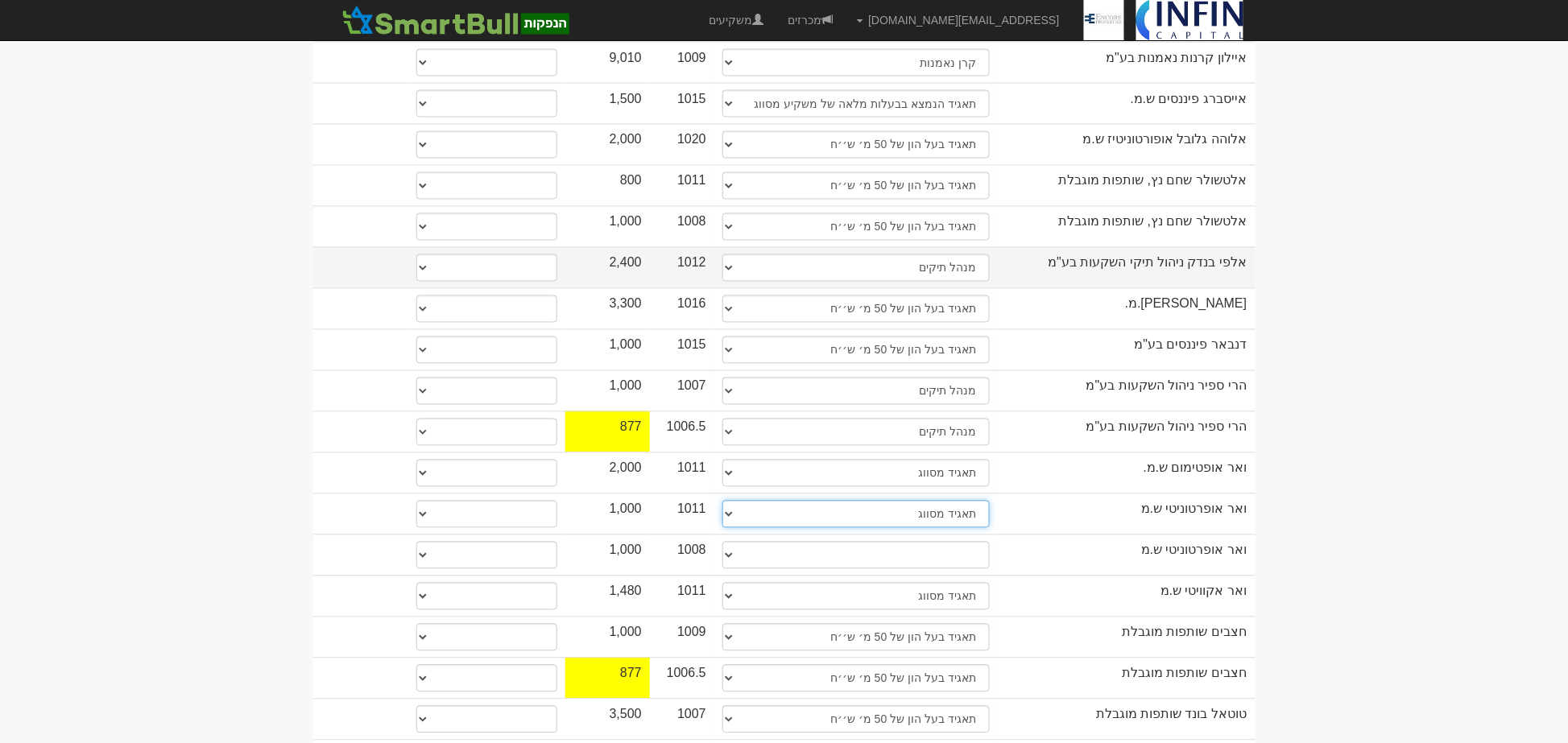
select select "תאגיד מסווג"
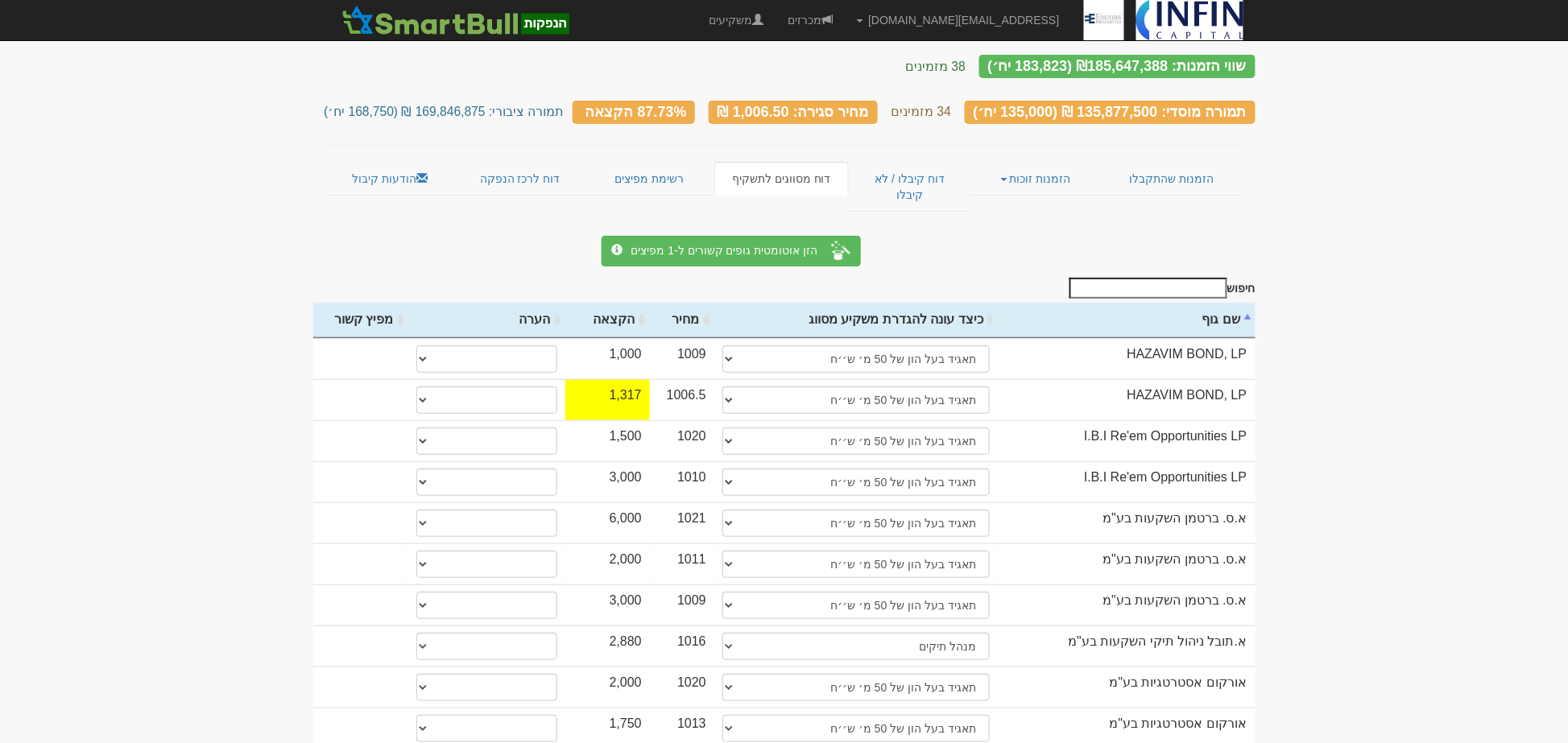
scroll to position [0, 0]
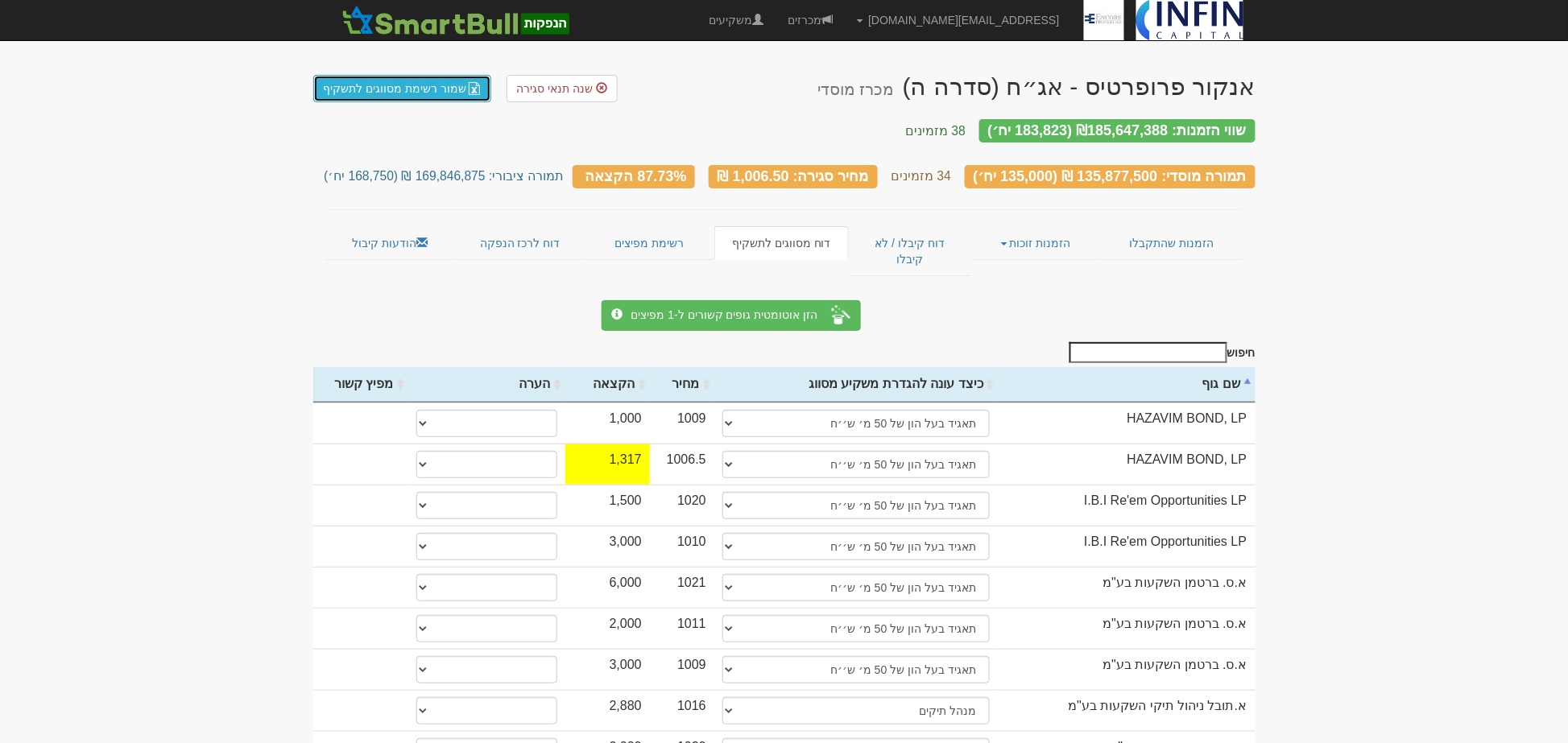
click at [389, 97] on link "שמור רשימת מסווגים לתשקיף" at bounding box center [402, 89] width 179 height 28
click at [1130, 227] on link "הזמנות שהתקבלו" at bounding box center [1171, 244] width 142 height 34
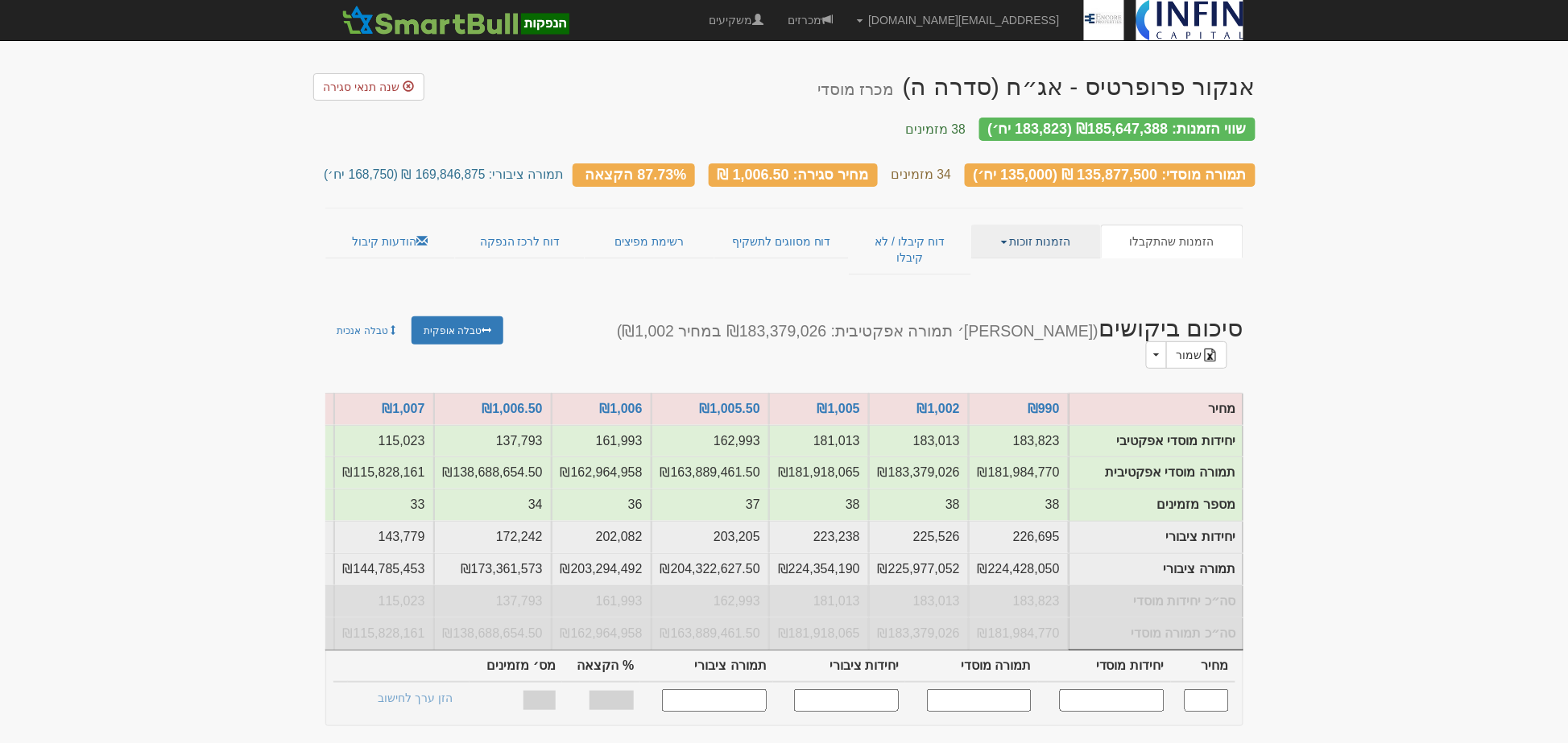
click at [1041, 234] on link "הזמנות זוכות" at bounding box center [1036, 242] width 130 height 34
click at [1038, 262] on link "פרטי הזמנות זוכות" at bounding box center [1036, 273] width 127 height 21
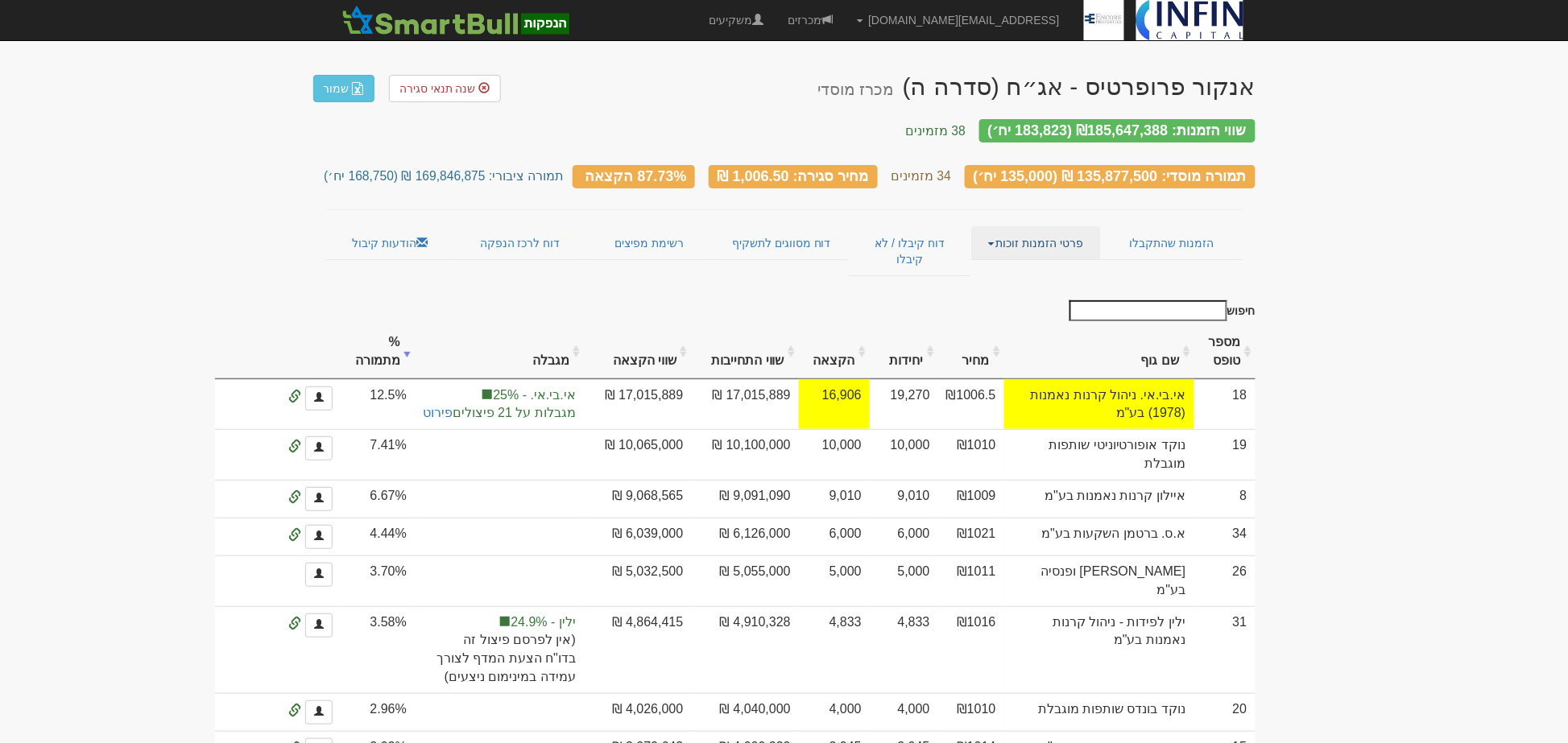
click at [1029, 228] on link "פרטי הזמנות זוכות" at bounding box center [1036, 244] width 130 height 34
click at [1037, 264] on link "אנשי קשר וחשבונות" at bounding box center [1036, 274] width 127 height 21
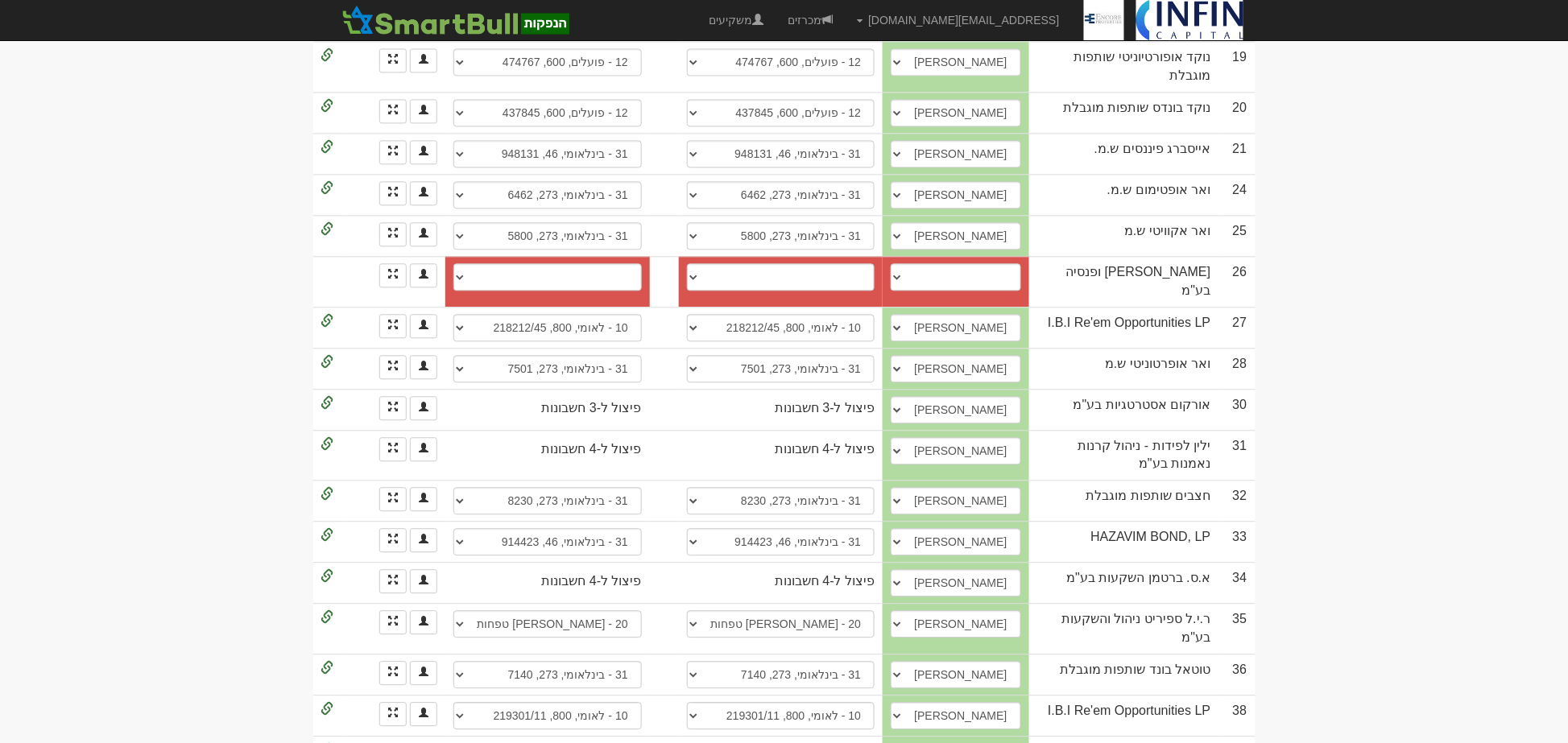
scroll to position [1073, 0]
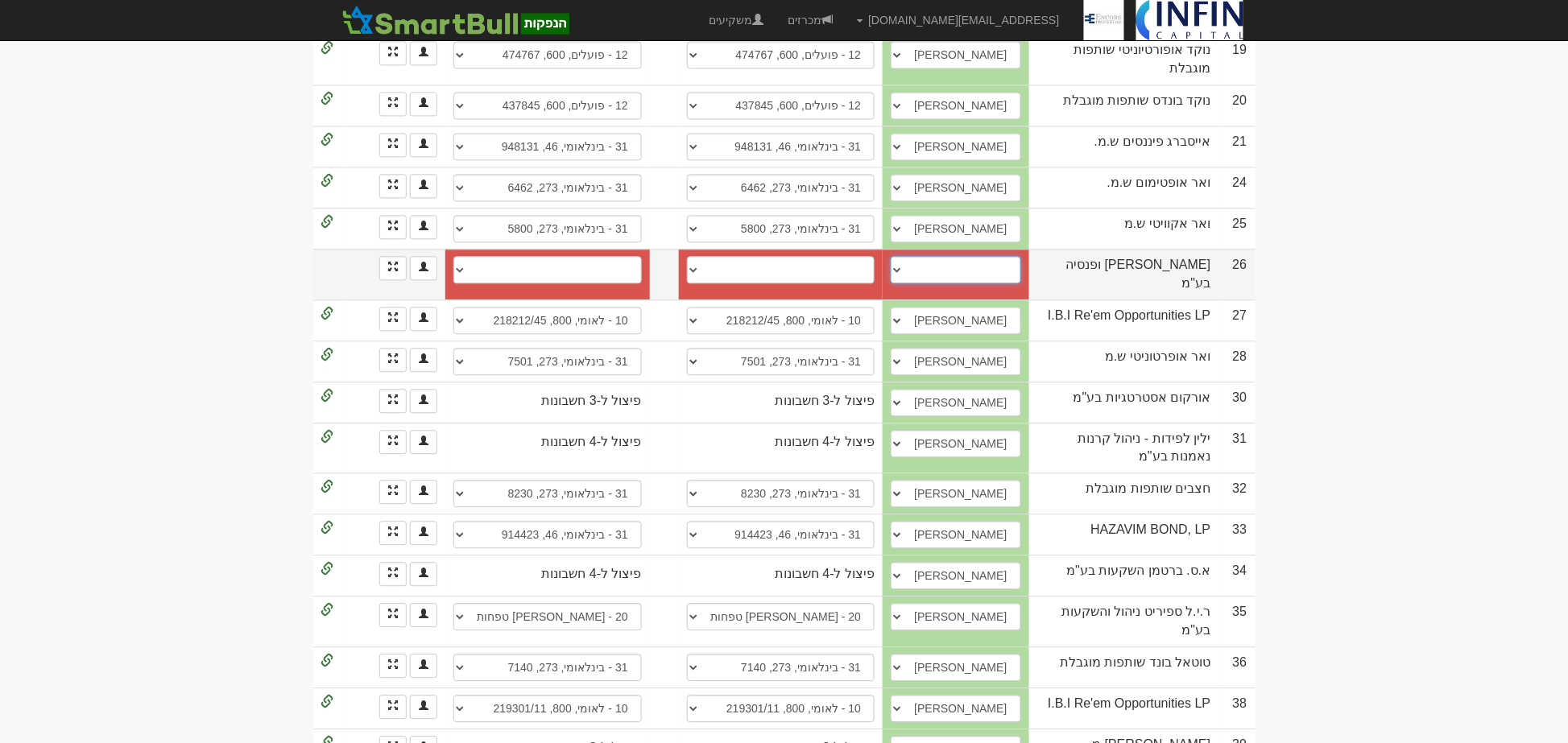
click at [1018, 256] on select "עדי , 0546800966, adi.cohen@more.co.il עדי כהן, 0506865560, adi.cohen@more.co.i…" at bounding box center [955, 270] width 130 height 28
select select "6501e82415ecc705a1543a11"
click at [943, 256] on select "עדי , 0546800966, adi.cohen@more.co.il עדי כהן, 0506865560, adi.cohen@more.co.i…" at bounding box center [955, 270] width 130 height 28
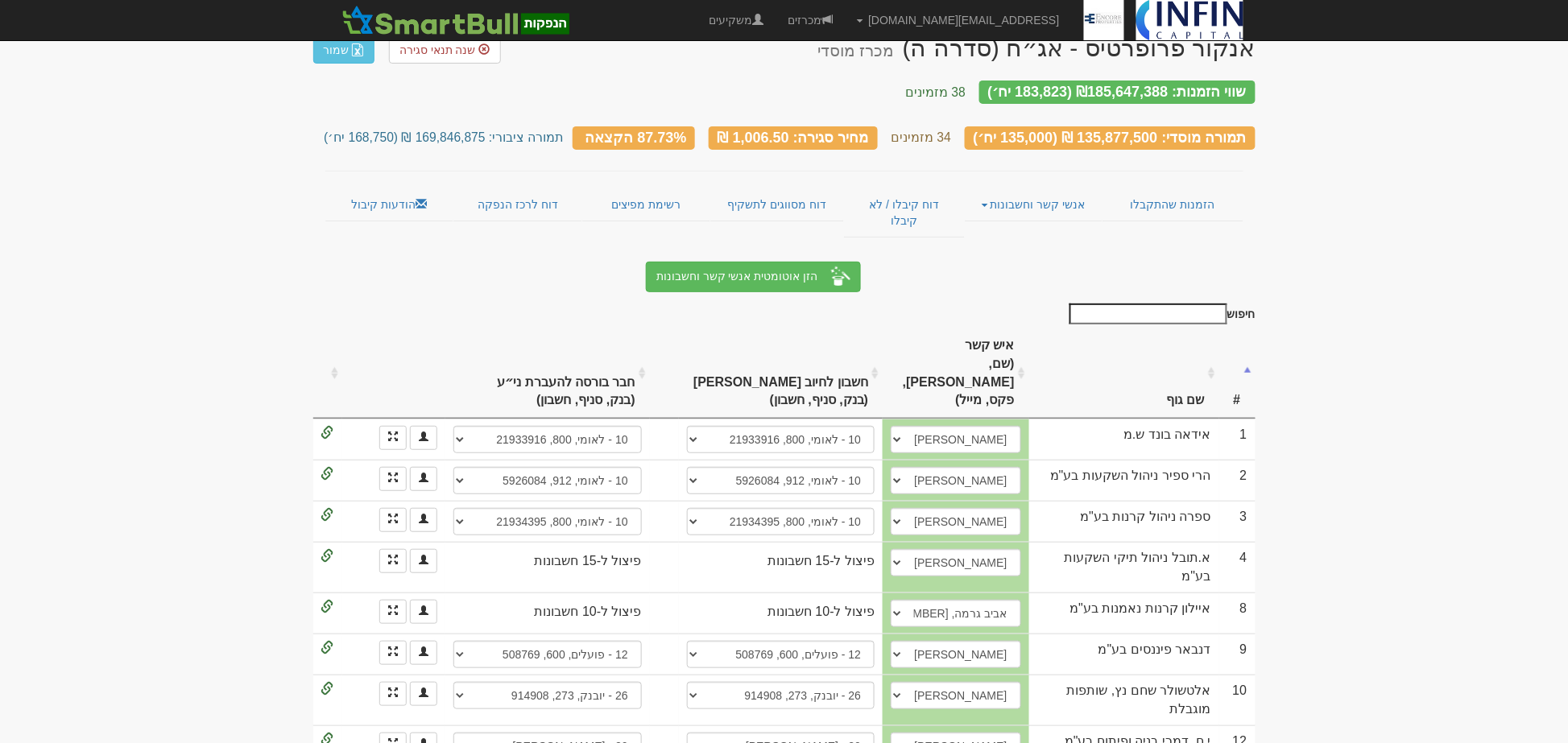
scroll to position [0, 0]
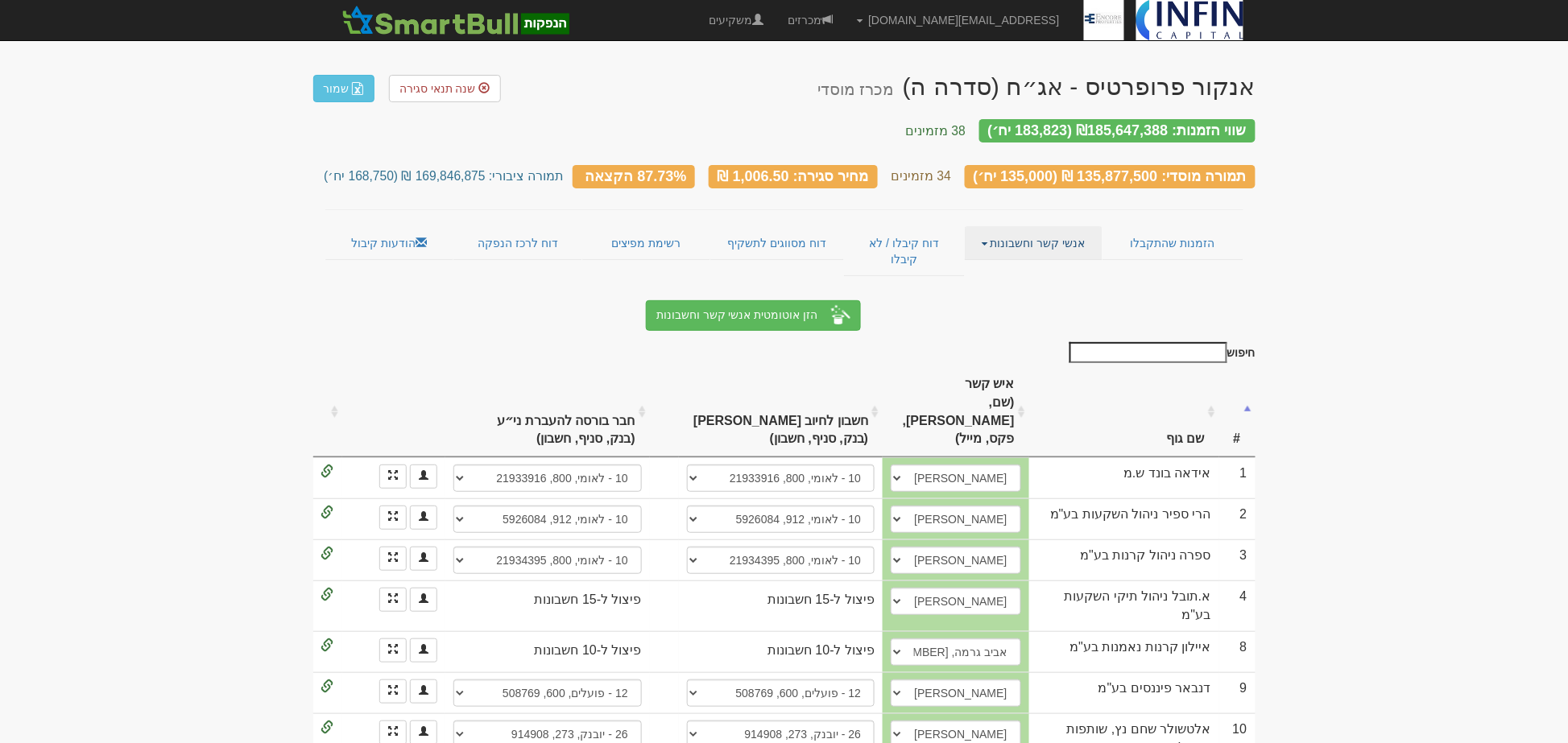
click at [995, 227] on link "אנשי קשר וחשבונות" at bounding box center [1034, 244] width 138 height 34
click at [1007, 264] on link "פרטי הזמנות זוכות" at bounding box center [1038, 274] width 127 height 21
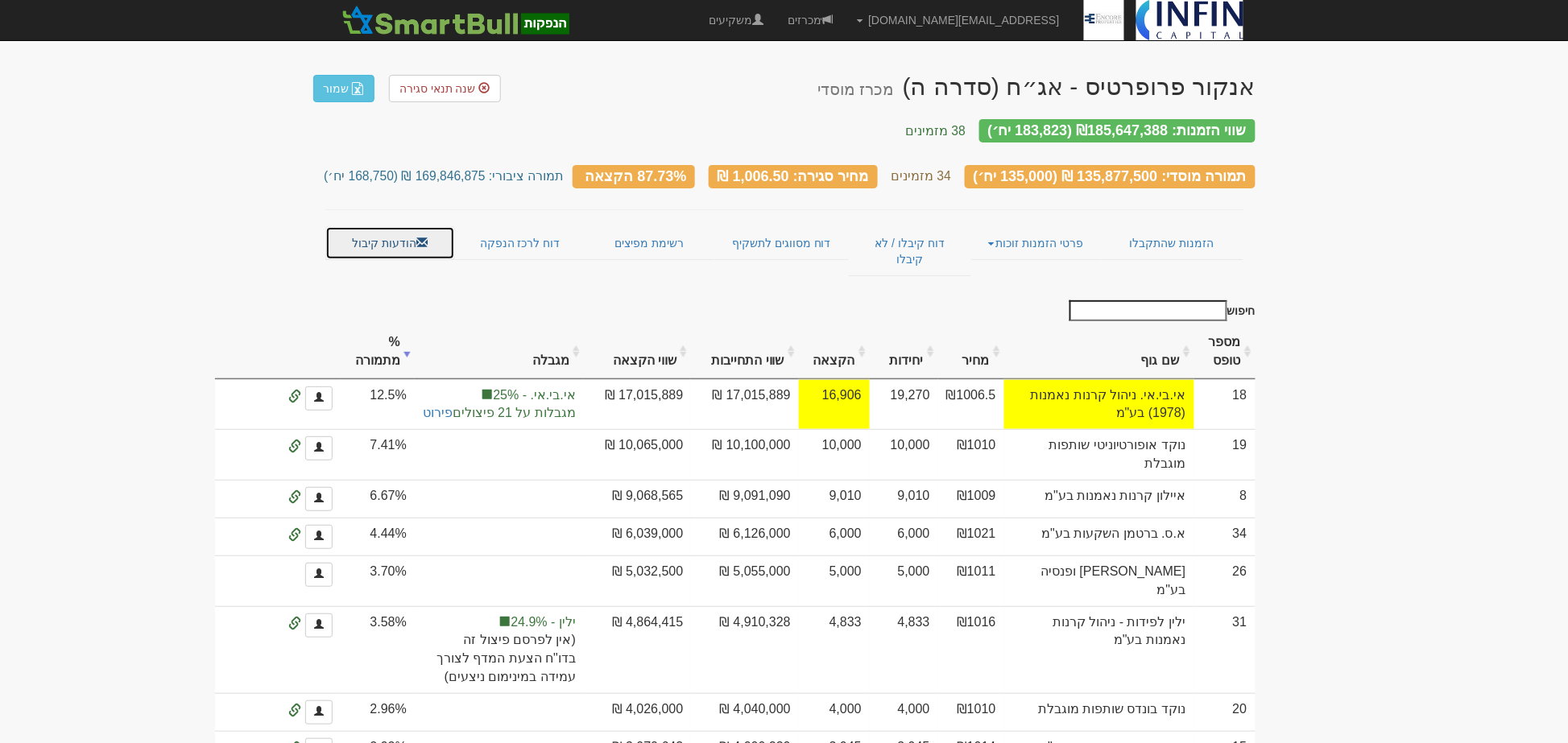
click at [391, 234] on link "הודעות קיבול" at bounding box center [390, 244] width 130 height 34
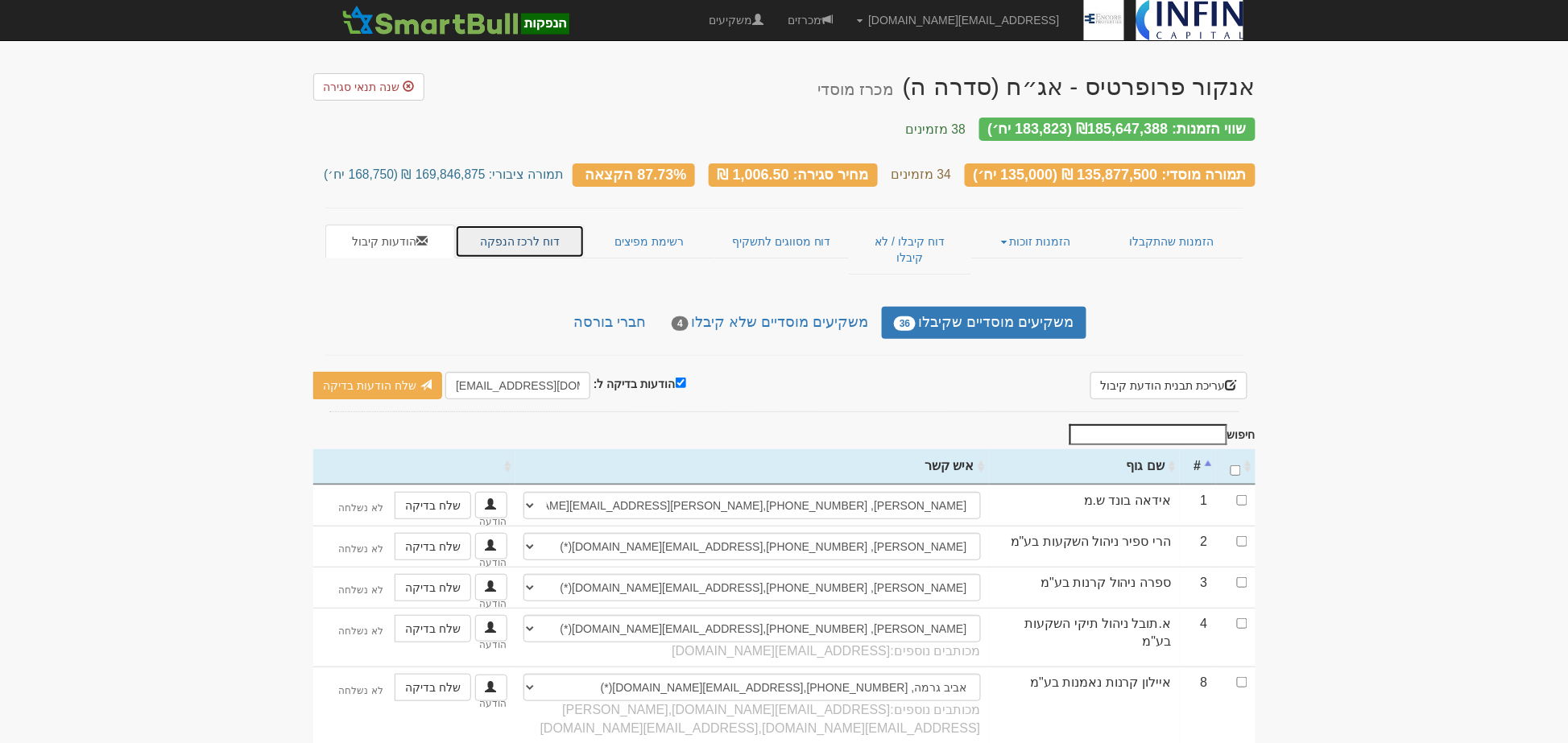
click at [548, 237] on link "דוח לרכז הנפקה" at bounding box center [520, 242] width 130 height 34
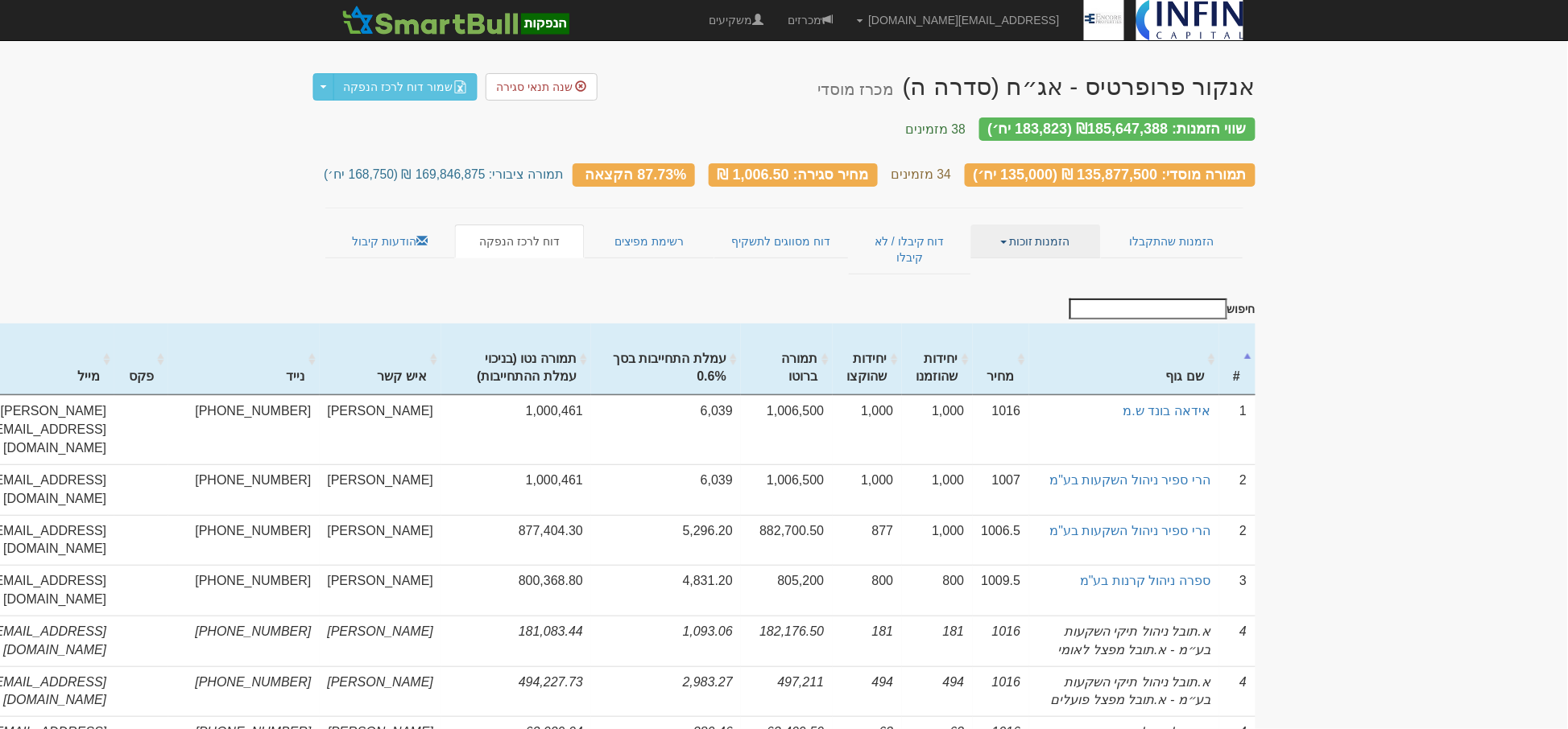
click at [1042, 225] on link "הזמנות זוכות" at bounding box center [1036, 242] width 130 height 34
click at [1037, 283] on link "אנשי קשר וחשבונות" at bounding box center [1036, 294] width 127 height 21
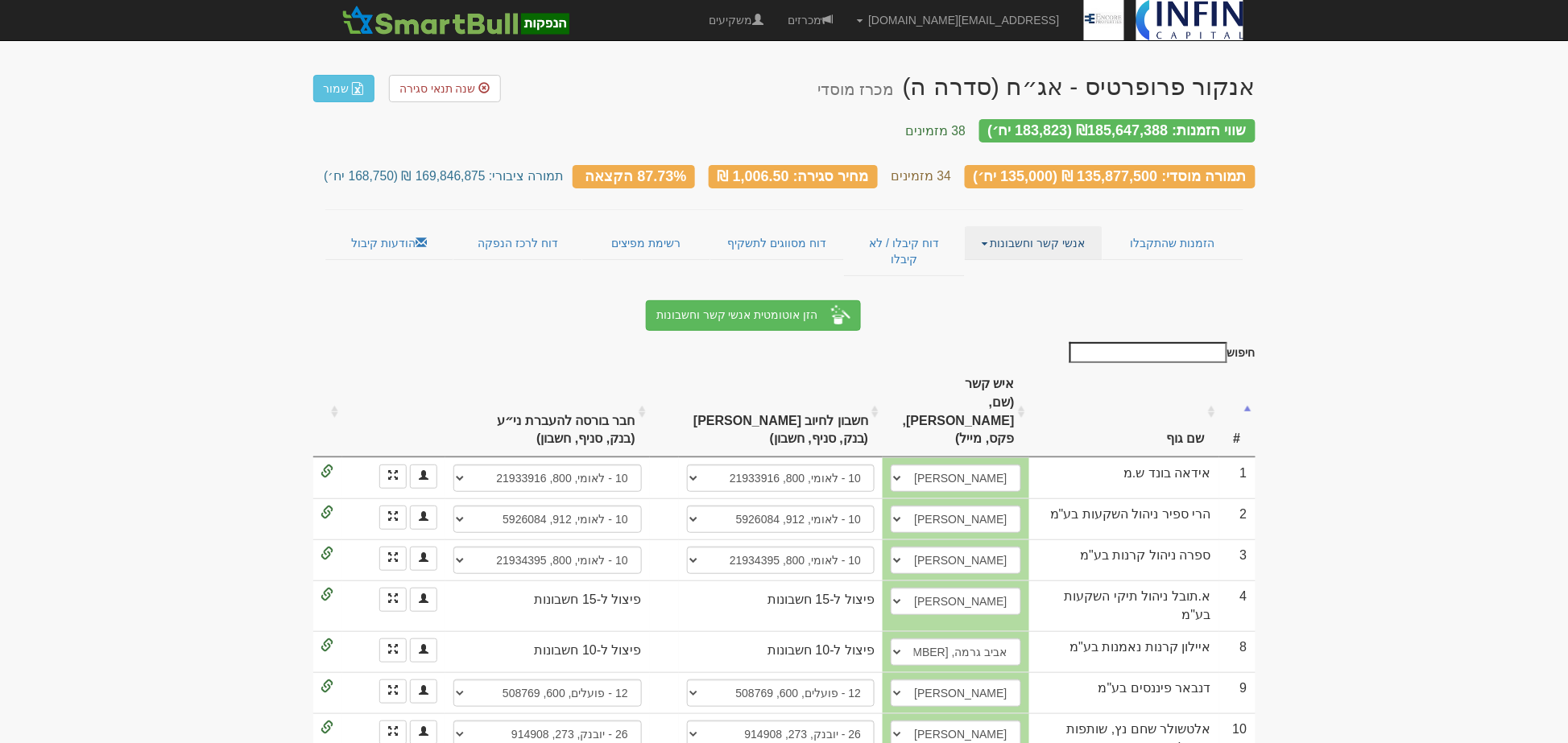
click at [1028, 232] on link "אנשי קשר וחשבונות" at bounding box center [1034, 244] width 138 height 34
click at [1028, 264] on link "פרטי הזמנות זוכות" at bounding box center [1038, 274] width 127 height 21
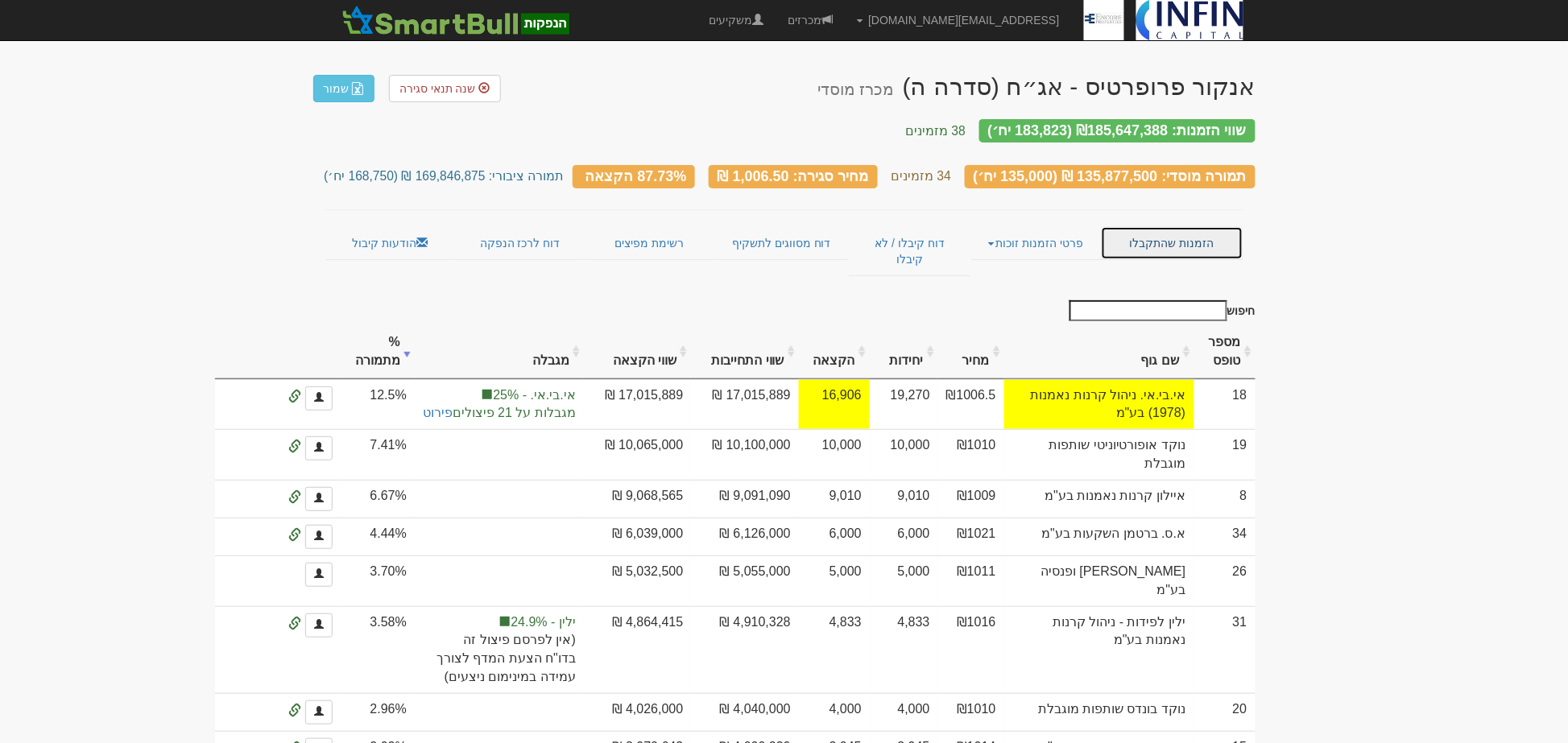
click at [1133, 227] on link "הזמנות שהתקבלו" at bounding box center [1171, 244] width 142 height 34
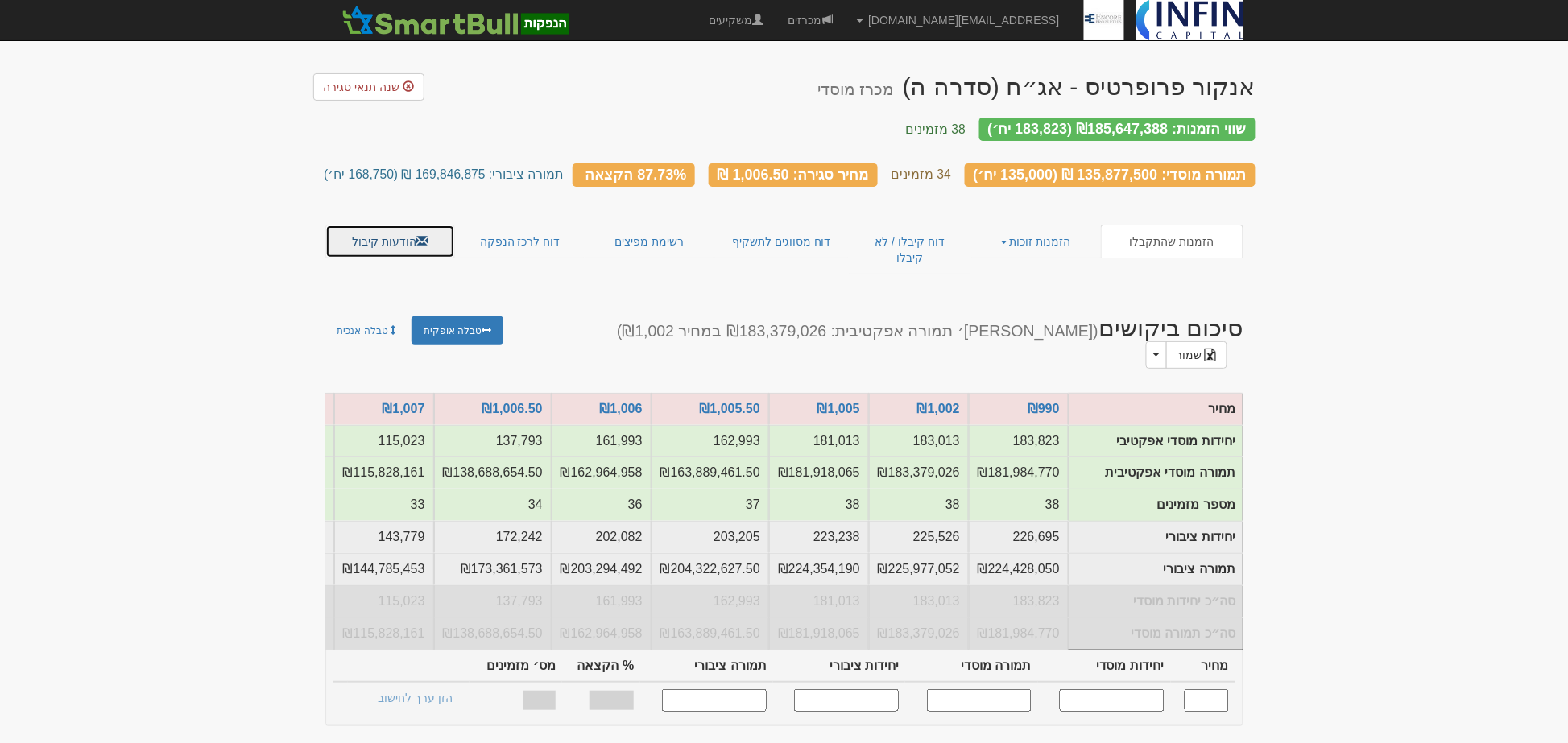
click at [410, 225] on link "הודעות קיבול" at bounding box center [390, 242] width 130 height 34
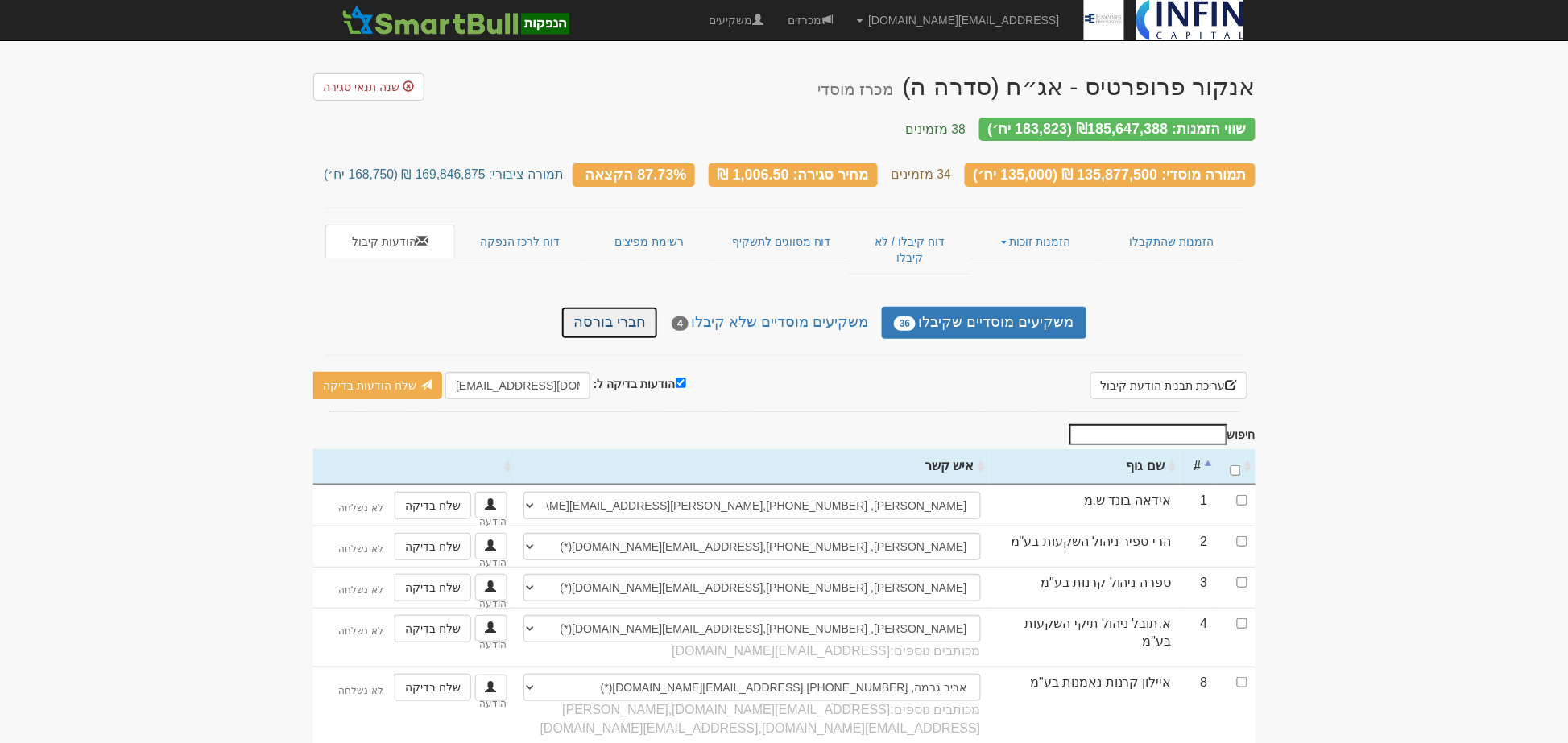
click at [645, 307] on link "חברי בורסה" at bounding box center [610, 323] width 96 height 32
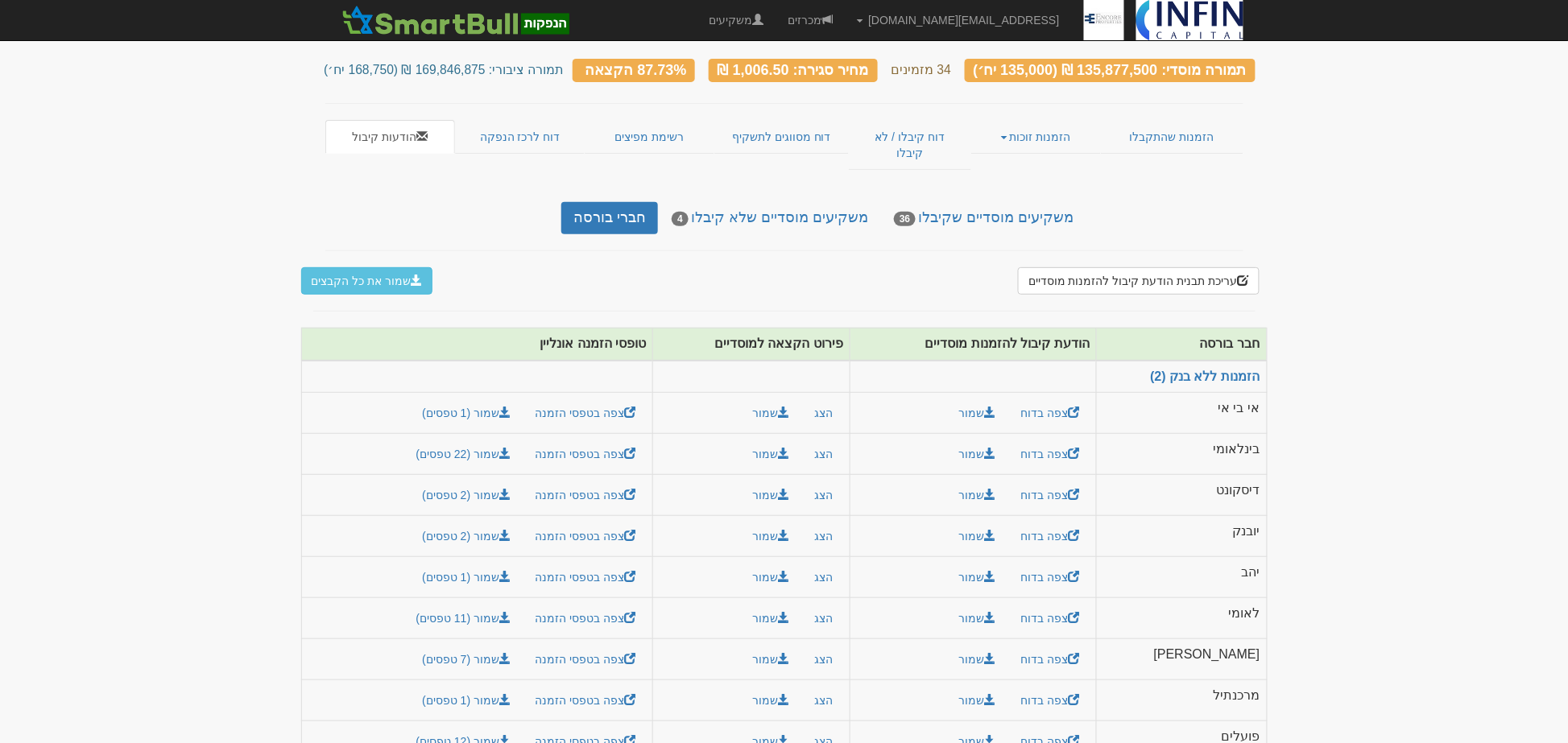
scroll to position [113, 0]
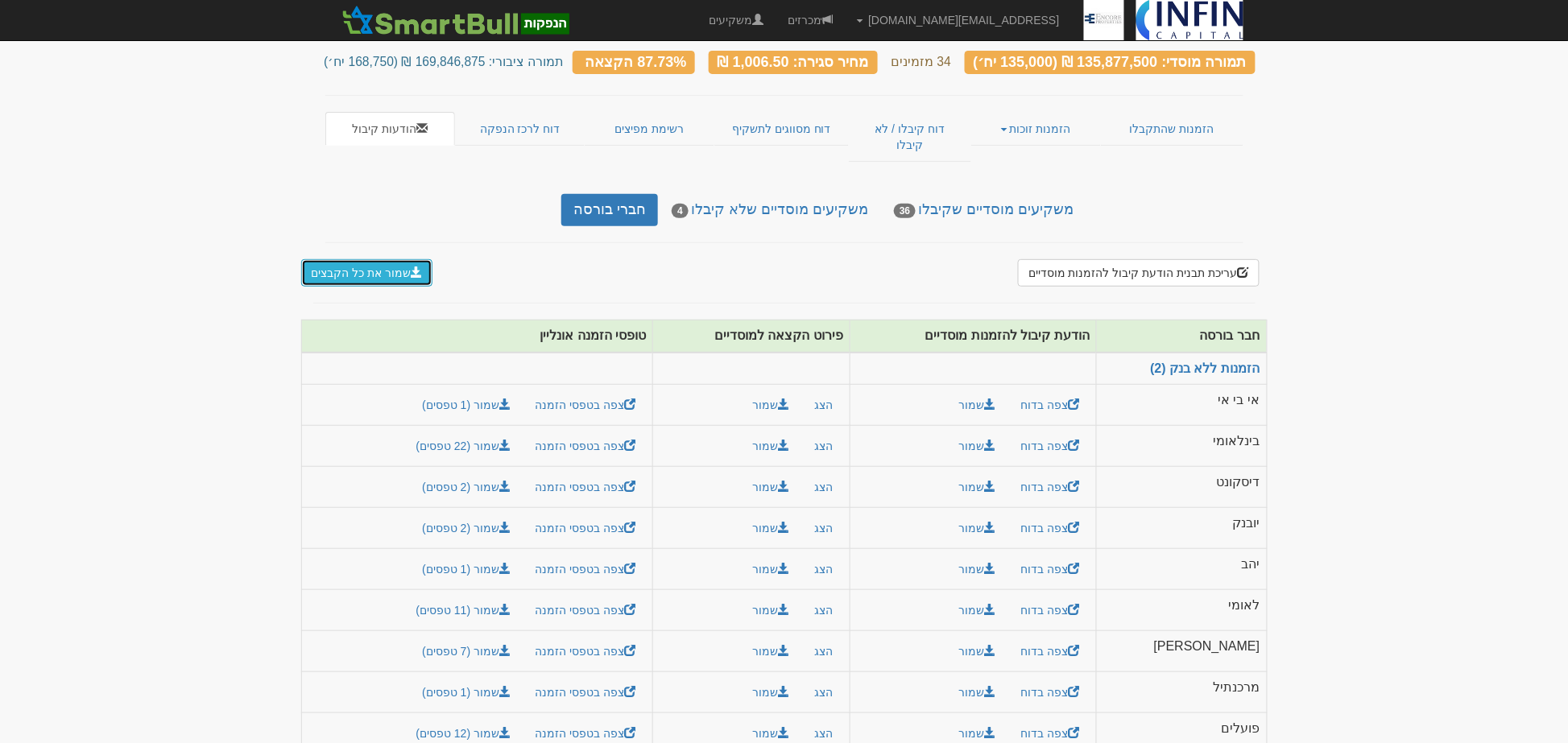
click at [396, 259] on button "שמור את כל הקבצים" at bounding box center [367, 273] width 132 height 28
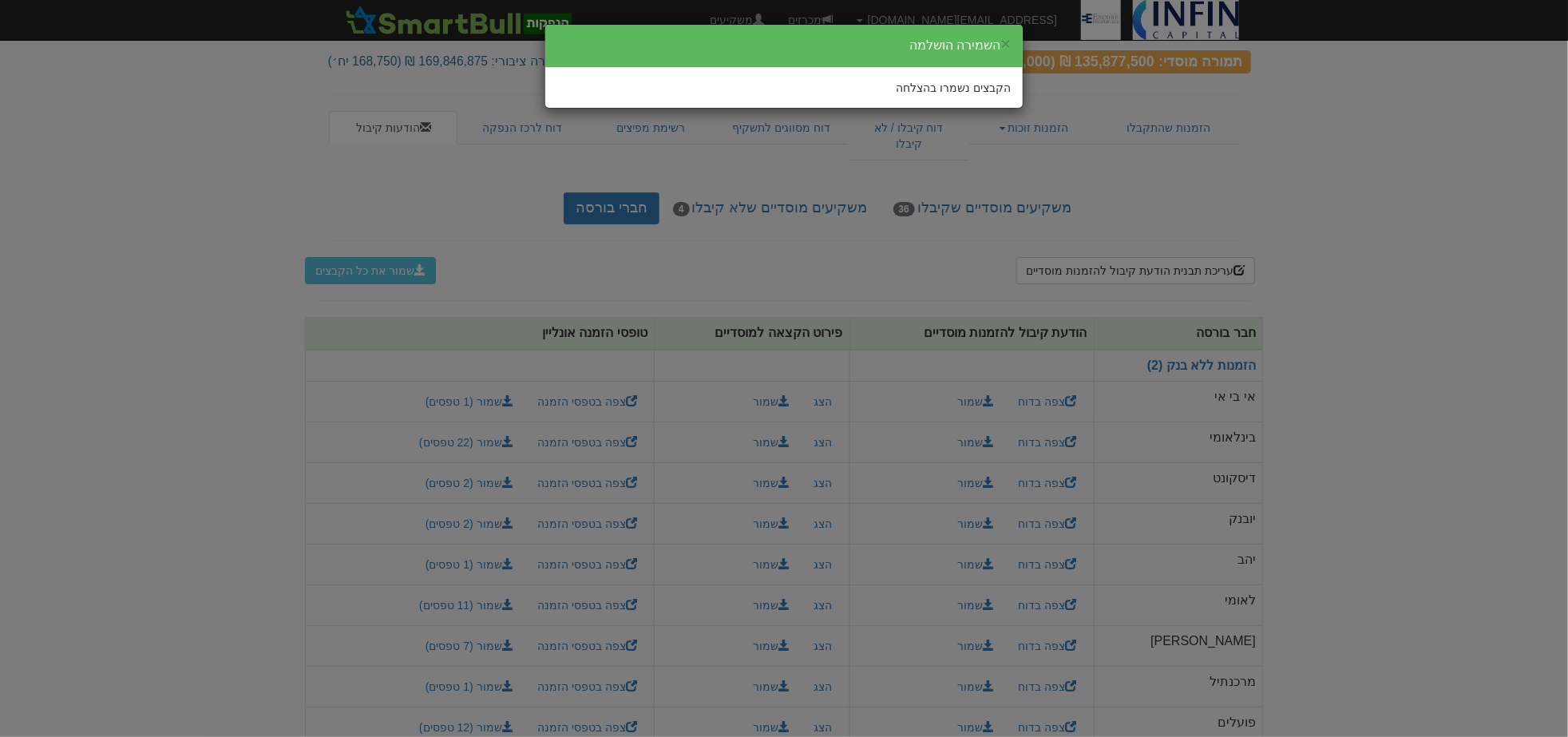
click at [1328, 128] on div "× השמירה הושלמה הקבצים נשמרו בהצלחה" at bounding box center [784, 368] width 1568 height 737
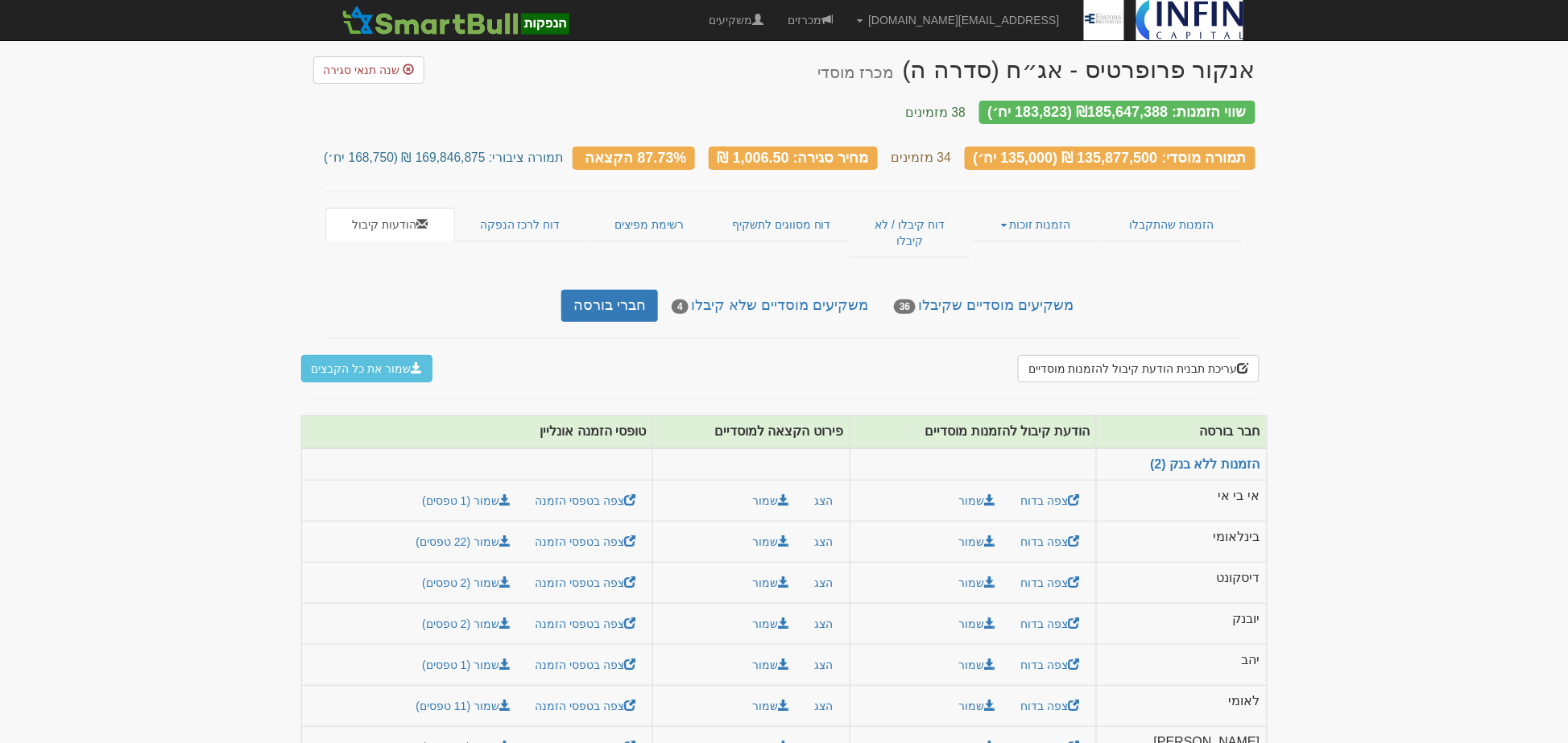
scroll to position [0, 0]
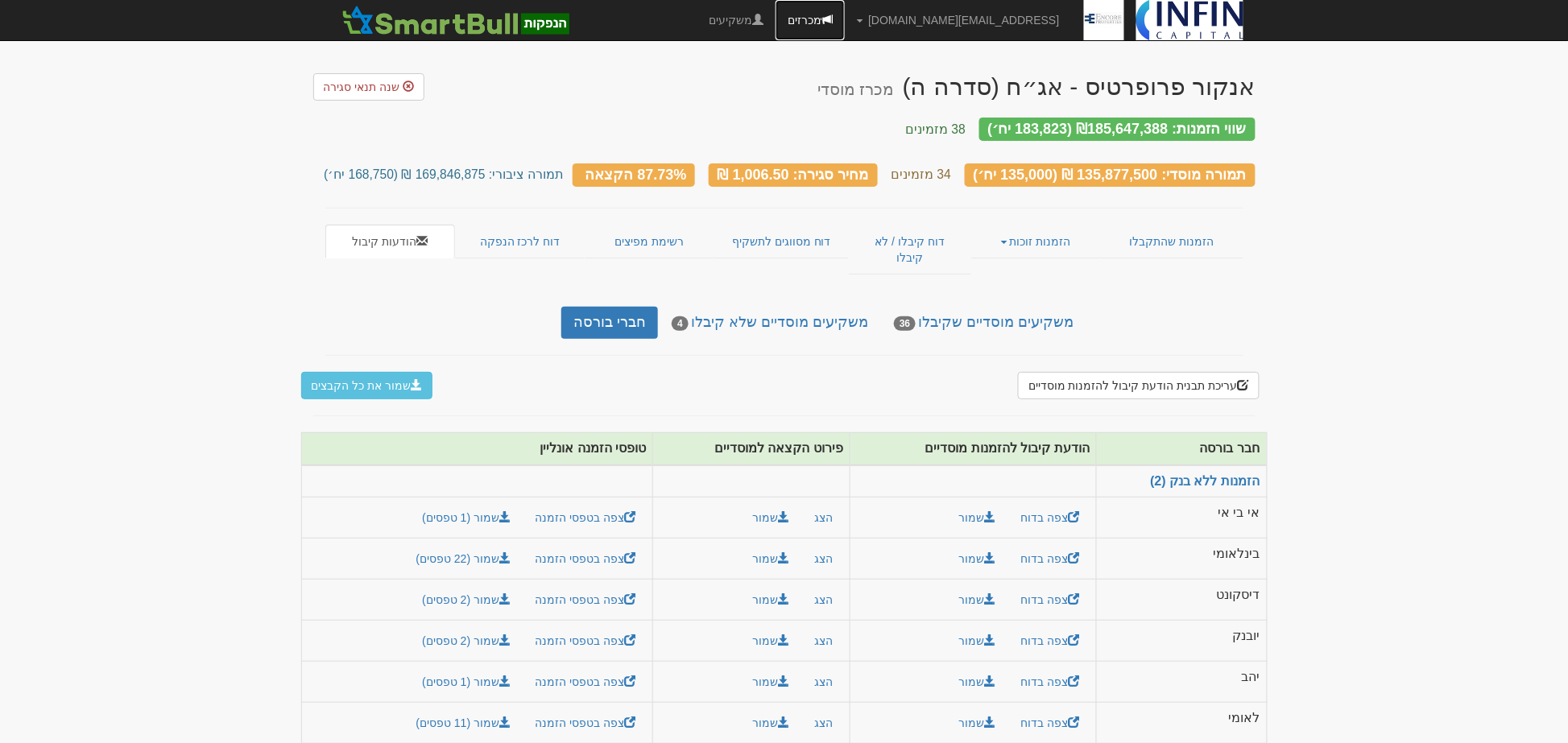
click at [845, 21] on link "מכרזים" at bounding box center [810, 20] width 70 height 40
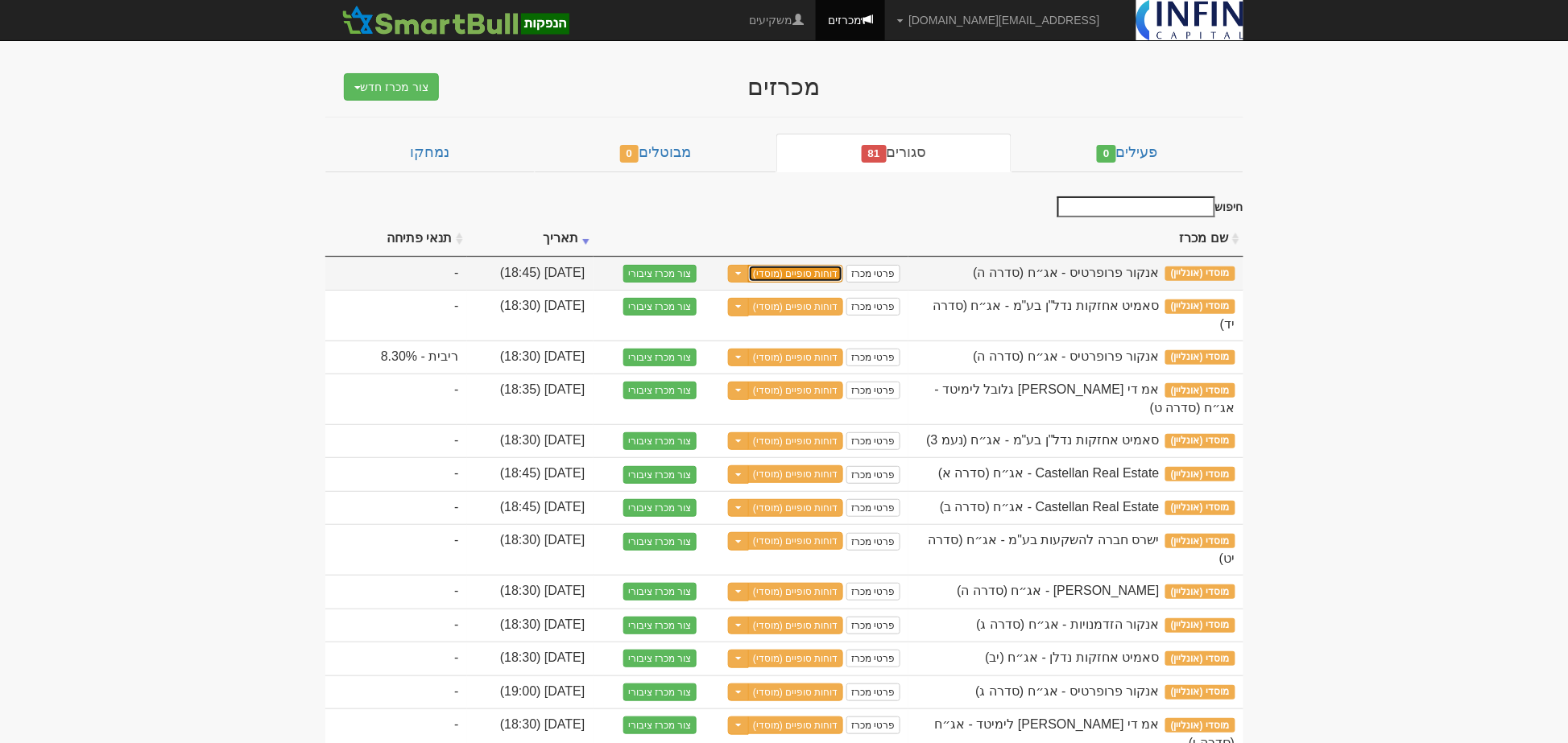
click at [808, 274] on link "דוחות סופיים (מוסדי)" at bounding box center [795, 274] width 95 height 18
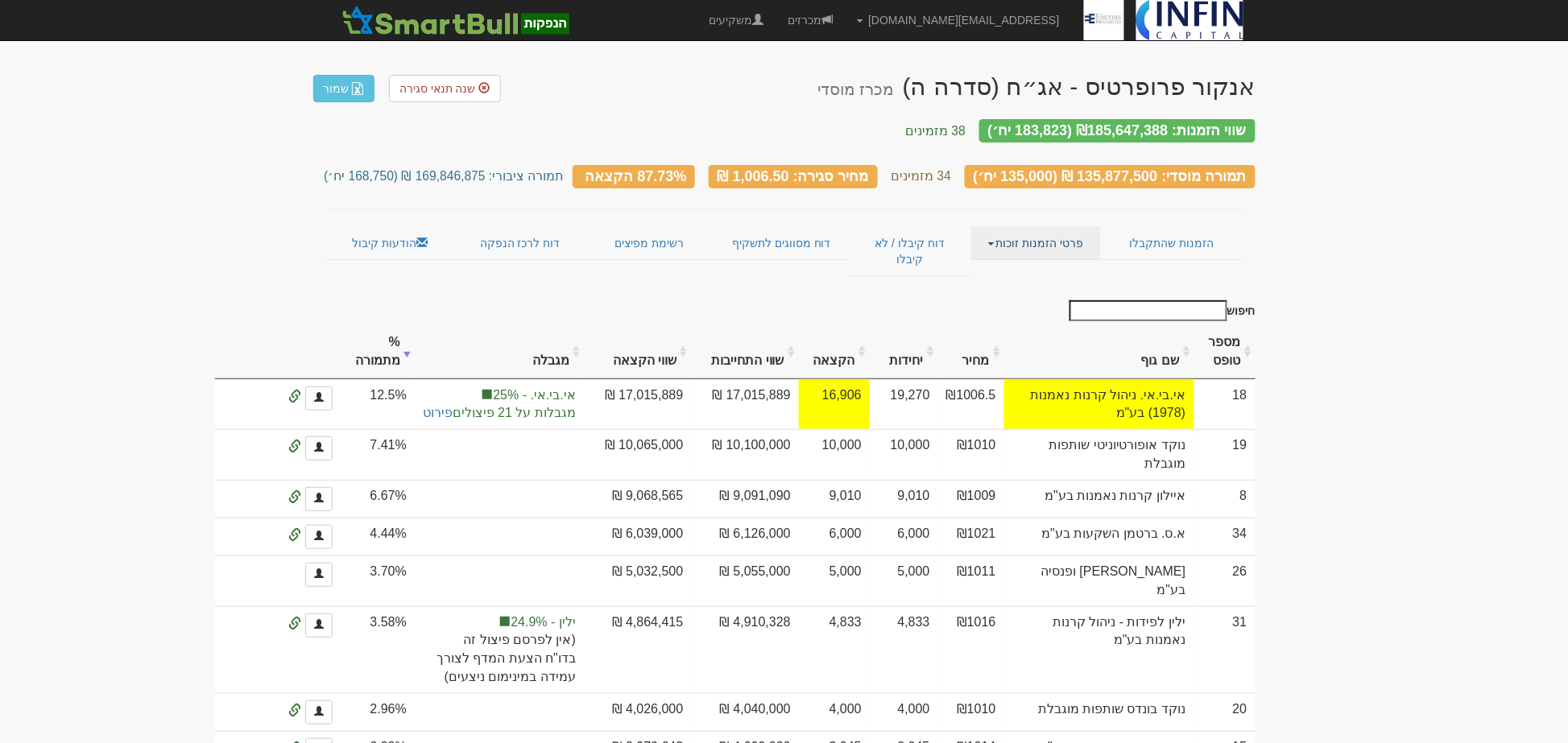
click at [1026, 243] on link "פרטי הזמנות זוכות" at bounding box center [1036, 244] width 130 height 34
click at [1150, 227] on link "הזמנות שהתקבלו" at bounding box center [1171, 244] width 142 height 34
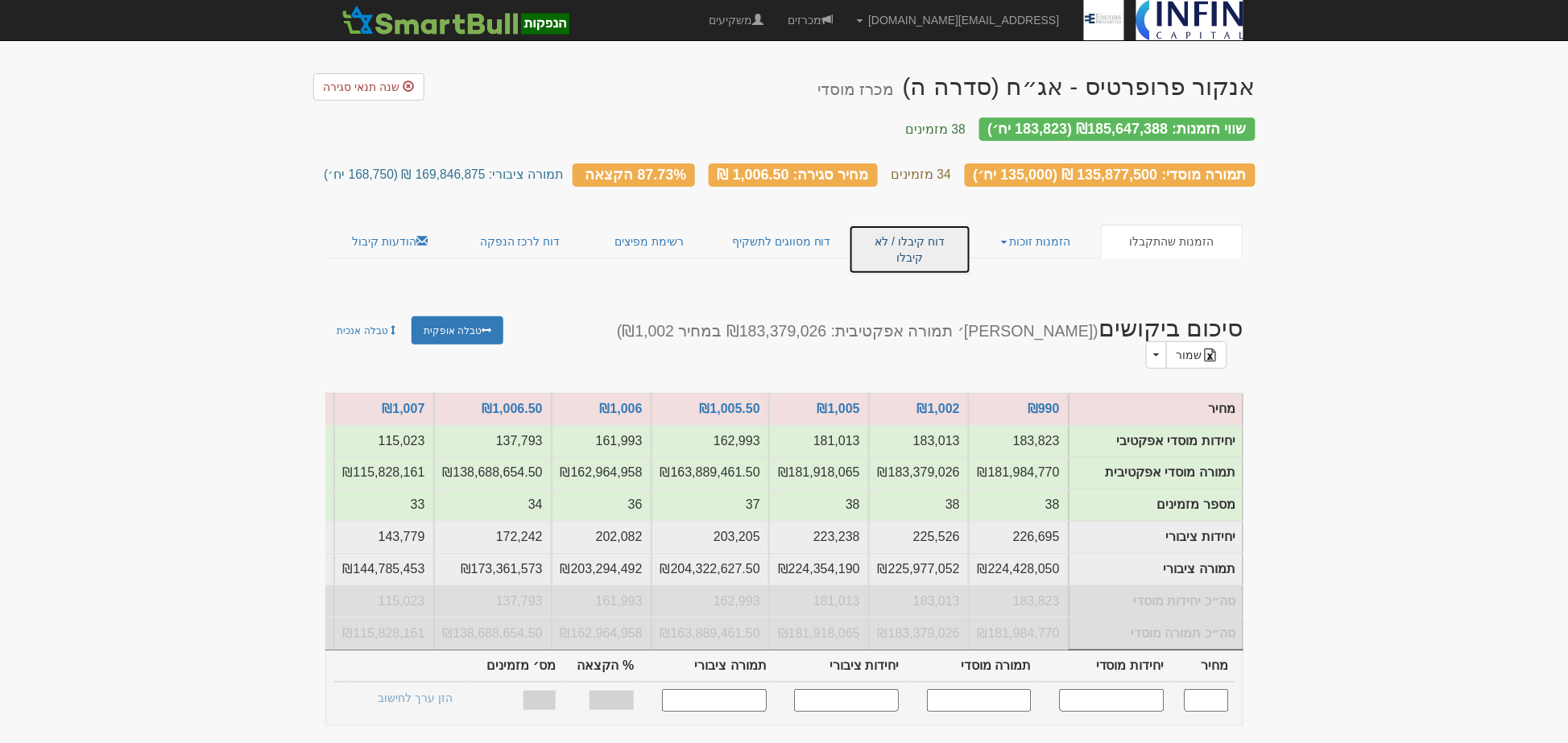
click at [904, 227] on link "דוח קיבלו / לא קיבלו" at bounding box center [910, 250] width 121 height 50
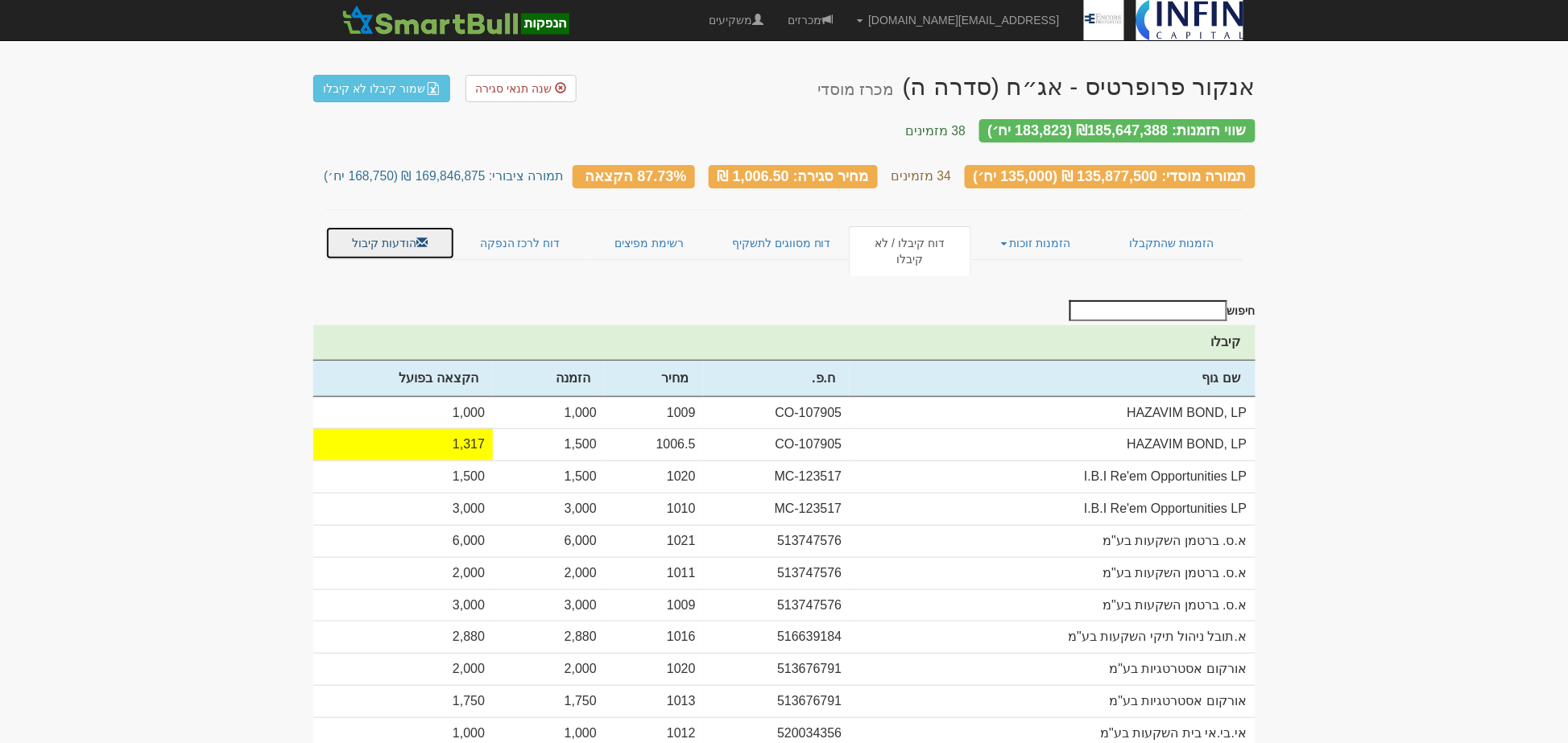
click at [412, 227] on link "הודעות קיבול" at bounding box center [390, 244] width 130 height 34
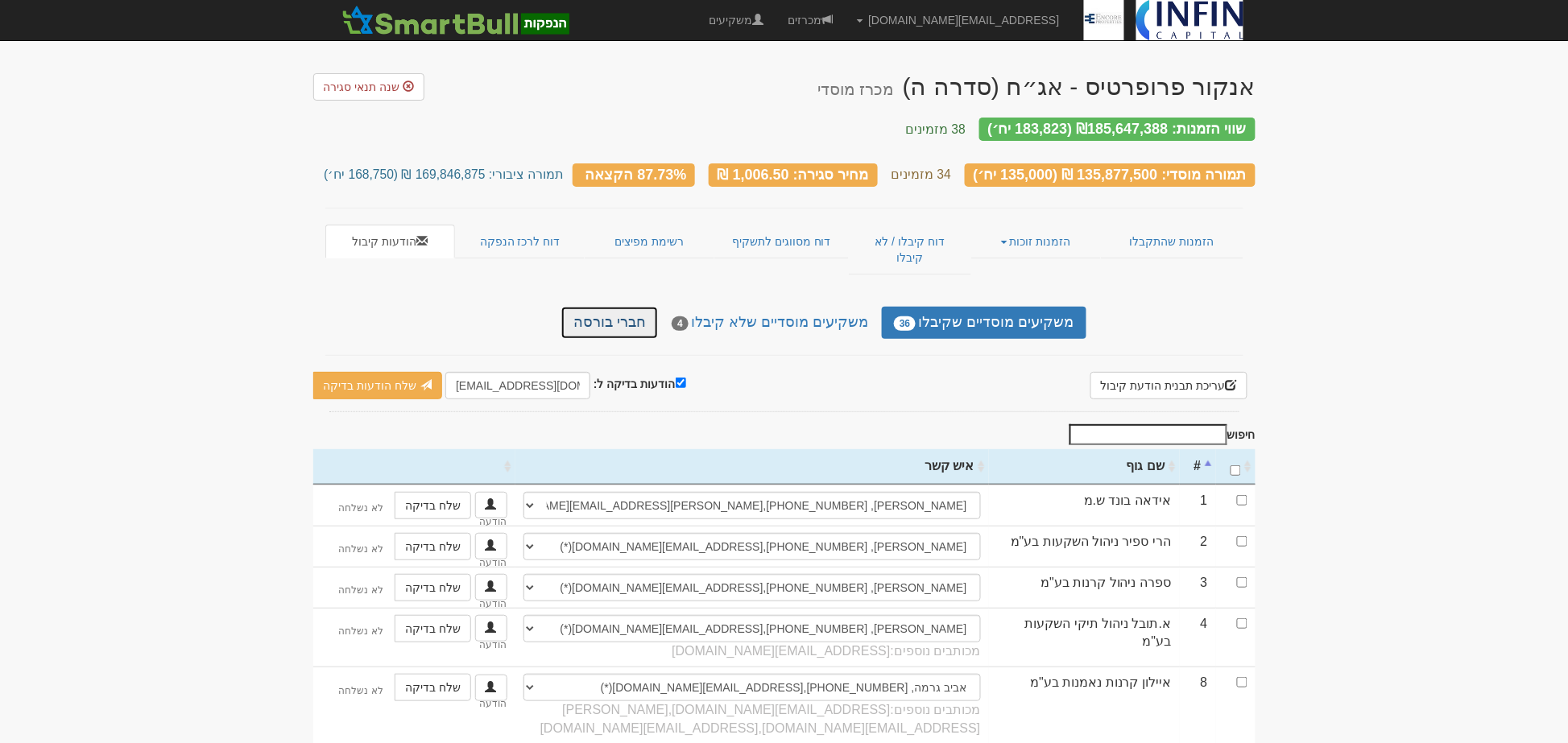
click at [626, 307] on link "חברי בורסה" at bounding box center [610, 323] width 96 height 32
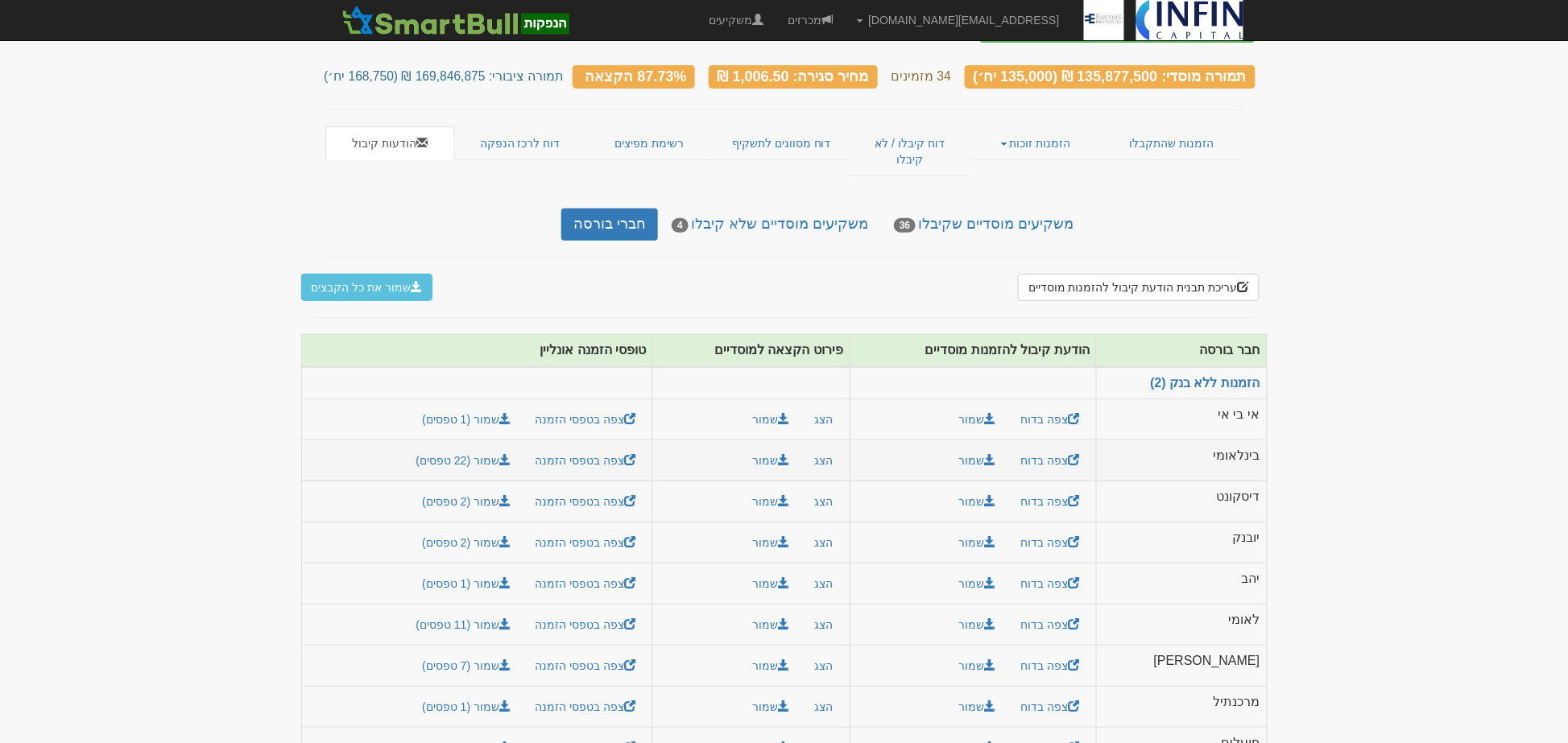
scroll to position [113, 0]
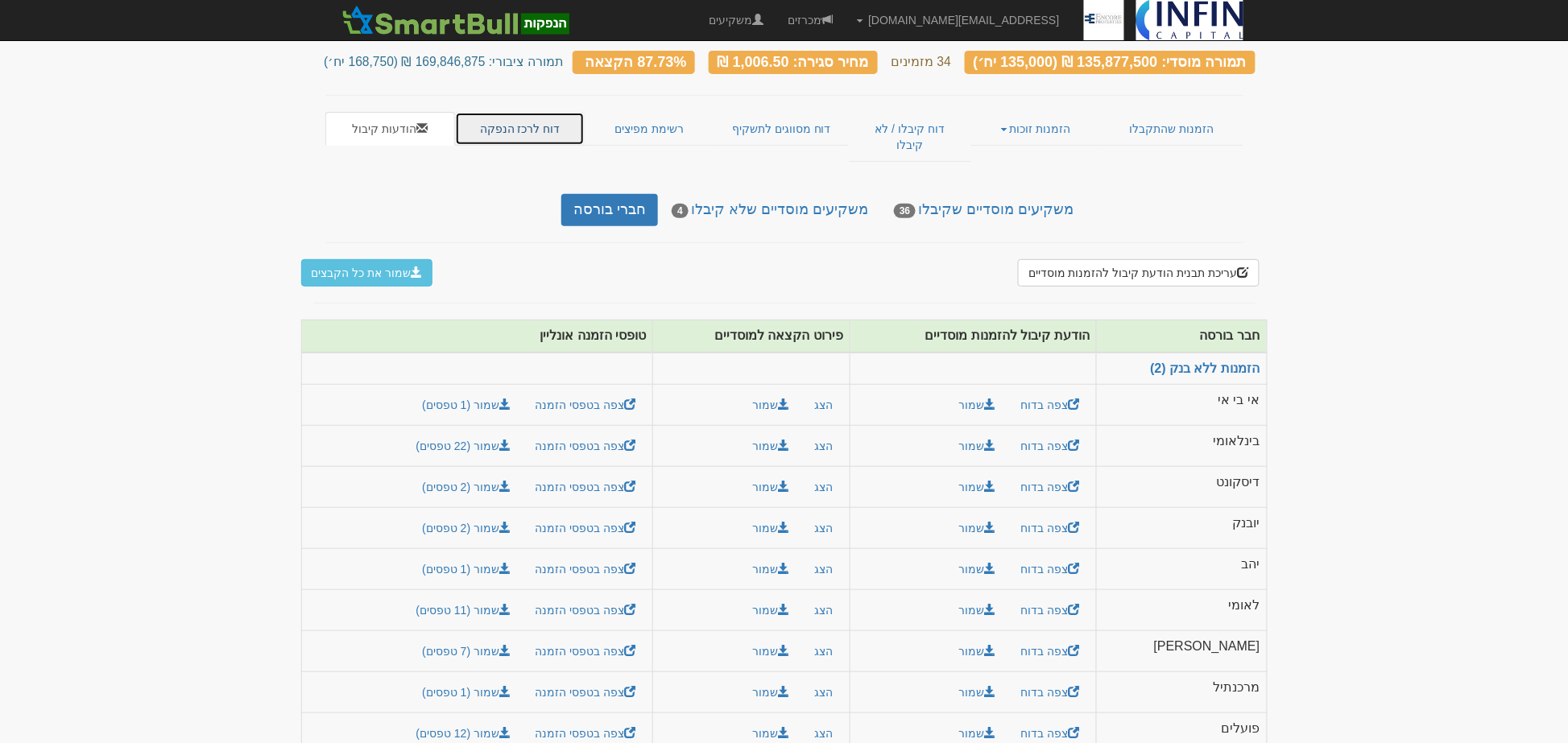
click at [508, 116] on link "דוח לרכז הנפקה" at bounding box center [520, 129] width 130 height 34
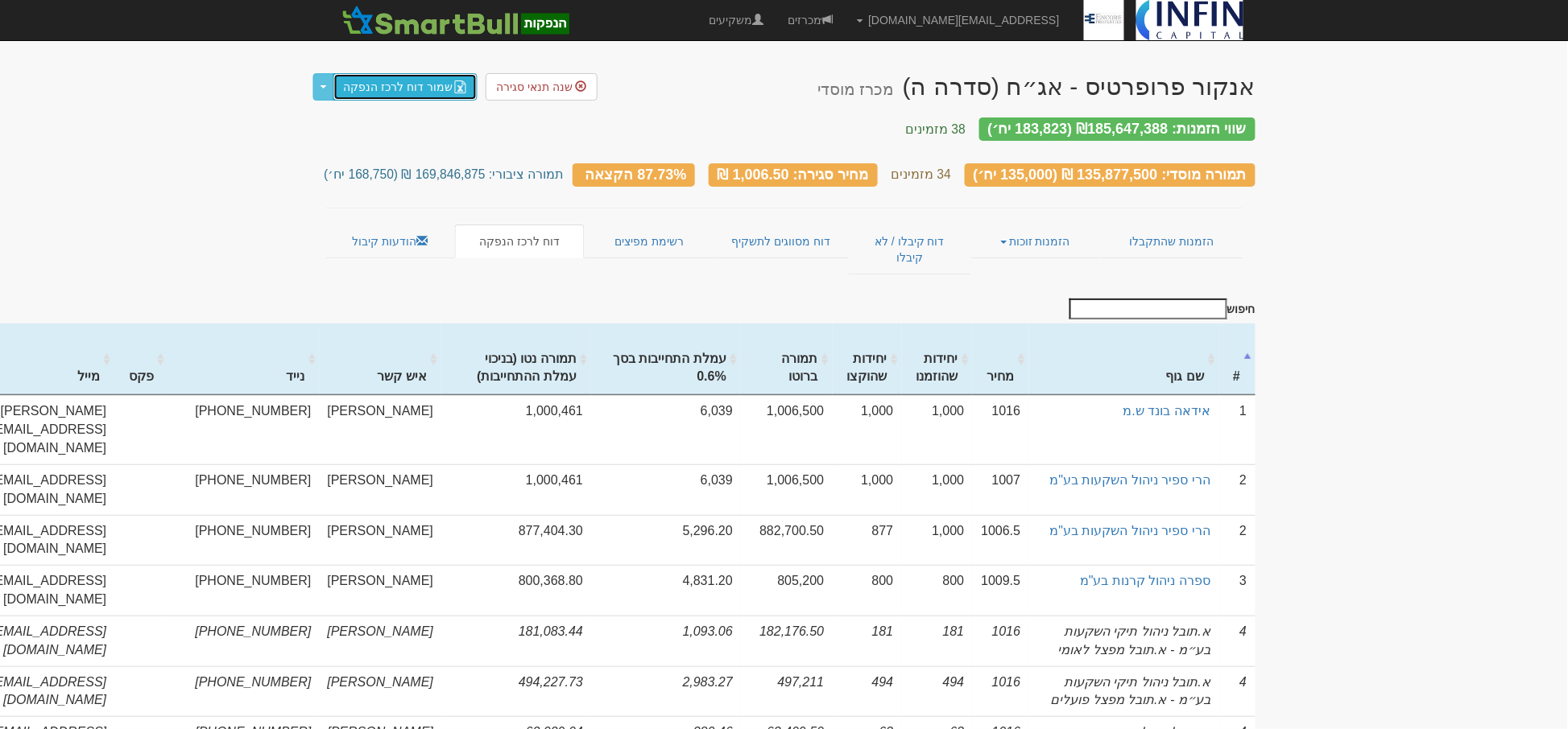
click at [397, 83] on link "שמור דוח לרכז הנפקה" at bounding box center [406, 87] width 145 height 28
click at [416, 235] on span at bounding box center [422, 241] width 11 height 11
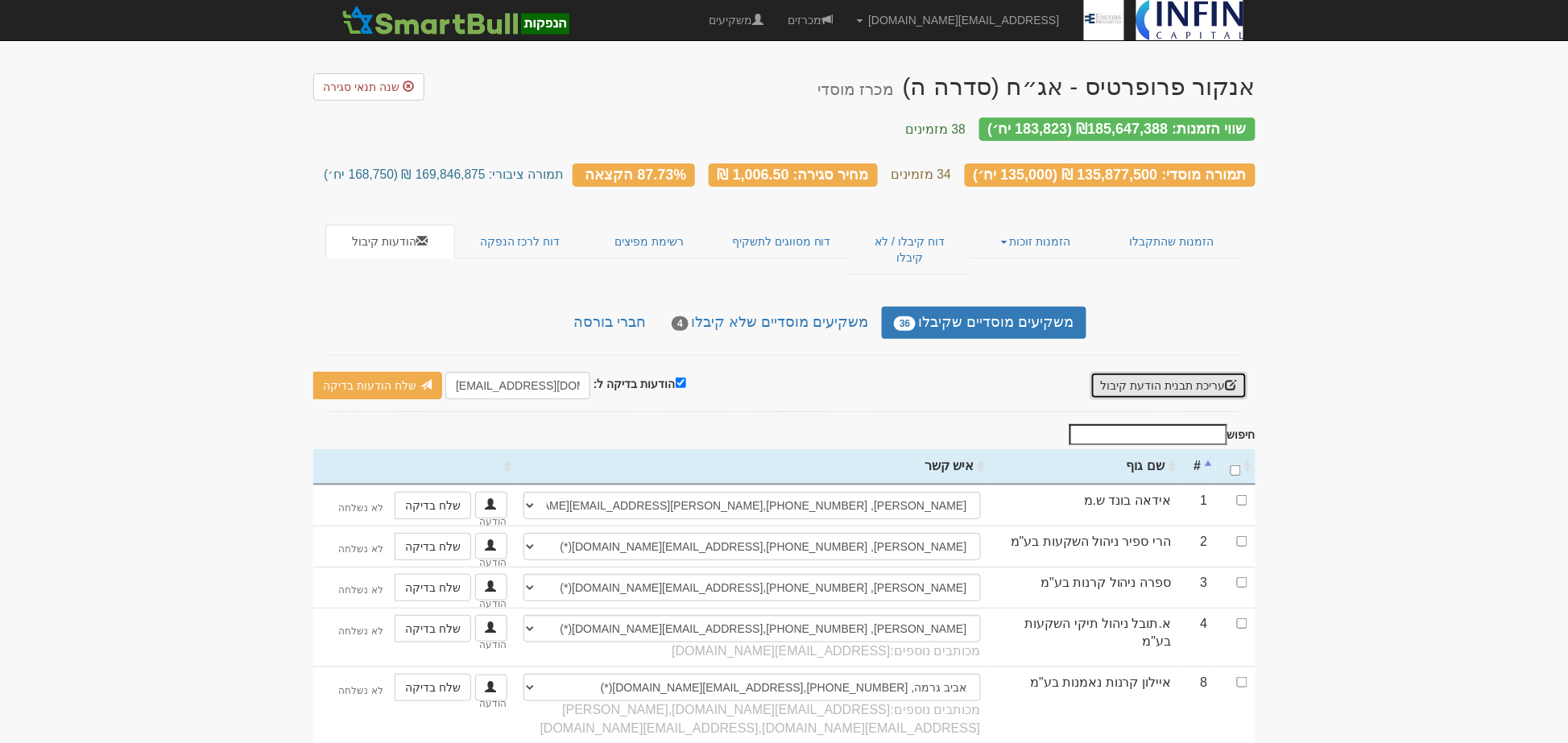
click at [1157, 372] on button "עריכת תבנית הודעת קיבול" at bounding box center [1169, 386] width 157 height 28
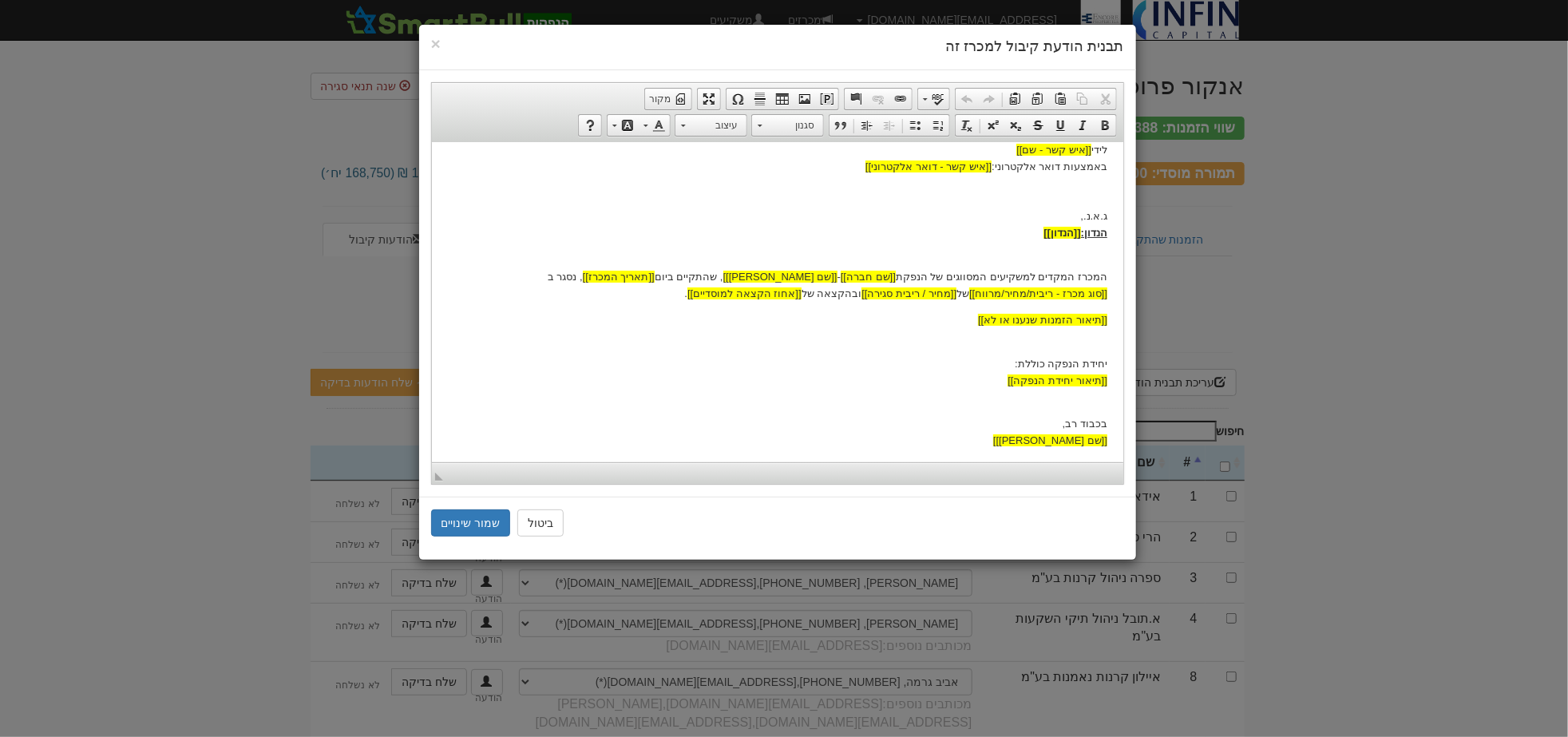
scroll to position [107, 0]
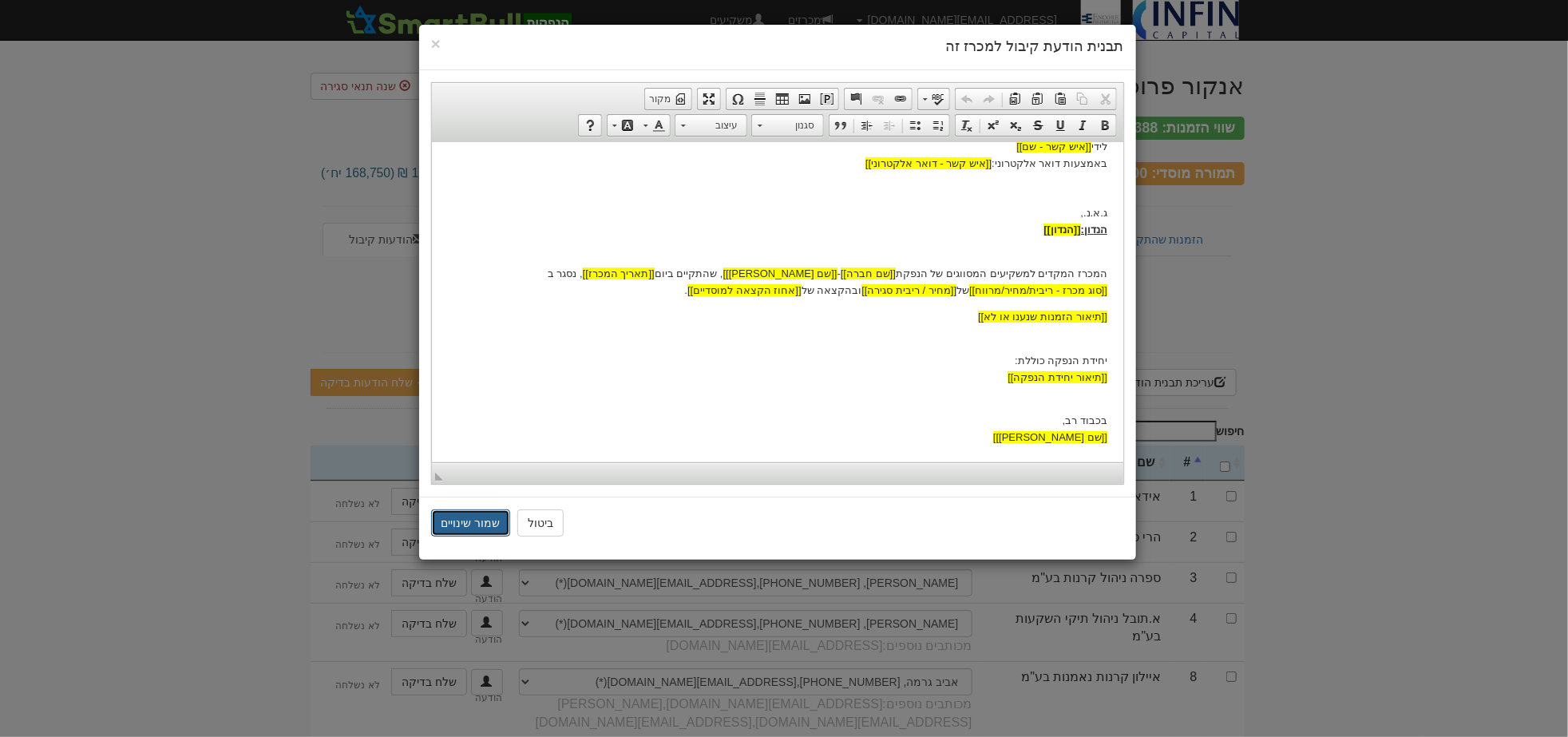
click at [496, 523] on button "שמור שינויים" at bounding box center [471, 523] width 80 height 27
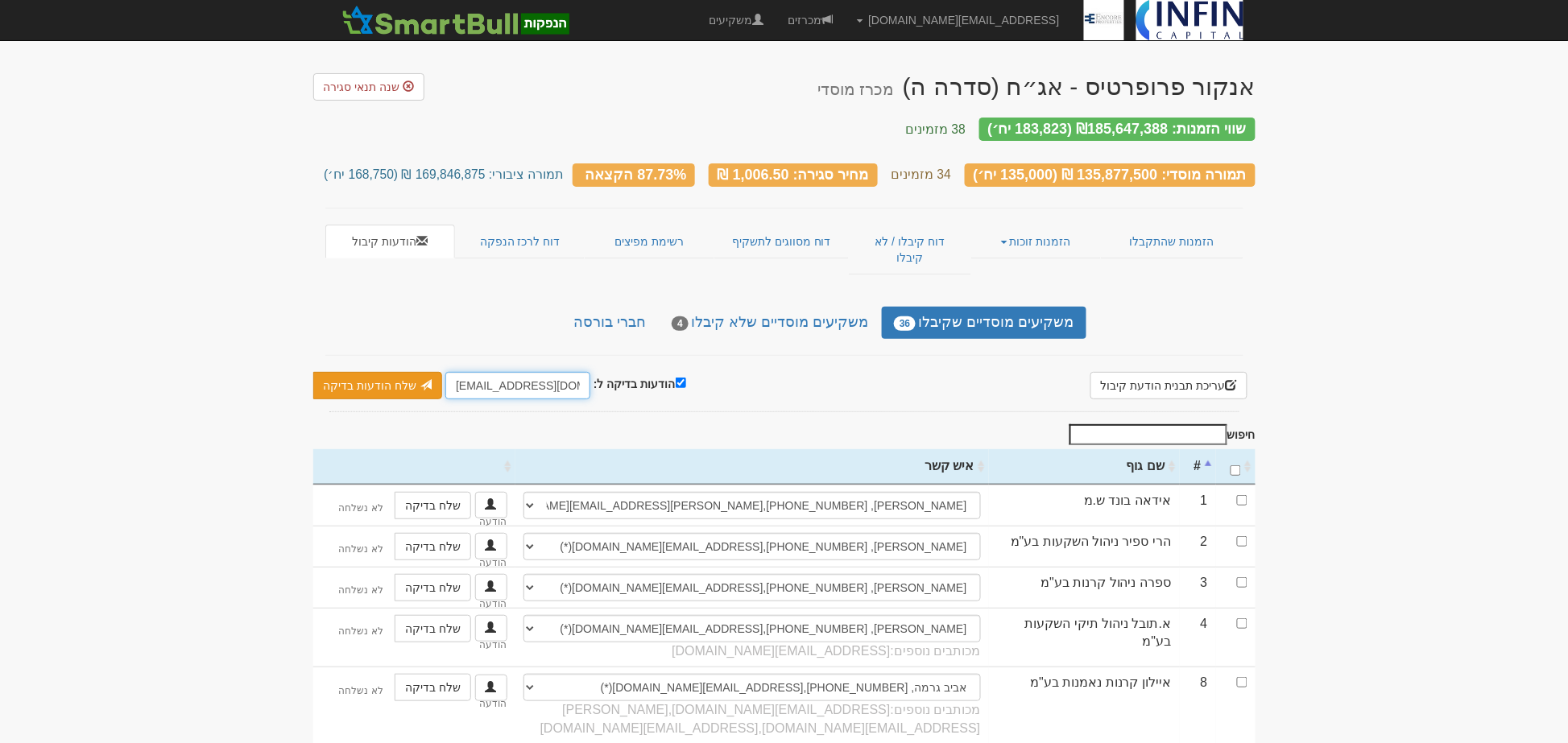
drag, startPoint x: 471, startPoint y: 360, endPoint x: 431, endPoint y: 355, distance: 40.3
click at [431, 372] on div "הודעות בדיקה ל: [EMAIL_ADDRESS][DOMAIN_NAME] שלח הודעות בדיקה שלח מיילים בלבד ש…" at bounding box center [499, 386] width 373 height 28
type input "[PERSON_NAME][EMAIL_ADDRESS][DOMAIN_NAME]"
click at [1238, 495] on input "checkbox" at bounding box center [1242, 500] width 11 height 11
checkbox input "true"
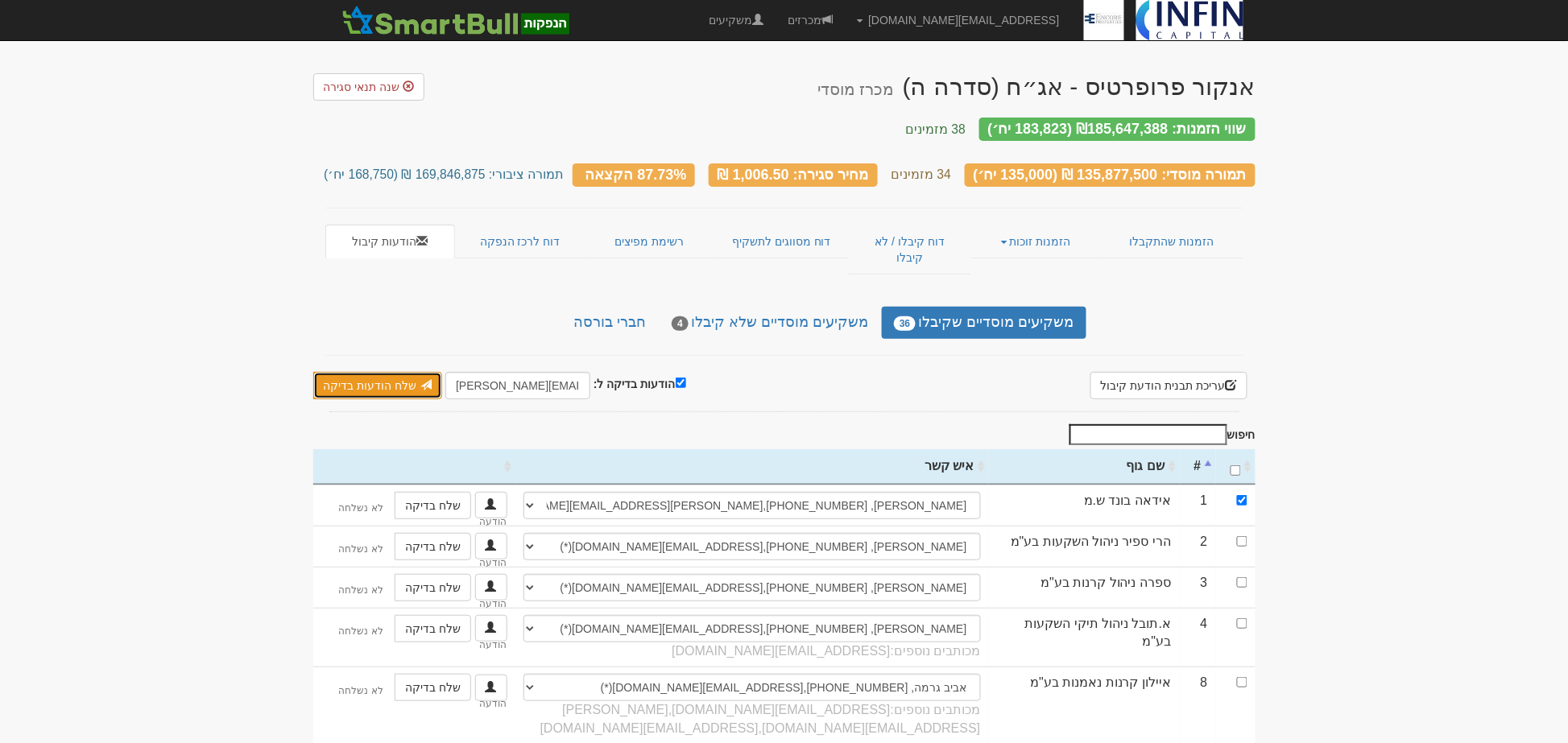
click at [403, 372] on link "שלח הודעות בדיקה" at bounding box center [378, 386] width 130 height 28
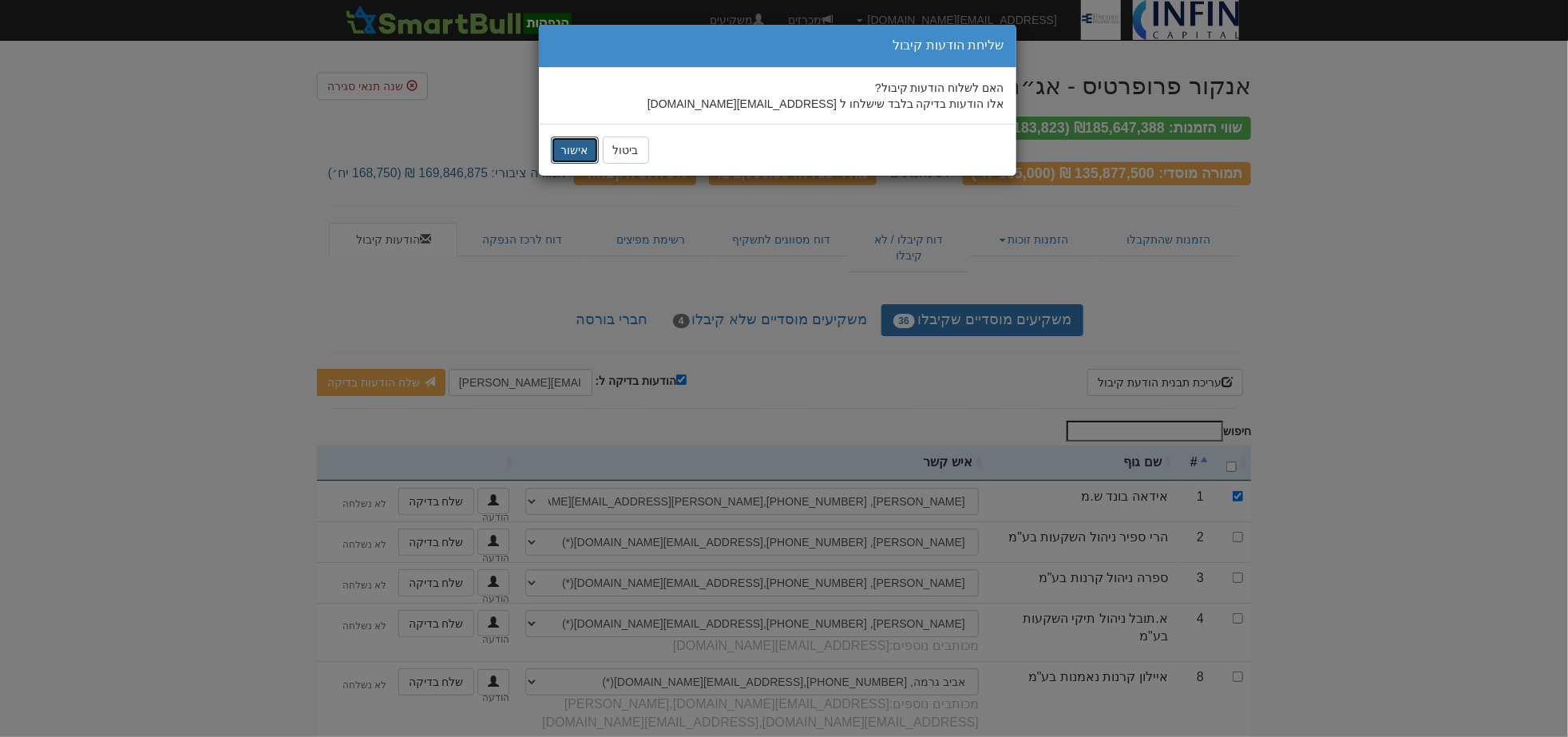
click at [583, 150] on button "אישור" at bounding box center [575, 150] width 48 height 27
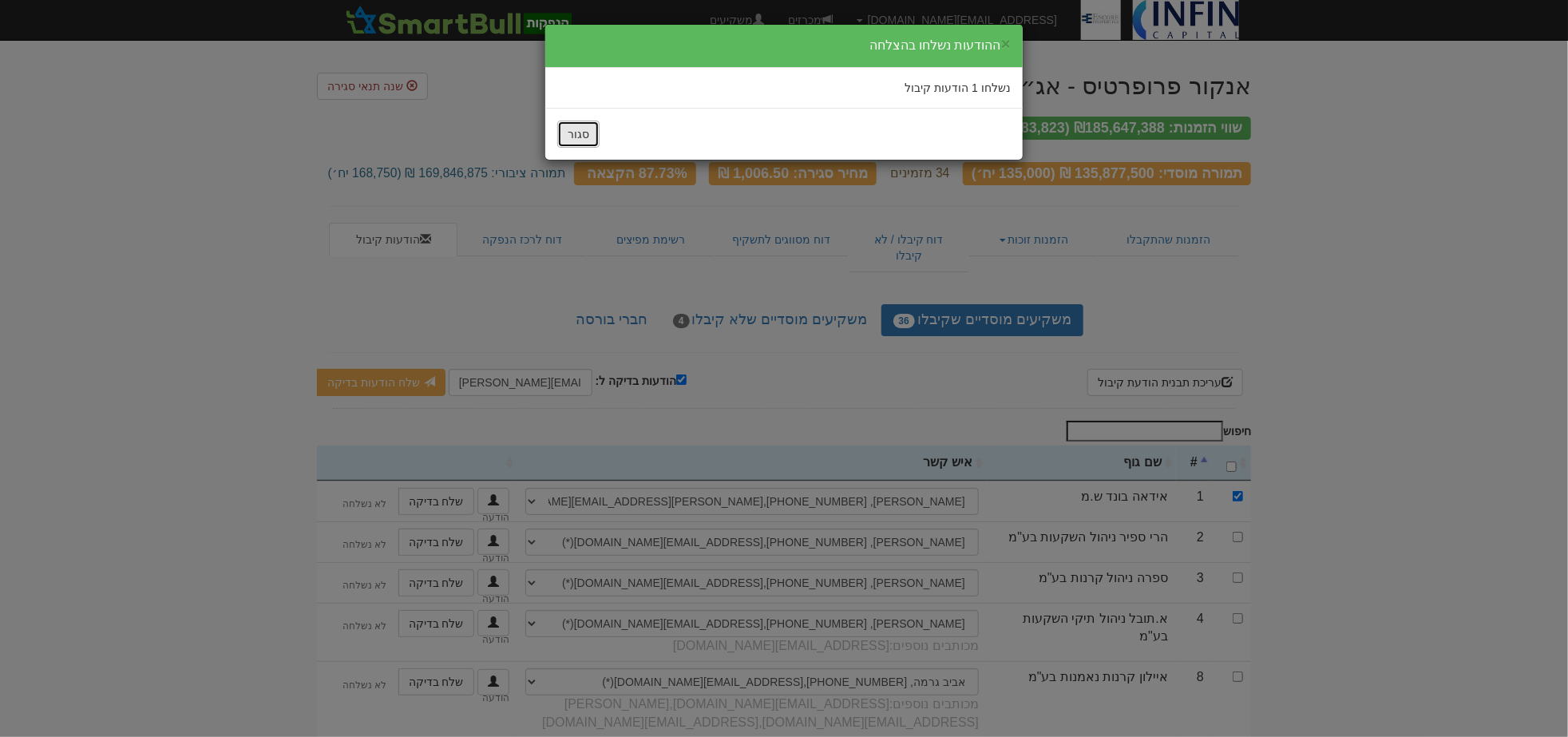
click at [588, 133] on button "סגור" at bounding box center [579, 134] width 43 height 27
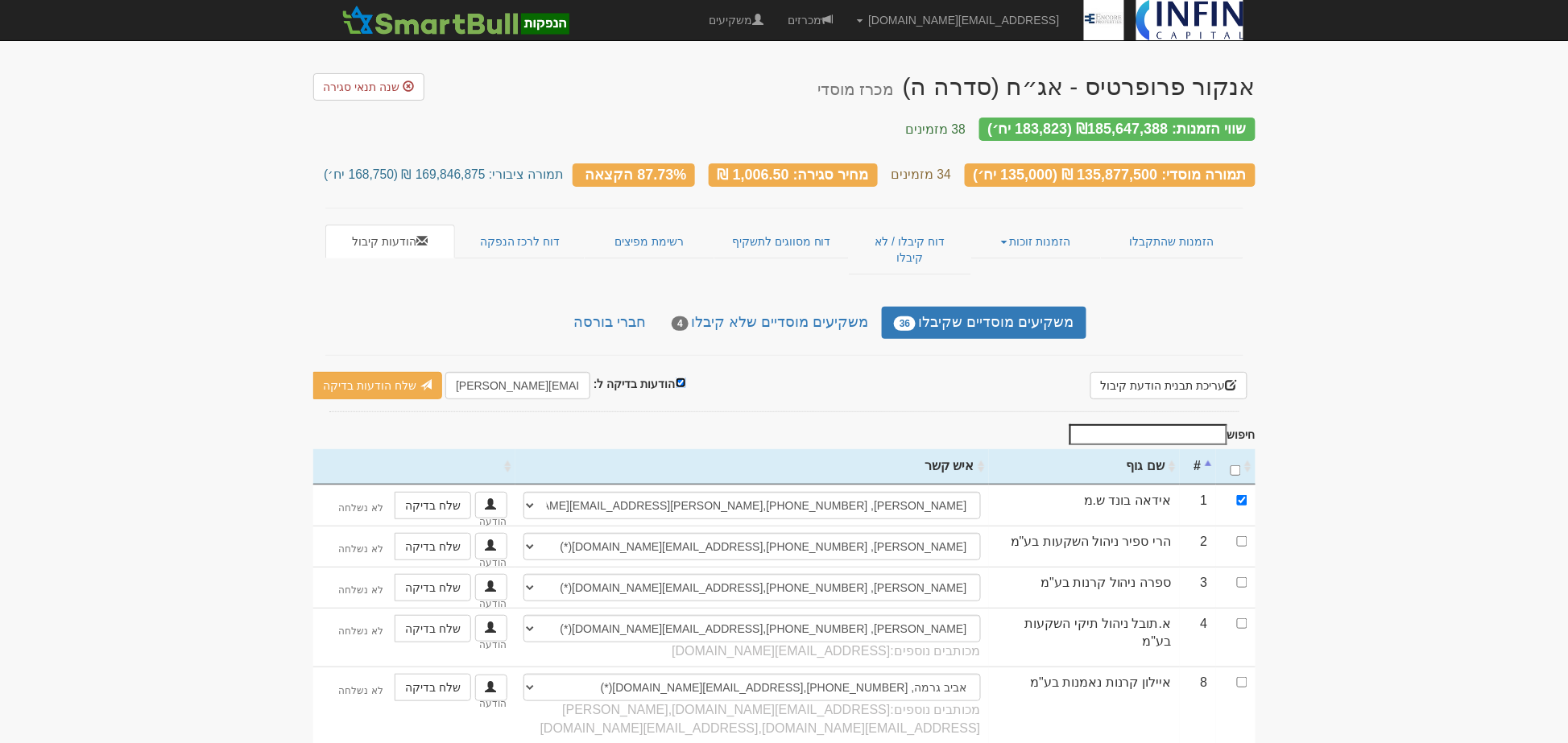
click at [677, 378] on input "הודעות בדיקה ל:" at bounding box center [681, 383] width 11 height 11
checkbox input "false"
click at [1232, 465] on input "\a : activate to sort column ascending" at bounding box center [1235, 470] width 11 height 11
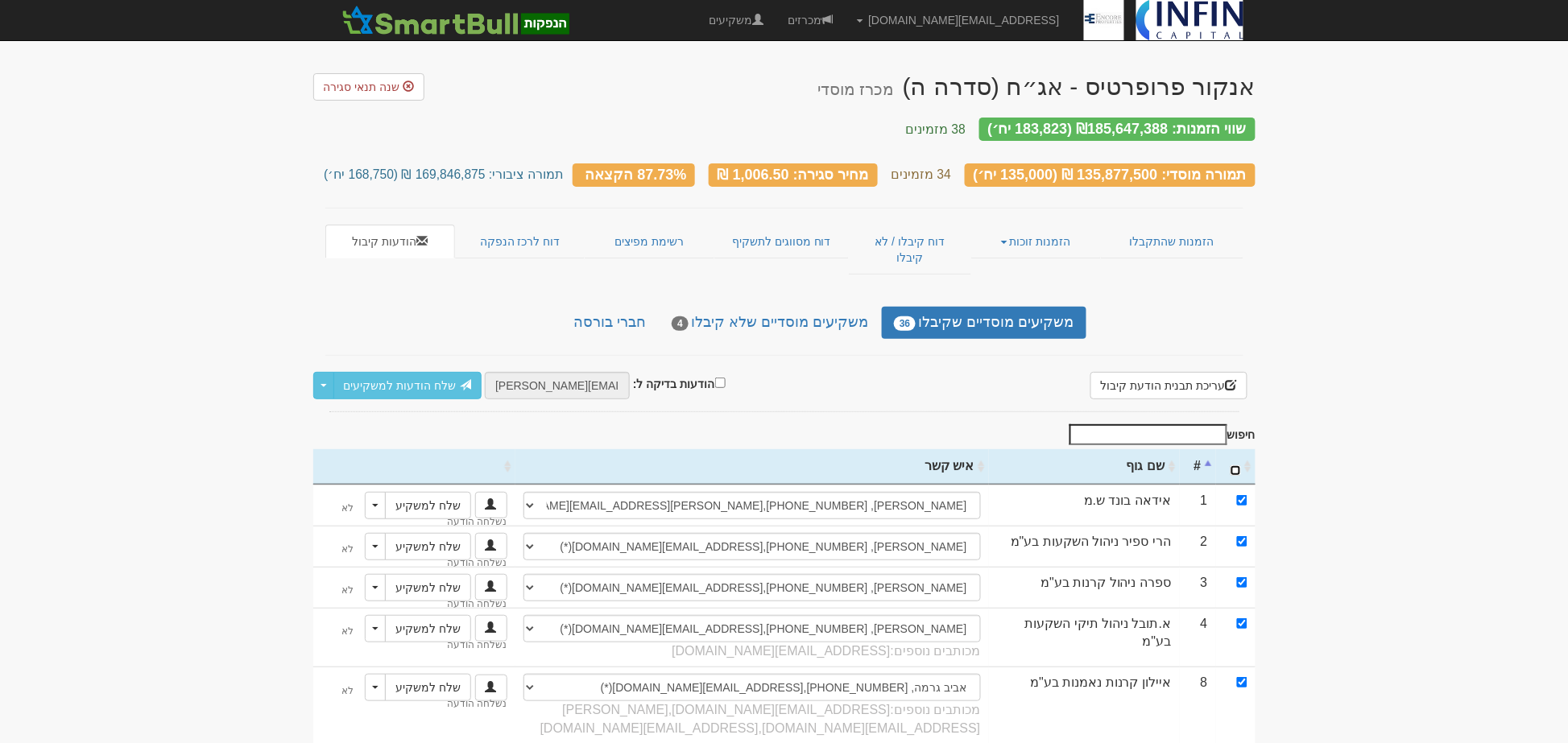
checkbox input "true"
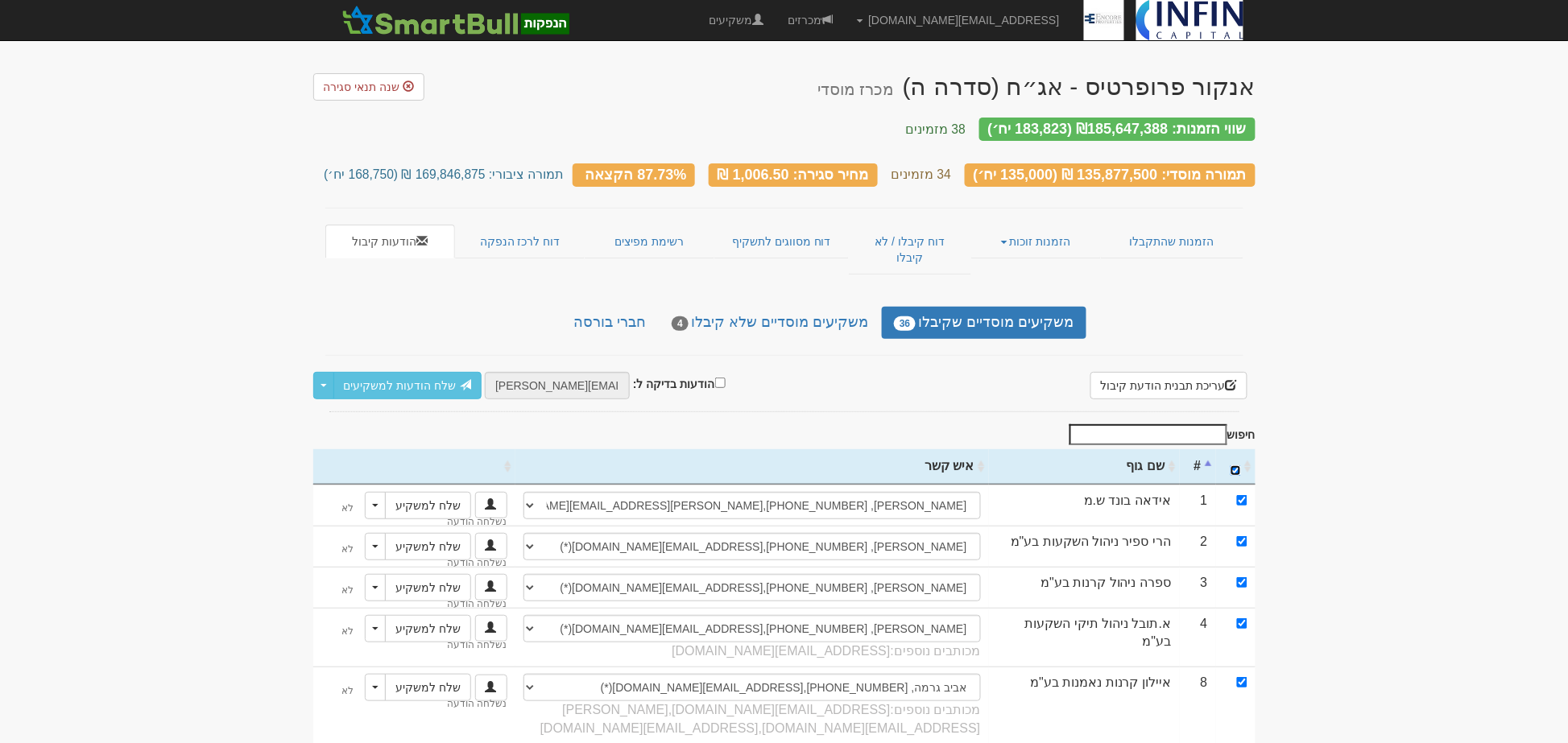
checkbox input "true"
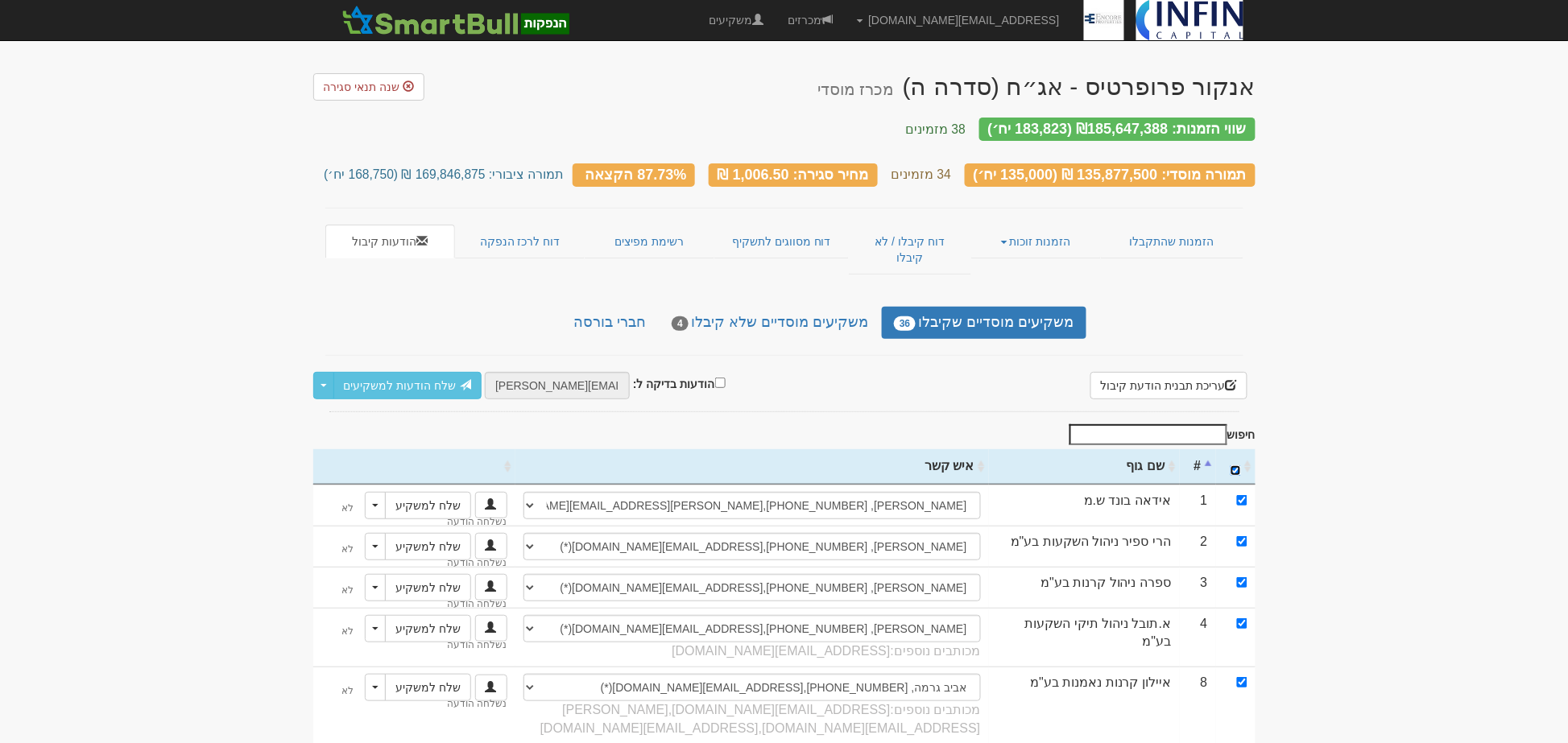
checkbox input "true"
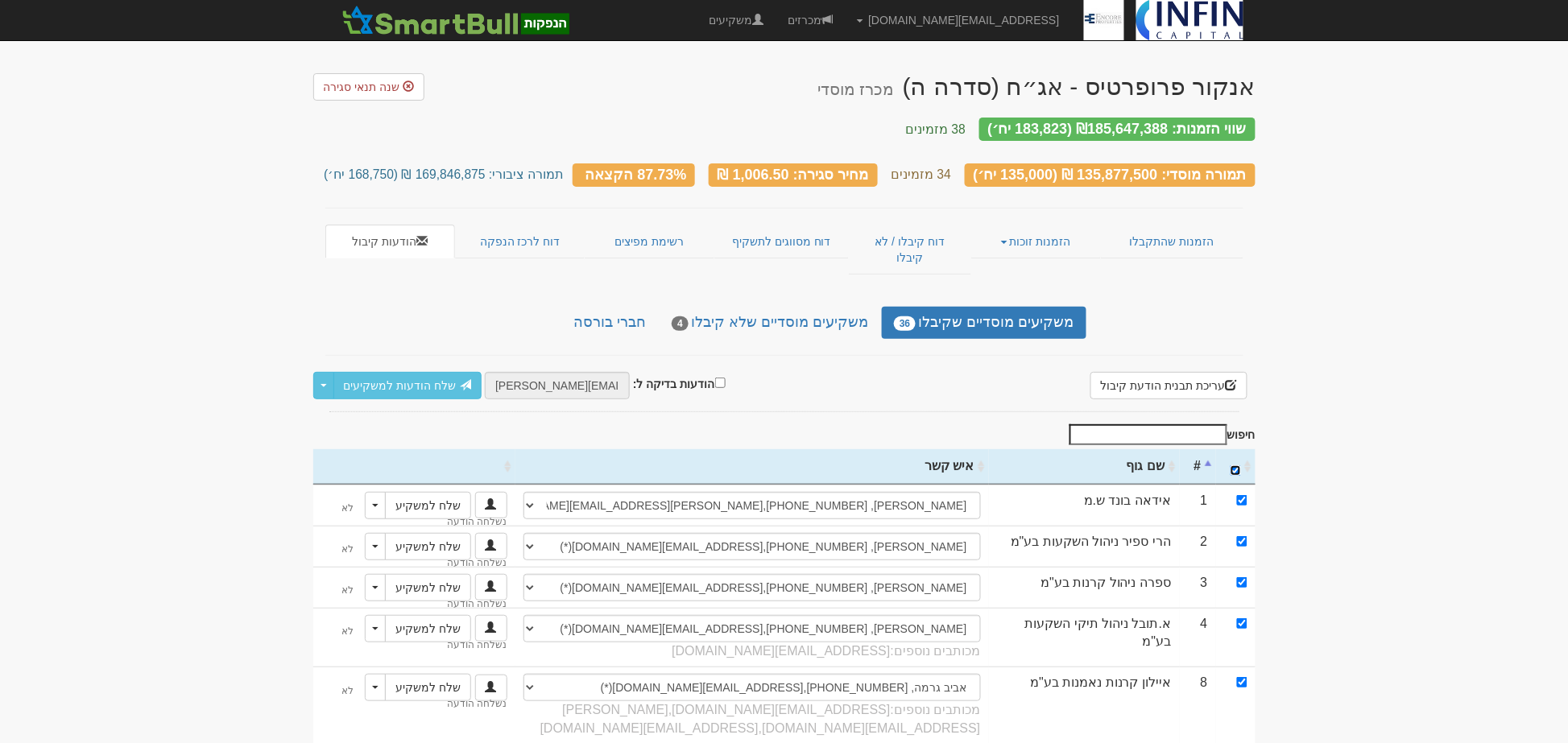
checkbox input "true"
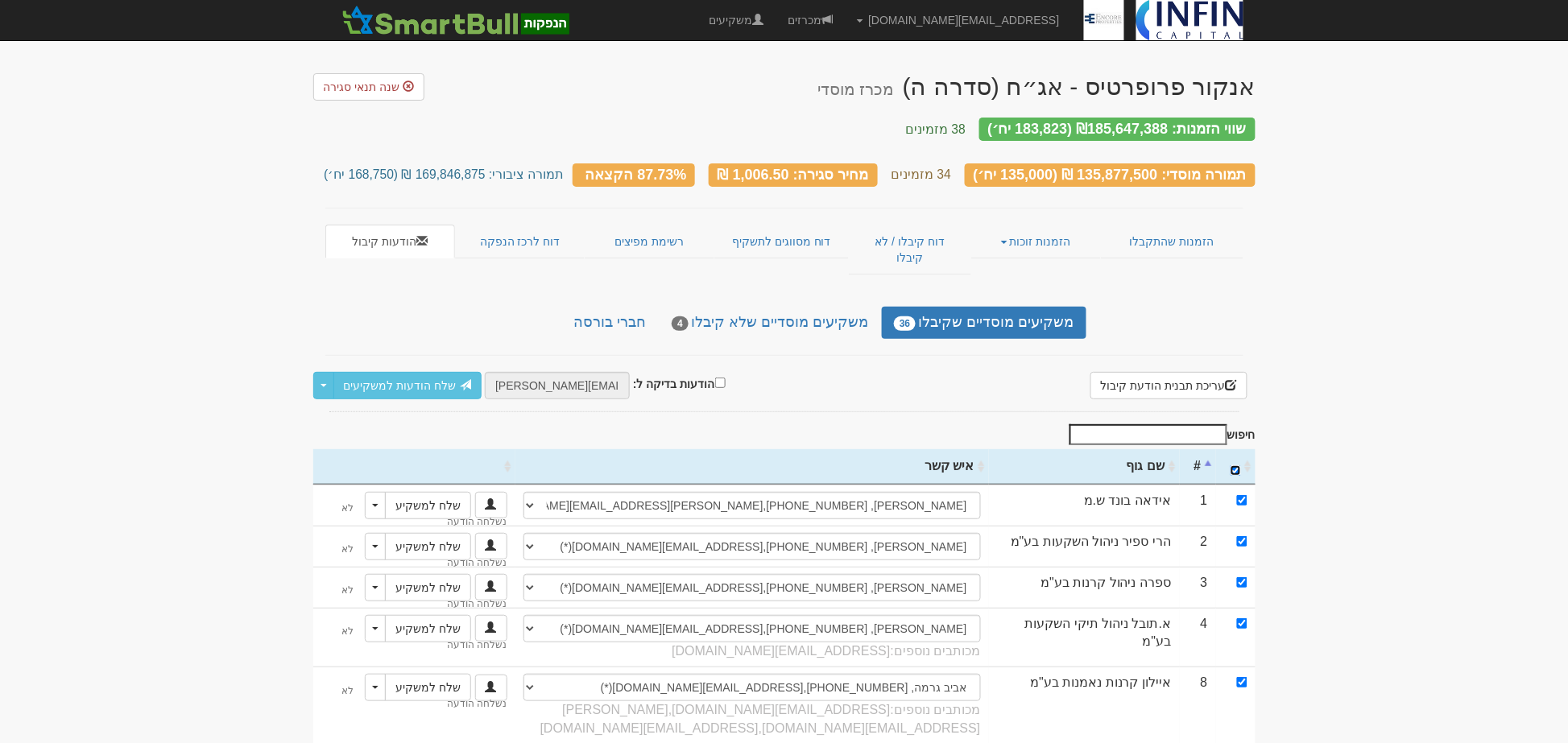
checkbox input "true"
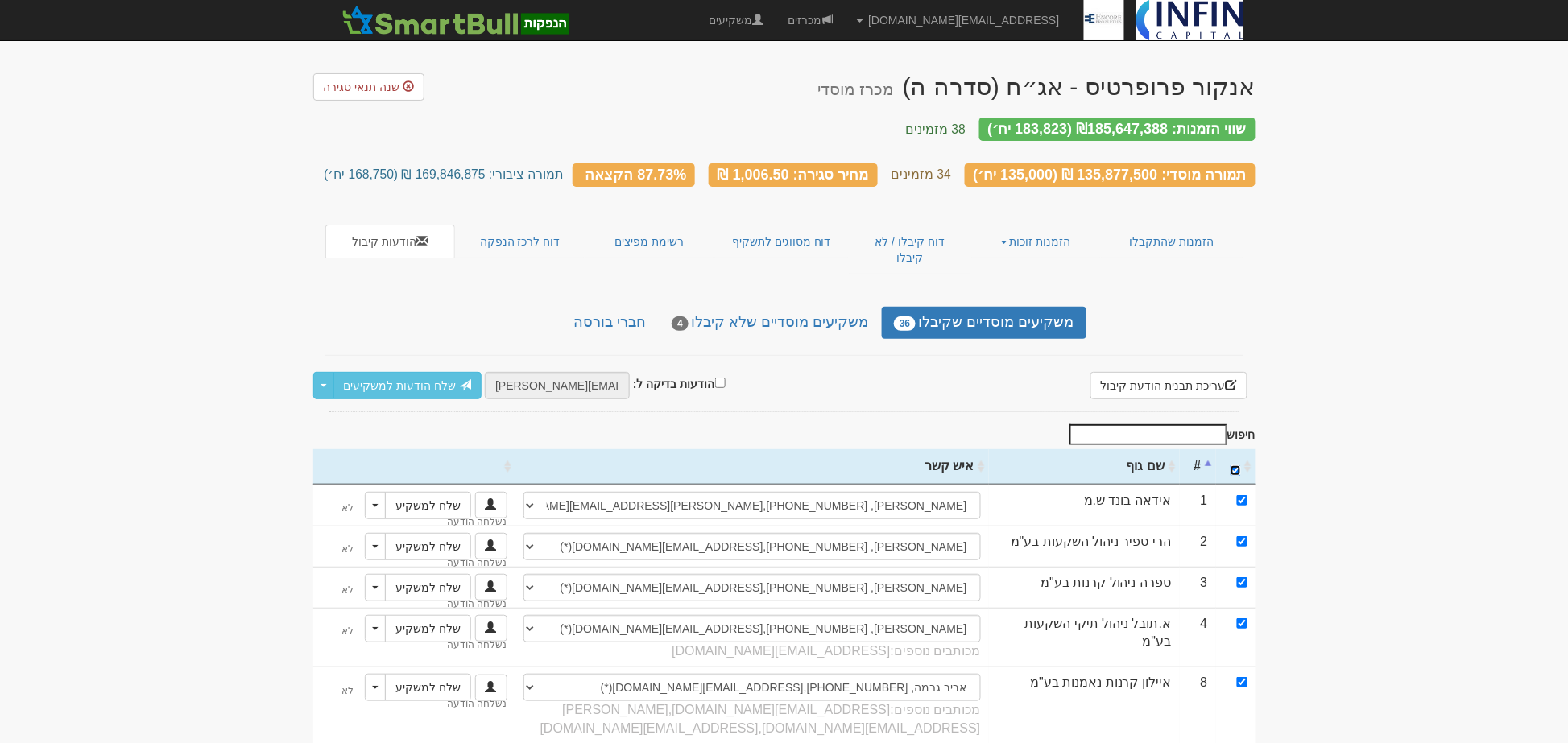
checkbox input "true"
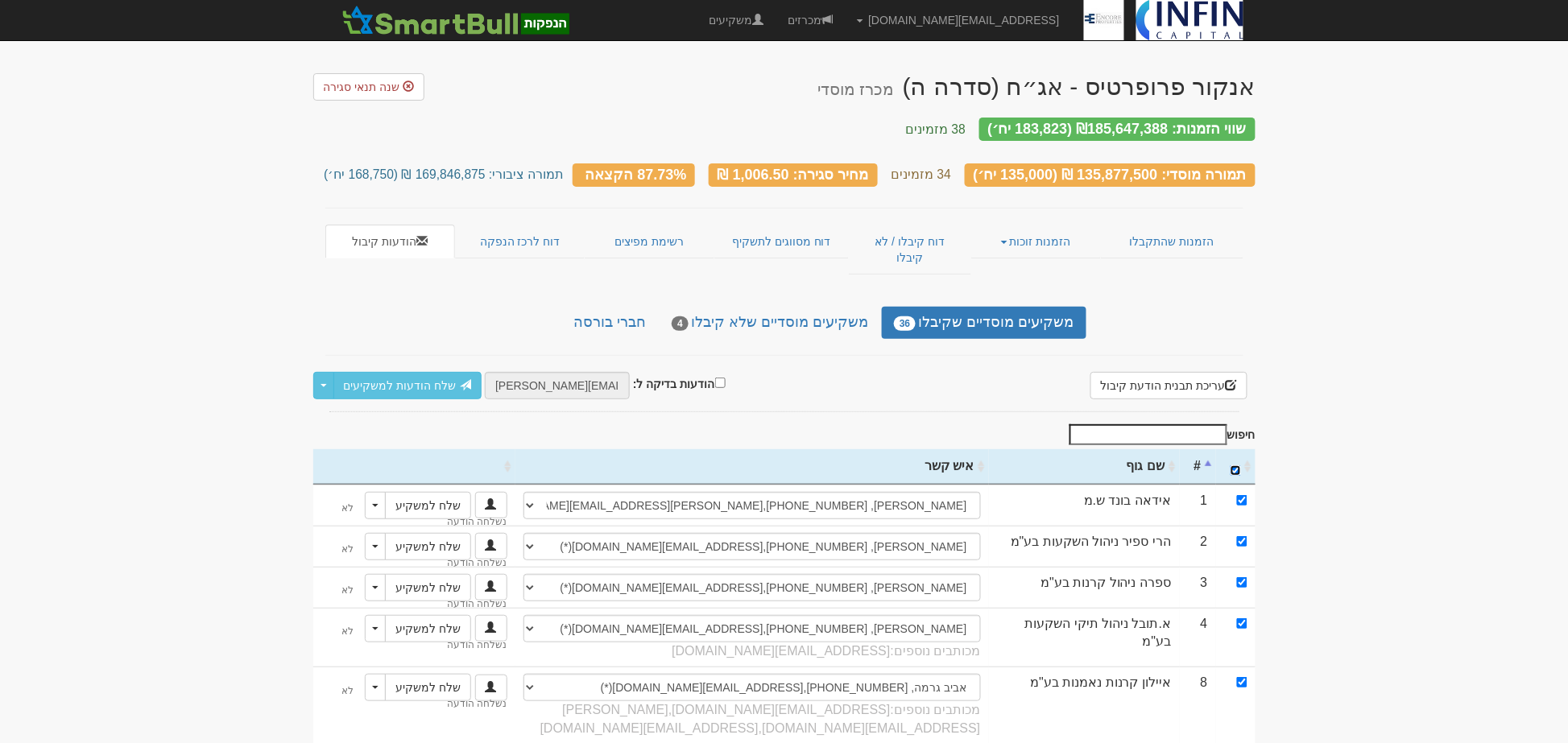
checkbox input "true"
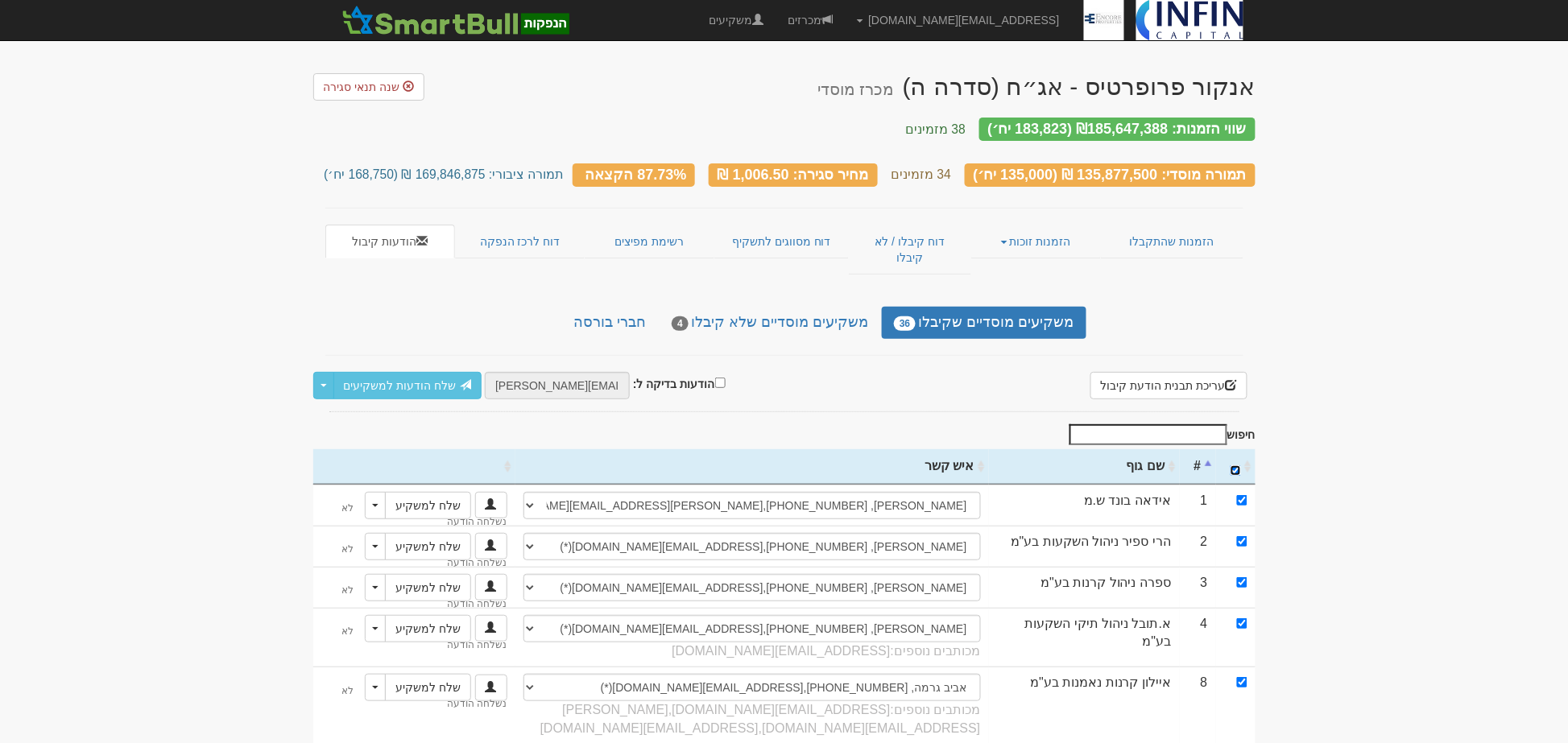
checkbox input "true"
click at [380, 372] on link "שלח הודעות למשקיעים" at bounding box center [408, 386] width 149 height 28
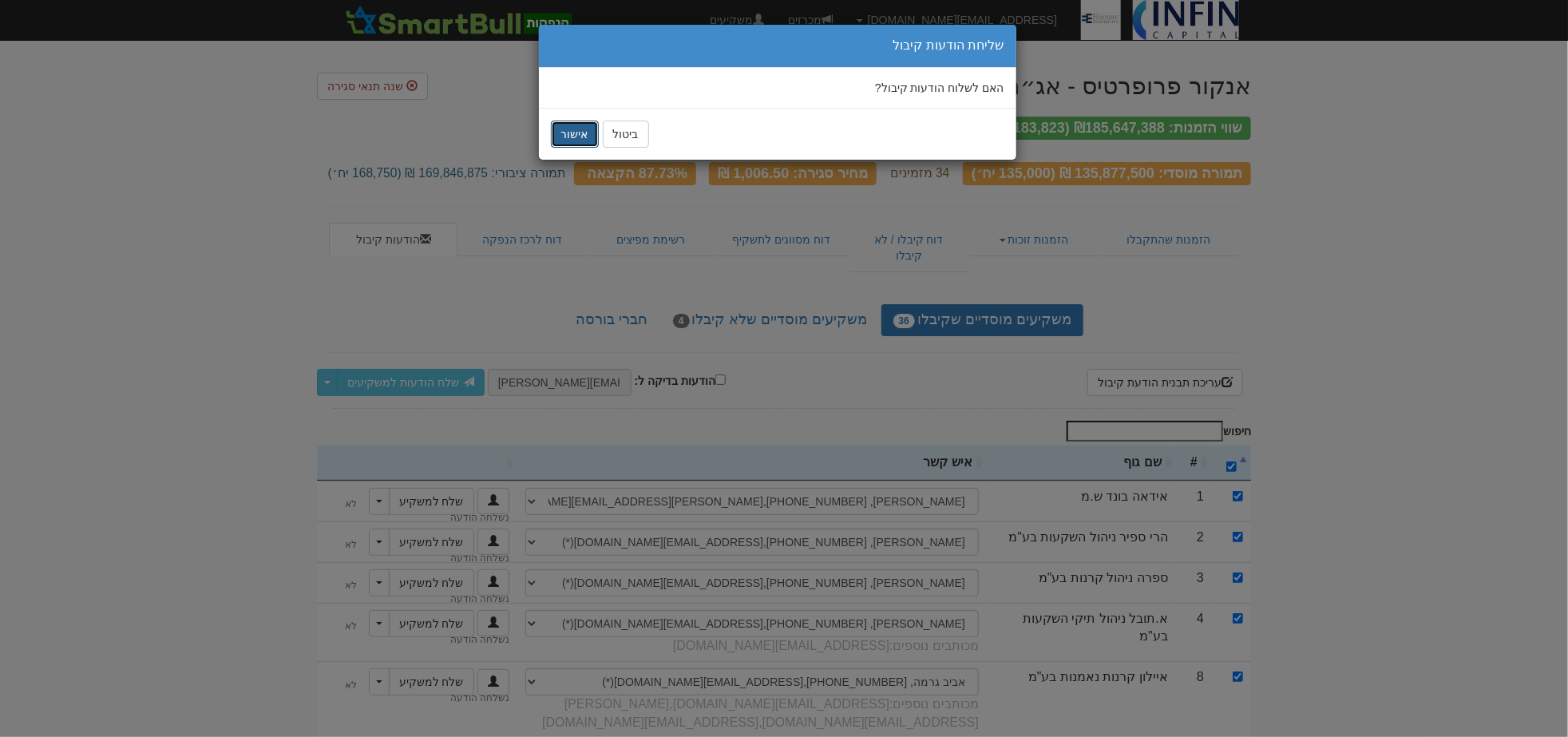
click at [565, 132] on button "אישור" at bounding box center [575, 134] width 48 height 27
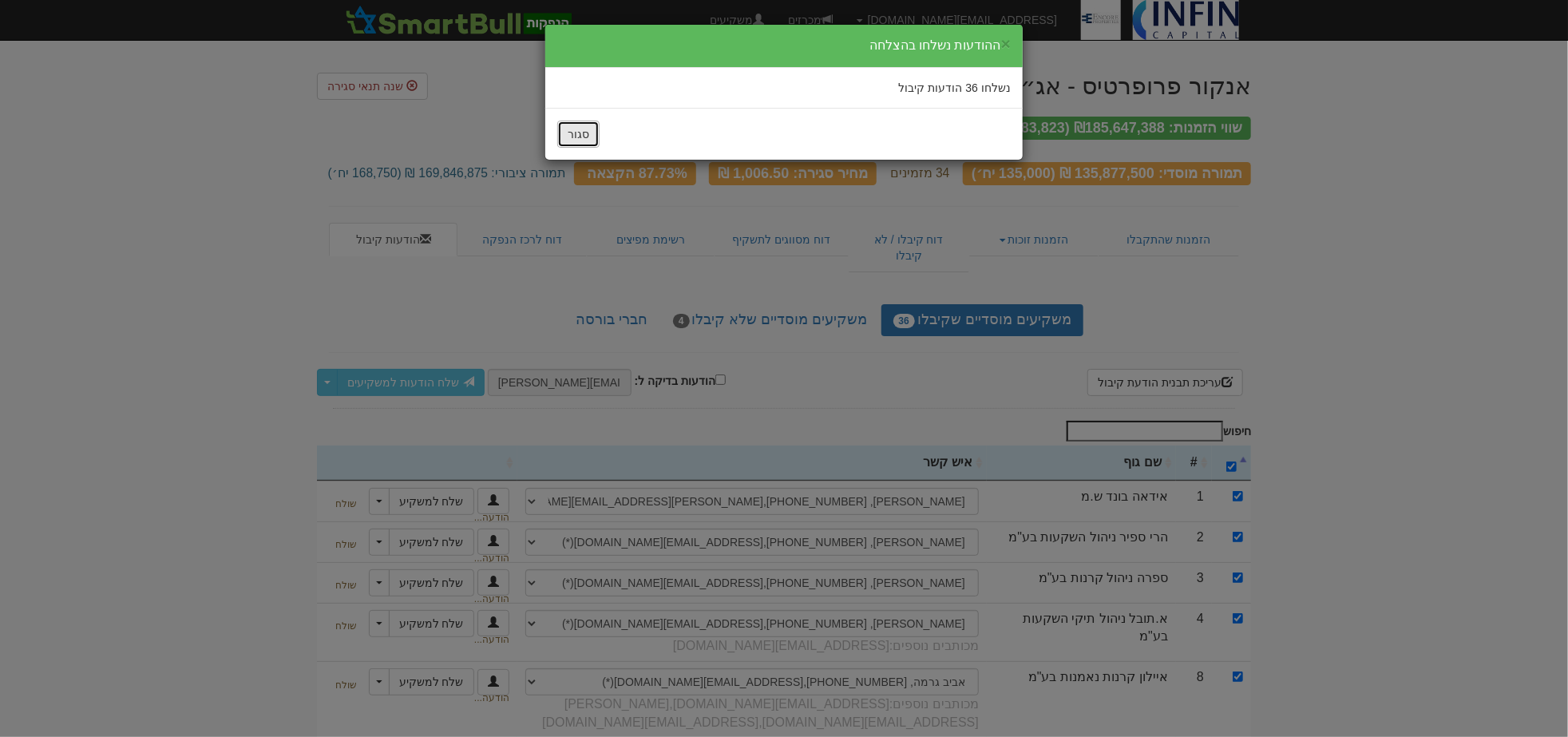
click at [562, 140] on button "סגור" at bounding box center [579, 134] width 43 height 27
